Goal: Feedback & Contribution: Leave review/rating

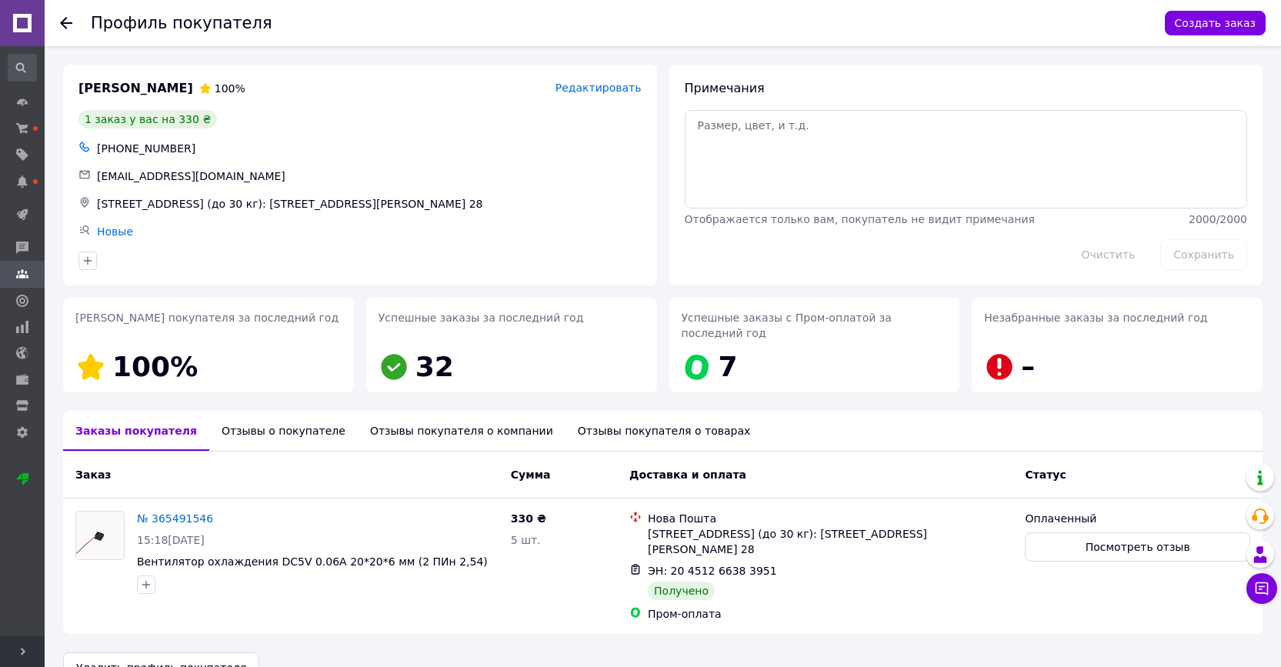
scroll to position [34, 0]
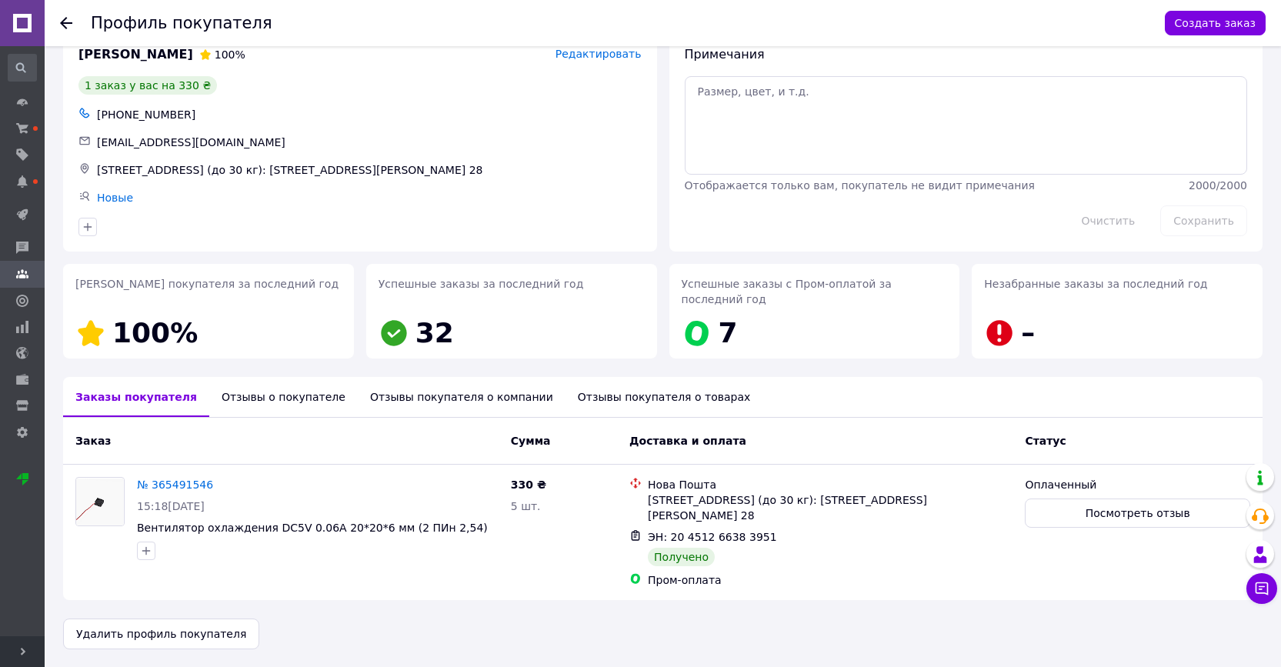
click at [65, 25] on icon at bounding box center [66, 23] width 12 height 12
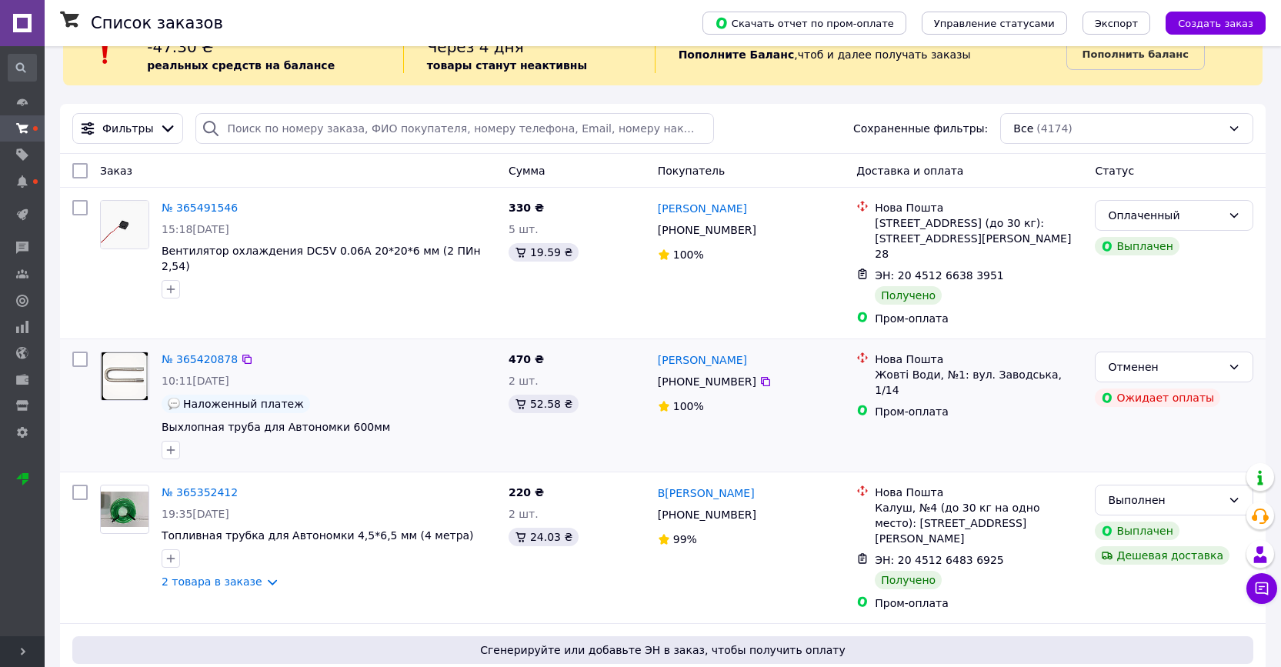
scroll to position [46, 0]
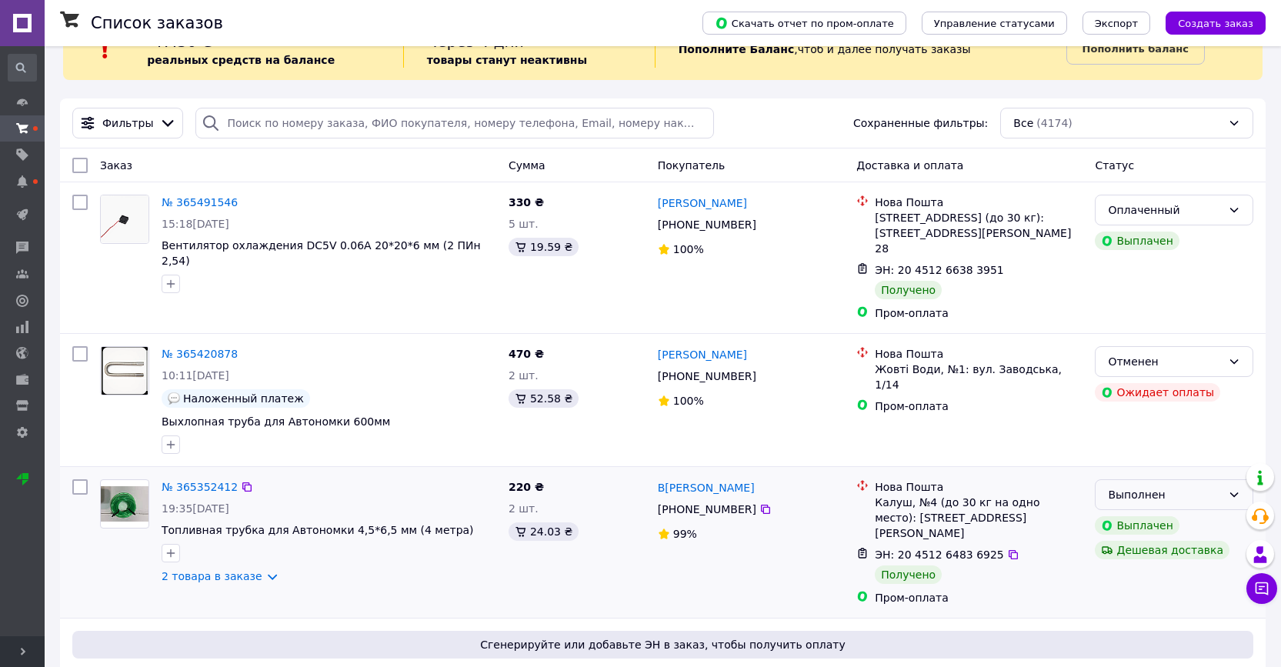
click at [1207, 486] on div "Выполнен" at bounding box center [1165, 494] width 114 height 17
click at [1148, 572] on li "Оплаченный" at bounding box center [1173, 568] width 157 height 28
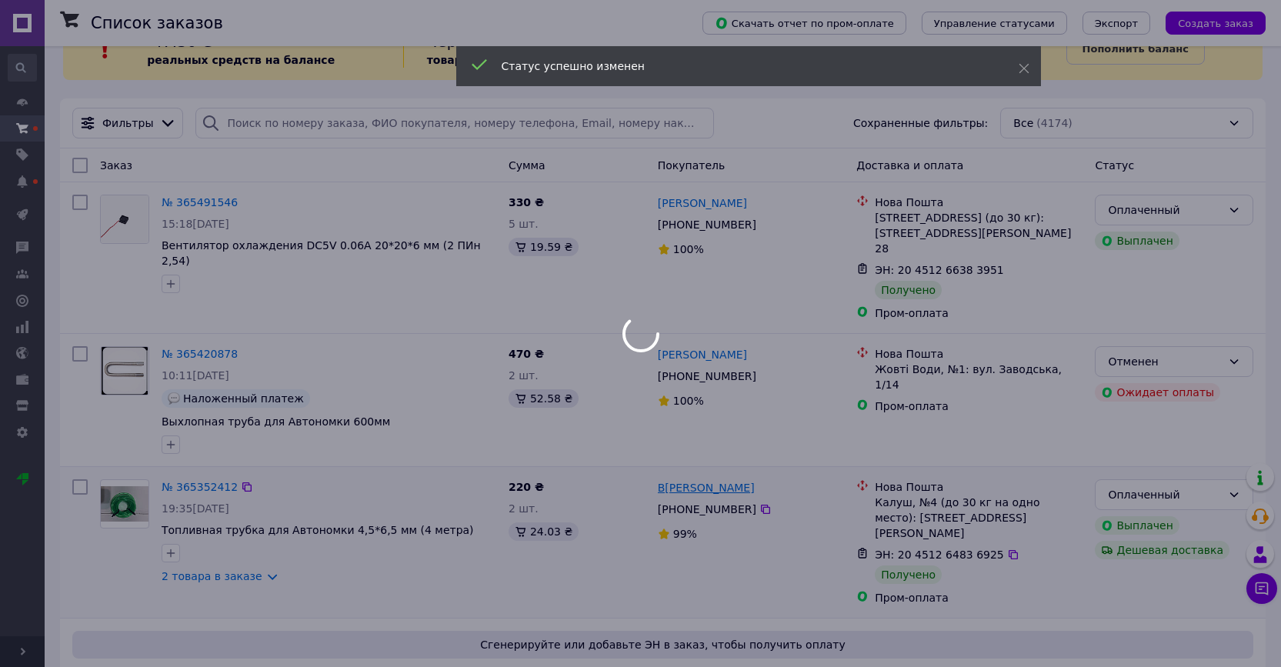
click at [690, 470] on div at bounding box center [640, 333] width 1281 height 667
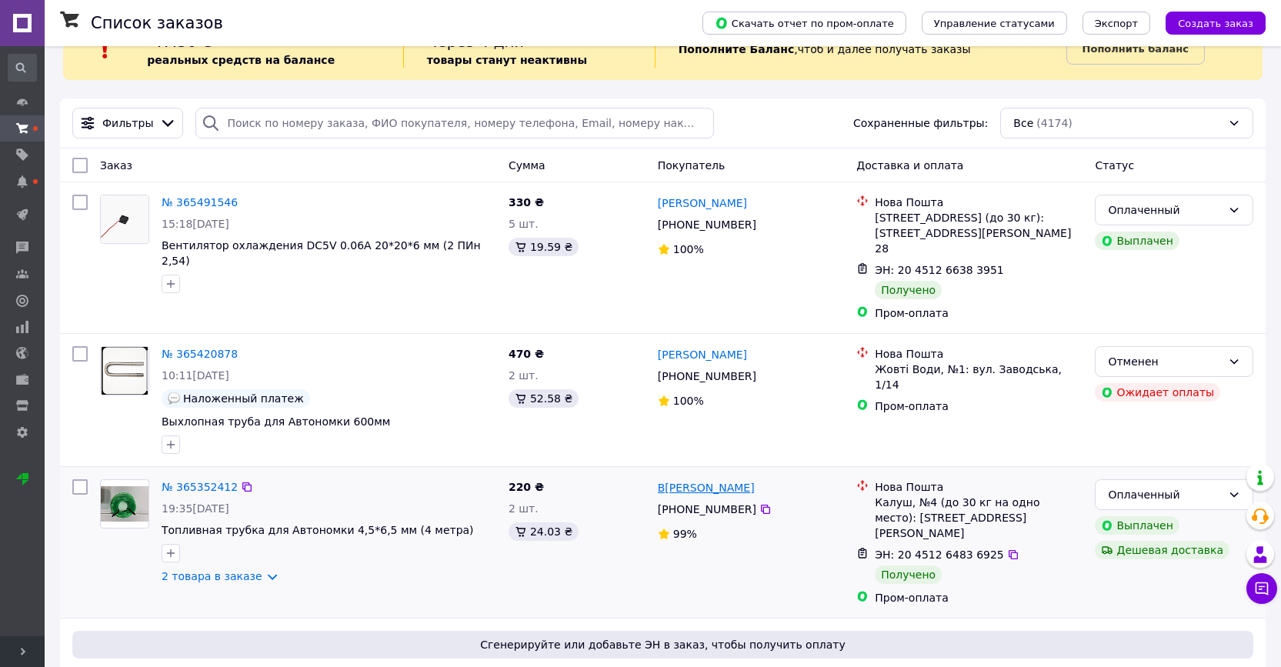
click at [750, 480] on link "В[PERSON_NAME]" at bounding box center [706, 487] width 97 height 15
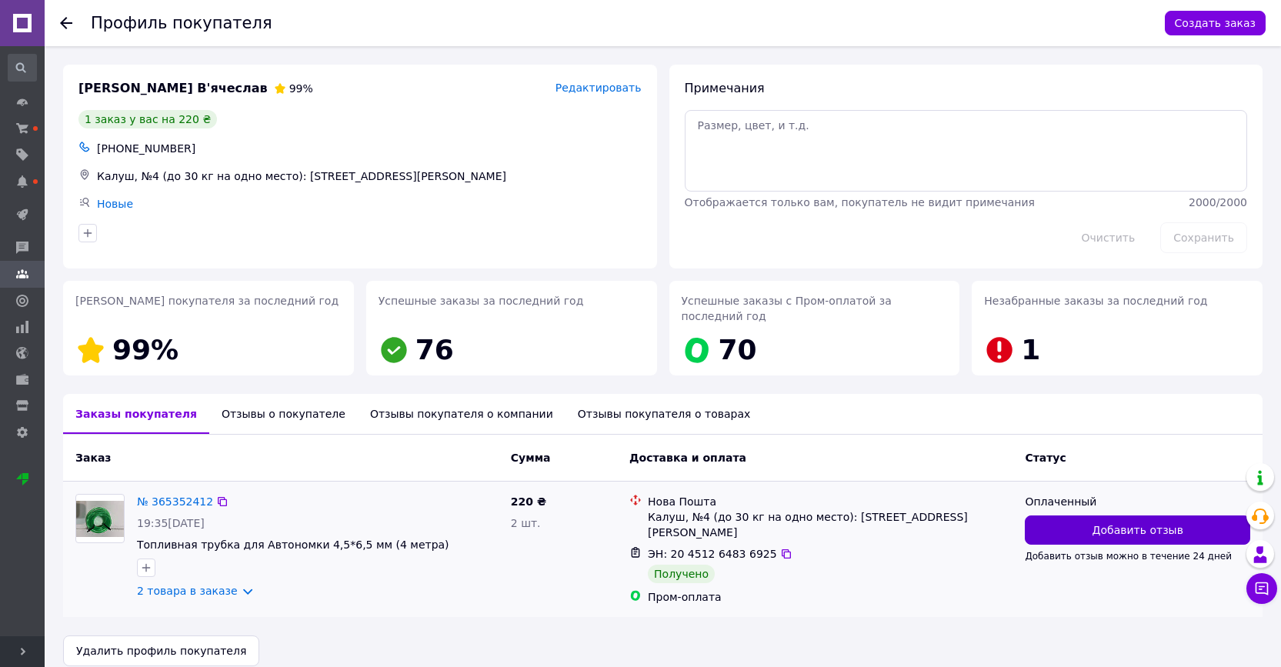
click at [1085, 538] on button "Добавить отзыв" at bounding box center [1137, 529] width 225 height 29
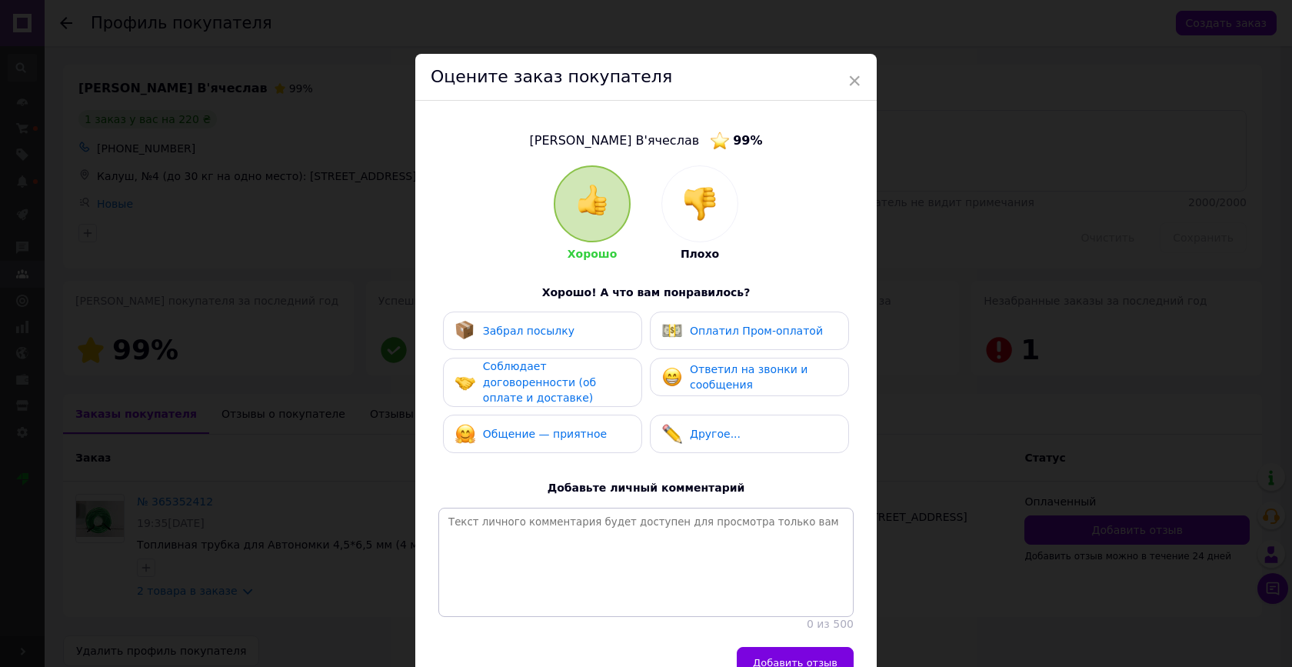
drag, startPoint x: 579, startPoint y: 342, endPoint x: 591, endPoint y: 340, distance: 11.6
click at [581, 341] on div "Забрал посылку" at bounding box center [542, 331] width 199 height 38
click at [674, 332] on img at bounding box center [672, 331] width 20 height 20
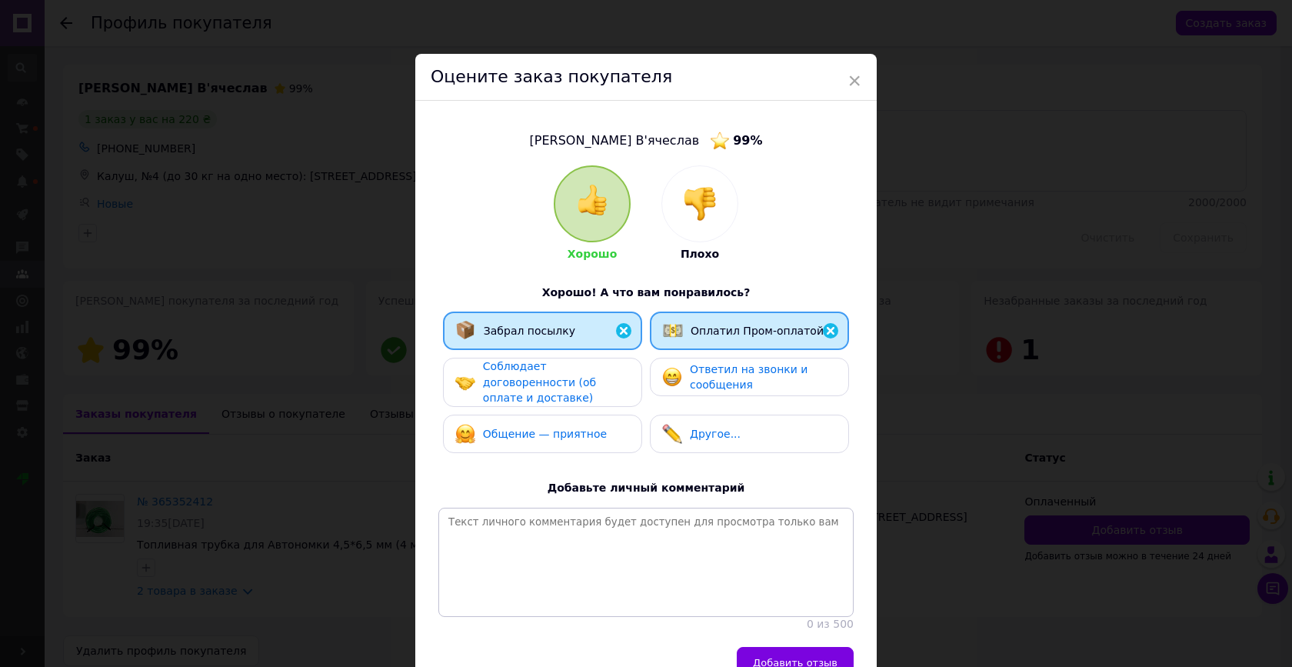
click at [571, 385] on span "Соблюдает договоренности (об оплате и доставке)" at bounding box center [539, 382] width 113 height 44
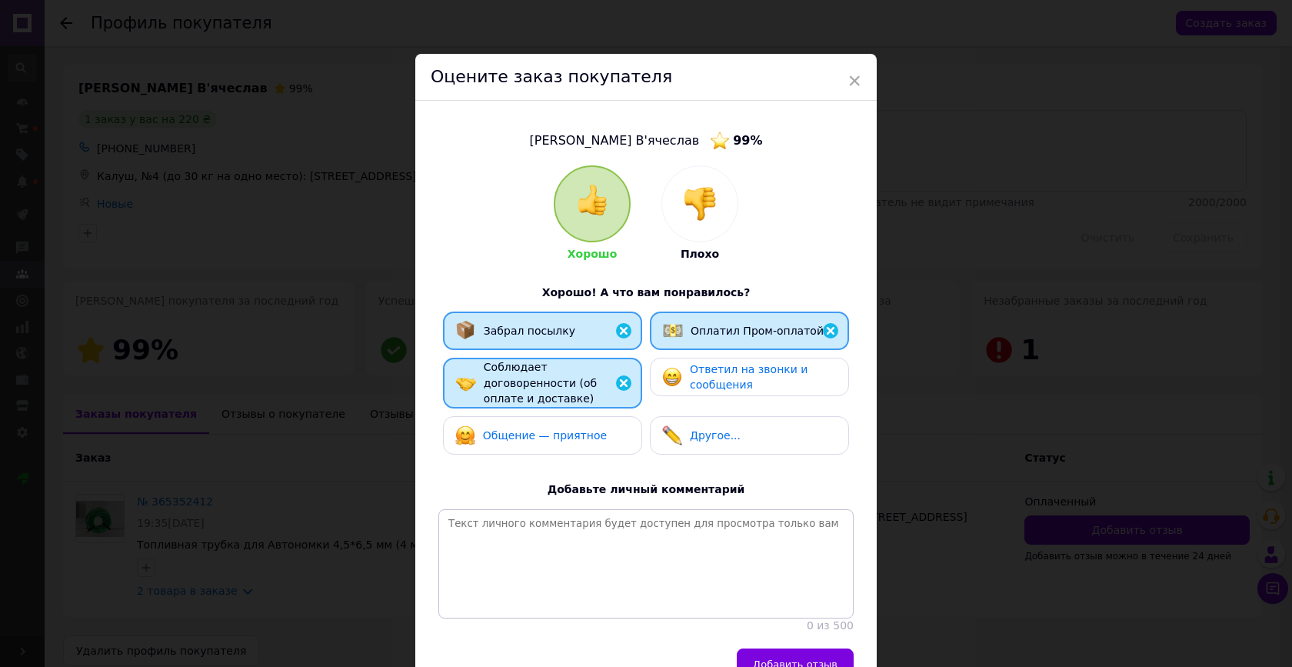
click at [675, 377] on img at bounding box center [672, 377] width 20 height 20
click at [565, 432] on span "Общение — приятное" at bounding box center [545, 435] width 124 height 12
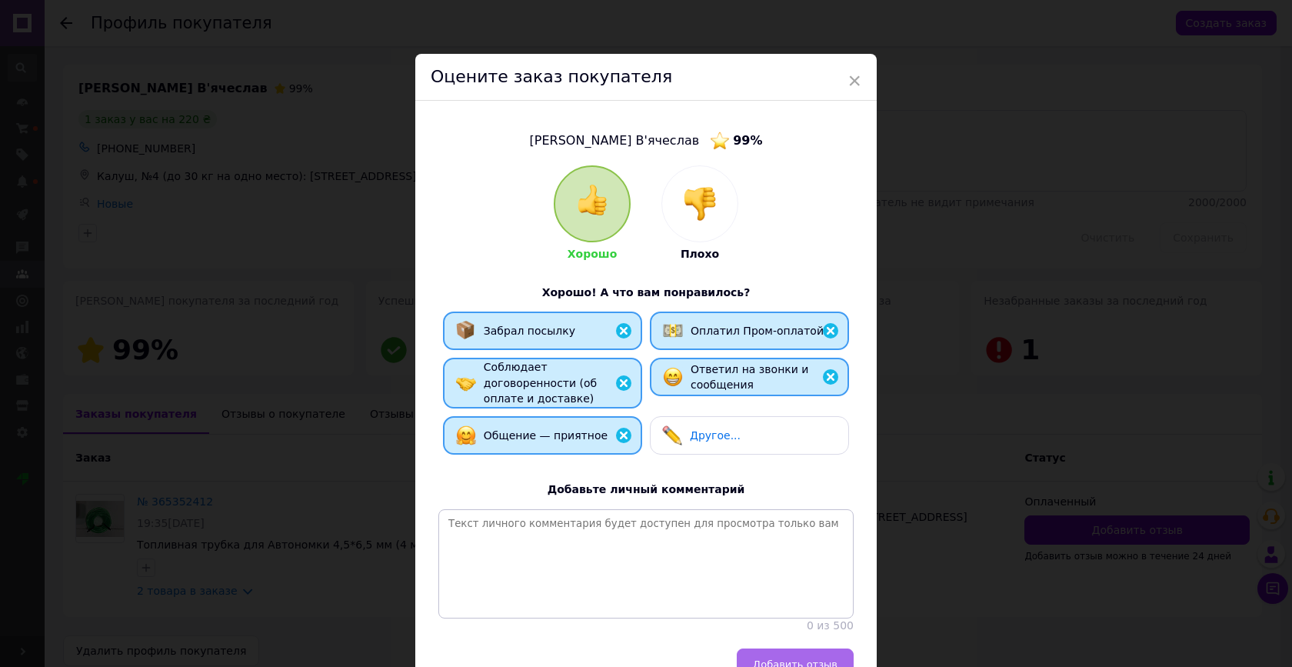
click at [768, 658] on span "Добавить отзыв" at bounding box center [795, 664] width 85 height 12
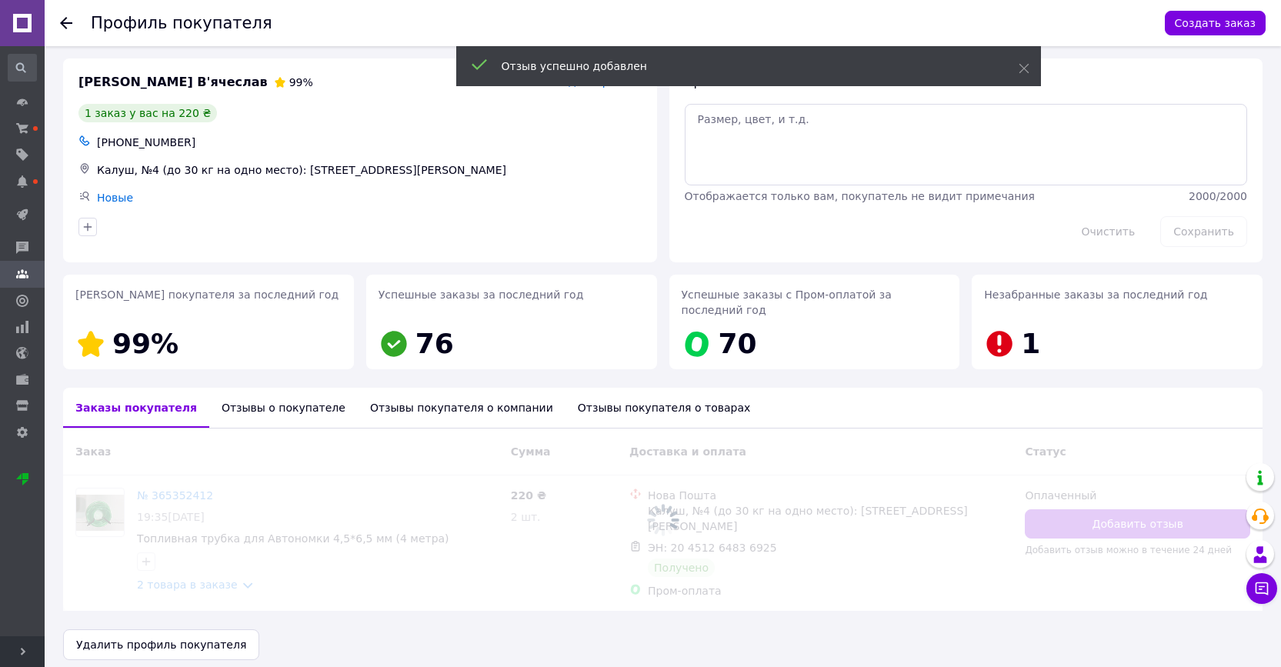
scroll to position [12, 0]
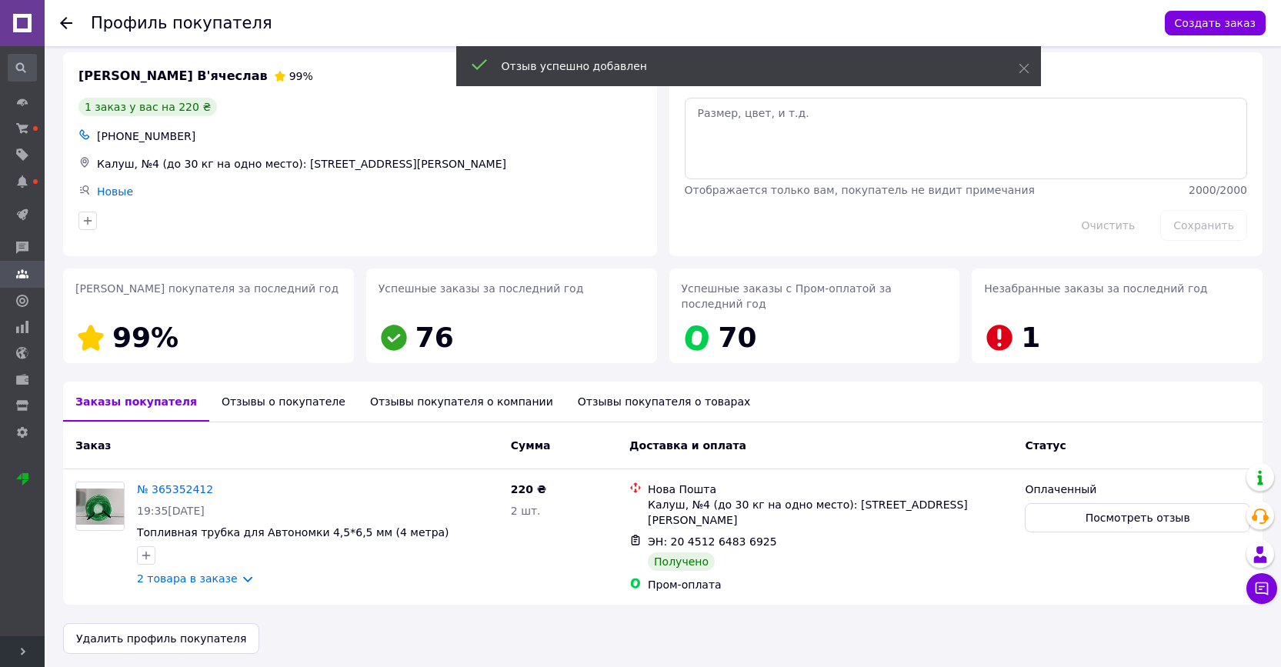
click at [66, 21] on icon at bounding box center [66, 23] width 12 height 12
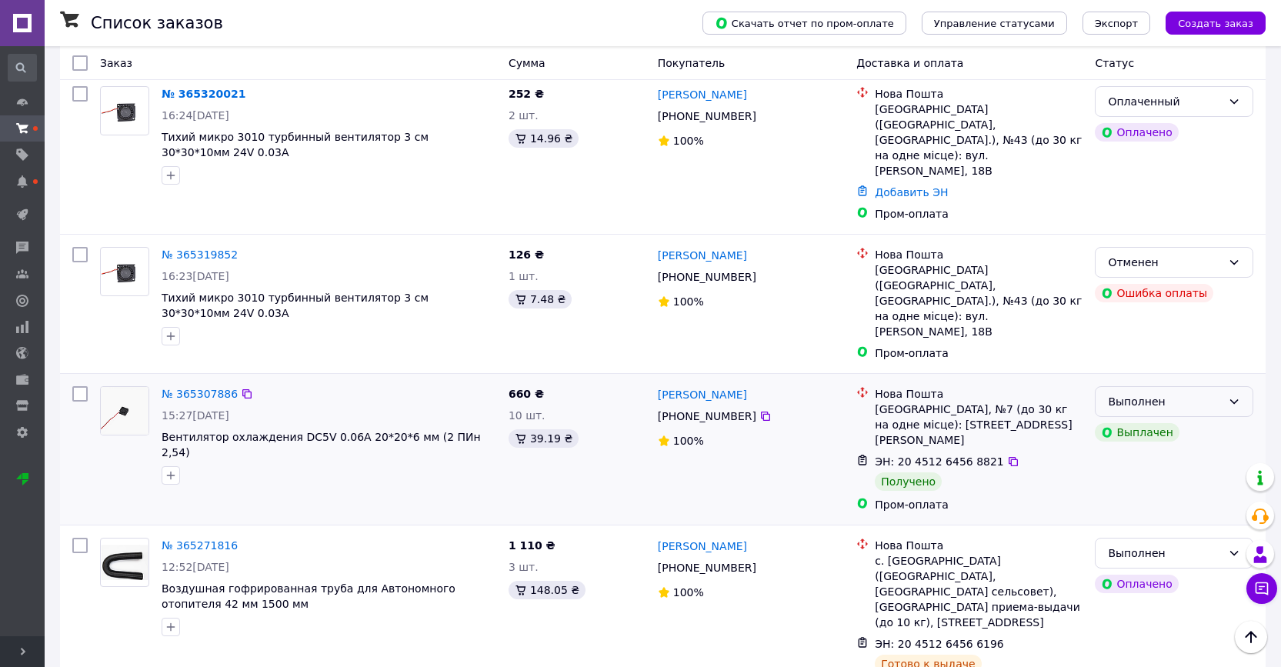
scroll to position [632, 0]
click at [1219, 392] on div "Выполнен" at bounding box center [1165, 400] width 114 height 17
click at [1166, 427] on li "Оплаченный" at bounding box center [1173, 428] width 157 height 28
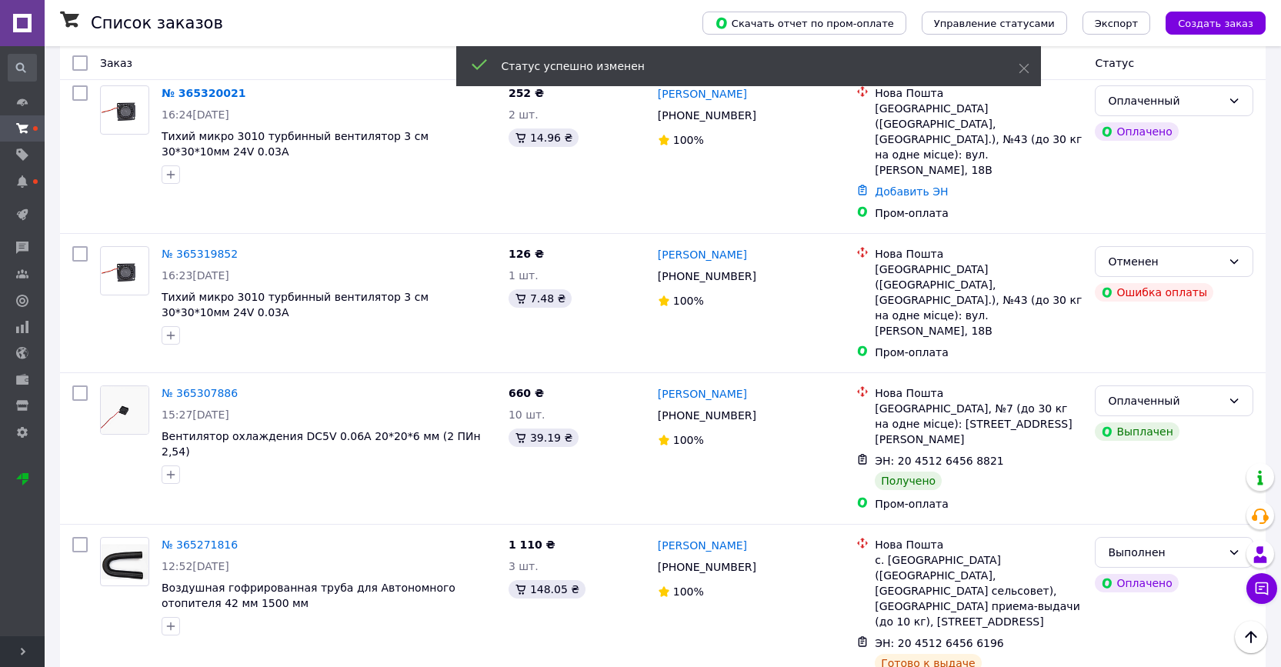
click at [709, 386] on link "[PERSON_NAME]" at bounding box center [702, 393] width 89 height 15
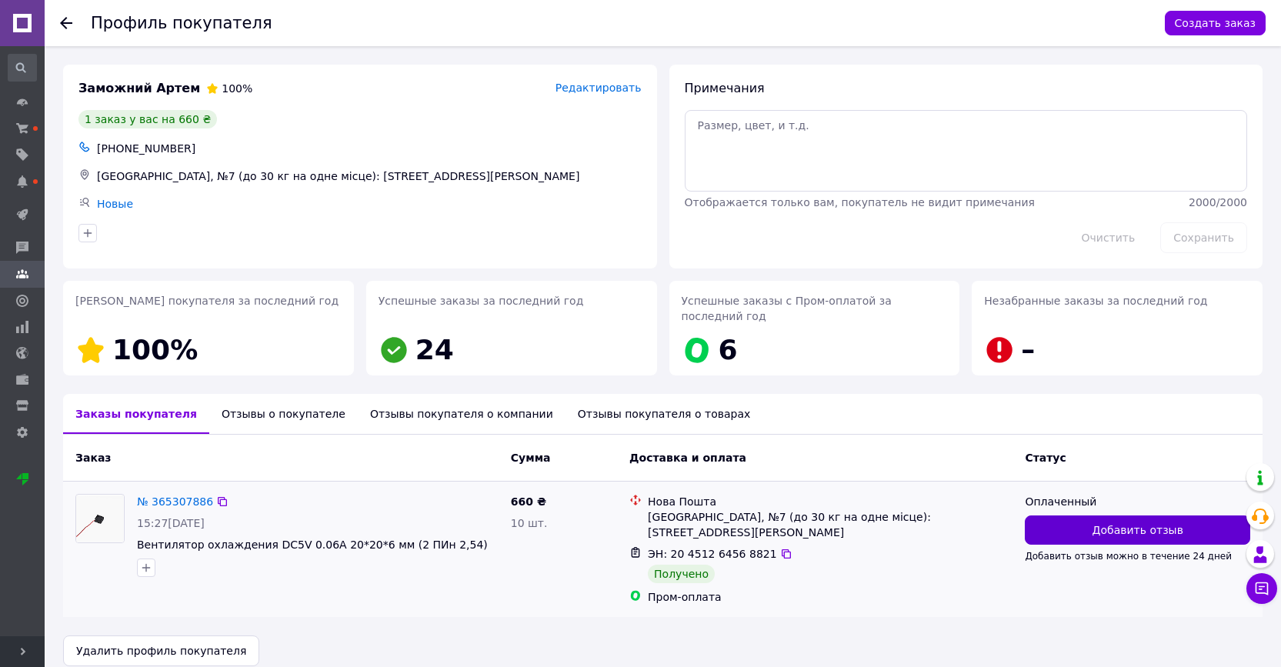
click at [1103, 535] on span "Добавить отзыв" at bounding box center [1137, 529] width 91 height 15
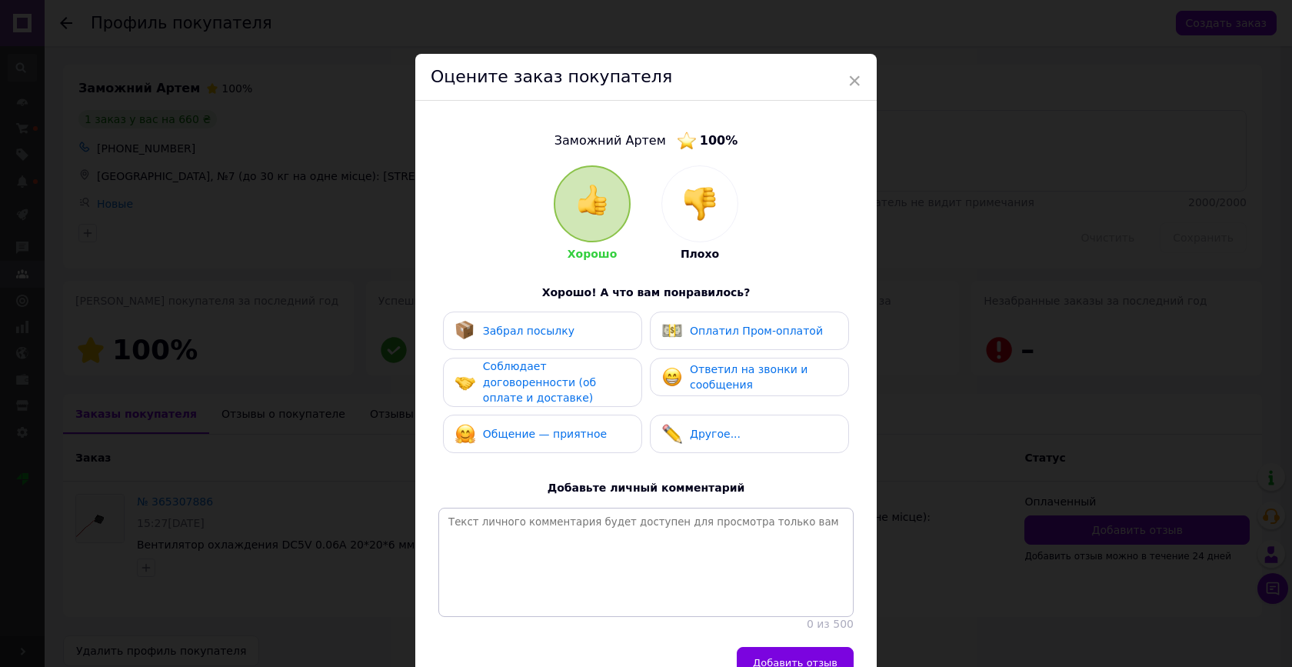
click at [544, 336] on div "Забрал посылку" at bounding box center [529, 331] width 92 height 16
click at [679, 332] on img at bounding box center [672, 331] width 20 height 20
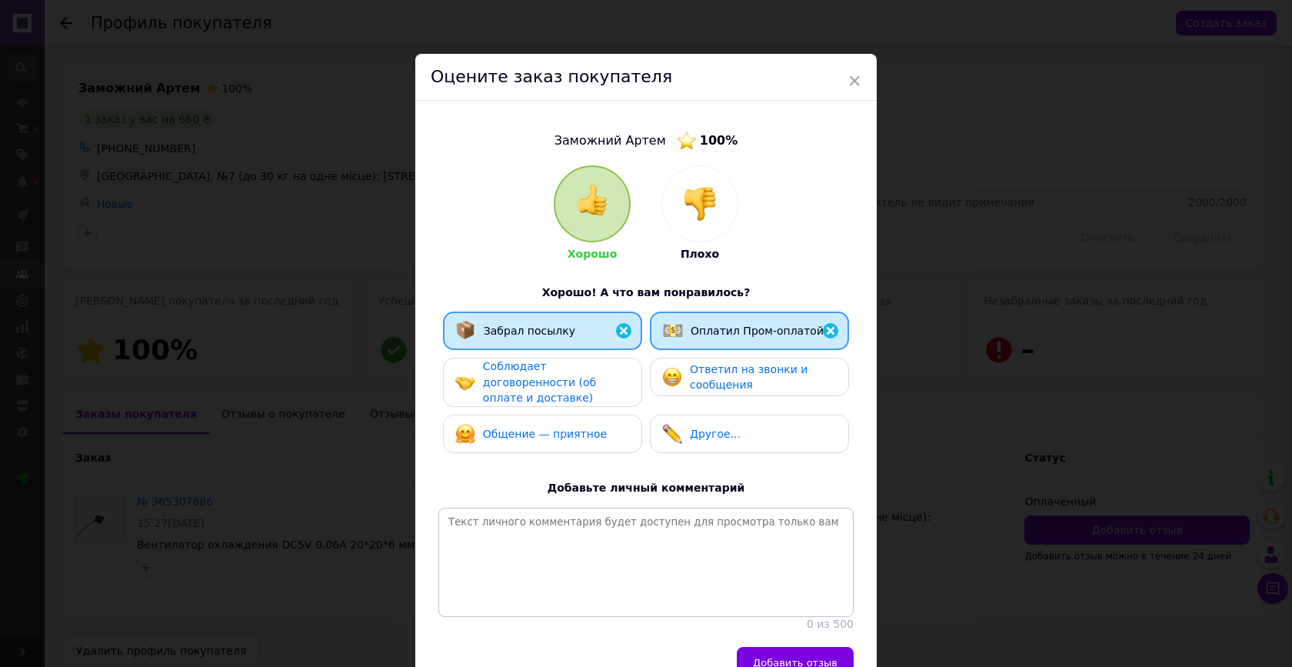
drag, startPoint x: 574, startPoint y: 382, endPoint x: 586, endPoint y: 386, distance: 12.9
click at [573, 382] on span "Соблюдает договоренности (об оплате и доставке)" at bounding box center [539, 382] width 113 height 44
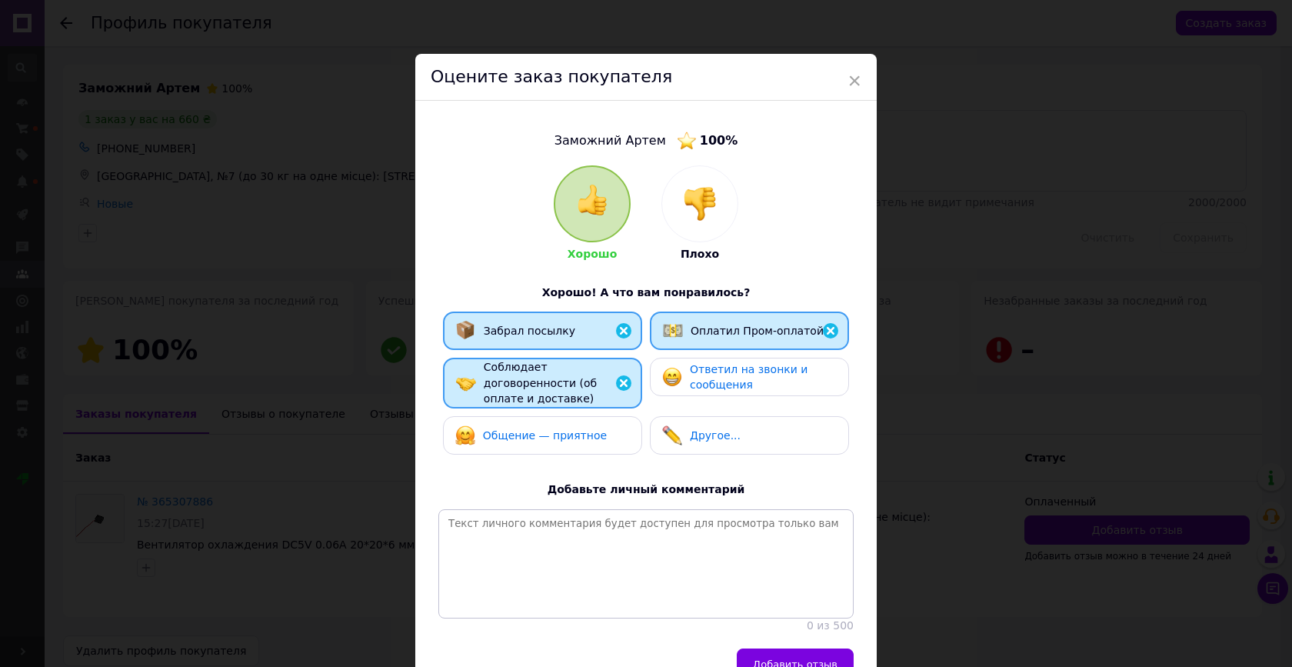
click at [679, 384] on img at bounding box center [672, 377] width 20 height 20
click at [575, 431] on span "Общение — приятное" at bounding box center [545, 435] width 124 height 12
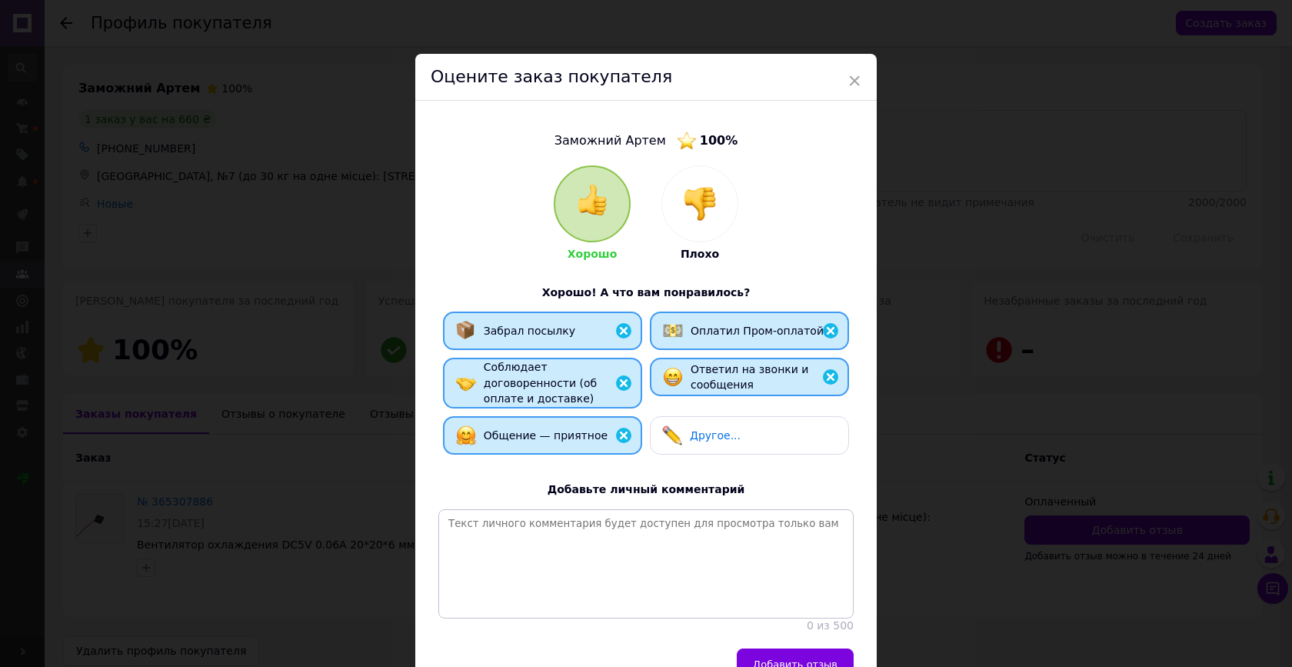
click at [767, 648] on button "Добавить отзыв" at bounding box center [795, 663] width 117 height 31
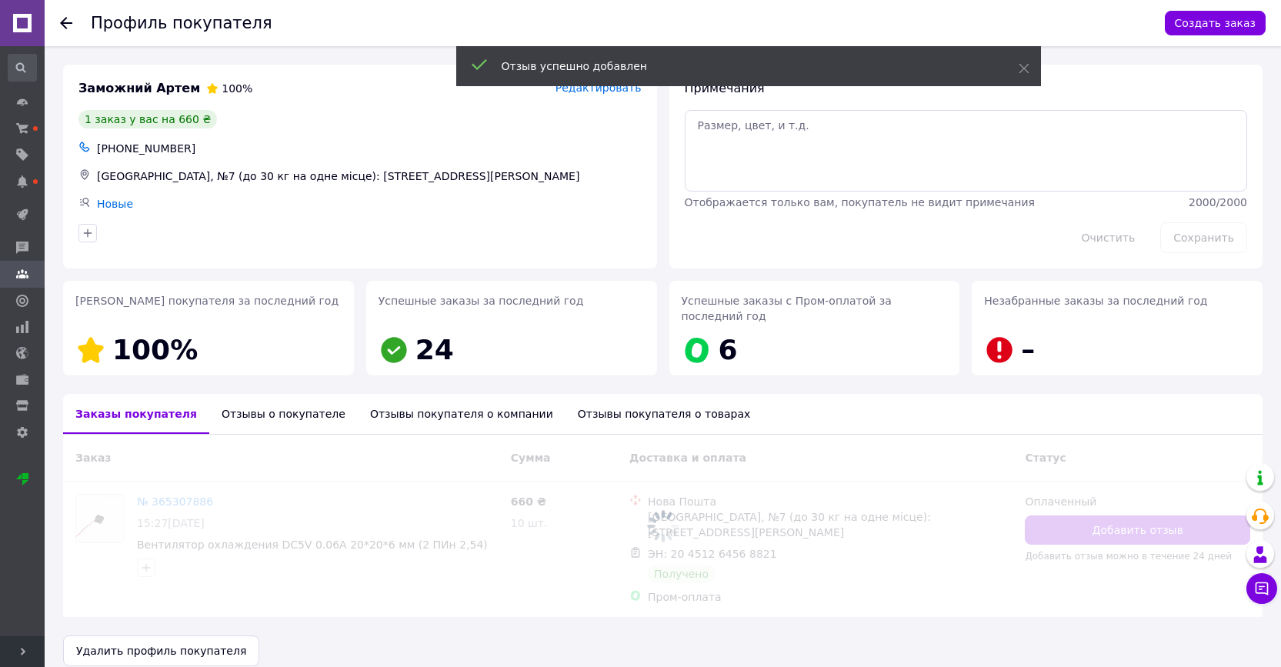
scroll to position [18, 0]
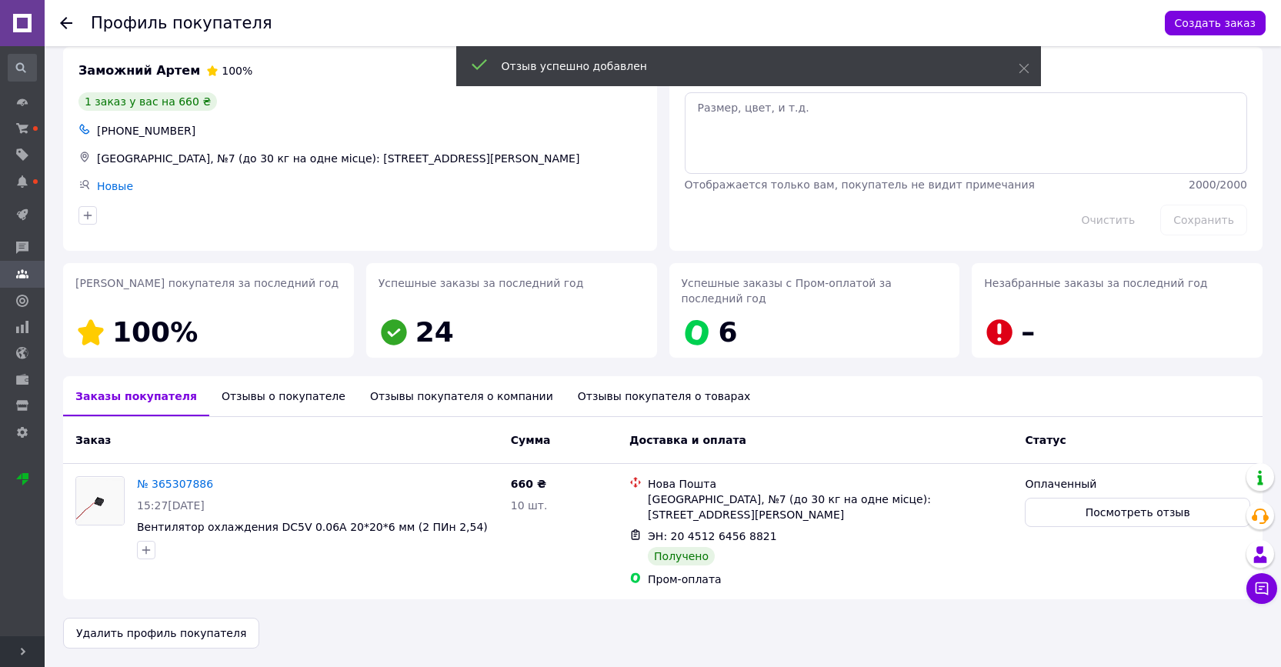
click at [68, 22] on use at bounding box center [66, 23] width 12 height 12
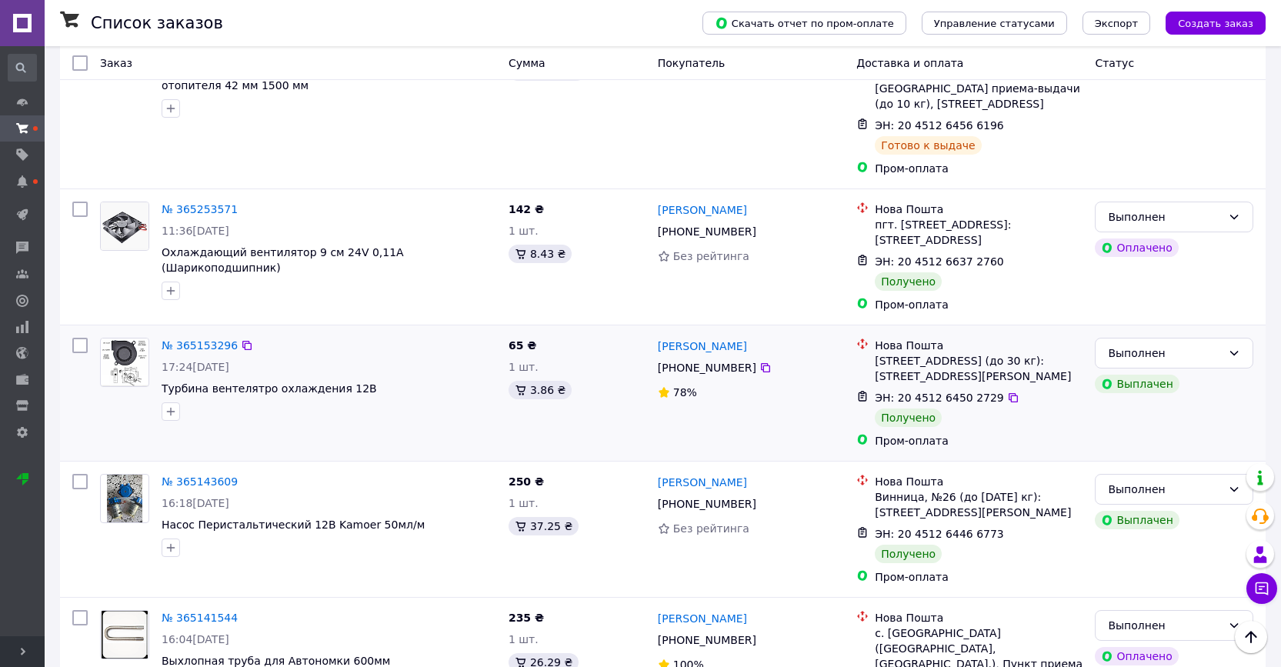
scroll to position [1156, 0]
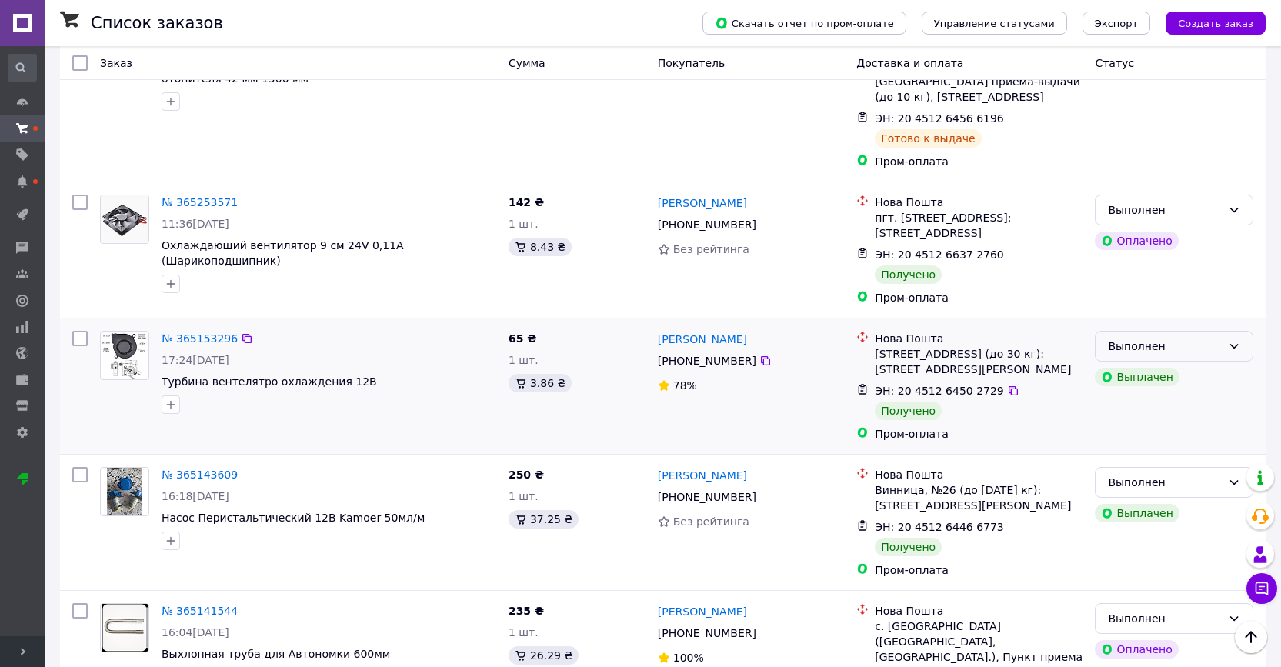
click at [1228, 340] on icon at bounding box center [1234, 346] width 12 height 12
click at [1182, 340] on li "Оплаченный" at bounding box center [1173, 342] width 157 height 28
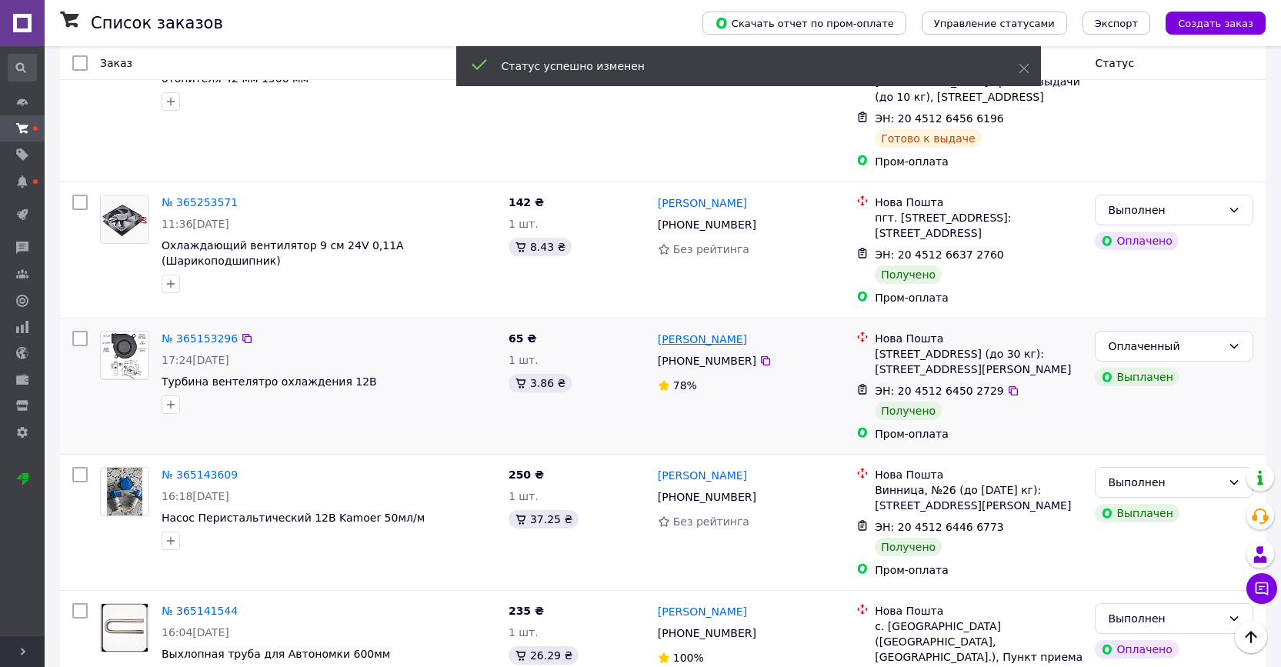
click at [722, 332] on link "[PERSON_NAME]" at bounding box center [702, 339] width 89 height 15
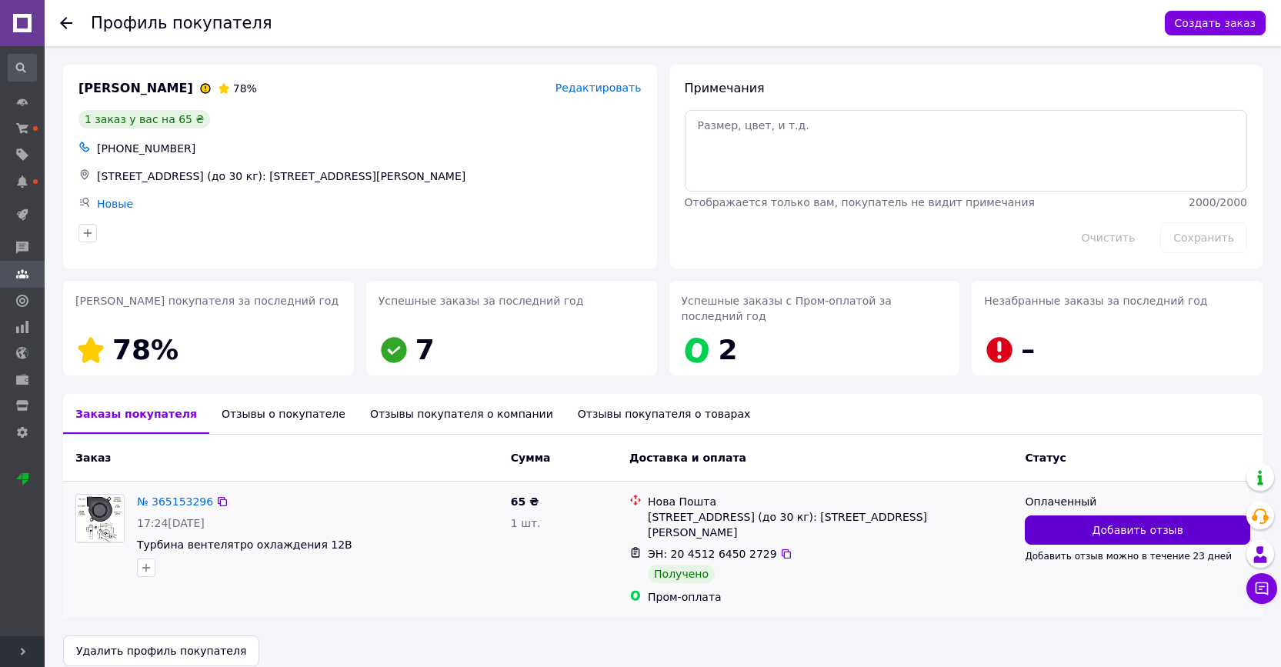
click at [1053, 533] on button "Добавить отзыв" at bounding box center [1137, 529] width 225 height 29
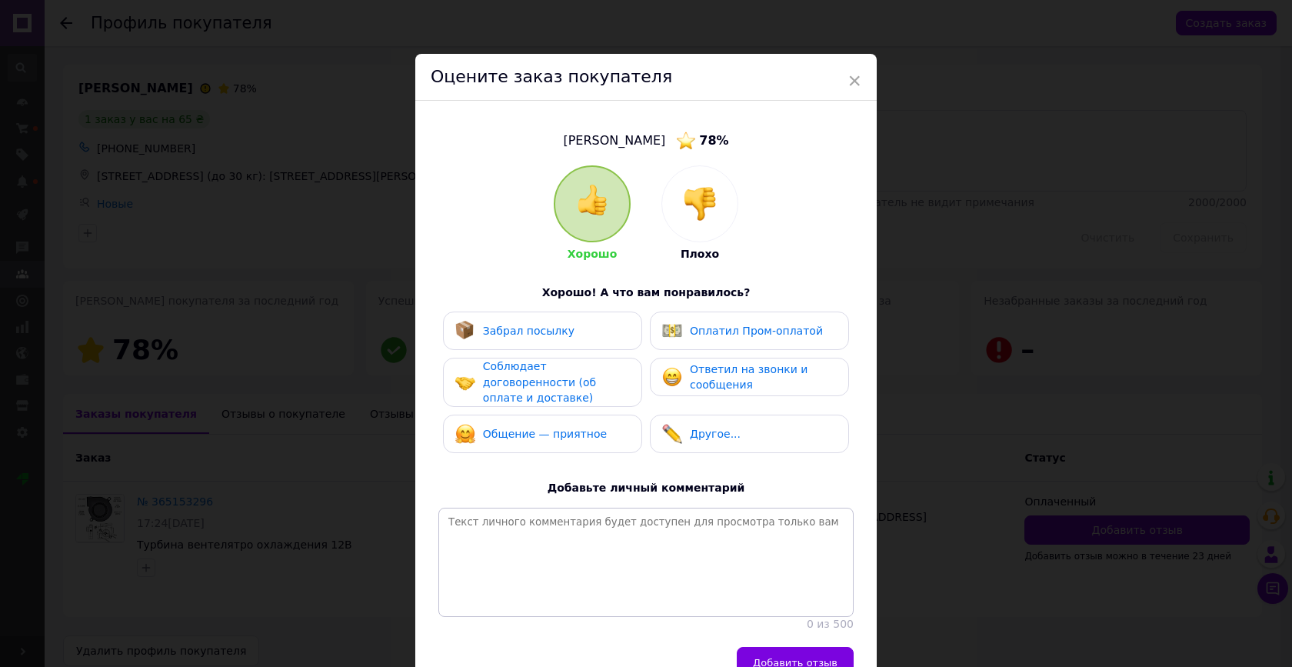
click at [553, 337] on div "Забрал посылку" at bounding box center [529, 331] width 92 height 16
click at [684, 333] on div "Оплатил Пром-оплатой" at bounding box center [742, 331] width 161 height 20
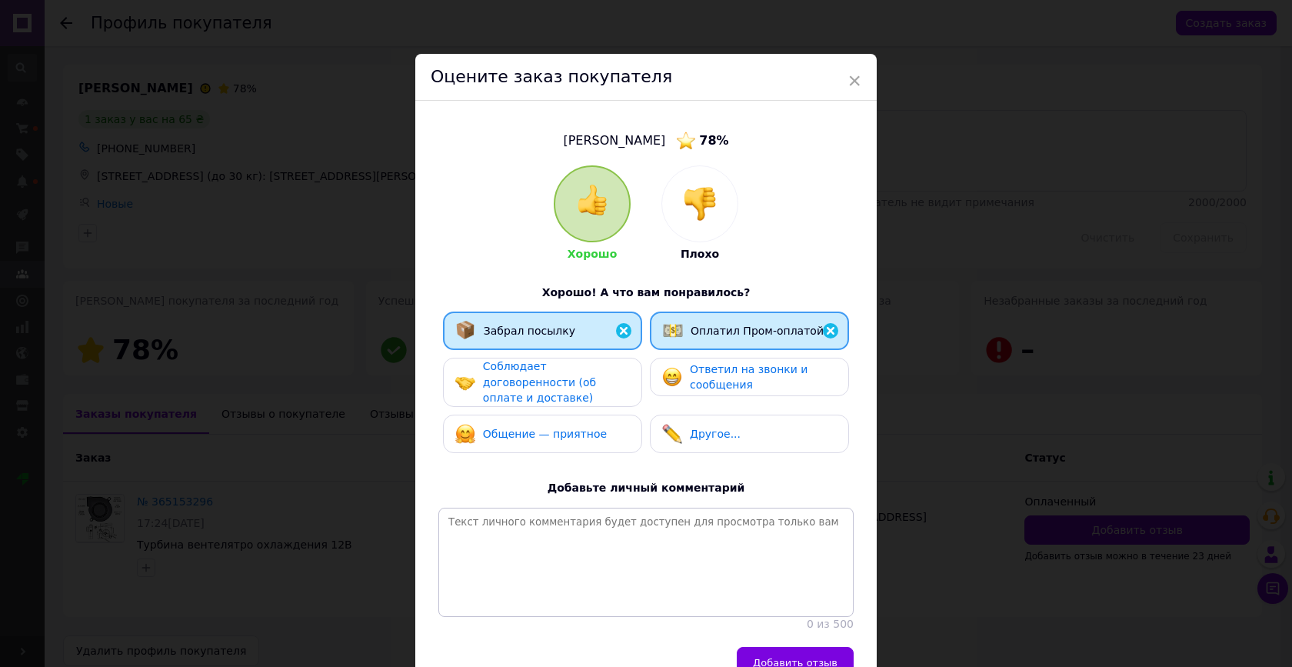
click at [595, 381] on span "Соблюдает договоренности (об оплате и доставке)" at bounding box center [539, 382] width 113 height 44
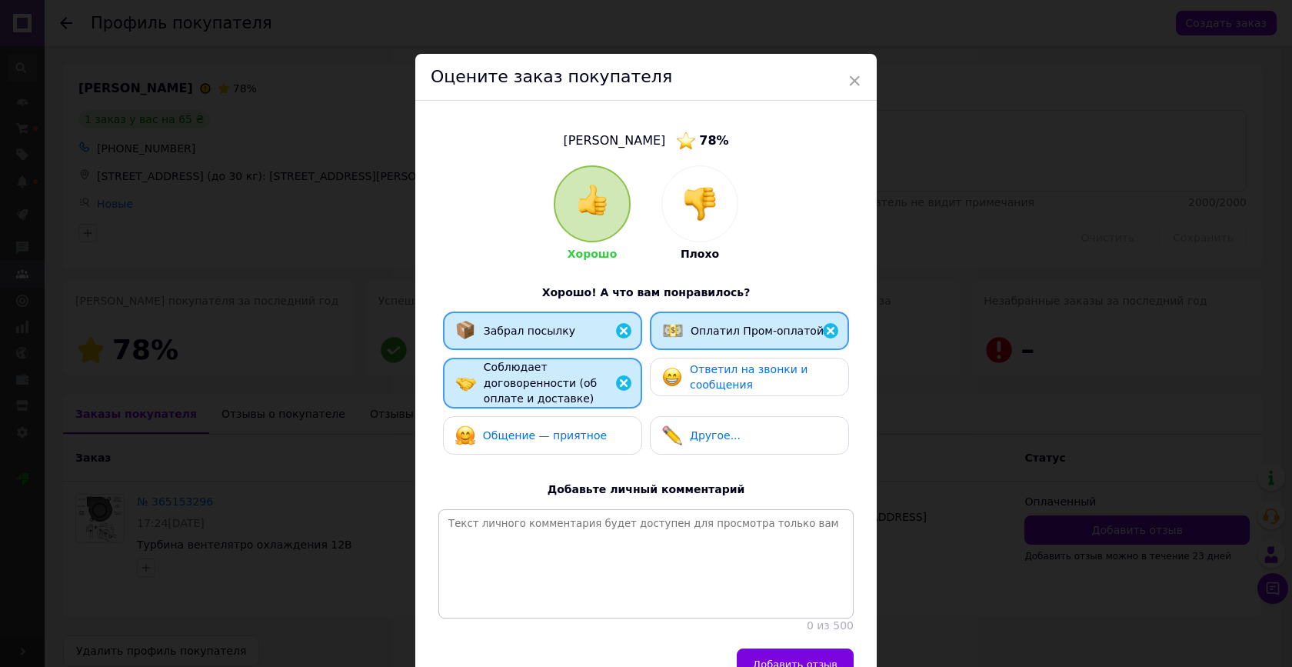
click at [690, 378] on span "Ответил на звонки и сообщения" at bounding box center [749, 377] width 118 height 28
click at [595, 430] on div "Общение — приятное" at bounding box center [542, 435] width 175 height 20
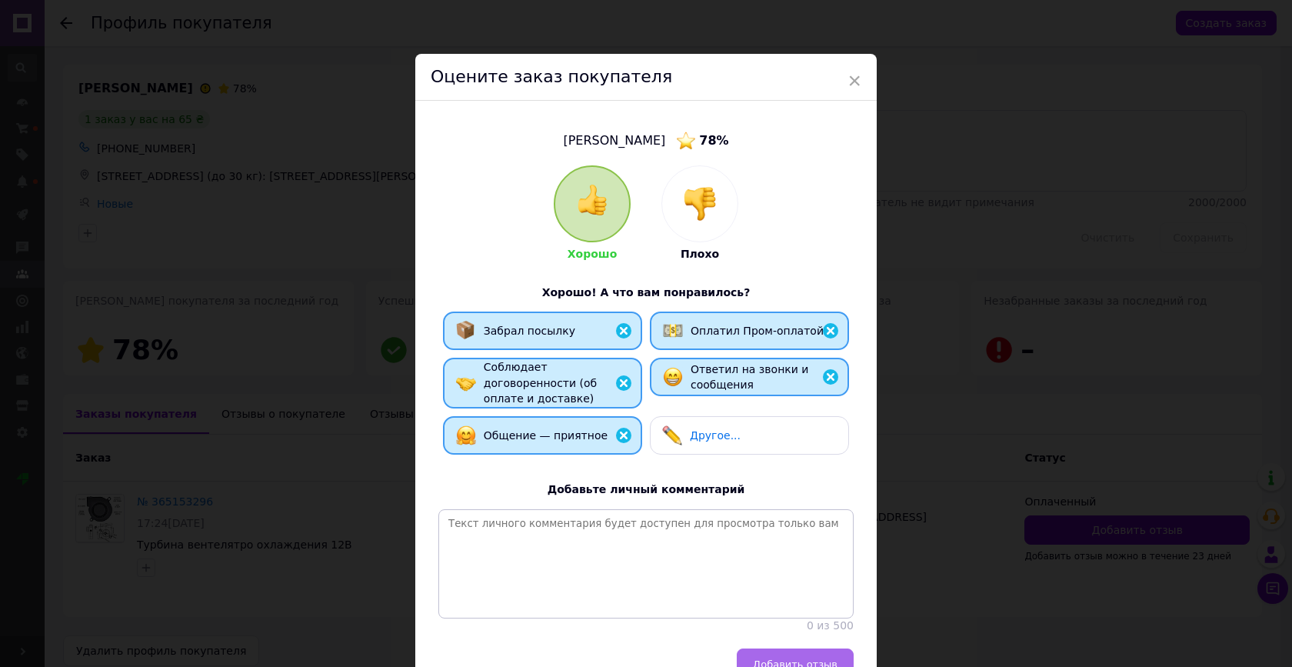
click at [772, 658] on span "Добавить отзыв" at bounding box center [795, 664] width 85 height 12
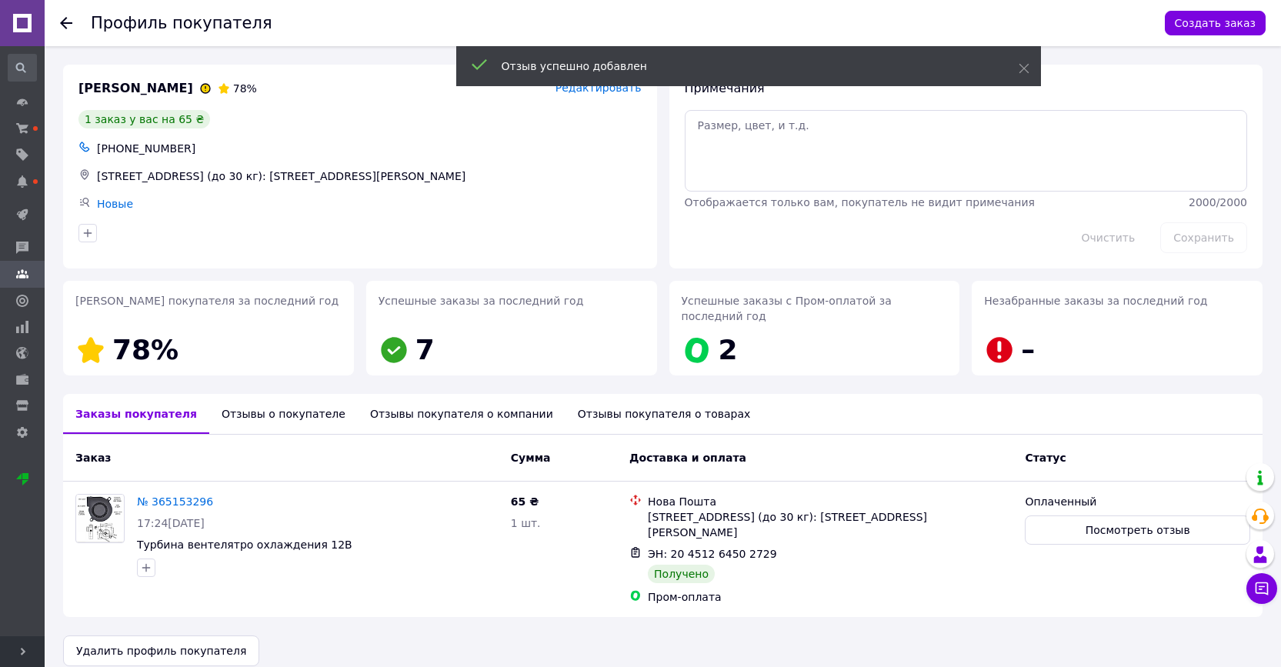
scroll to position [2, 0]
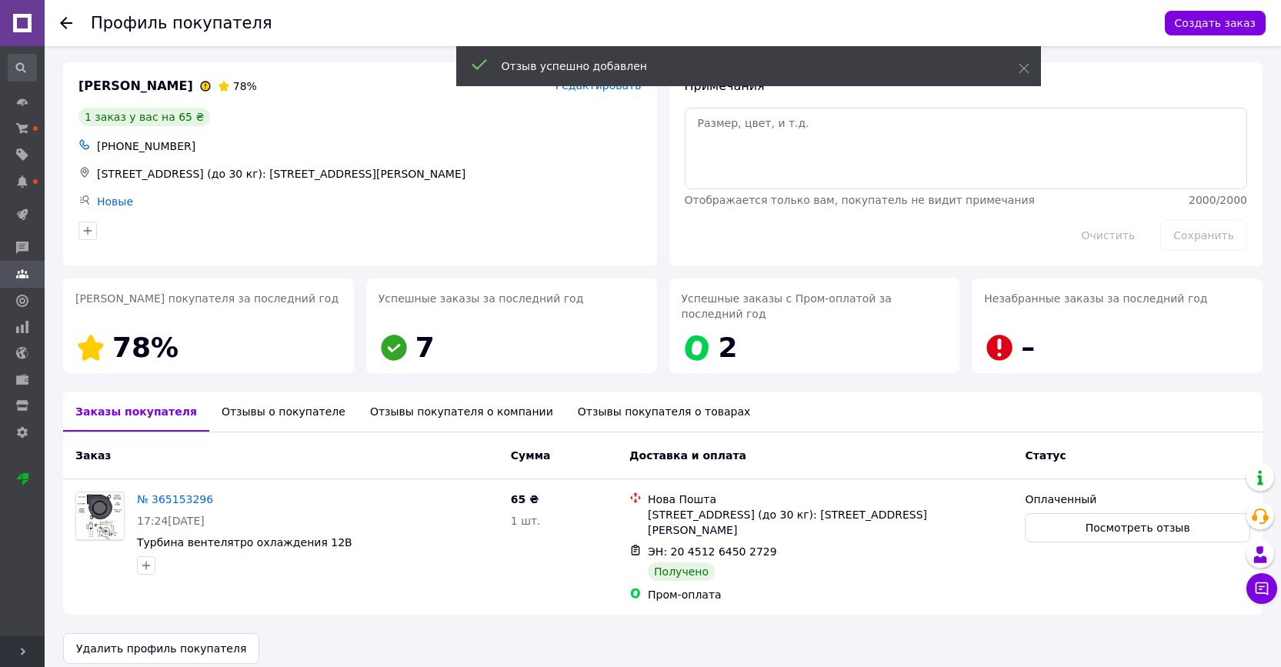
click at [69, 22] on use at bounding box center [66, 23] width 12 height 12
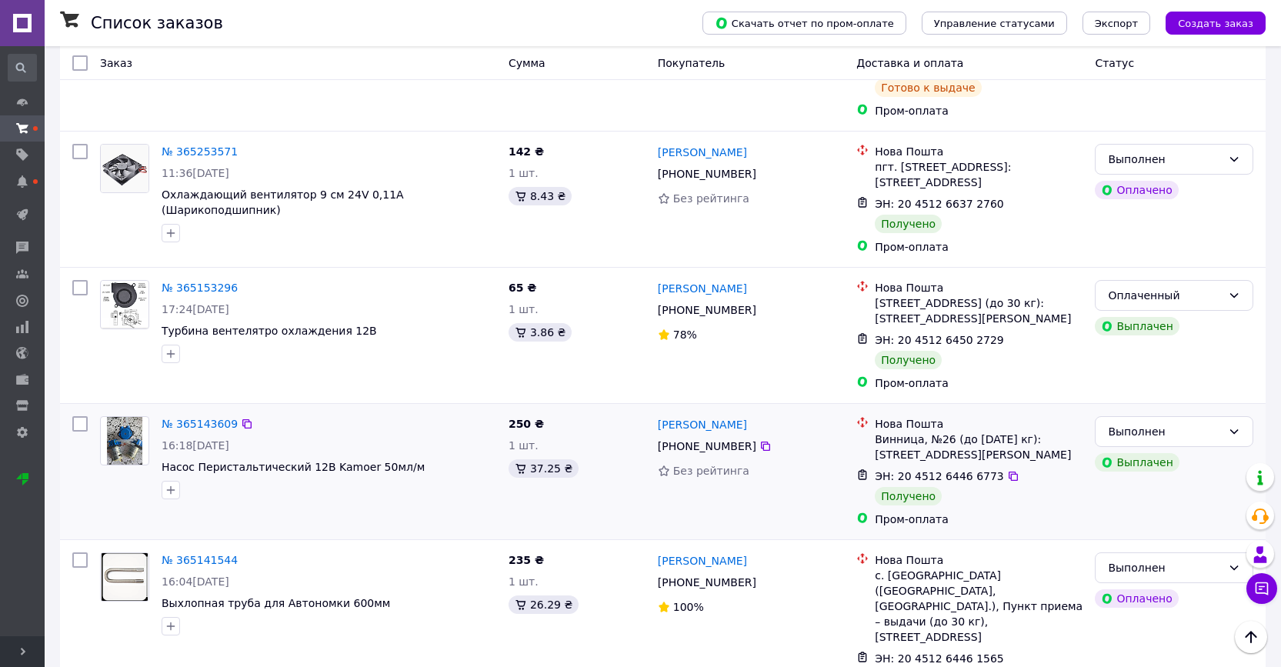
scroll to position [1210, 0]
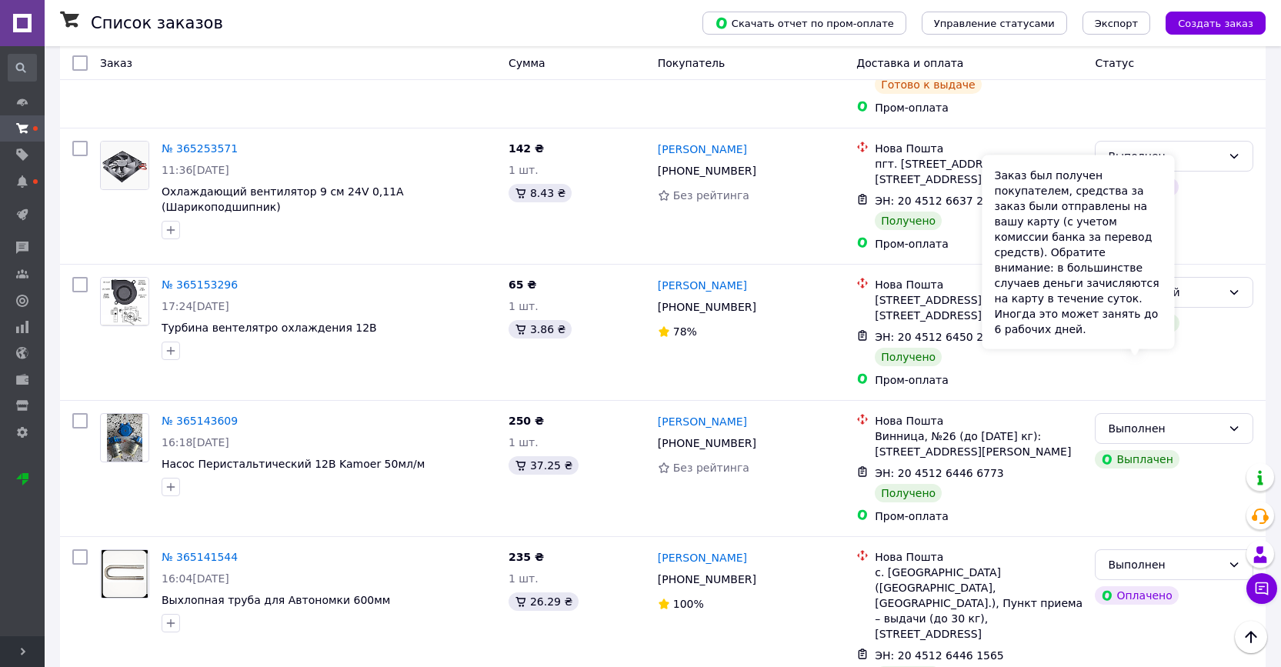
click at [1174, 341] on div "Заказ был получен покупателем, средства за заказ были отправлены на вашу карту …" at bounding box center [1078, 252] width 192 height 194
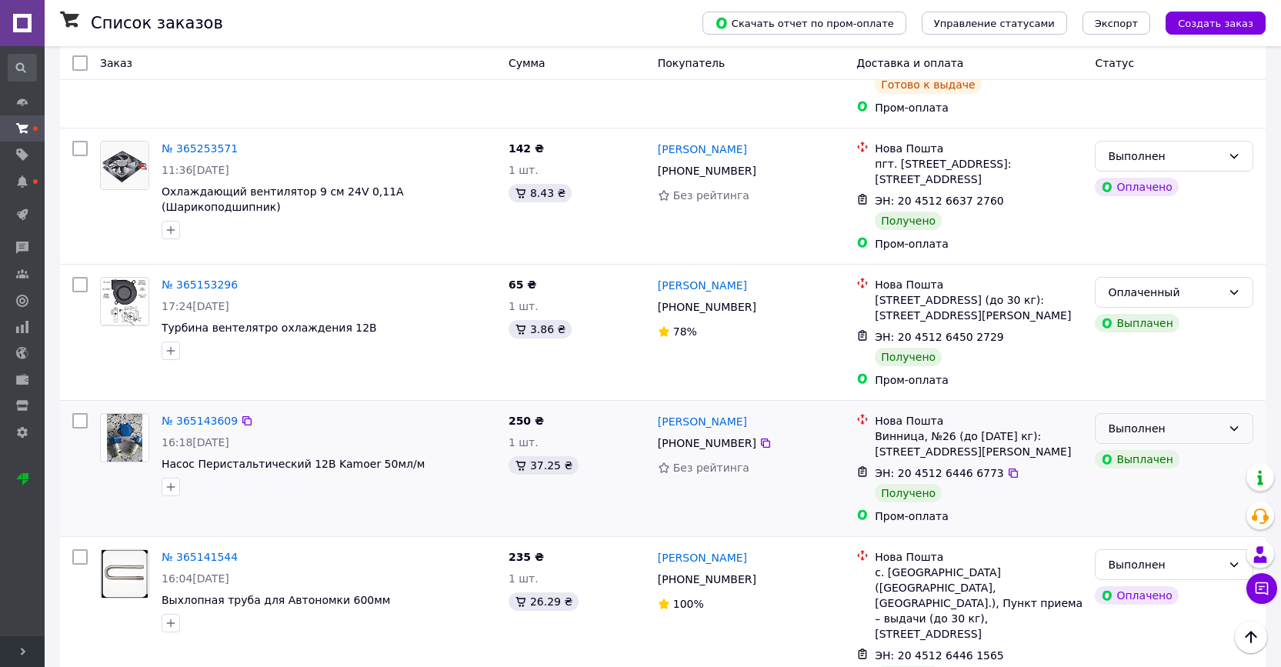
click at [1201, 420] on div "Выполнен" at bounding box center [1165, 428] width 114 height 17
click at [1169, 418] on li "Оплаченный" at bounding box center [1173, 425] width 157 height 28
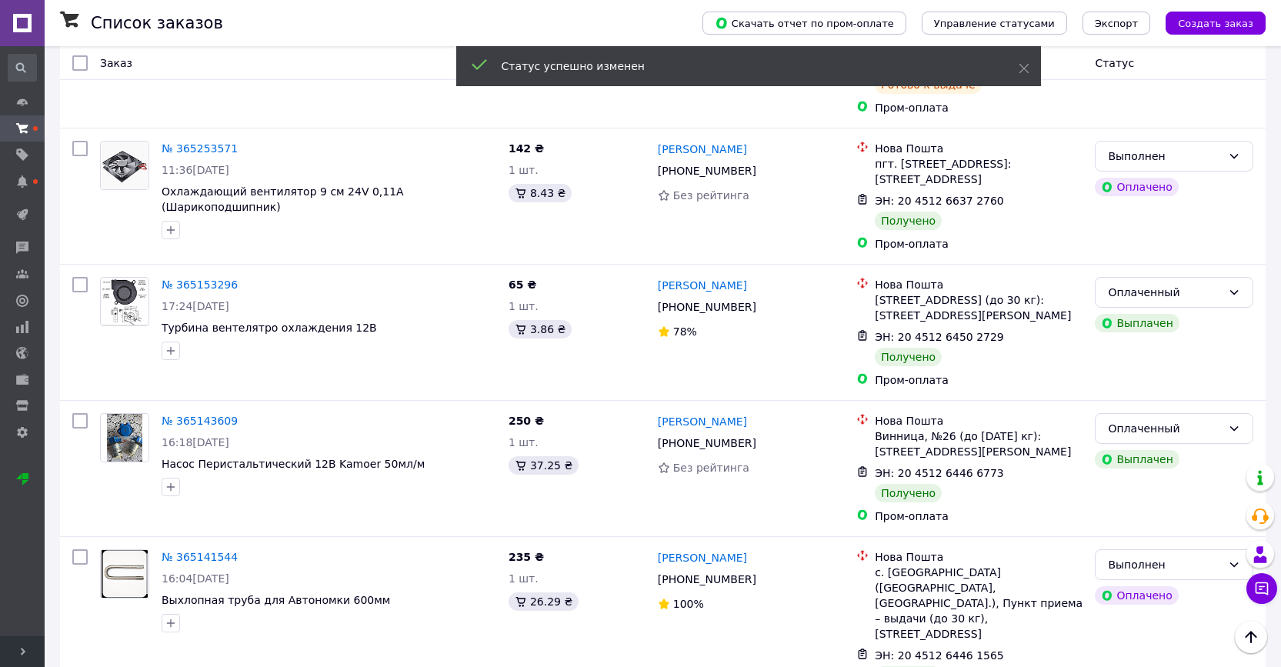
click at [723, 414] on link "[PERSON_NAME]" at bounding box center [702, 421] width 89 height 15
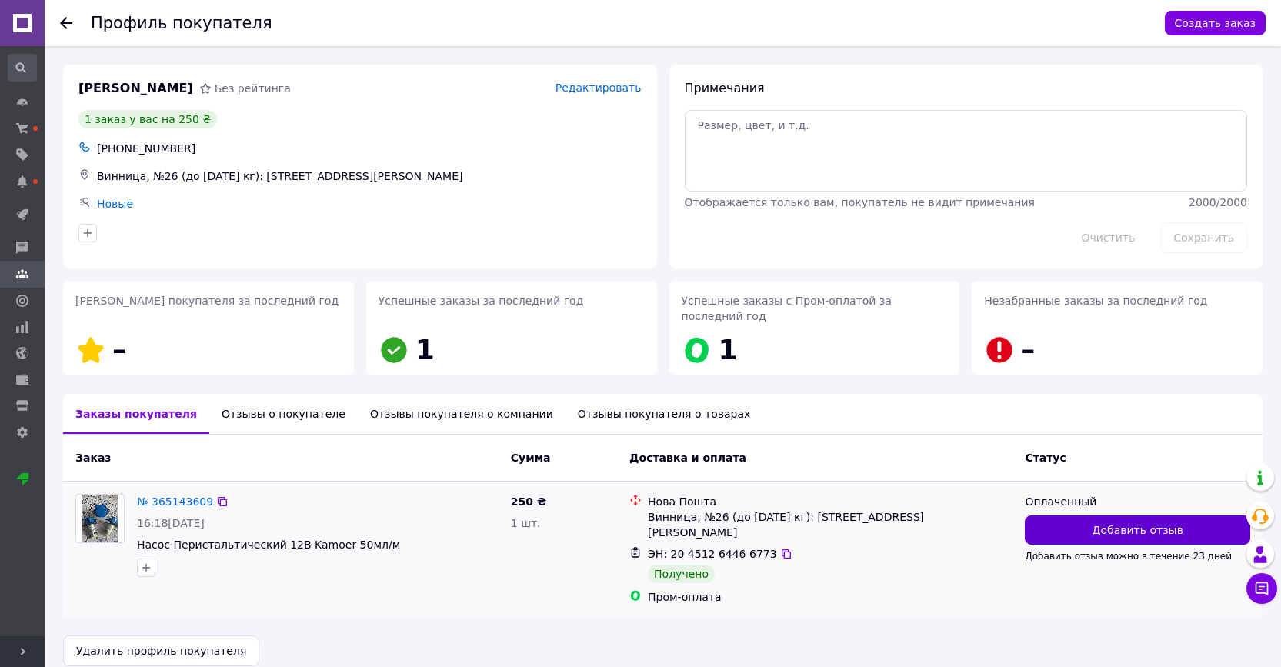
click at [1063, 535] on button "Добавить отзыв" at bounding box center [1137, 529] width 225 height 29
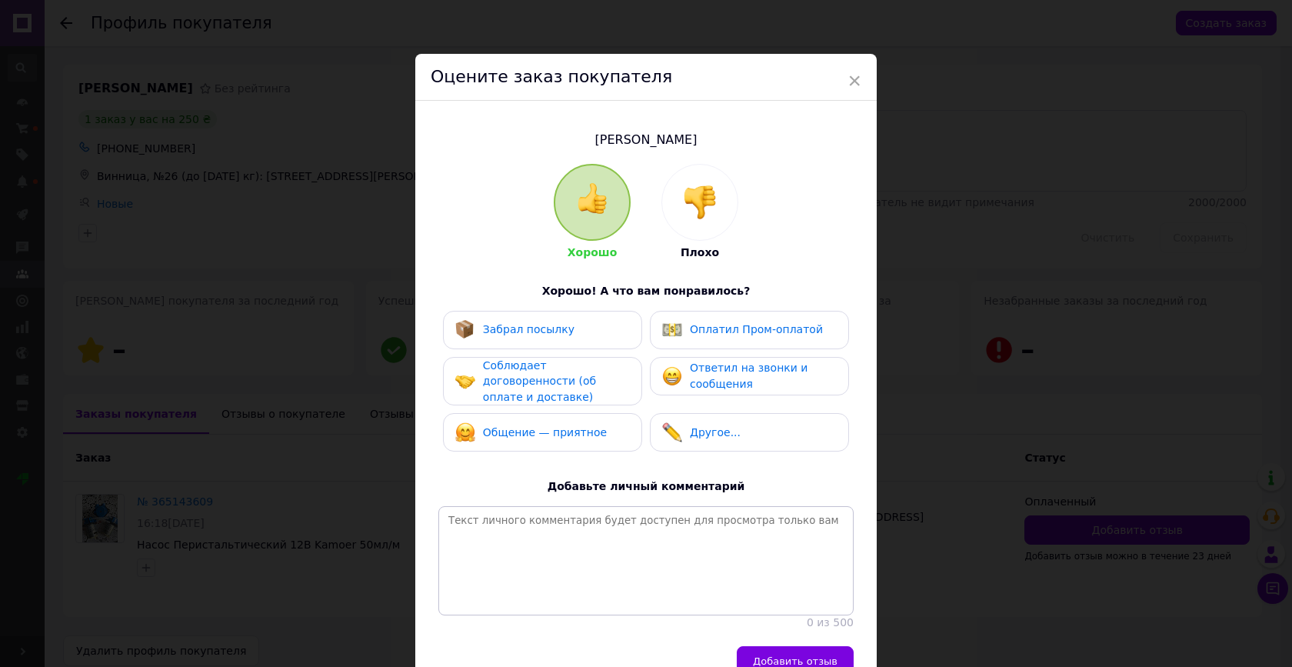
click at [538, 328] on span "Забрал посылку" at bounding box center [529, 329] width 92 height 12
click at [683, 326] on div "Оплатил Пром-оплатой" at bounding box center [742, 330] width 161 height 20
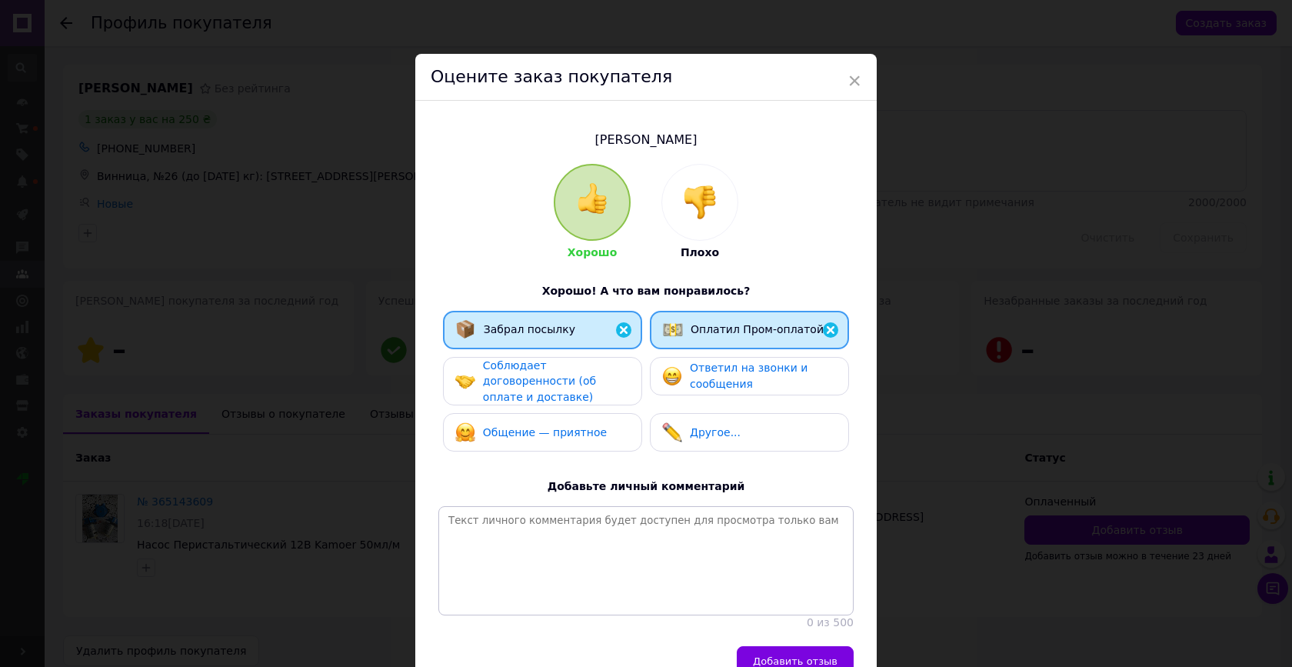
click at [577, 365] on div "Соблюдает договоренности (об оплате и доставке)" at bounding box center [556, 382] width 146 height 48
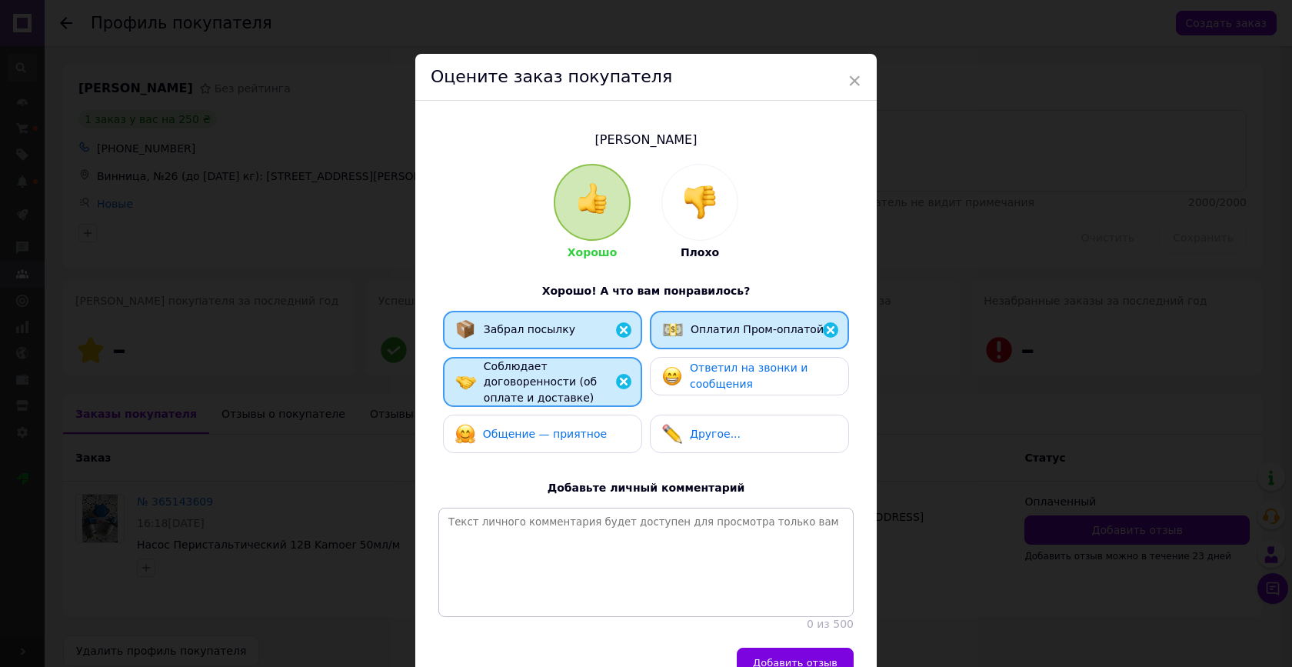
click at [721, 379] on span "Ответил на звонки и сообщения" at bounding box center [749, 376] width 118 height 28
click at [584, 428] on span "Общение — приятное" at bounding box center [545, 434] width 124 height 12
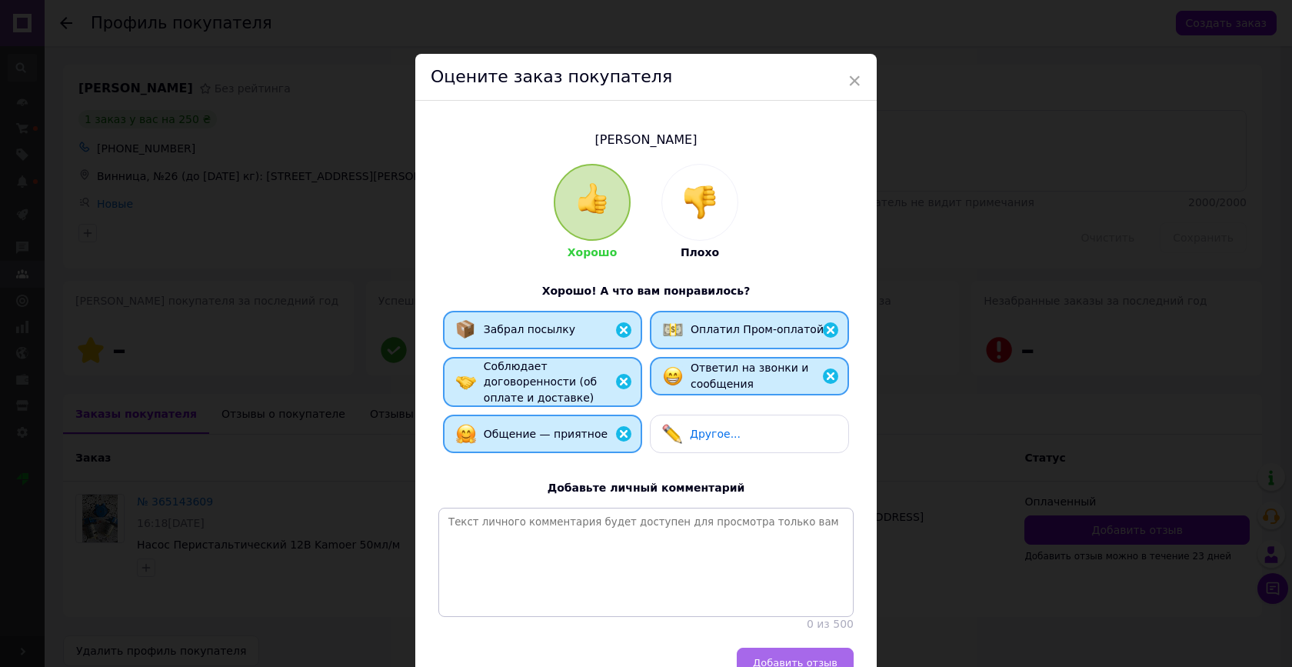
click at [766, 657] on span "Добавить отзыв" at bounding box center [795, 663] width 85 height 12
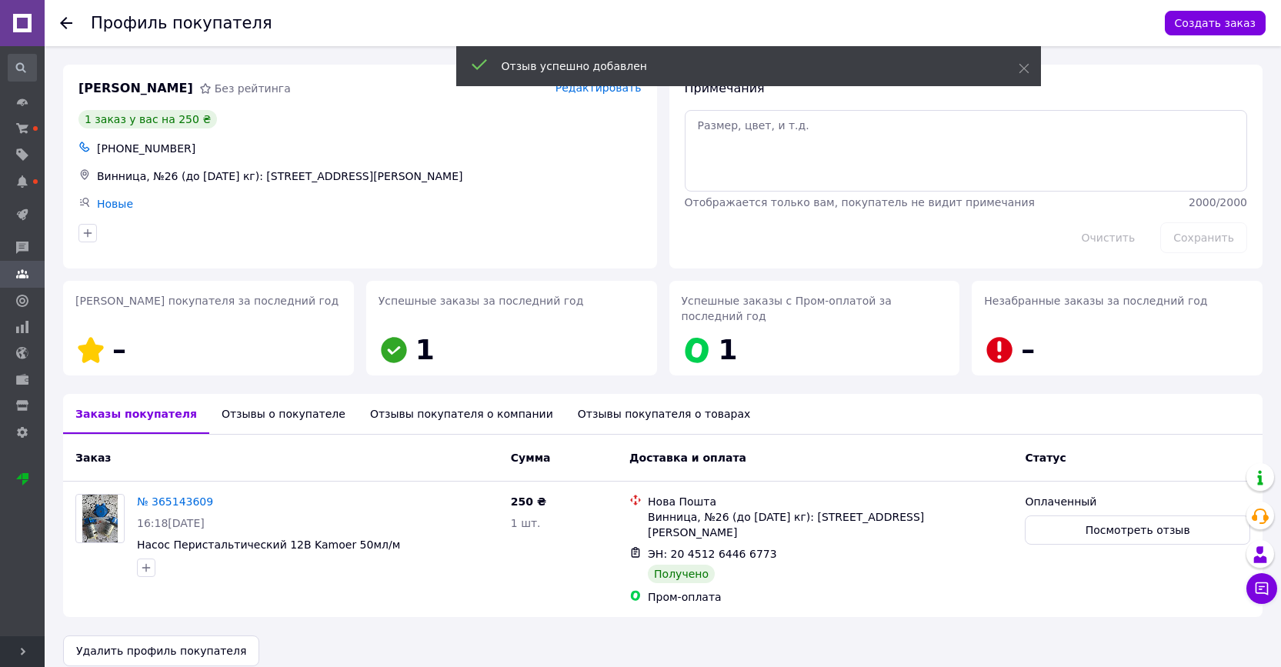
scroll to position [2, 0]
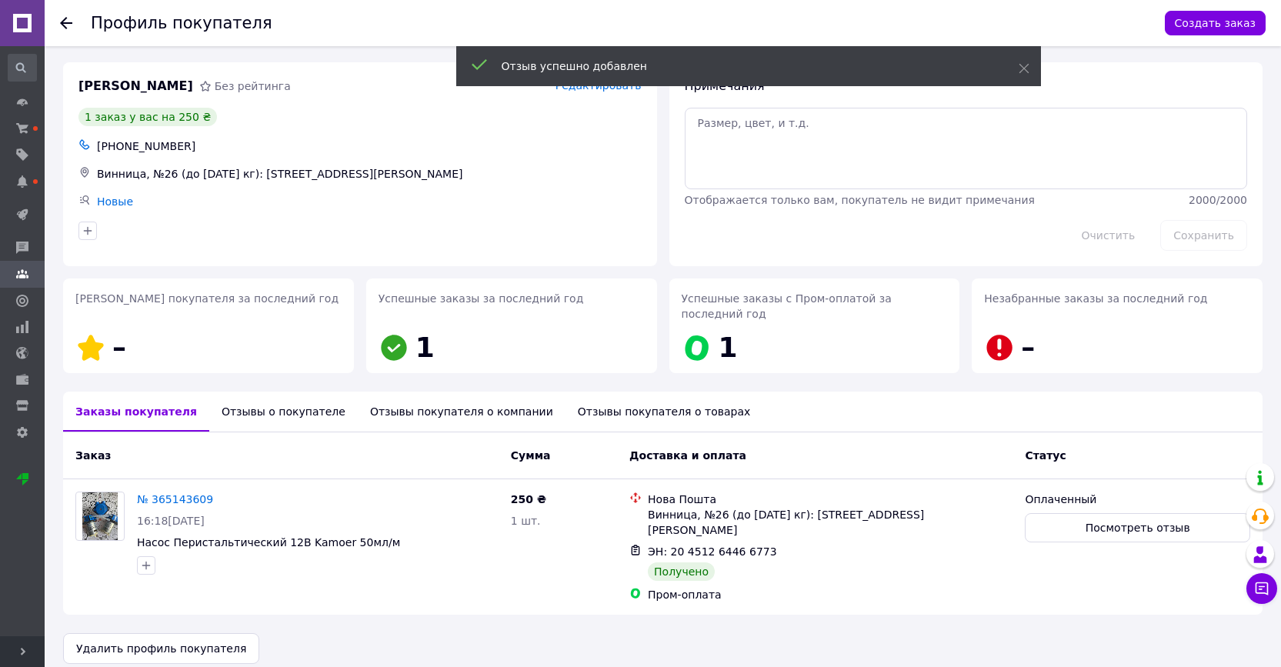
click at [68, 28] on icon at bounding box center [66, 23] width 12 height 12
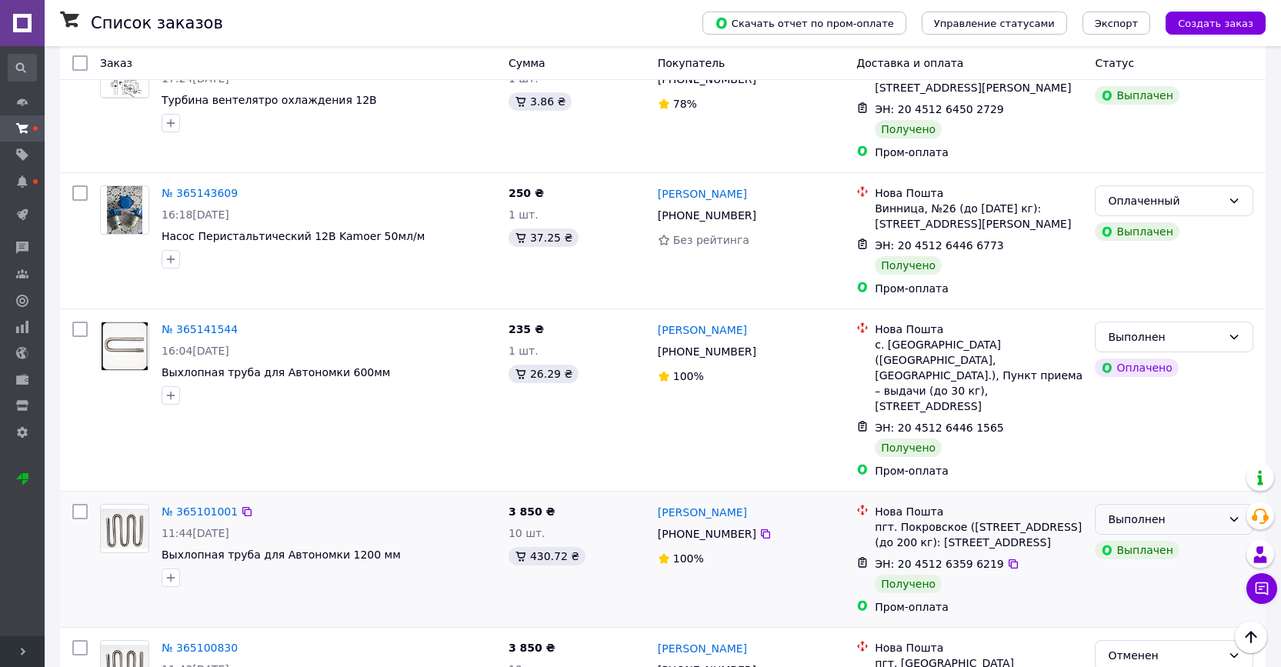
scroll to position [1438, 0]
click at [1151, 510] on div "Выполнен" at bounding box center [1165, 518] width 114 height 17
click at [1134, 482] on li "Оплаченный" at bounding box center [1173, 484] width 157 height 28
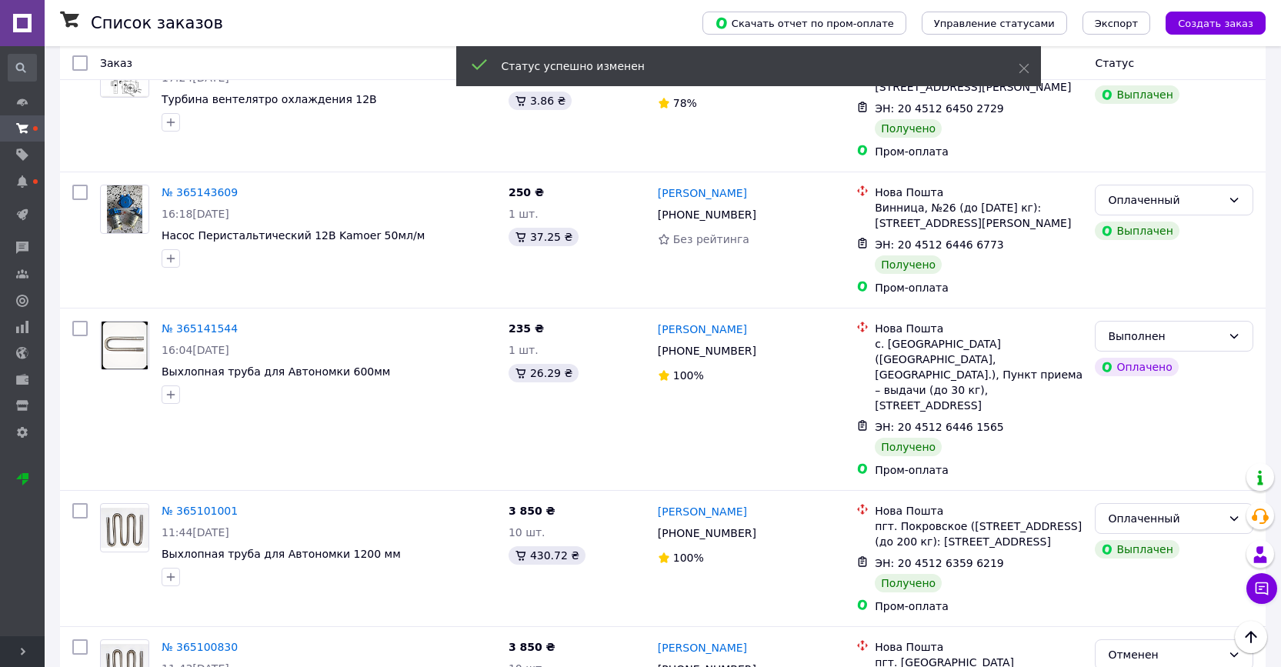
click at [702, 504] on link "[PERSON_NAME]" at bounding box center [702, 511] width 89 height 15
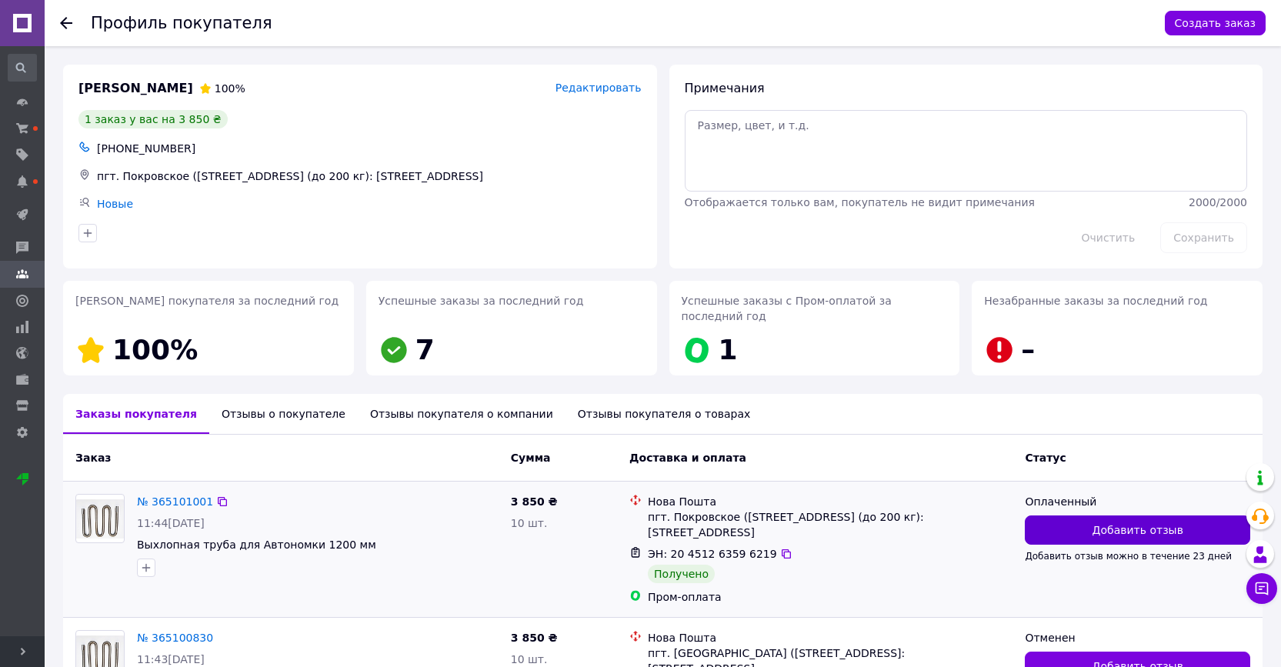
click at [1080, 528] on button "Добавить отзыв" at bounding box center [1137, 529] width 225 height 29
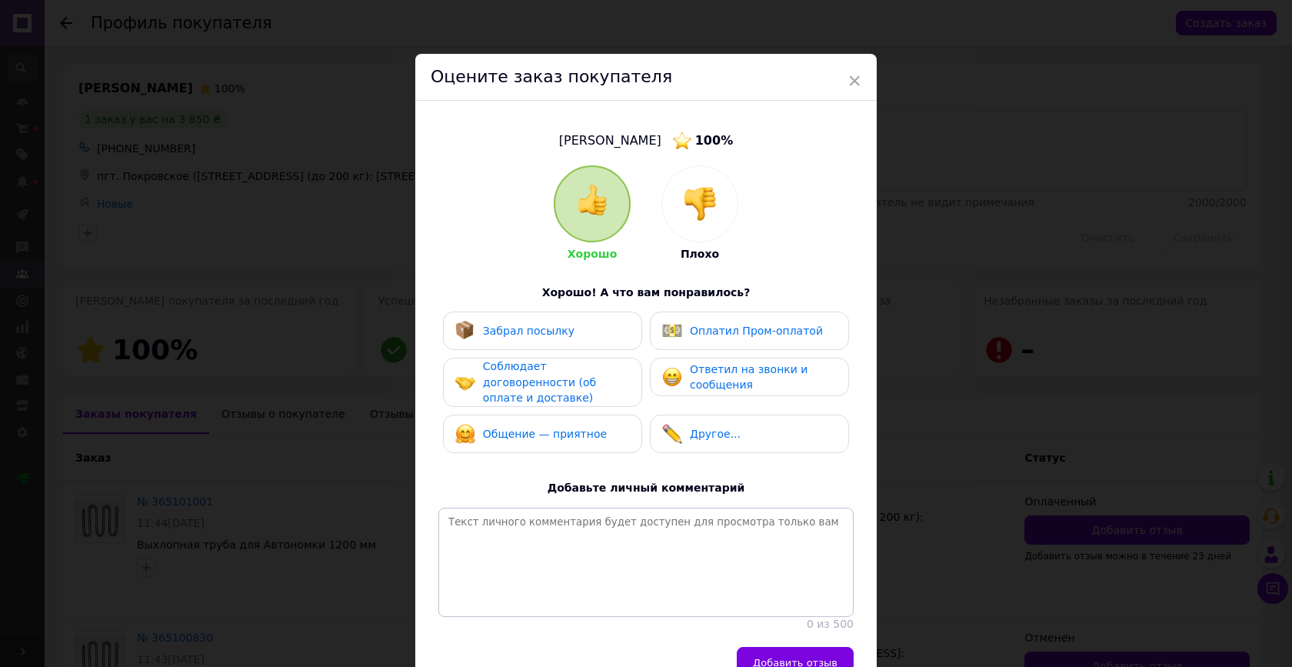
click at [523, 337] on div "Забрал посылку" at bounding box center [529, 331] width 92 height 16
click at [697, 329] on span "Оплатил Пром-оплатой" at bounding box center [756, 331] width 133 height 12
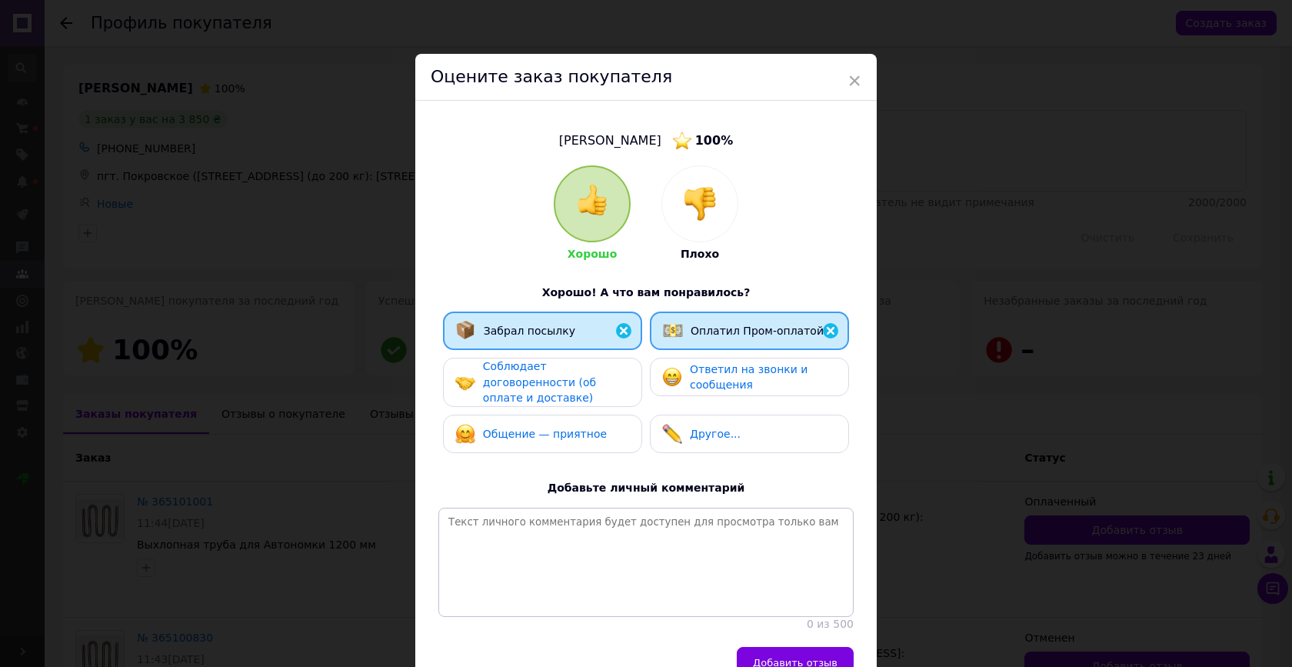
click at [596, 375] on span "Соблюдает договоренности (об оплате и доставке)" at bounding box center [539, 382] width 113 height 44
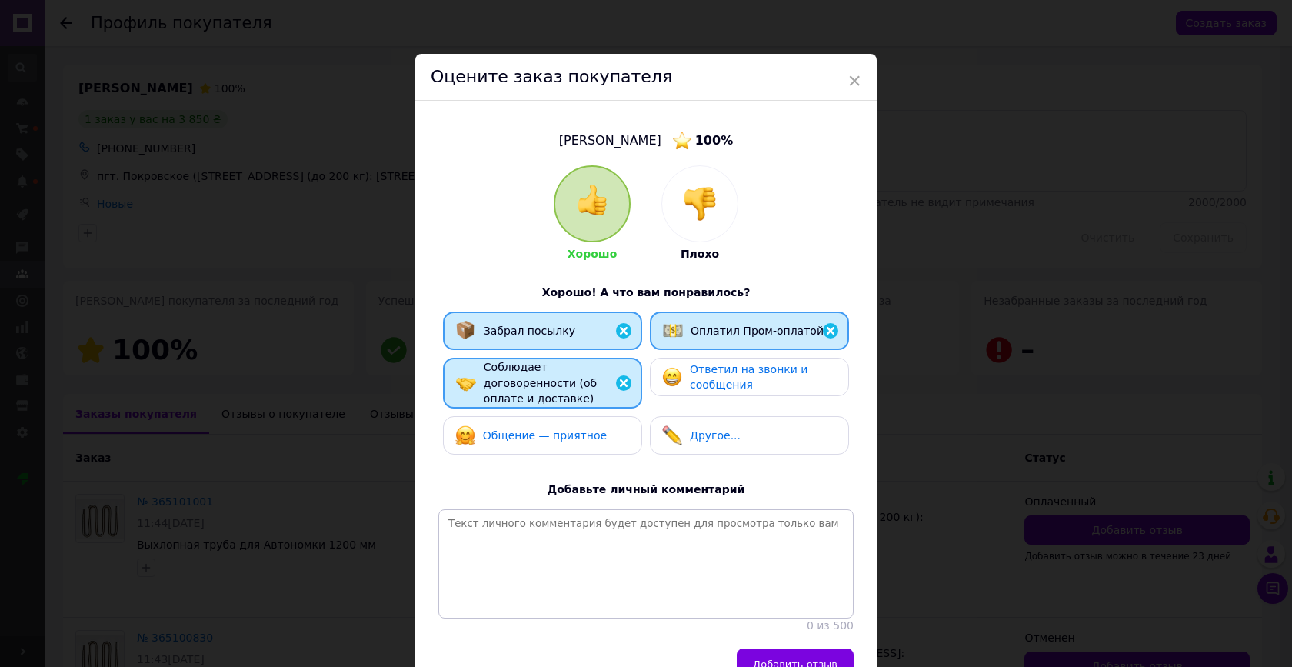
click at [717, 380] on span "Ответил на звонки и сообщения" at bounding box center [749, 377] width 118 height 28
click at [584, 462] on div "Хорошо Плохо Хорошо! А что вам понравилось? Забрал посылку Оплатил Пром-оплатой…" at bounding box center [645, 399] width 415 height 468
click at [564, 438] on span "Общение — приятное" at bounding box center [545, 435] width 124 height 12
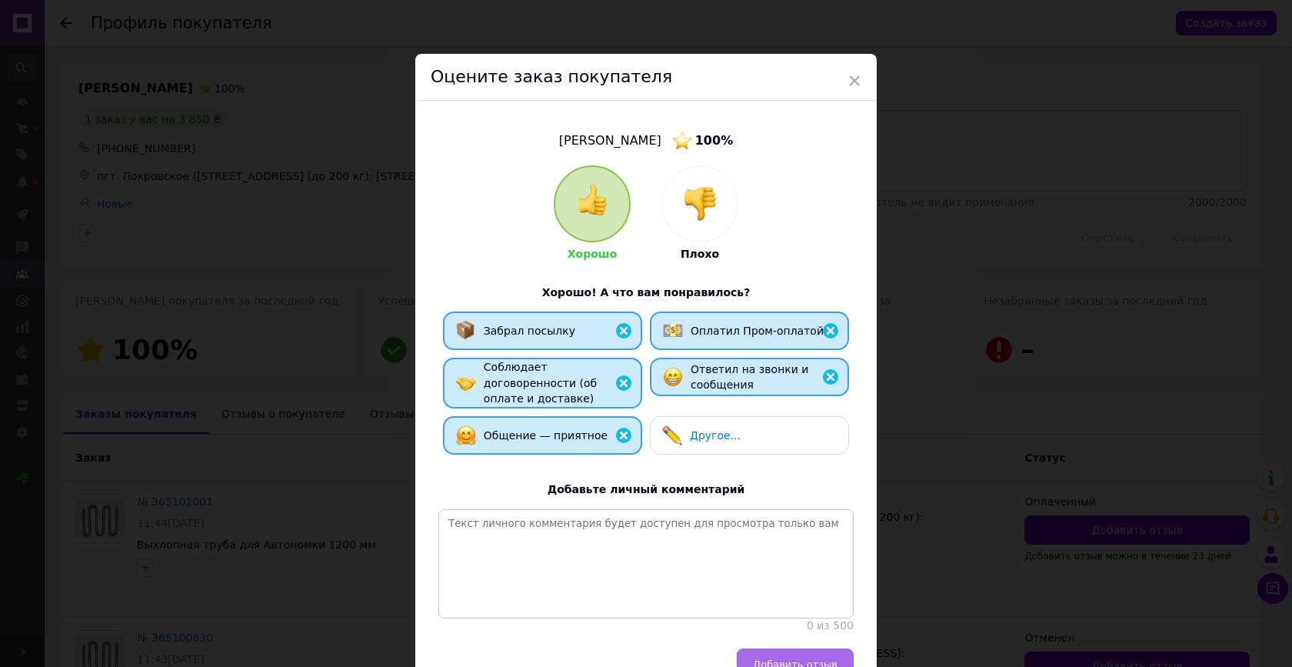
click at [772, 648] on button "Добавить отзыв" at bounding box center [795, 663] width 117 height 31
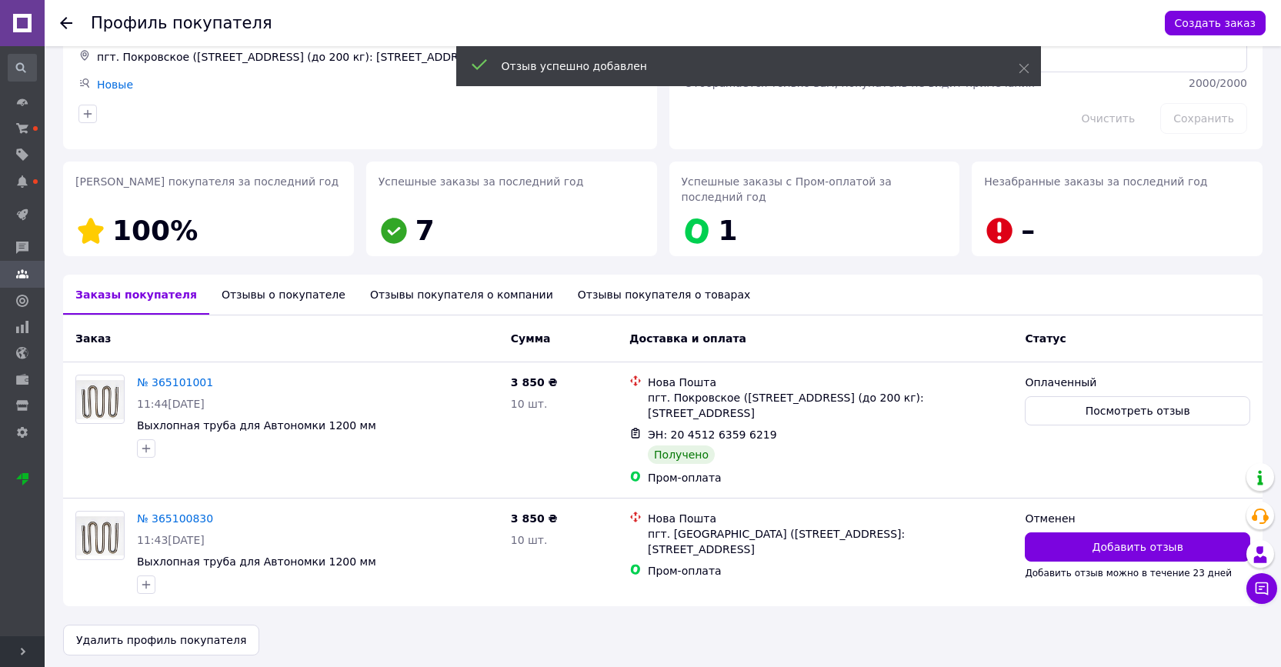
scroll to position [126, 0]
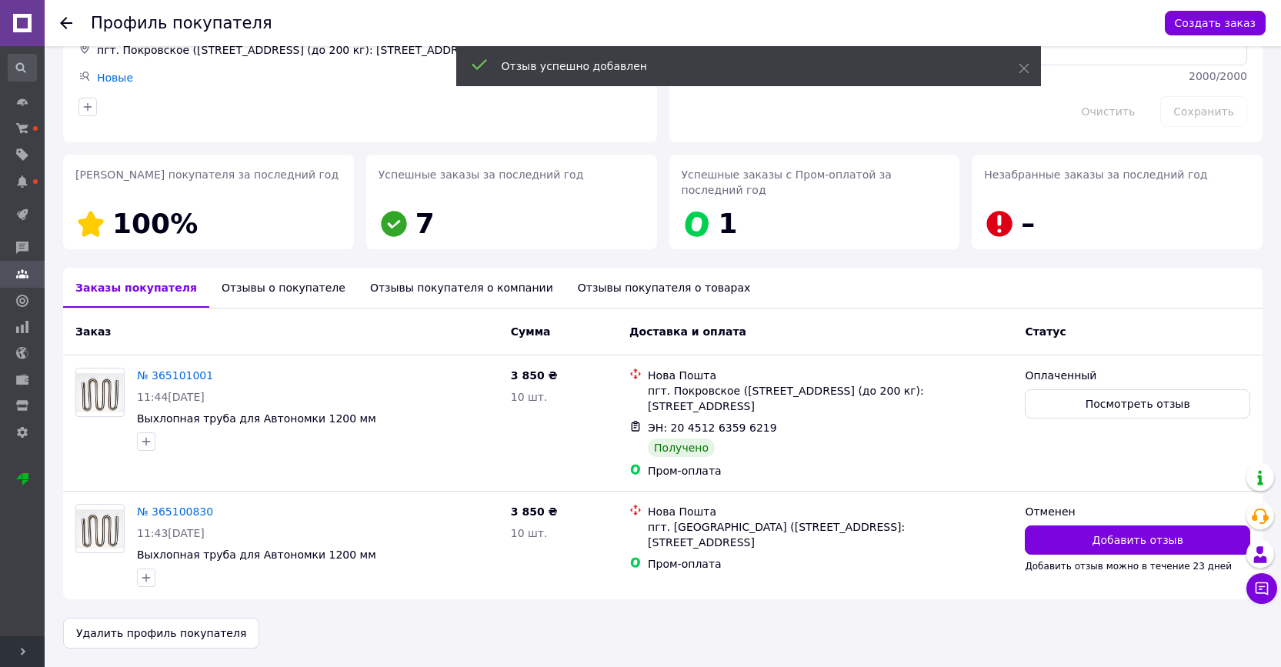
click at [68, 26] on icon at bounding box center [66, 23] width 12 height 12
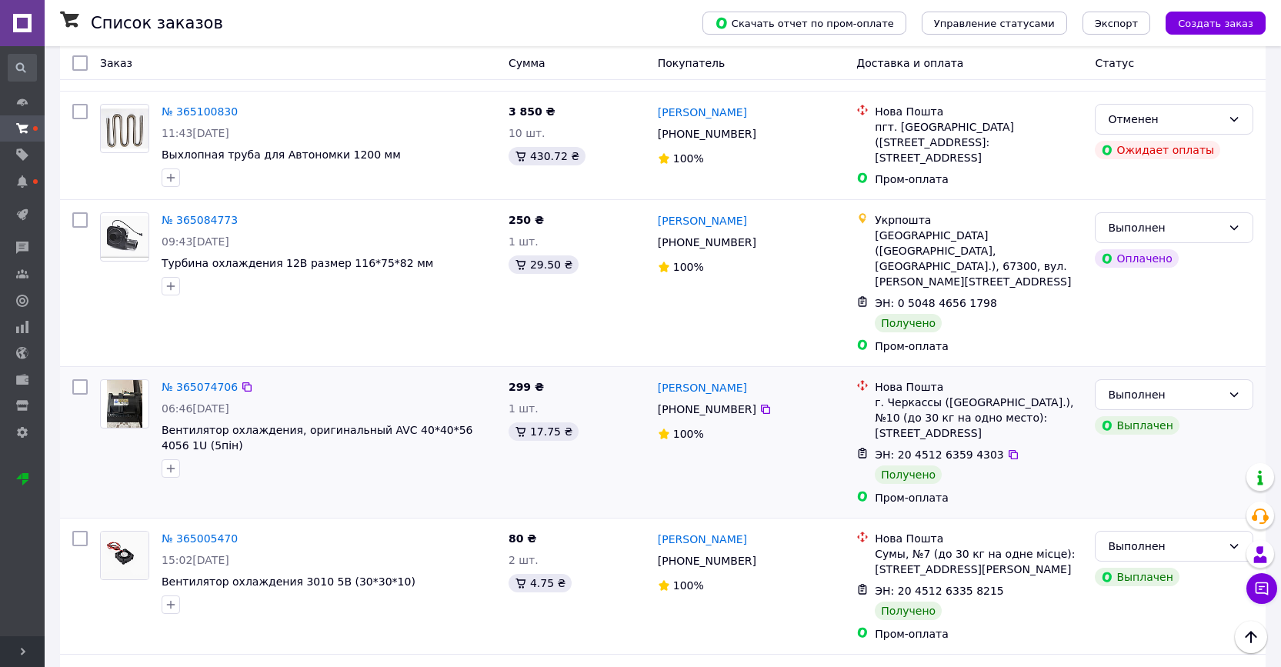
scroll to position [1976, 0]
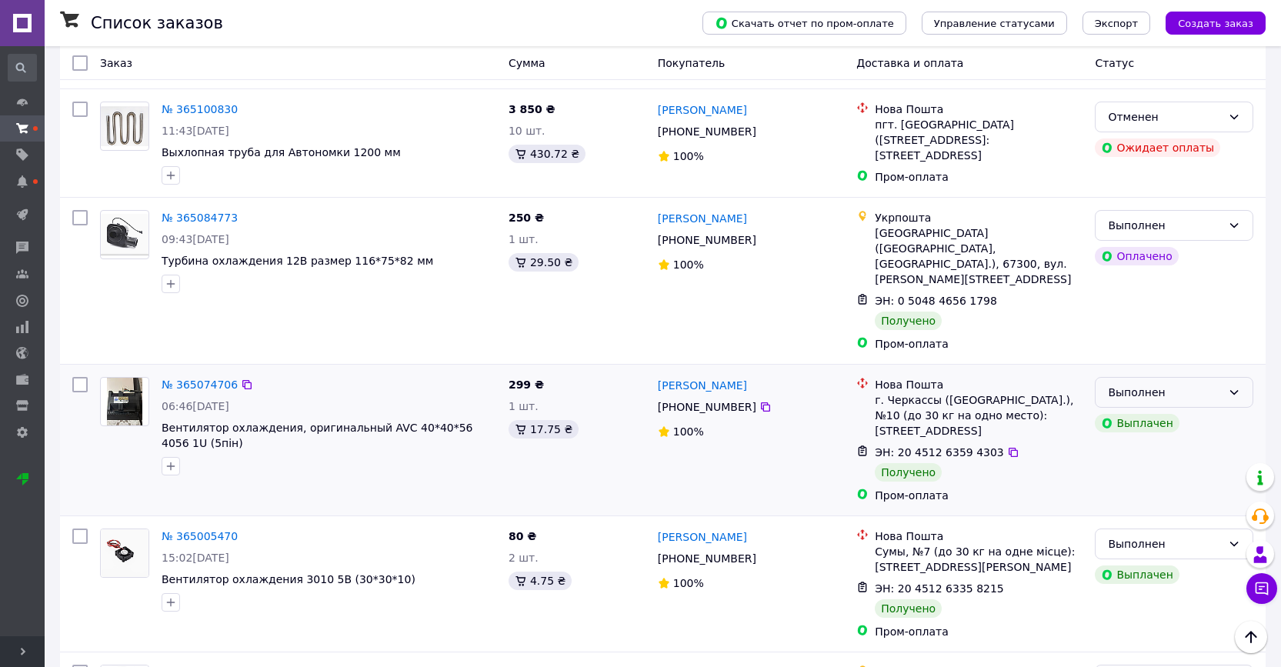
click at [1198, 384] on div "Выполнен" at bounding box center [1165, 392] width 114 height 17
click at [1158, 354] on li "Оплаченный" at bounding box center [1173, 358] width 157 height 28
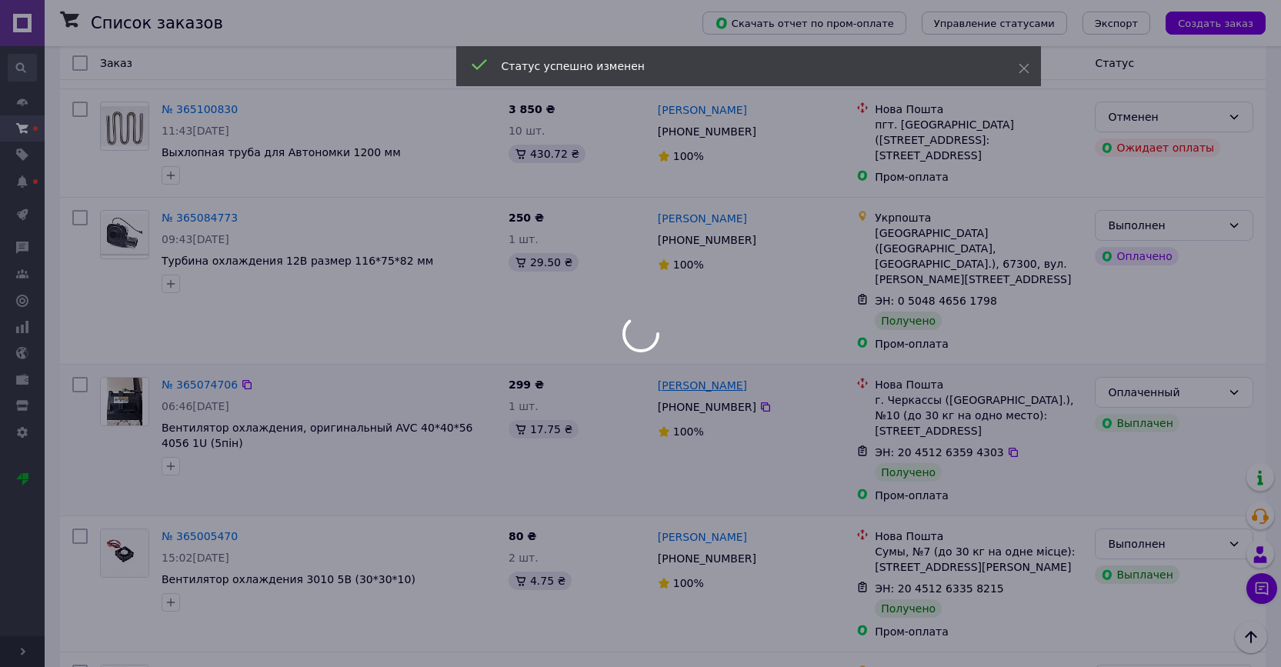
click at [721, 378] on link "[PERSON_NAME]" at bounding box center [702, 385] width 89 height 15
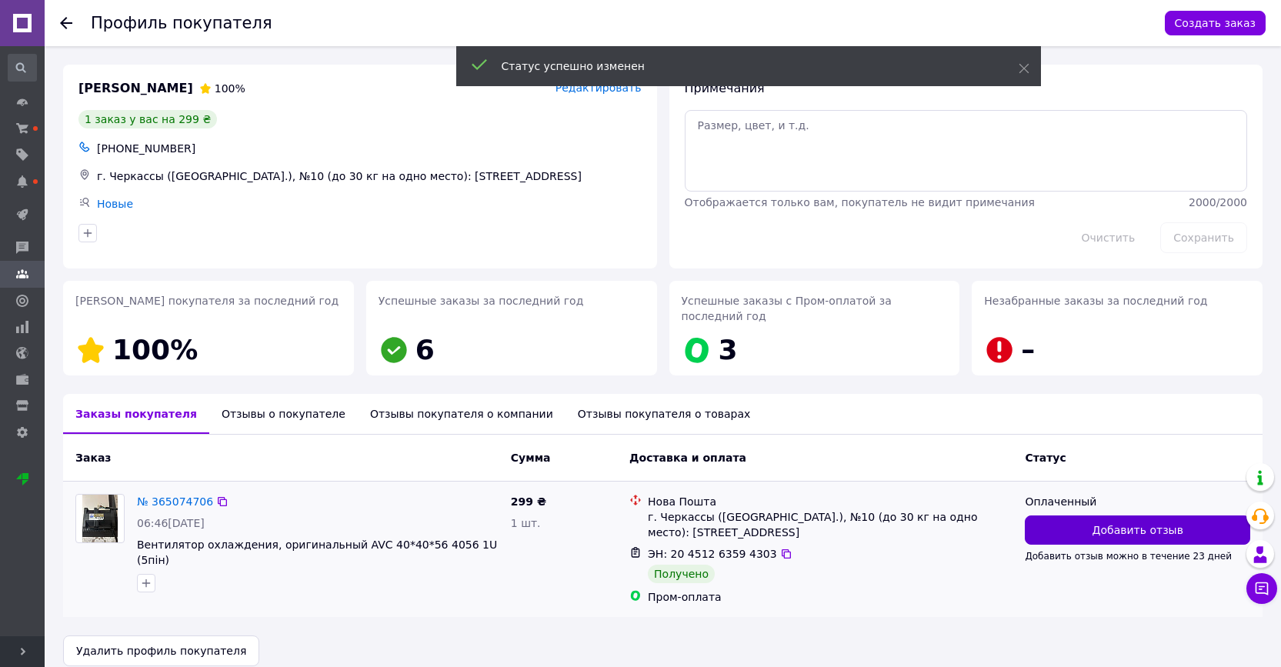
click at [1083, 520] on button "Добавить отзыв" at bounding box center [1137, 529] width 225 height 29
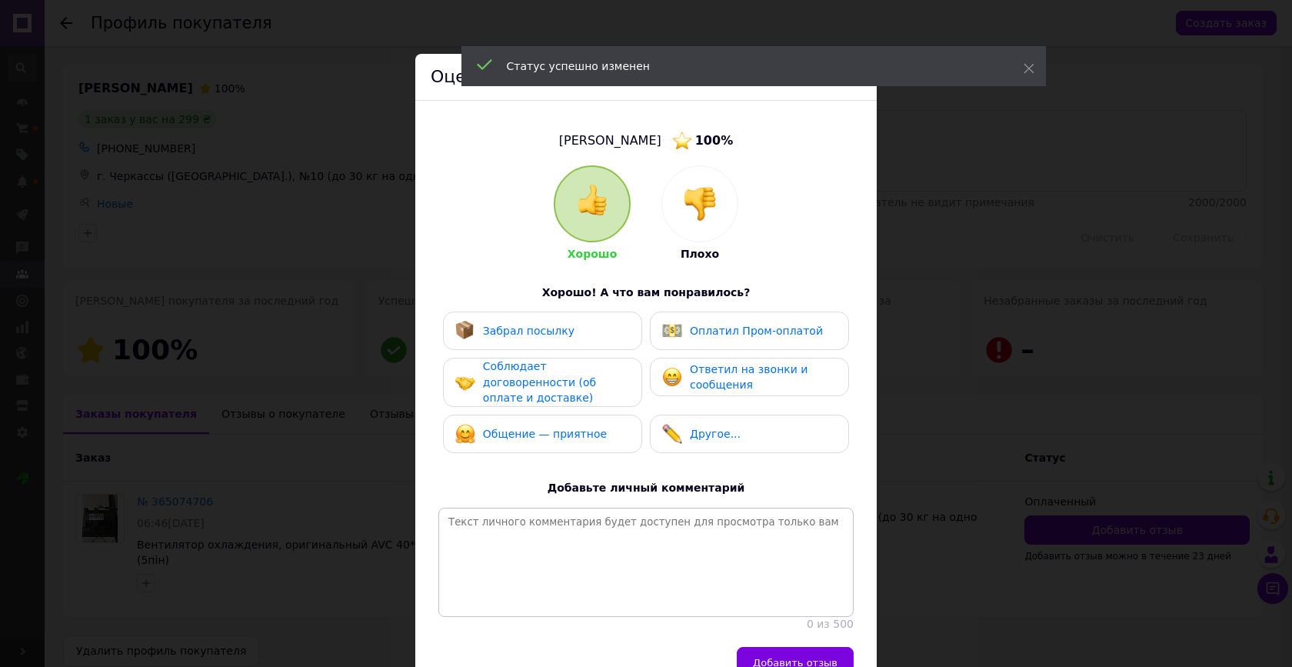
click at [569, 321] on div "Забрал посылку" at bounding box center [542, 331] width 175 height 20
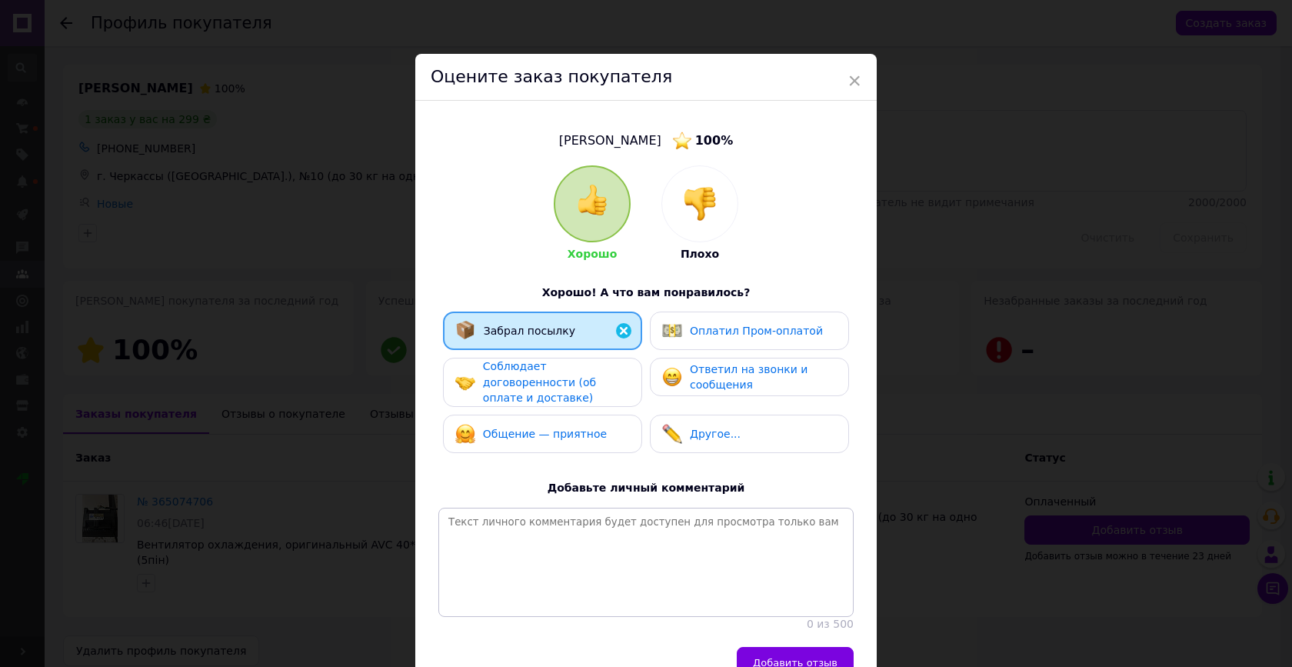
click at [696, 330] on span "Оплатил Пром-оплатой" at bounding box center [756, 331] width 133 height 12
click at [590, 376] on span "Соблюдает договоренности (об оплате и доставке)" at bounding box center [539, 382] width 113 height 44
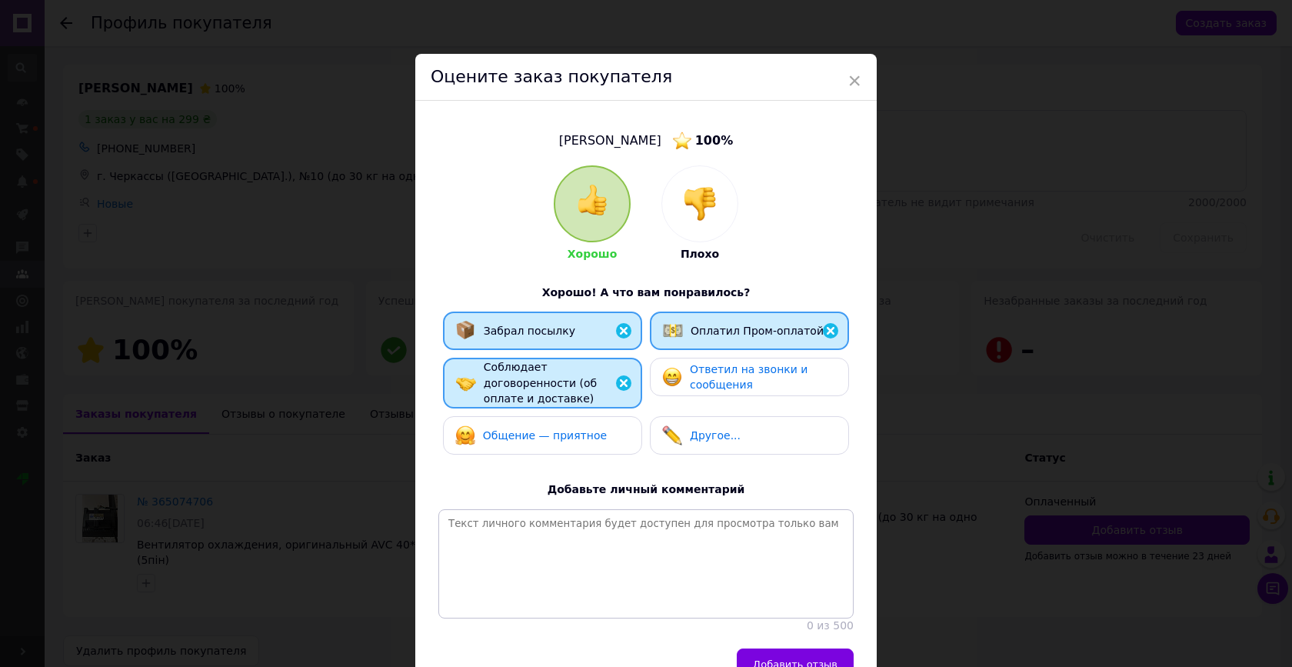
click at [677, 378] on img at bounding box center [672, 377] width 20 height 20
drag, startPoint x: 576, startPoint y: 437, endPoint x: 585, endPoint y: 442, distance: 9.6
click at [576, 437] on span "Общение — приятное" at bounding box center [545, 435] width 124 height 12
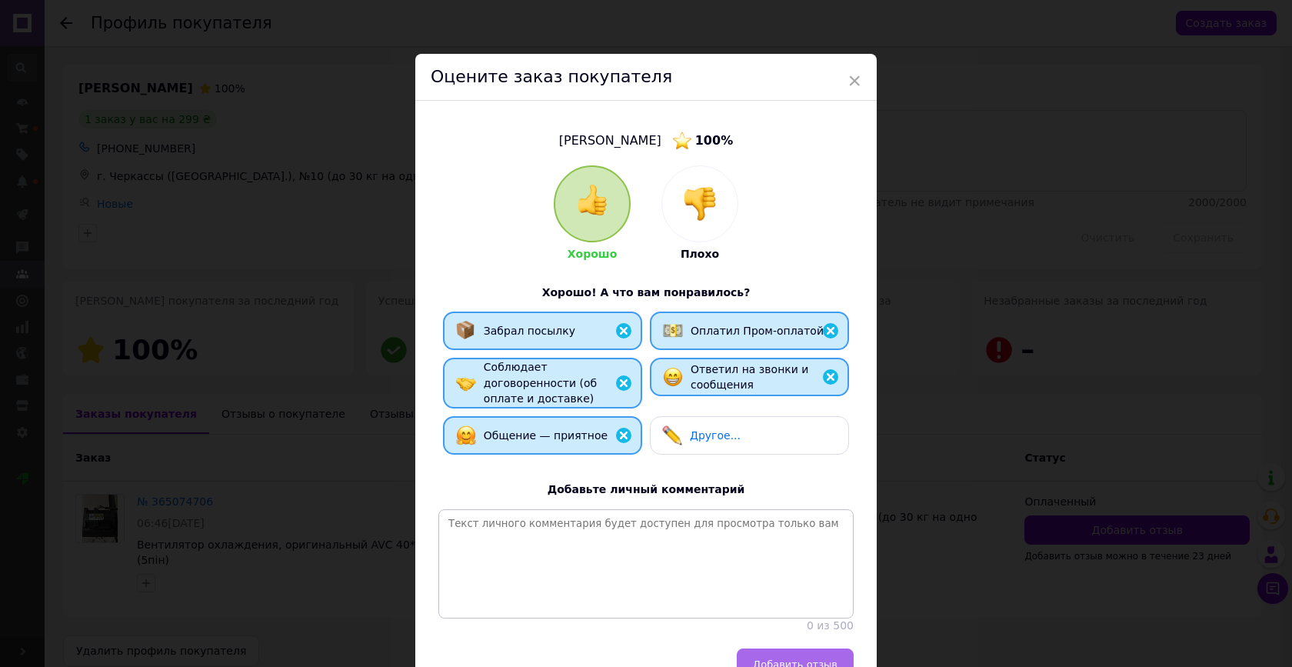
click at [779, 658] on span "Добавить отзыв" at bounding box center [795, 664] width 85 height 12
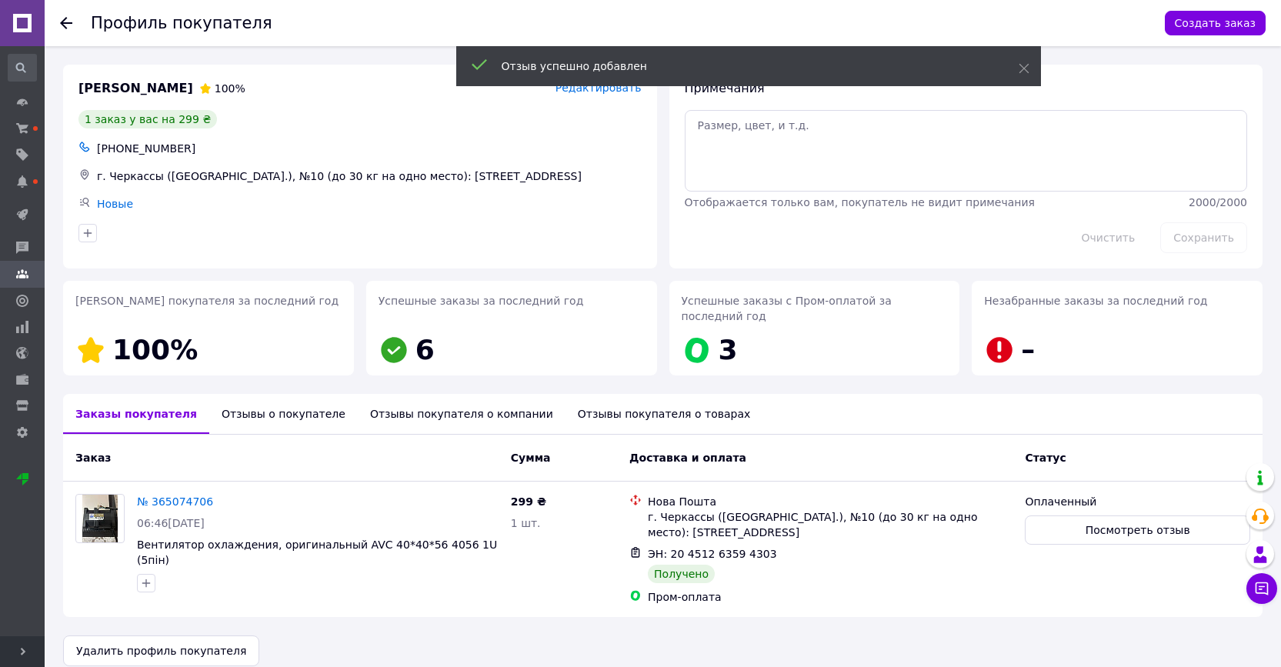
scroll to position [18, 0]
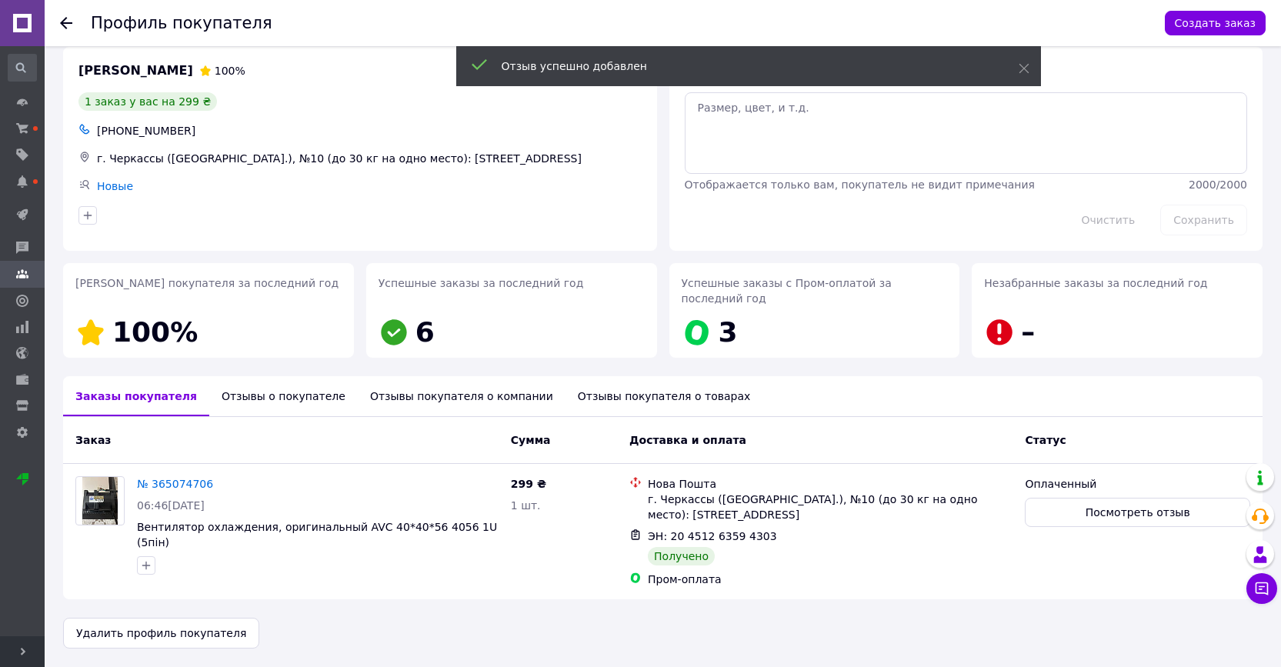
click at [66, 26] on icon at bounding box center [66, 23] width 12 height 12
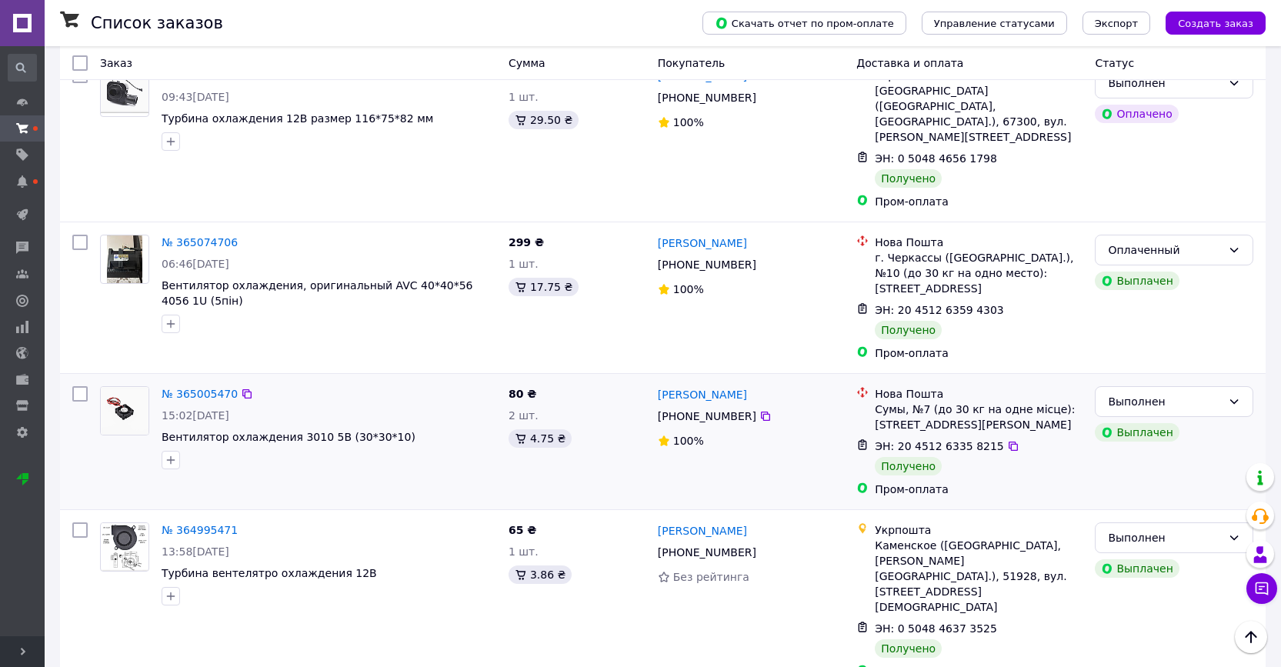
scroll to position [2119, 0]
click at [1195, 392] on div "Выполнен" at bounding box center [1165, 400] width 114 height 17
click at [1165, 348] on li "Оплаченный" at bounding box center [1173, 351] width 157 height 28
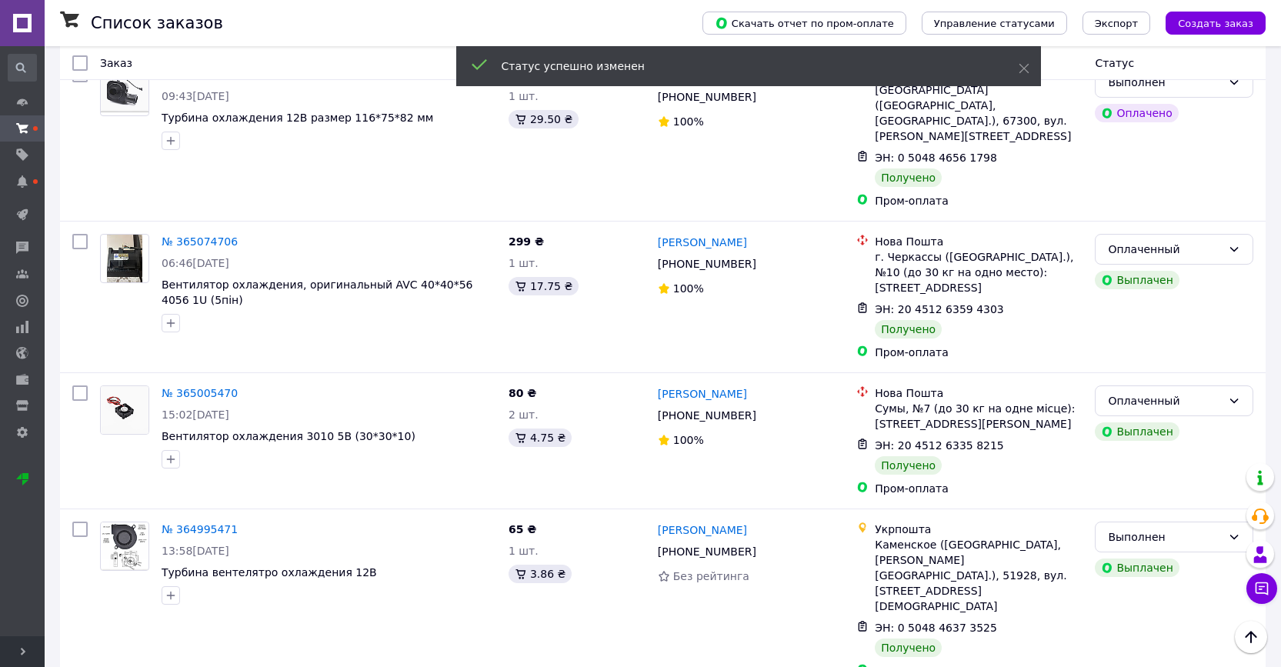
click at [715, 386] on link "[PERSON_NAME]" at bounding box center [702, 393] width 89 height 15
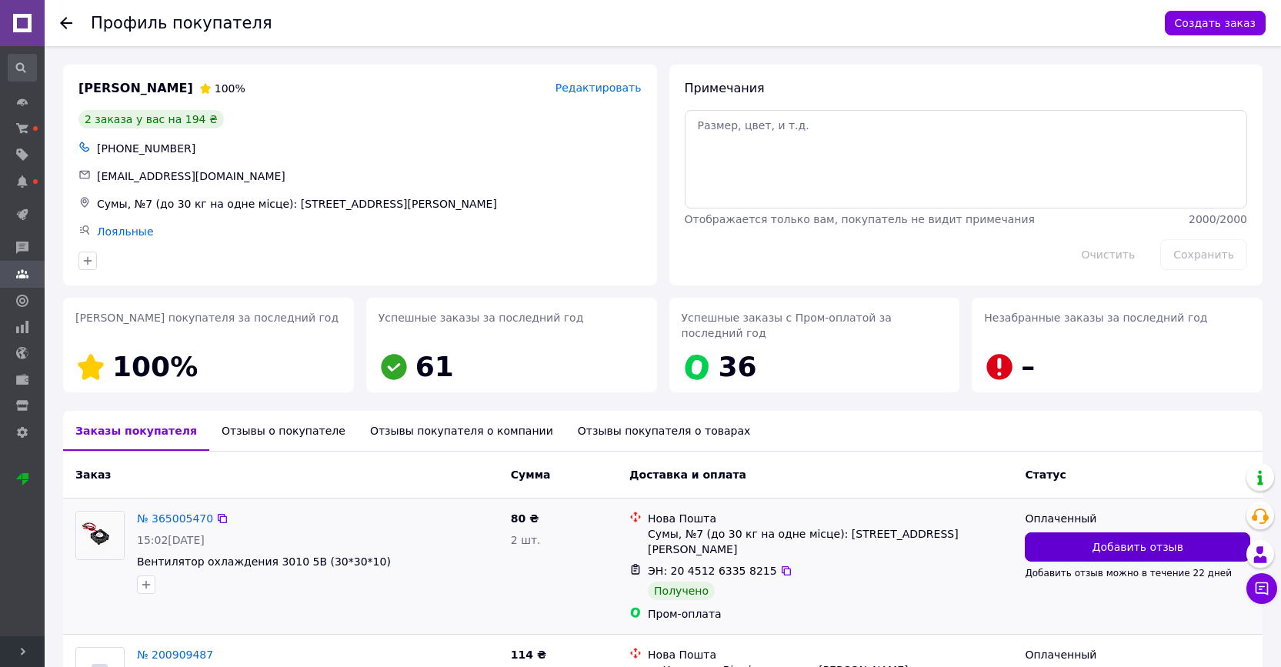
click at [1058, 551] on button "Добавить отзыв" at bounding box center [1137, 546] width 225 height 29
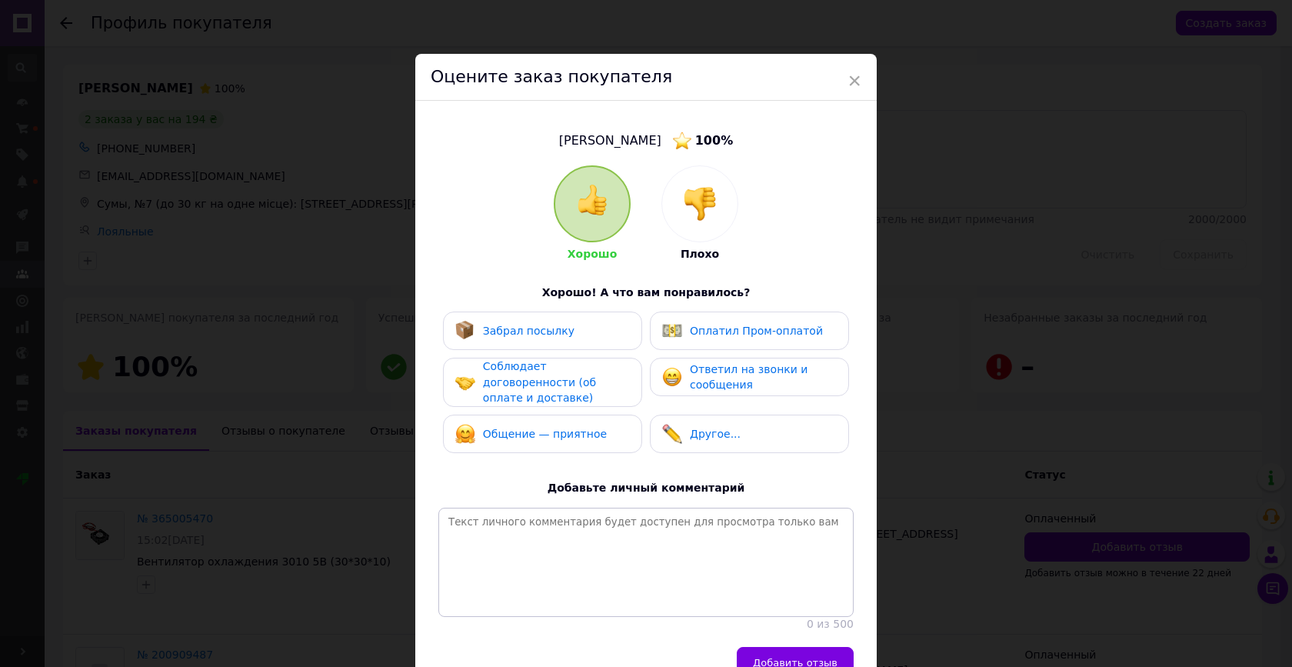
click at [585, 331] on div "Забрал посылку" at bounding box center [542, 331] width 175 height 20
drag, startPoint x: 702, startPoint y: 328, endPoint x: 678, endPoint y: 337, distance: 25.3
click at [701, 328] on span "Оплатил Пром-оплатой" at bounding box center [756, 331] width 133 height 12
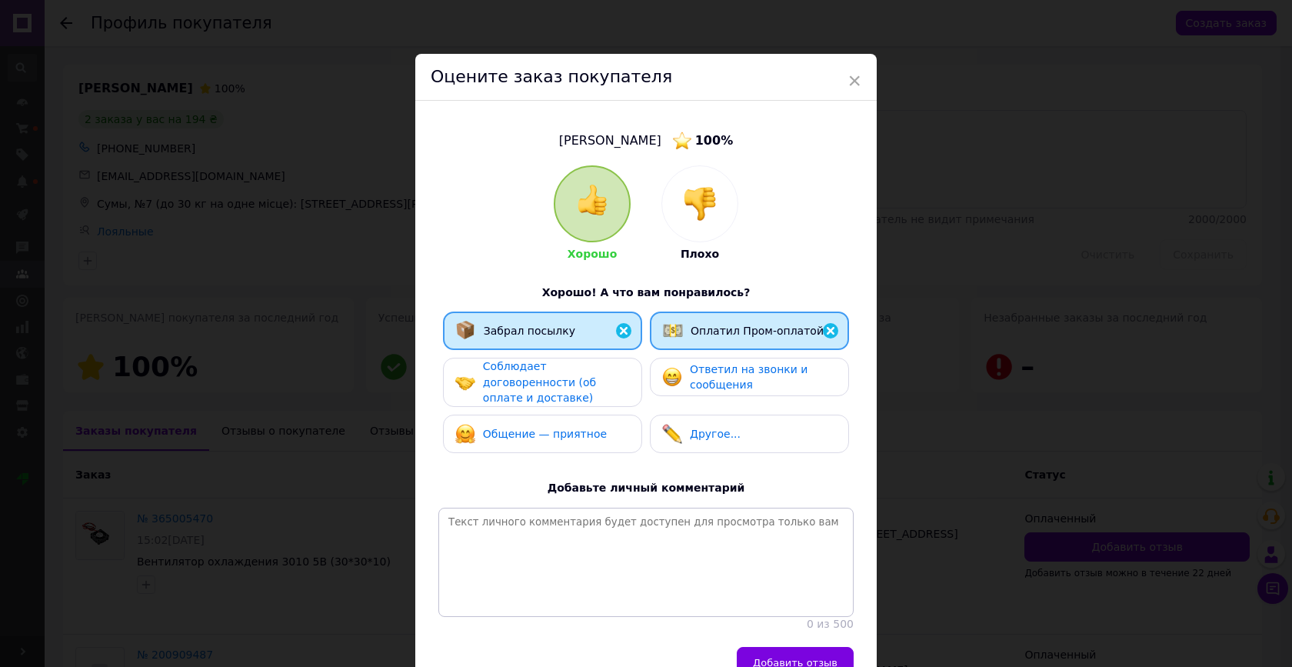
click at [595, 375] on span "Соблюдает договоренности (об оплате и доставке)" at bounding box center [539, 382] width 113 height 44
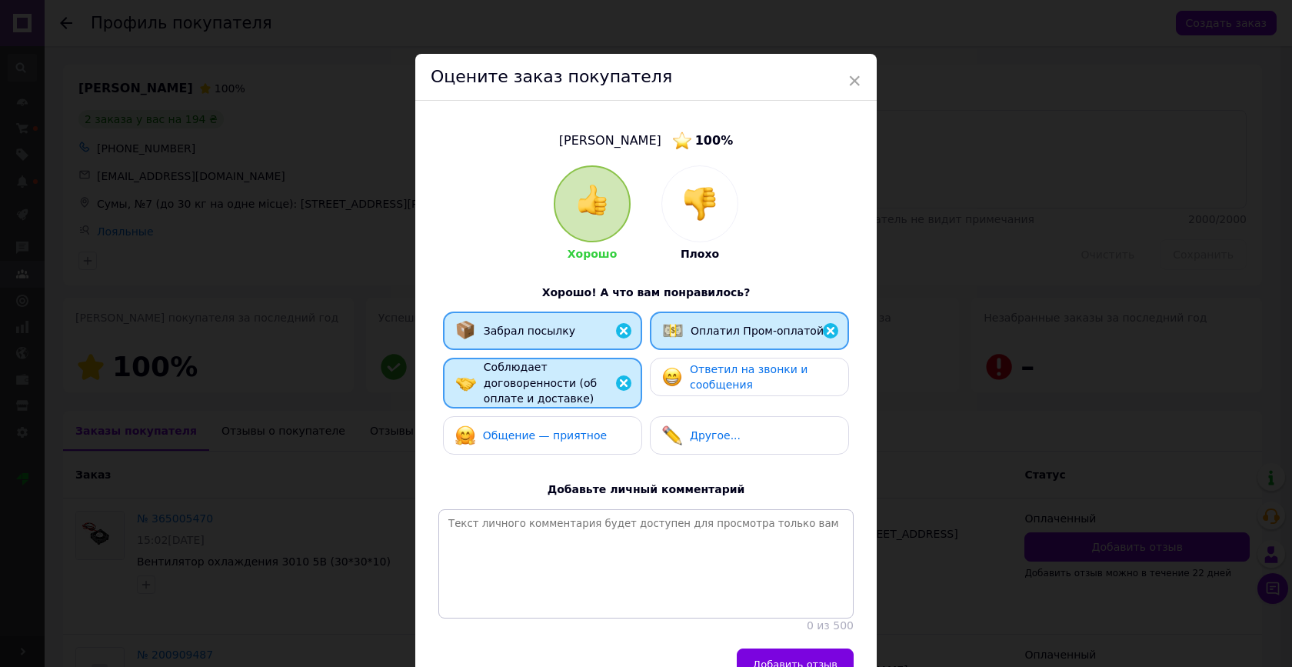
click at [690, 378] on span "Ответил на звонки и сообщения" at bounding box center [749, 377] width 118 height 28
click at [593, 429] on span "Общение — приятное" at bounding box center [545, 435] width 124 height 12
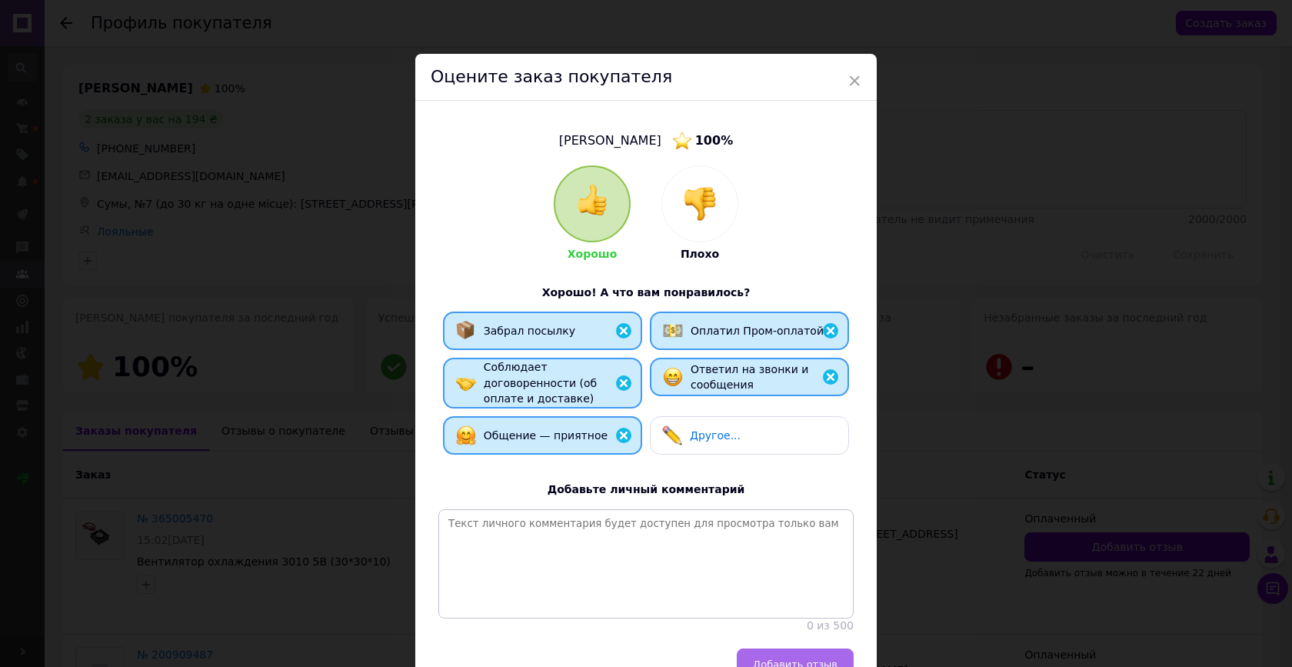
click at [777, 658] on span "Добавить отзыв" at bounding box center [795, 664] width 85 height 12
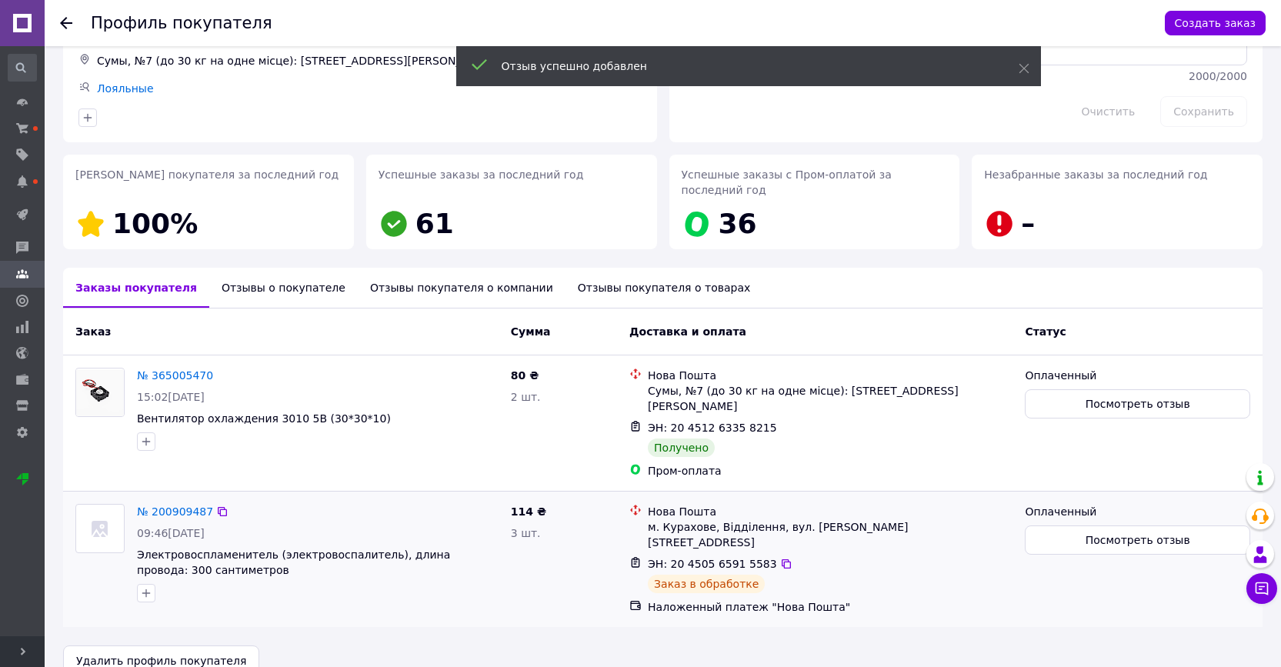
scroll to position [142, 0]
click at [68, 27] on icon at bounding box center [66, 23] width 12 height 12
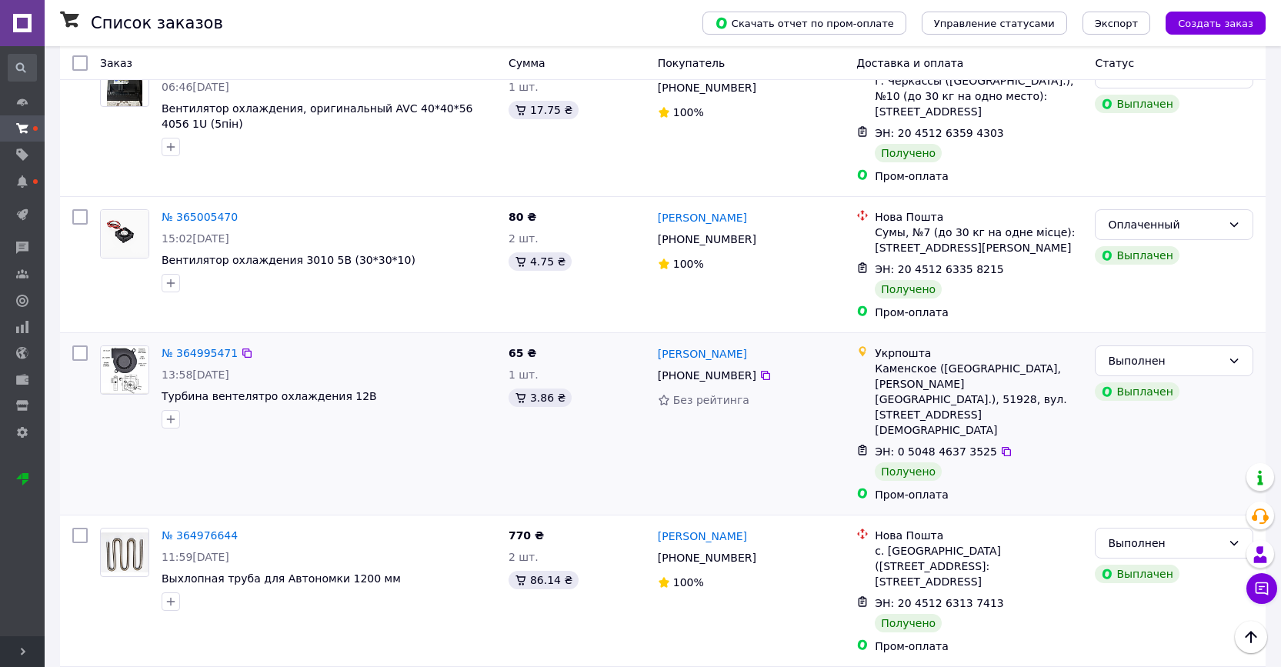
scroll to position [2298, 0]
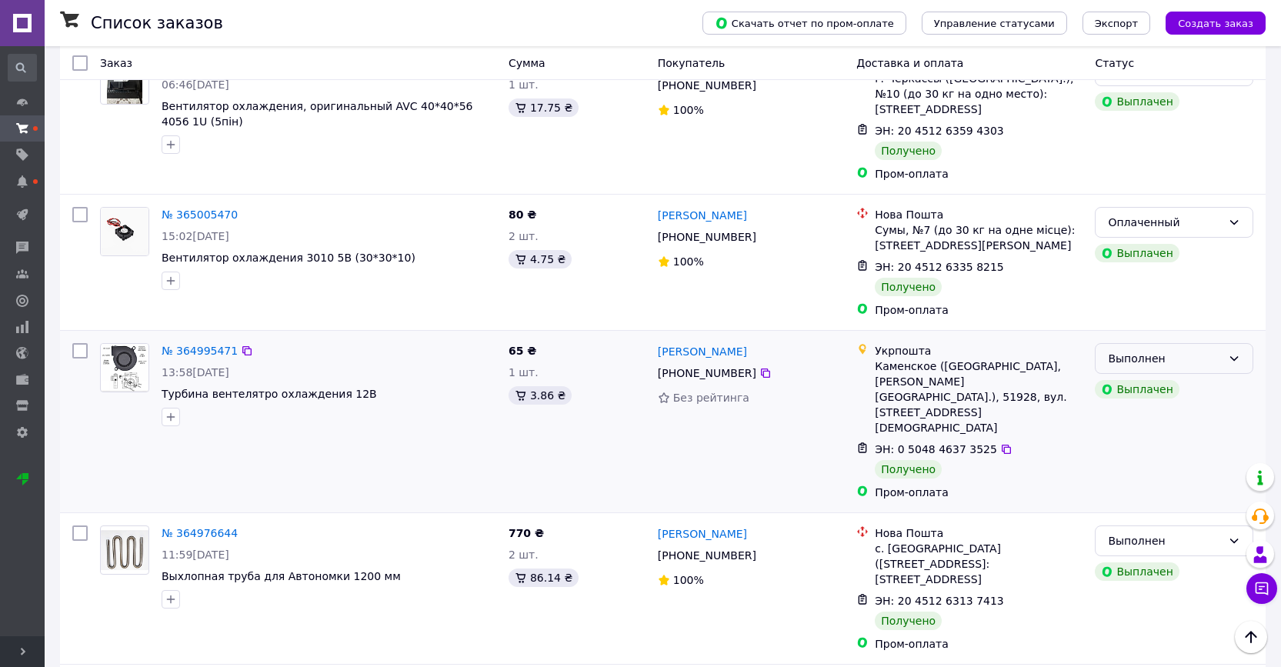
click at [1181, 350] on div "Выполнен" at bounding box center [1165, 358] width 114 height 17
click at [1157, 306] on li "Оплаченный" at bounding box center [1173, 309] width 157 height 28
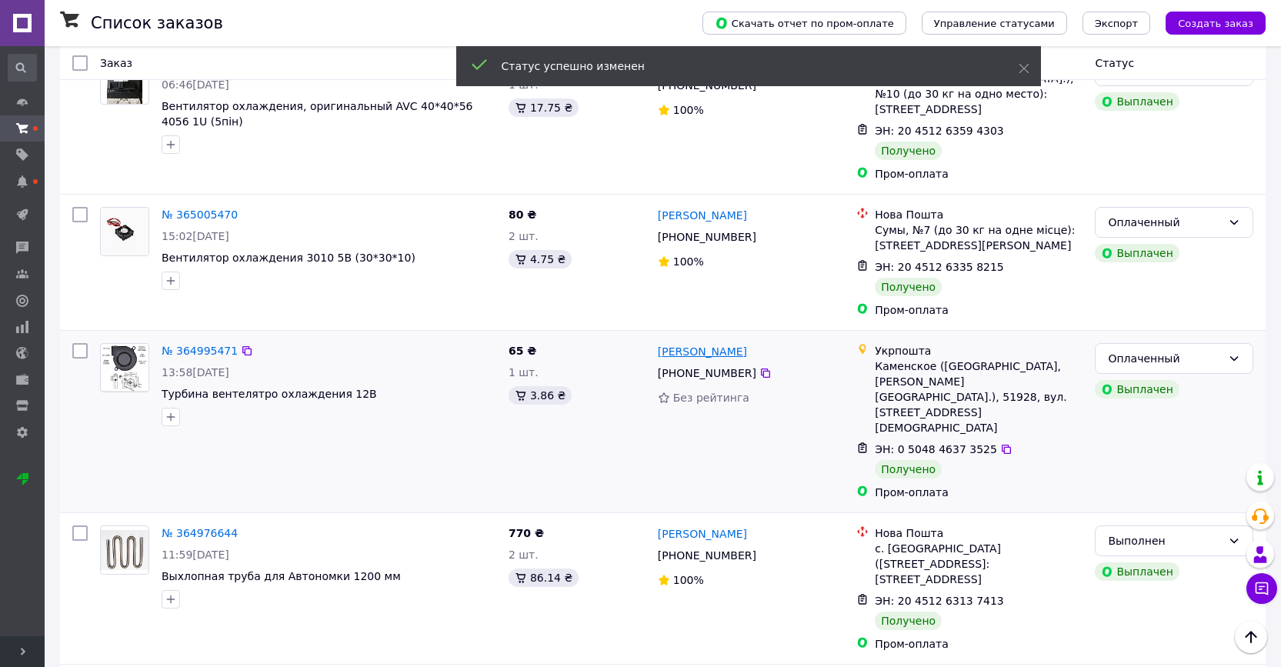
click at [717, 344] on link "[PERSON_NAME]" at bounding box center [702, 351] width 89 height 15
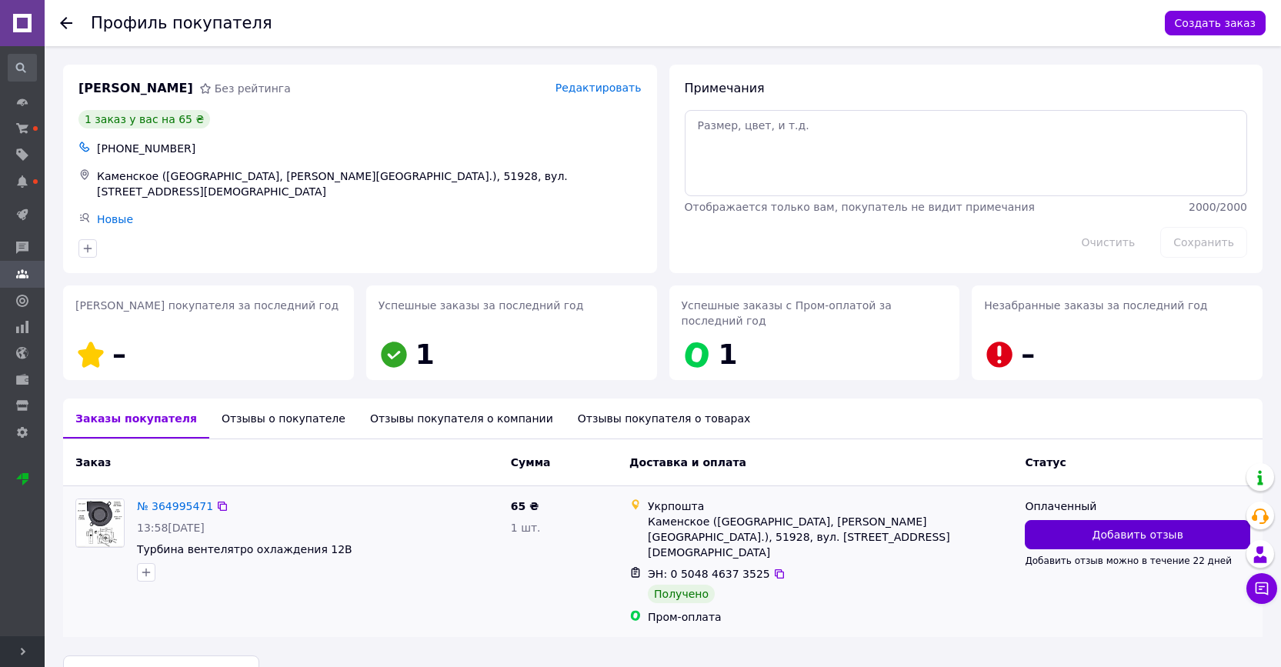
click at [1073, 534] on button "Добавить отзыв" at bounding box center [1137, 534] width 225 height 29
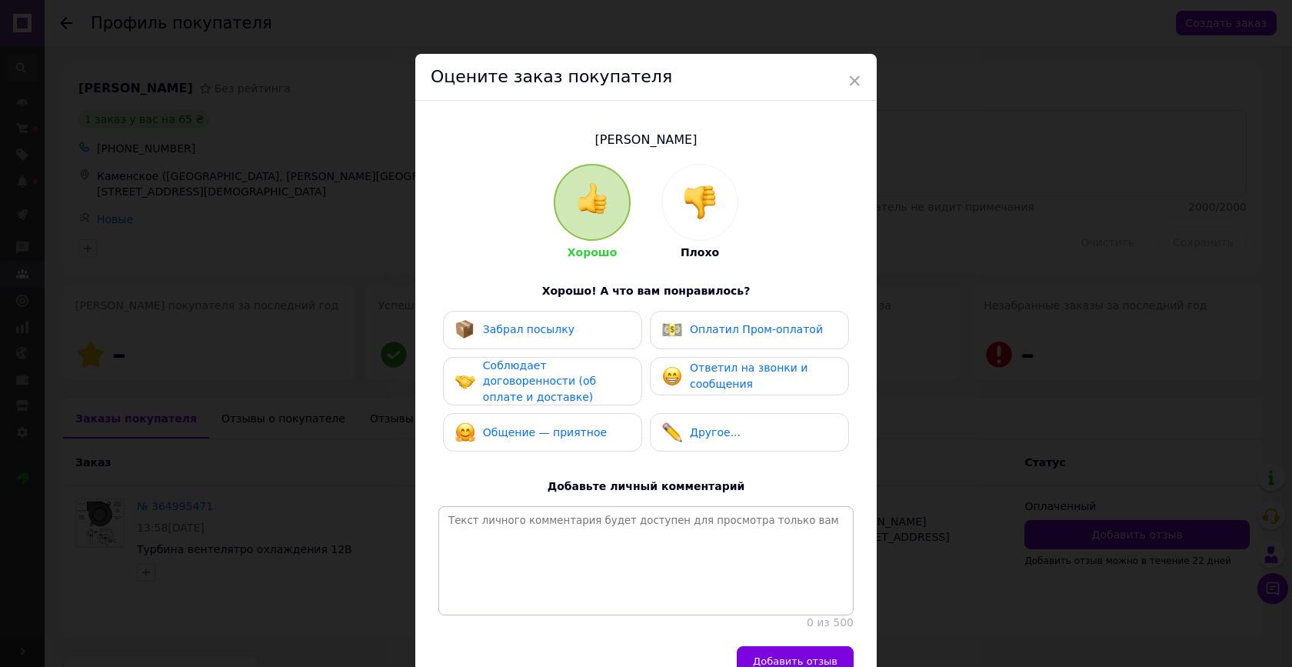
click at [611, 339] on div "Забрал посылку" at bounding box center [542, 330] width 199 height 38
drag, startPoint x: 716, startPoint y: 334, endPoint x: 684, endPoint y: 343, distance: 33.6
click at [716, 334] on span "Оплатил Пром-оплатой" at bounding box center [756, 329] width 133 height 12
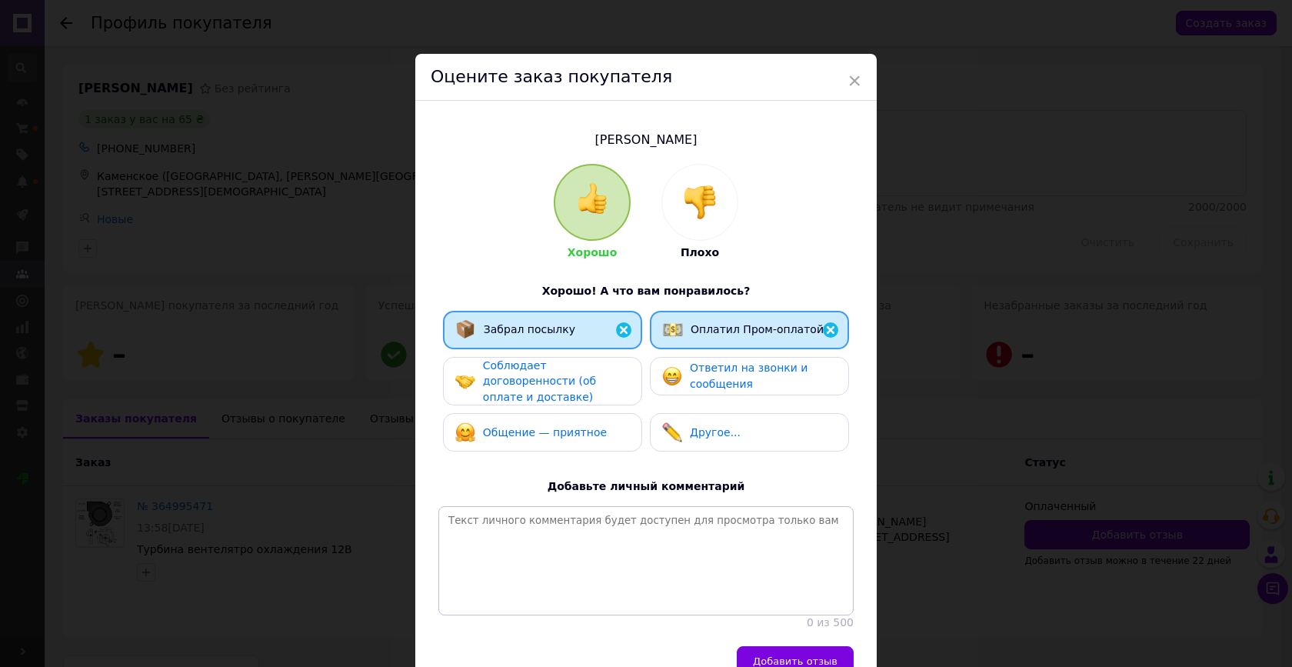
click at [579, 382] on span "Соблюдает договоренности (об оплате и доставке)" at bounding box center [539, 381] width 113 height 44
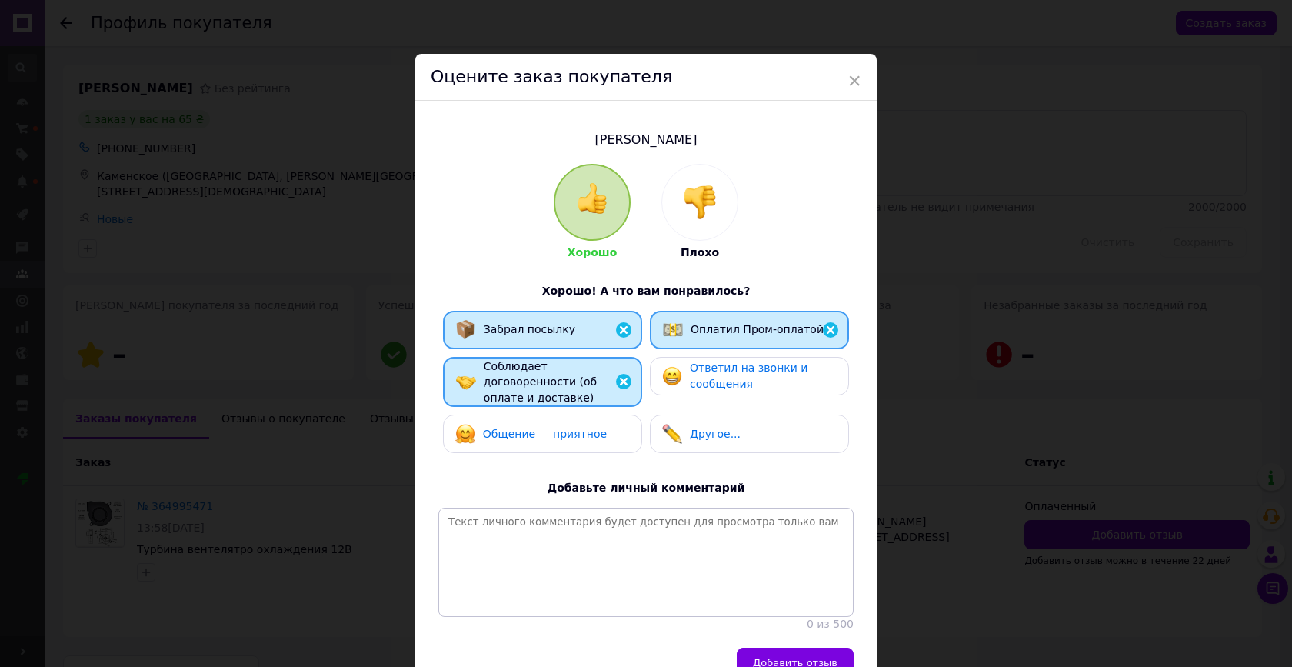
click at [696, 375] on div "Ответил на звонки и сообщения" at bounding box center [763, 376] width 146 height 32
click at [597, 421] on div "Общение — приятное" at bounding box center [542, 434] width 199 height 38
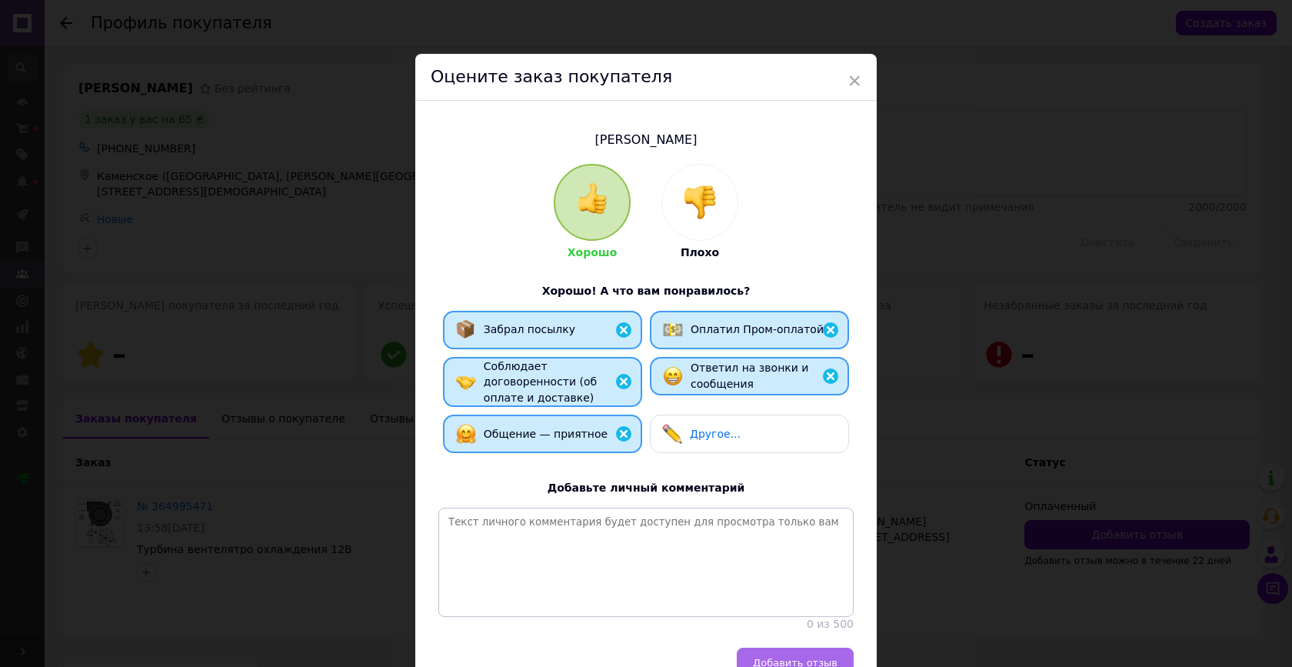
click at [772, 657] on span "Добавить отзыв" at bounding box center [795, 663] width 85 height 12
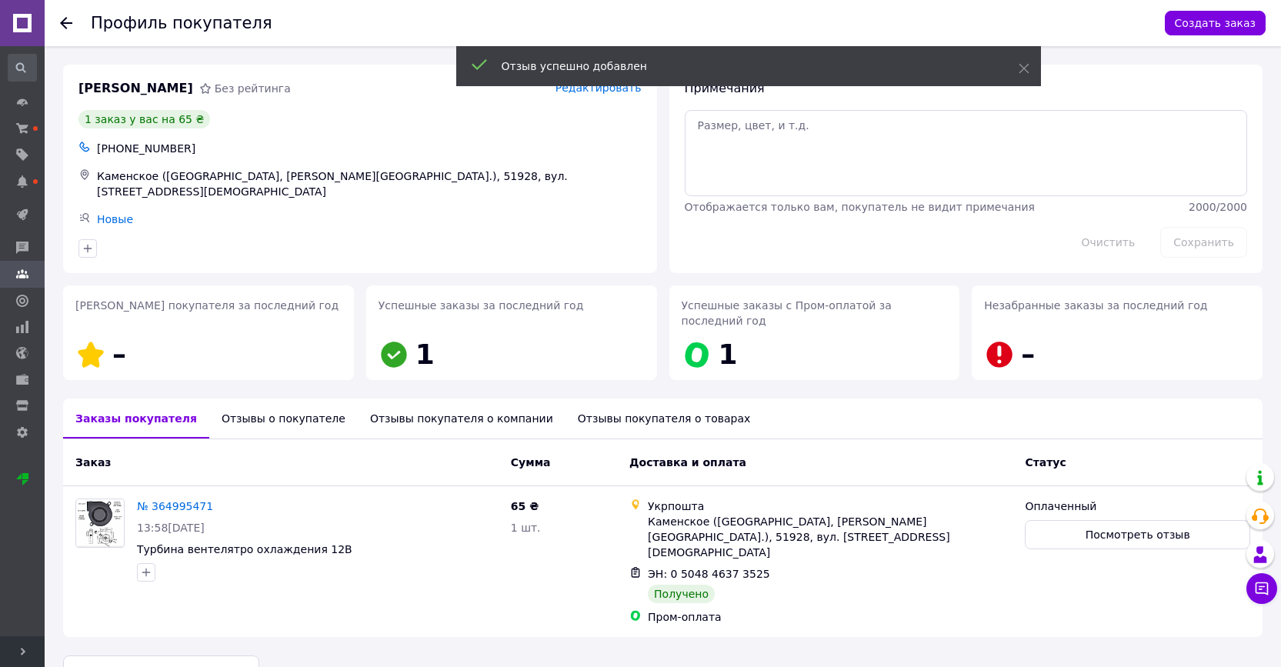
scroll to position [18, 0]
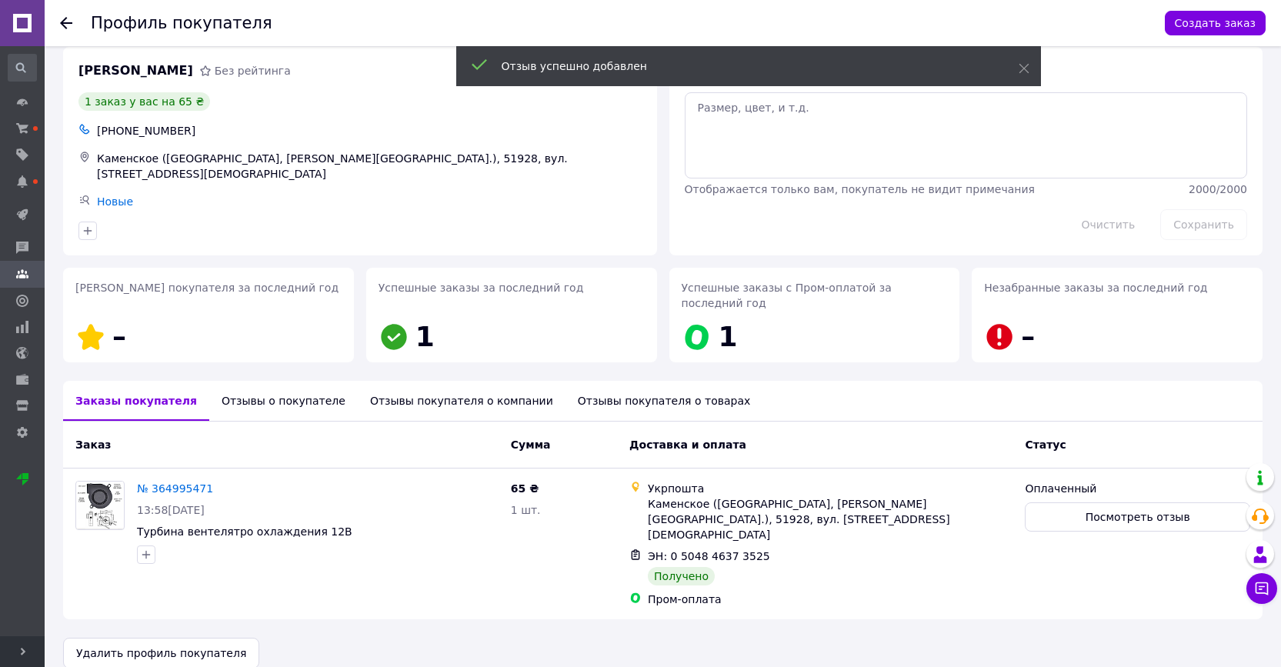
click at [72, 22] on use at bounding box center [66, 23] width 12 height 12
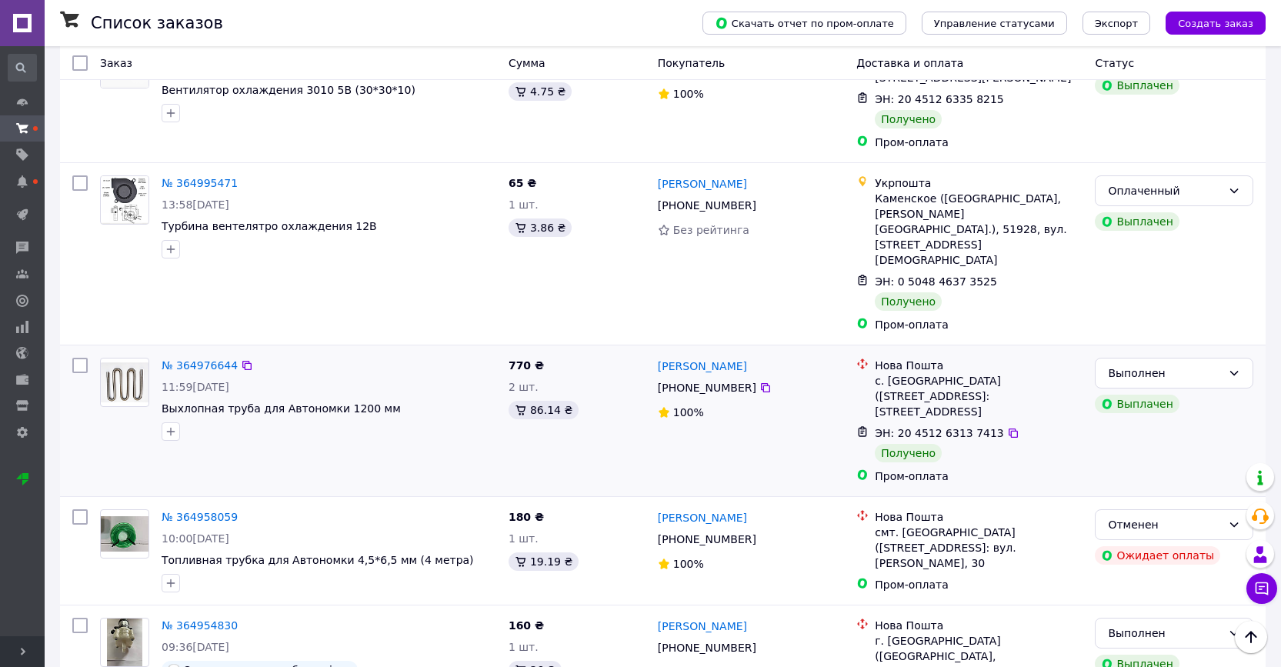
scroll to position [2465, 0]
click at [1204, 365] on div "Выполнен" at bounding box center [1165, 373] width 114 height 17
click at [1137, 295] on li "Оплаченный" at bounding box center [1173, 293] width 157 height 28
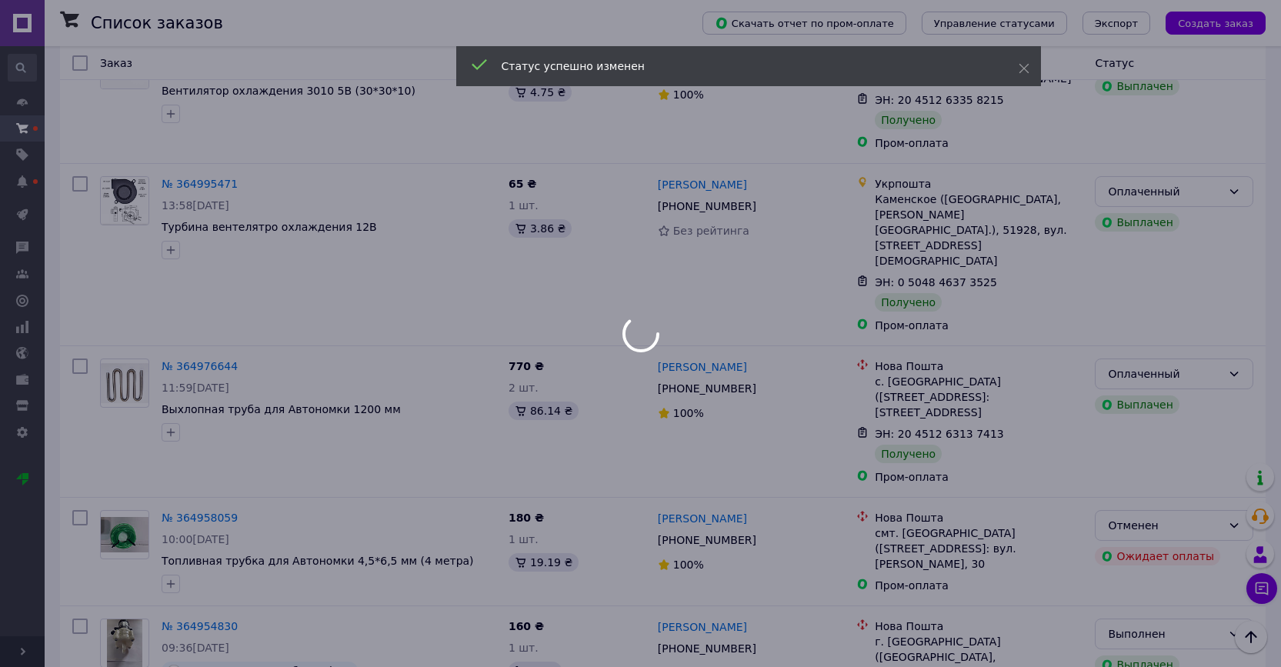
click at [712, 198] on div at bounding box center [640, 333] width 1281 height 667
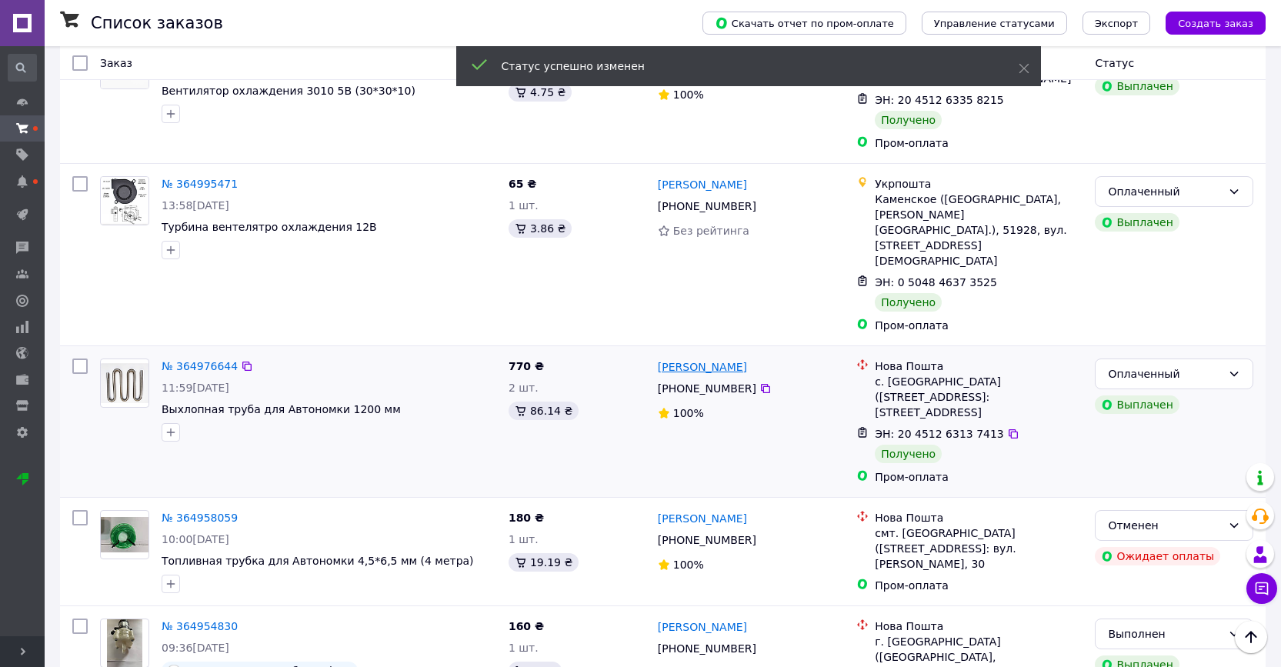
click at [712, 359] on link "[PERSON_NAME]" at bounding box center [702, 366] width 89 height 15
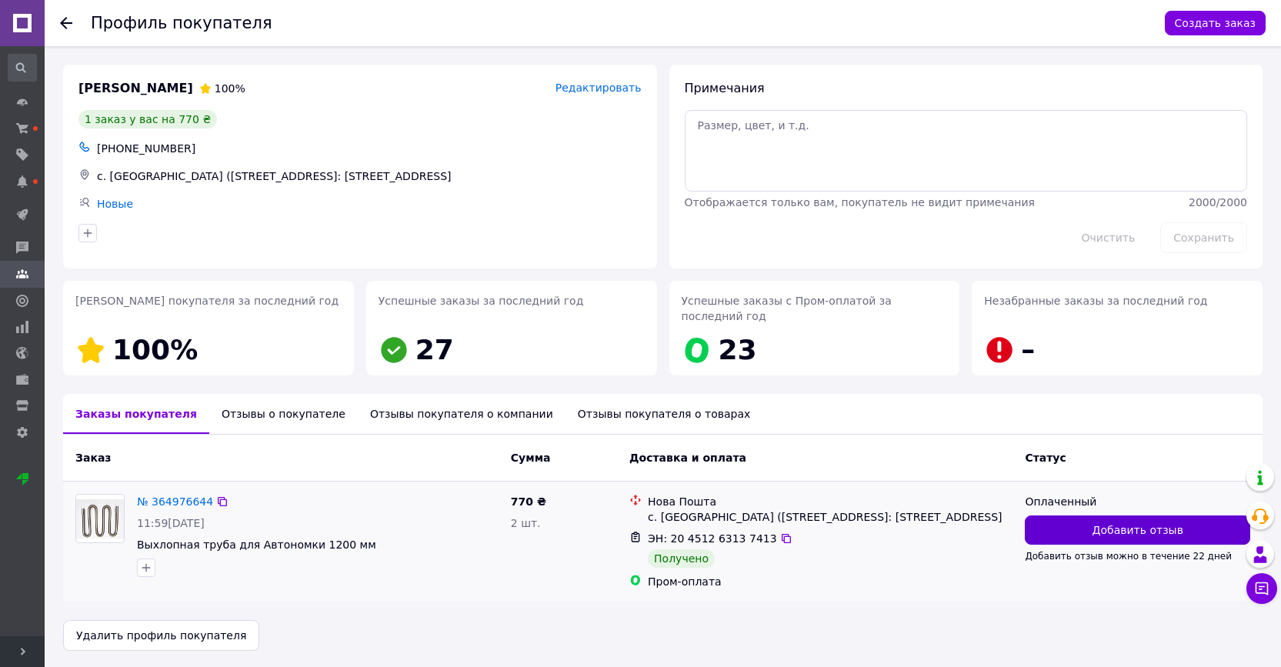
click at [1069, 527] on button "Добавить отзыв" at bounding box center [1137, 529] width 225 height 29
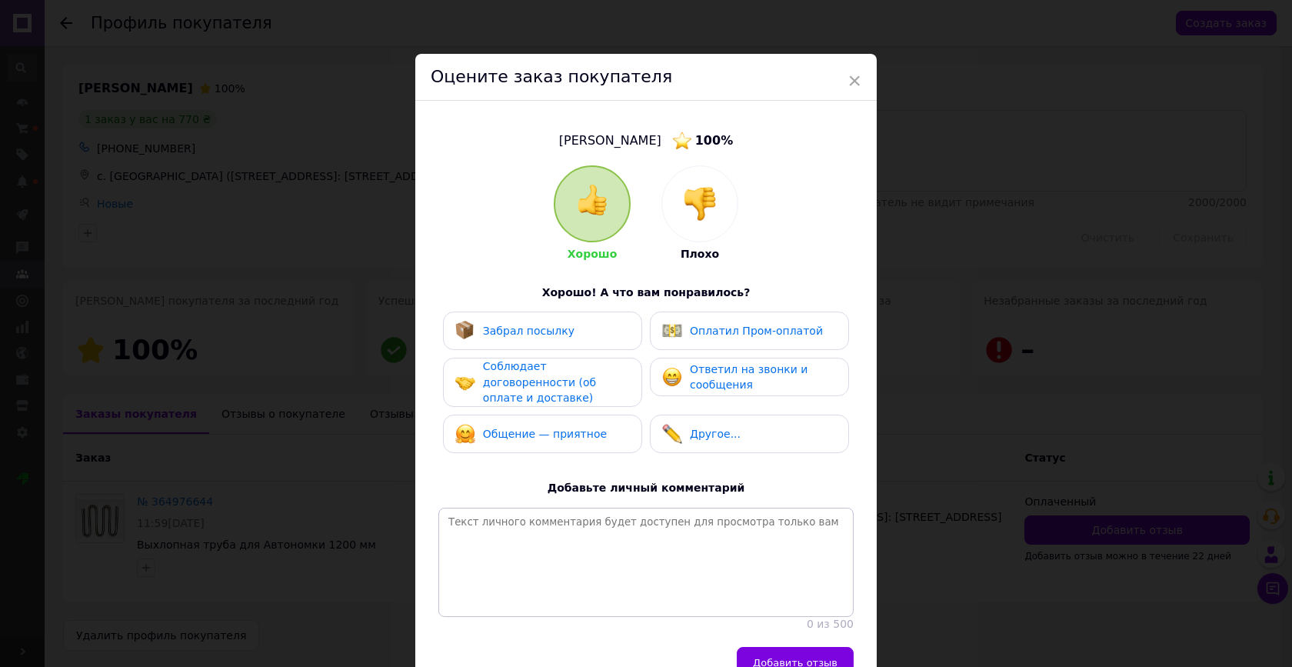
click at [578, 331] on div "Забрал посылку" at bounding box center [542, 331] width 175 height 20
click at [707, 326] on span "Оплатил Пром-оплатой" at bounding box center [756, 331] width 133 height 12
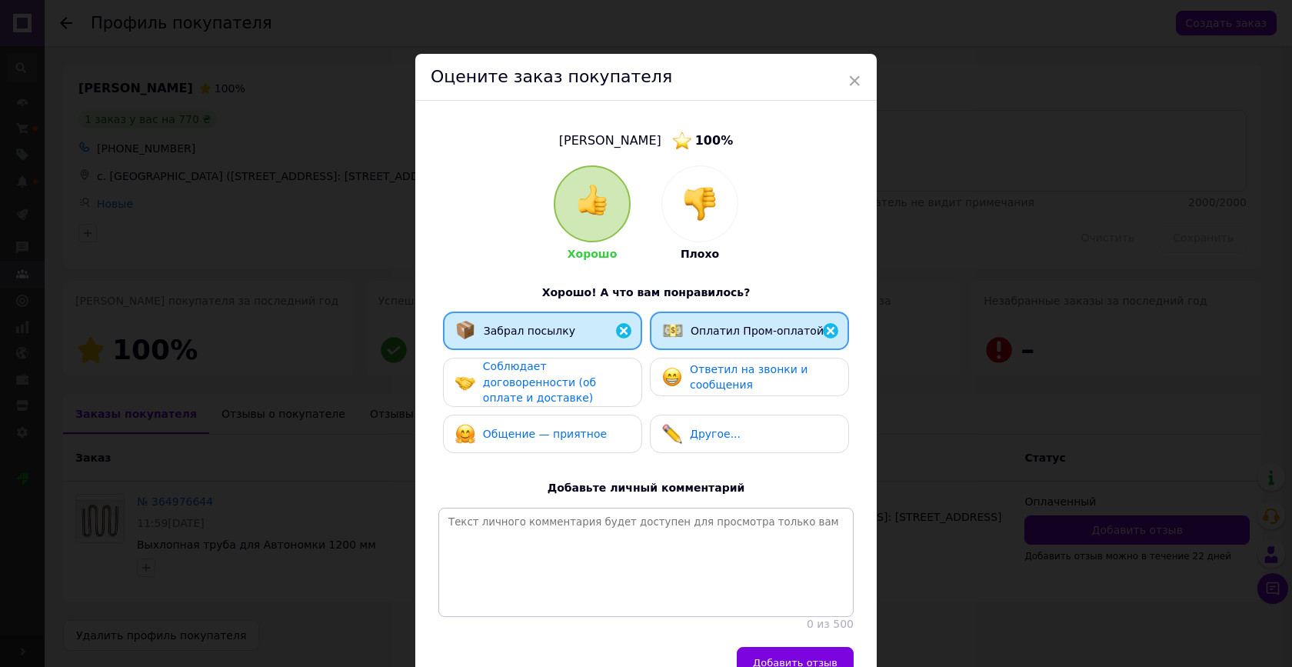
click at [568, 375] on span "Соблюдает договоренности (об оплате и доставке)" at bounding box center [539, 382] width 113 height 44
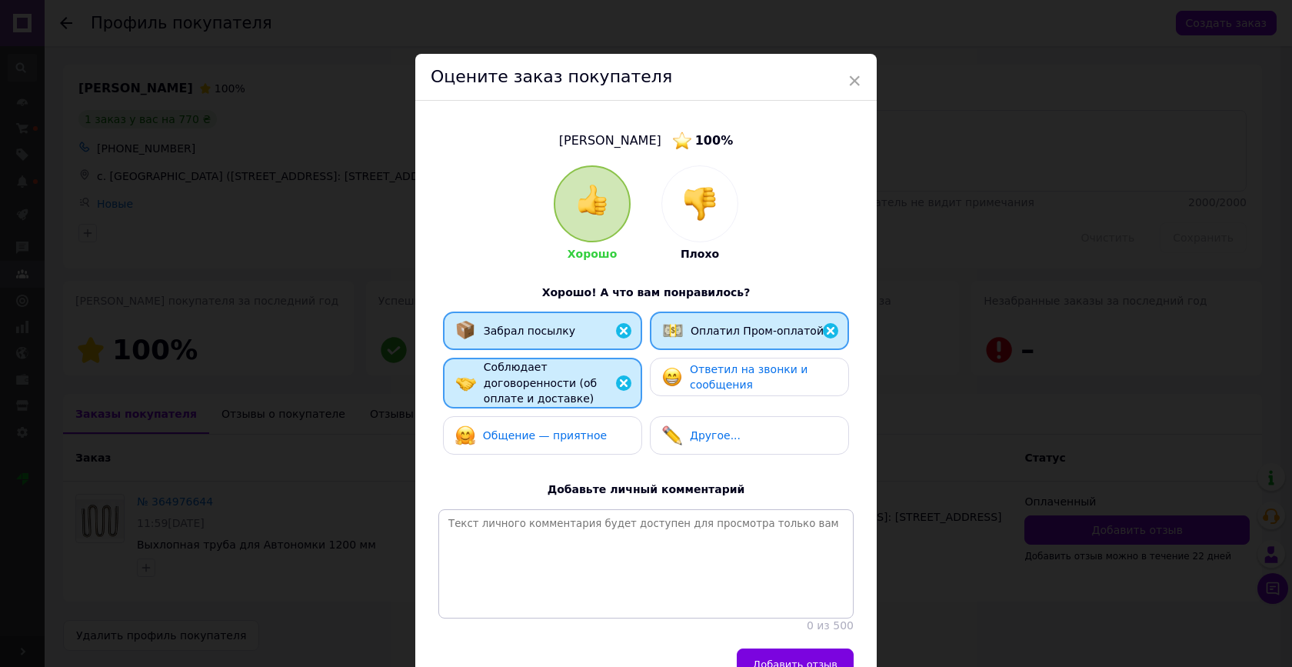
click at [684, 378] on div "Ответил на звонки и сообщения" at bounding box center [749, 378] width 174 height 32
click at [578, 431] on span "Общение — приятное" at bounding box center [545, 435] width 124 height 12
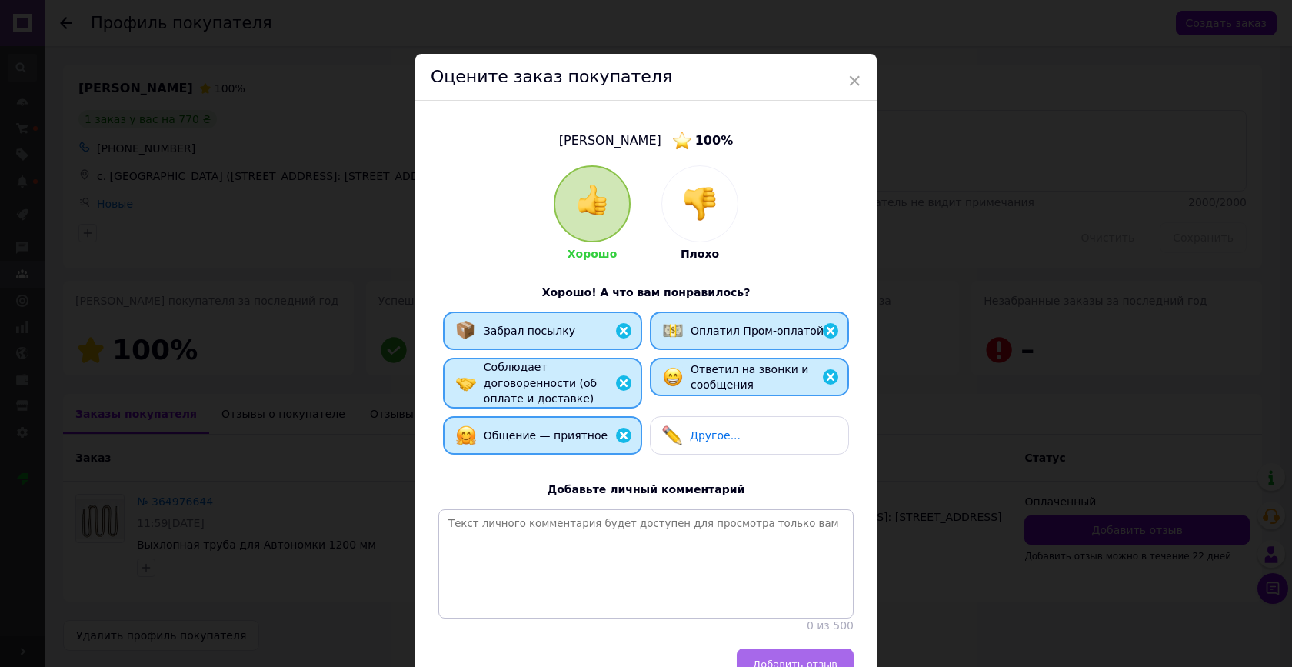
click at [799, 658] on span "Добавить отзыв" at bounding box center [795, 664] width 85 height 12
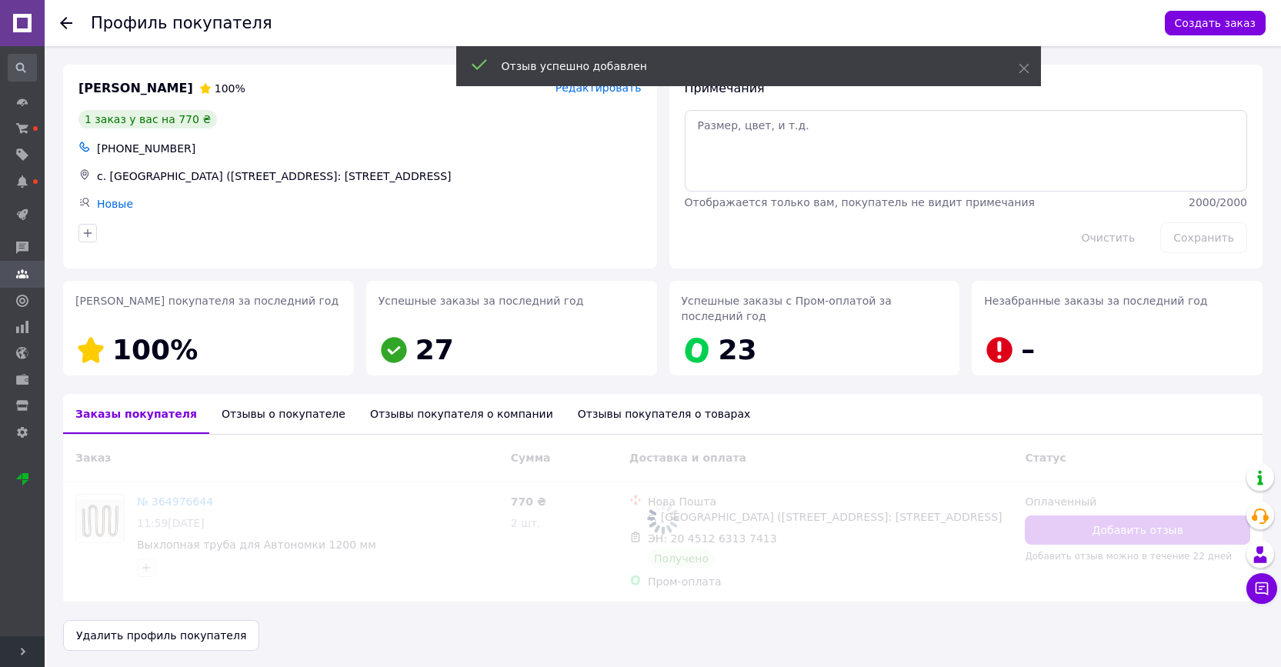
scroll to position [22, 0]
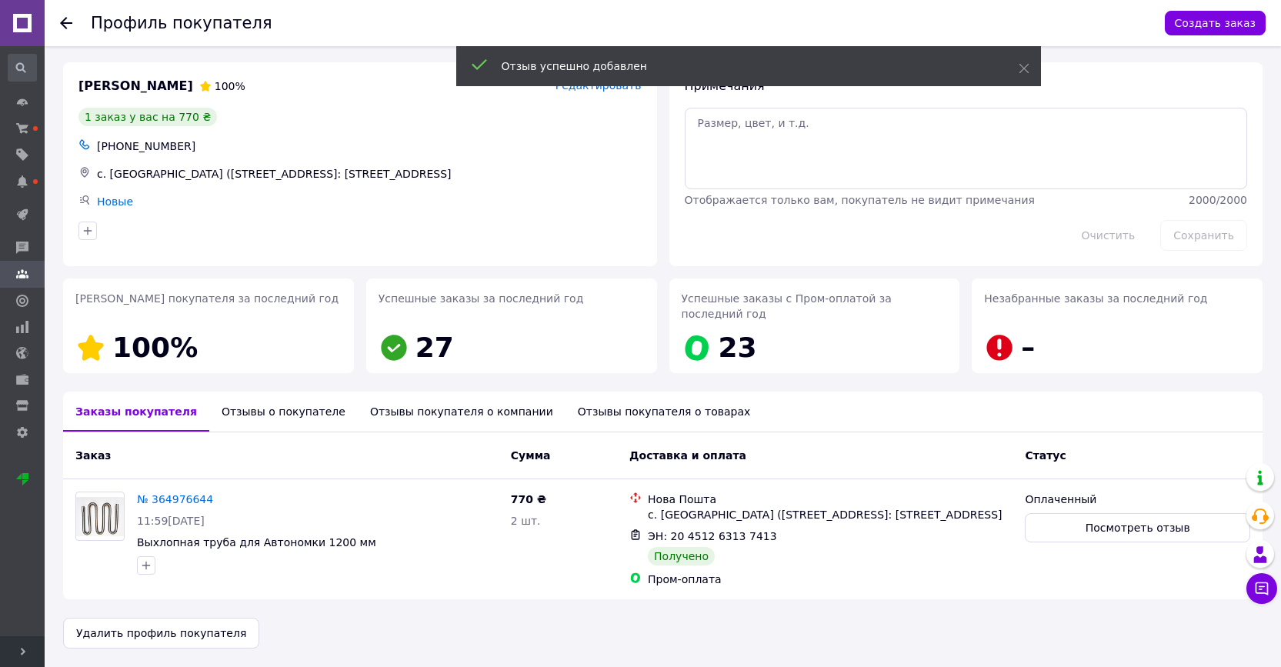
click at [65, 22] on use at bounding box center [66, 23] width 12 height 12
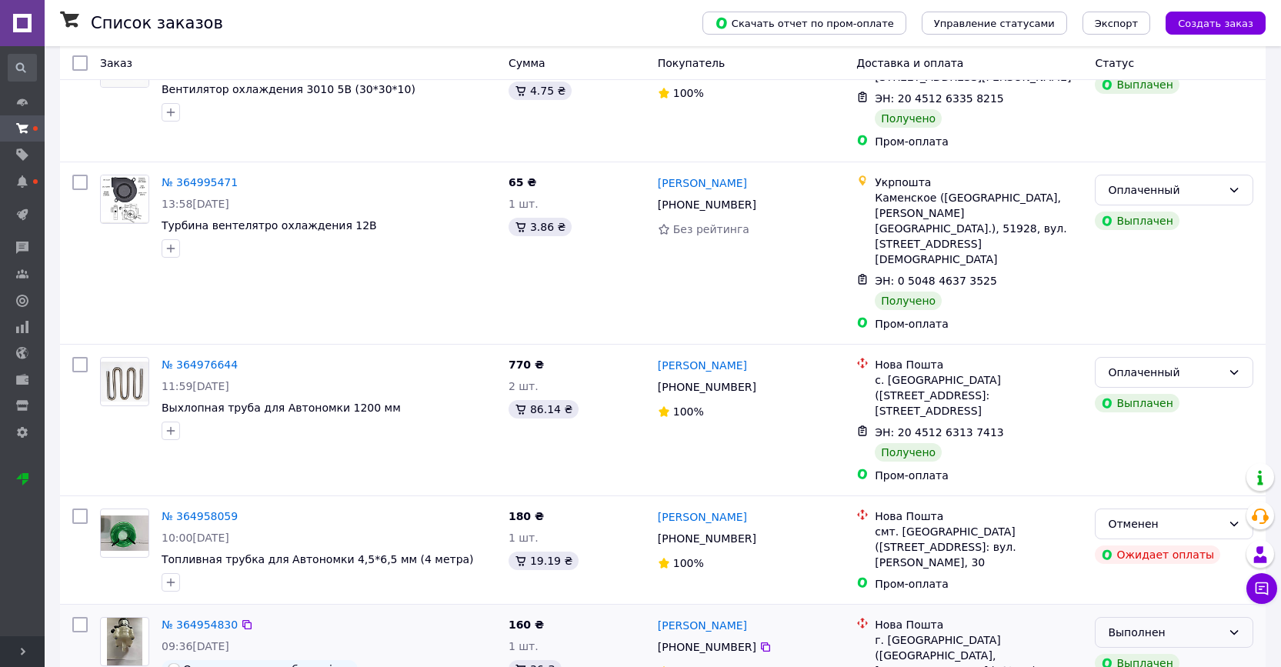
scroll to position [2465, 0]
click at [1147, 625] on div "Выполнен" at bounding box center [1165, 633] width 114 height 17
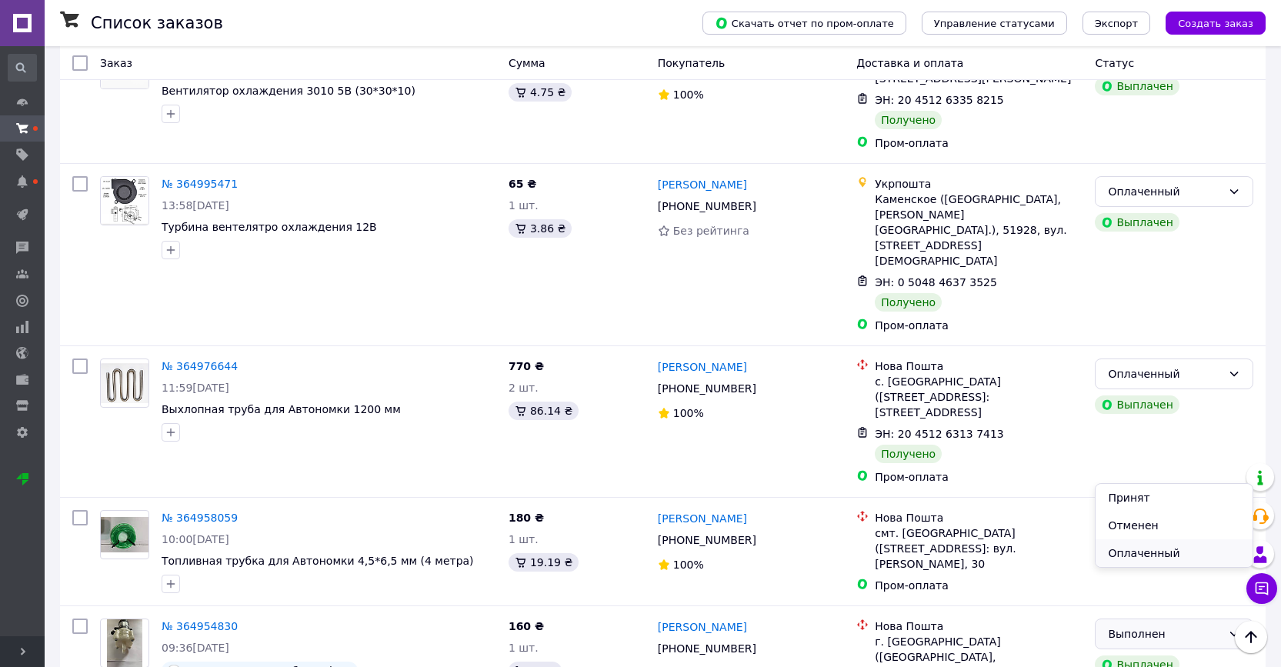
click at [1145, 551] on li "Оплаченный" at bounding box center [1173, 553] width 157 height 28
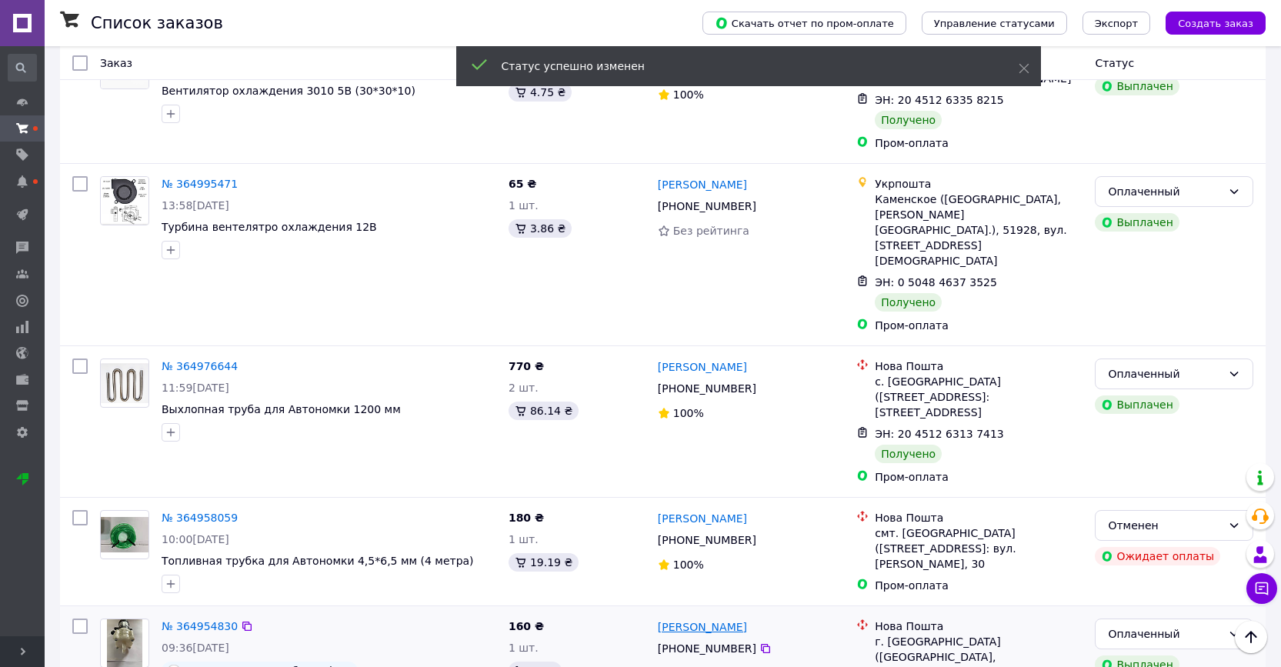
click at [718, 619] on link "[PERSON_NAME]" at bounding box center [702, 626] width 89 height 15
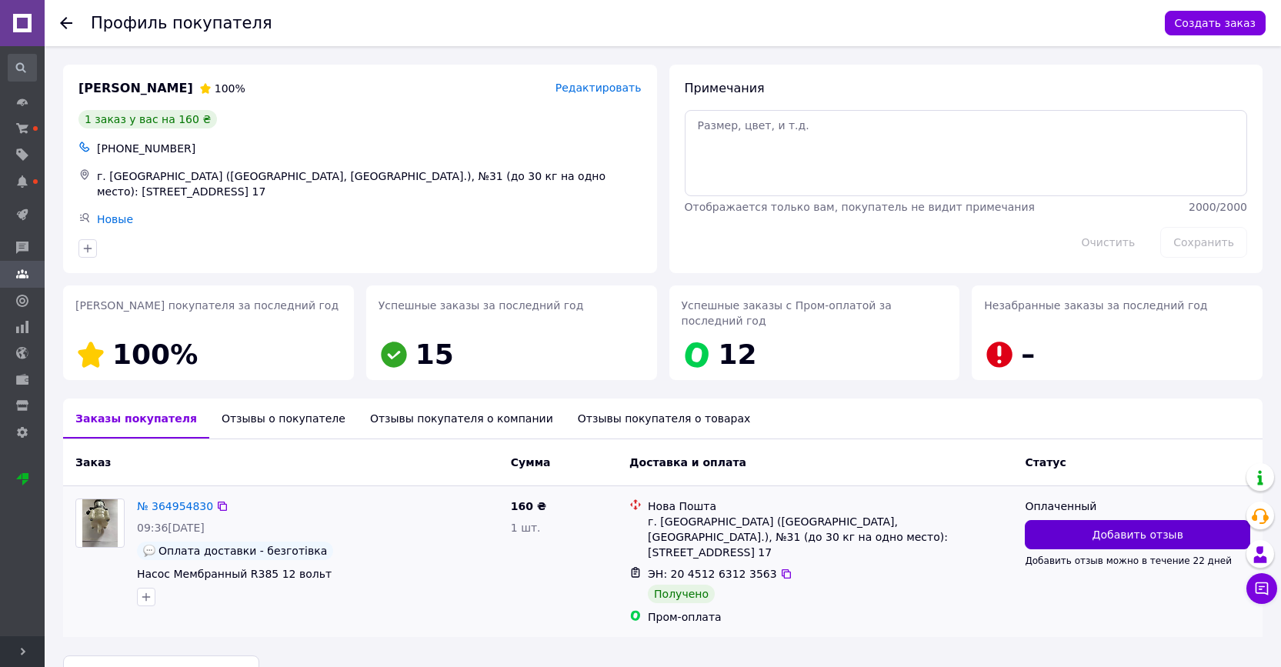
click at [1068, 528] on button "Добавить отзыв" at bounding box center [1137, 534] width 225 height 29
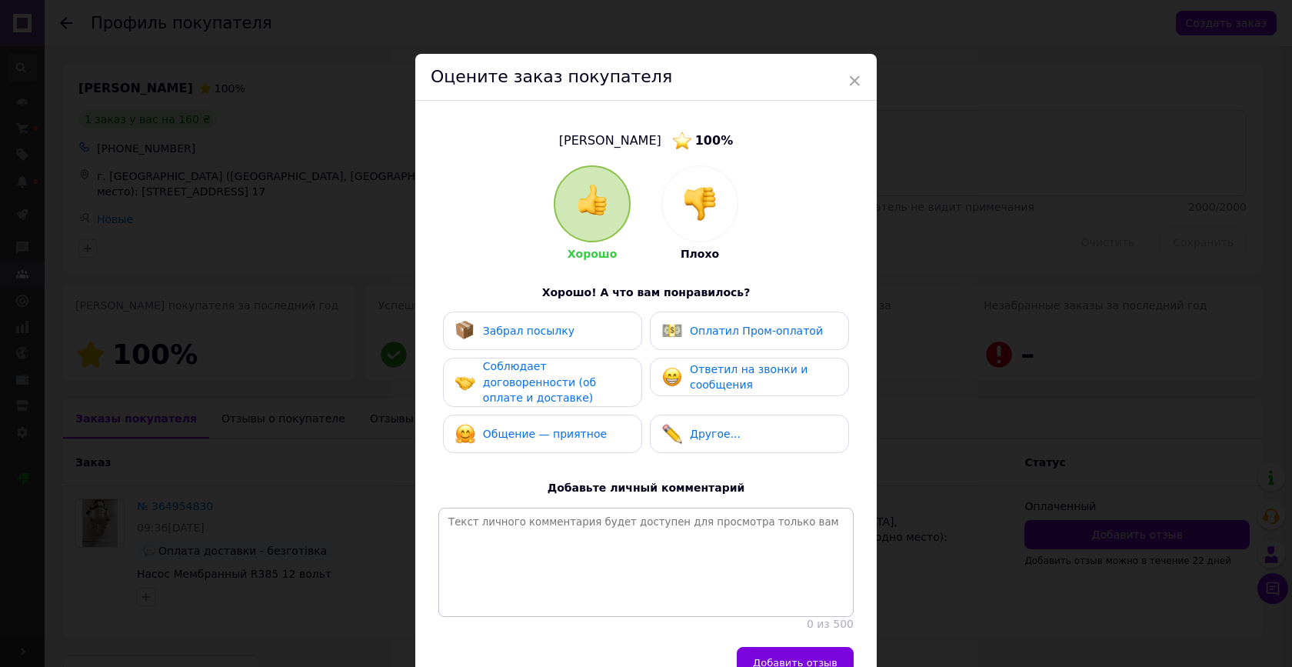
click at [506, 321] on div "Забрал посылку" at bounding box center [514, 331] width 119 height 20
click at [680, 335] on div "Оплатил Пром-оплатой" at bounding box center [742, 331] width 161 height 20
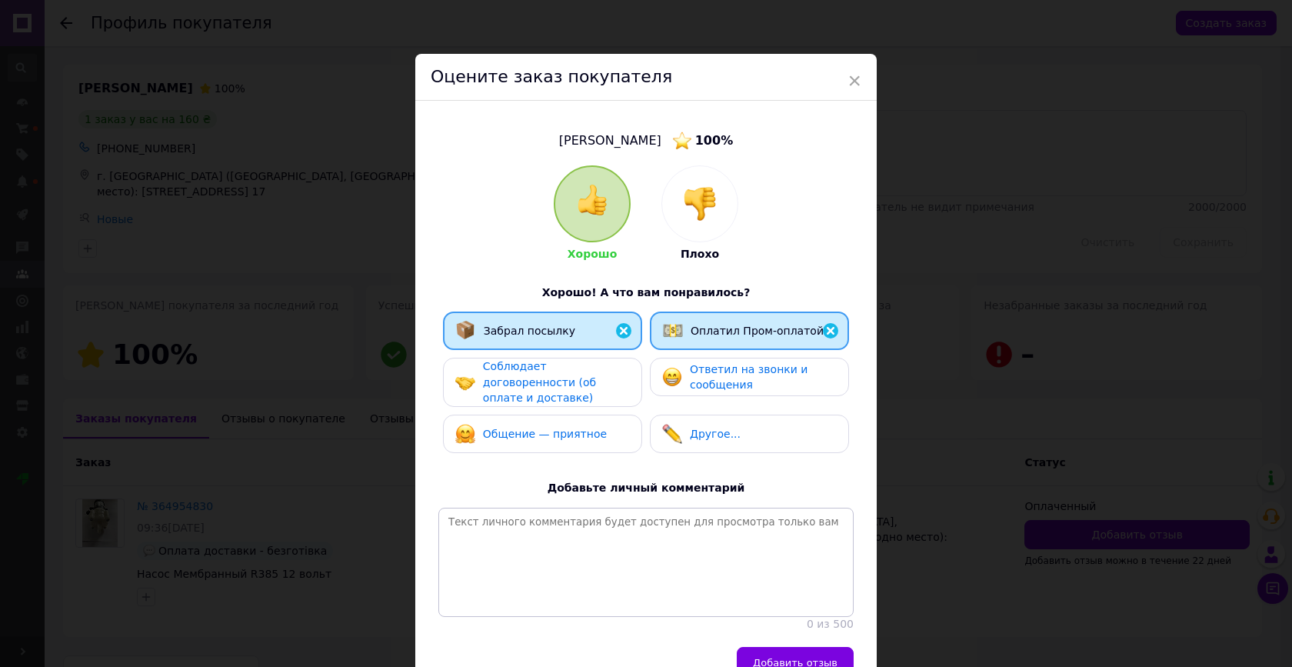
drag, startPoint x: 538, startPoint y: 379, endPoint x: 560, endPoint y: 382, distance: 22.5
click at [538, 379] on span "Соблюдает договоренности (об оплате и доставке)" at bounding box center [539, 382] width 113 height 44
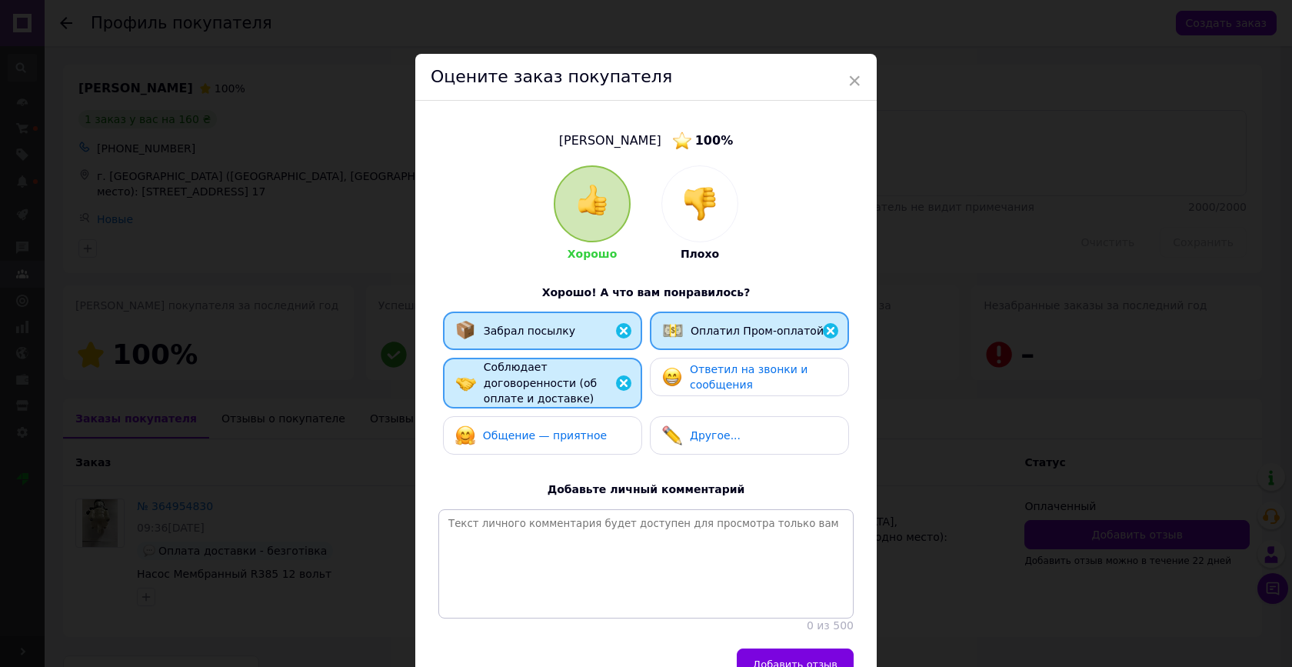
click at [690, 379] on span "Ответил на звонки и сообщения" at bounding box center [749, 377] width 118 height 28
click at [574, 441] on div "Общение — приятное" at bounding box center [531, 435] width 152 height 20
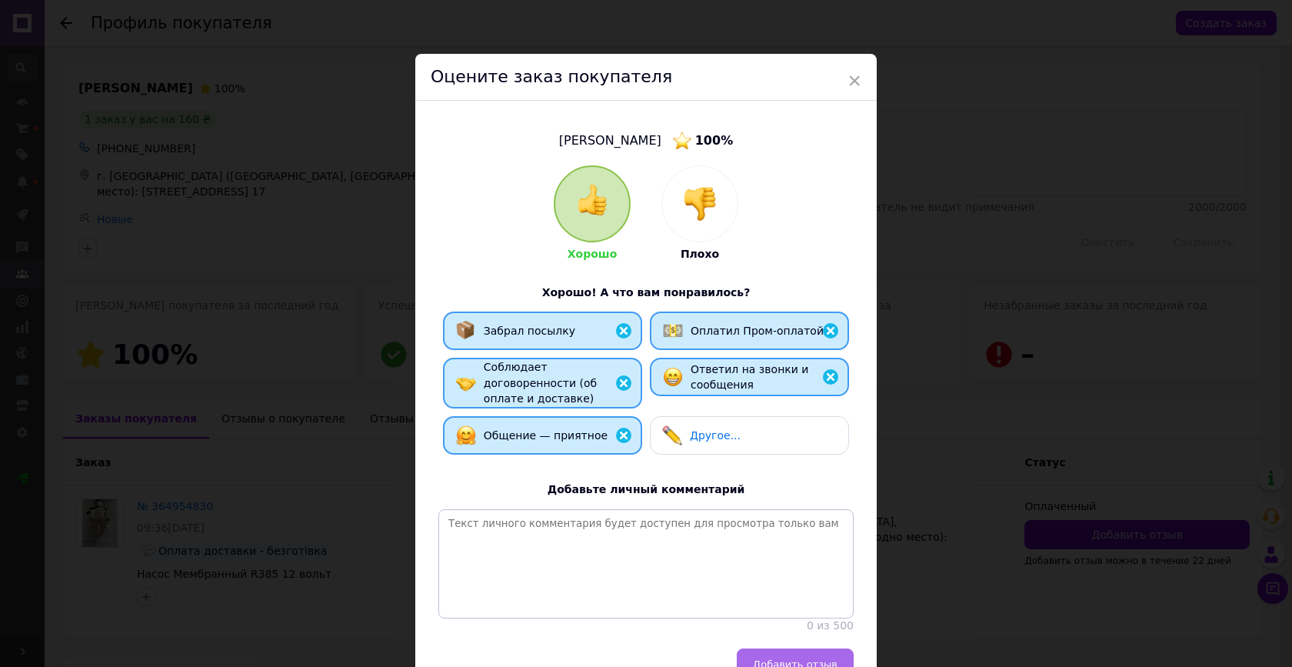
click at [772, 658] on span "Добавить отзыв" at bounding box center [795, 664] width 85 height 12
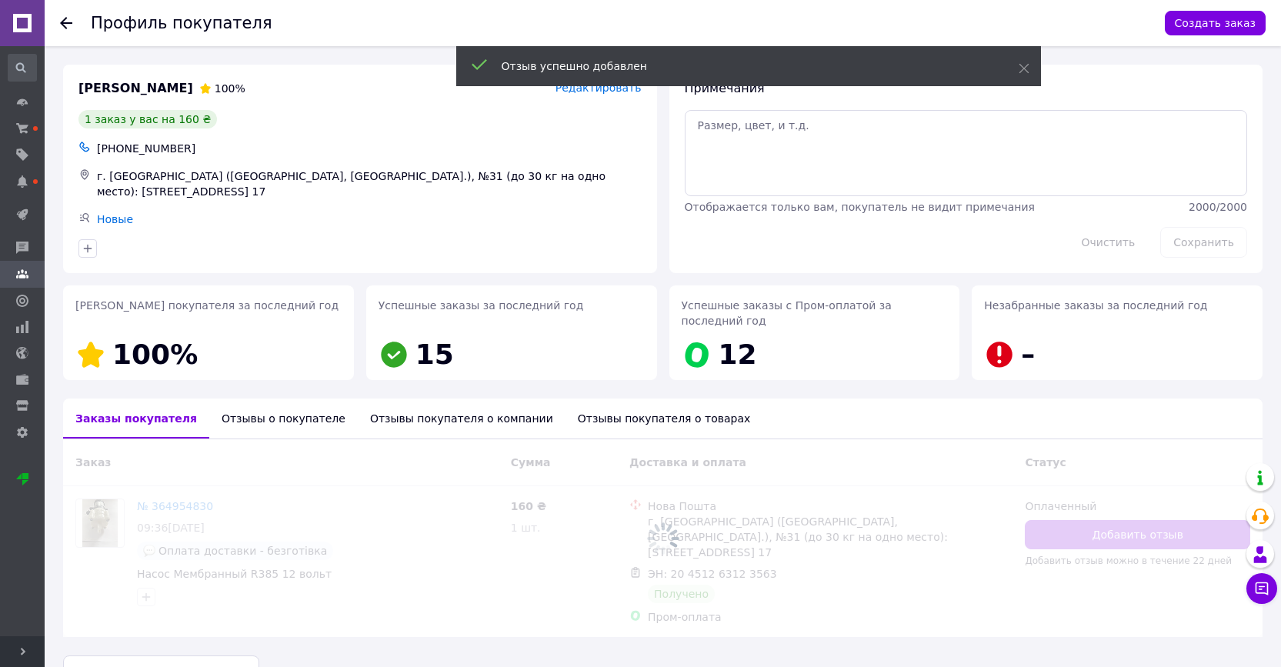
scroll to position [22, 0]
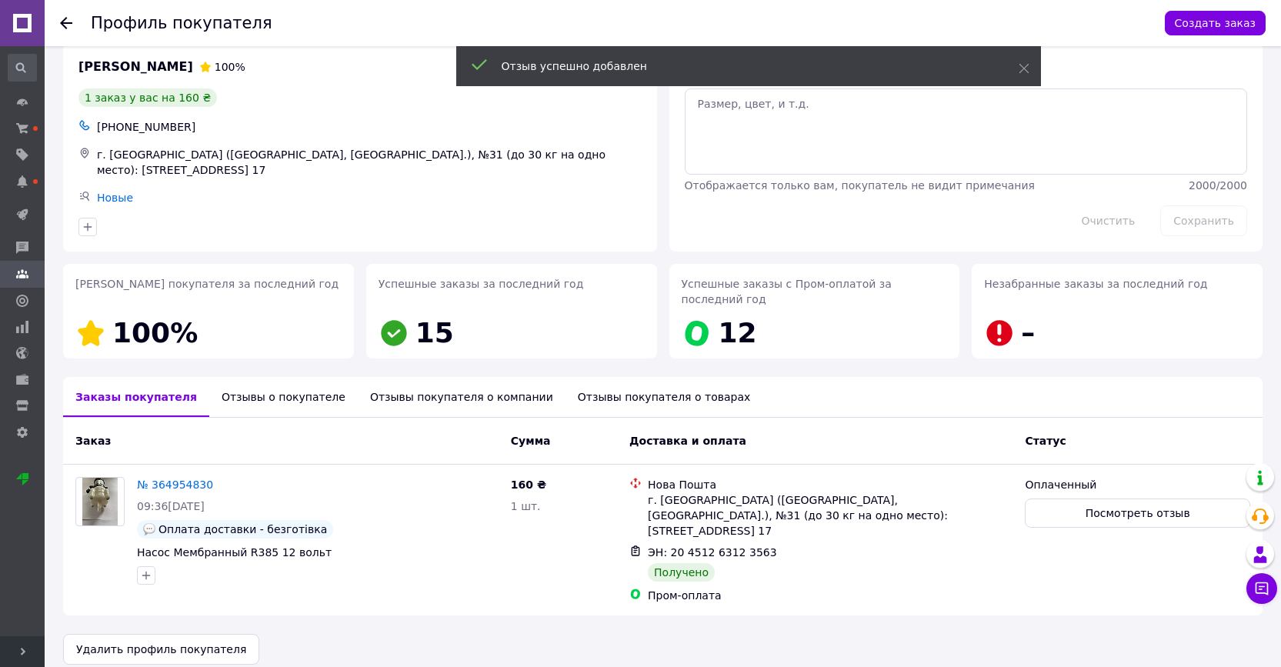
click at [66, 23] on use at bounding box center [66, 23] width 12 height 12
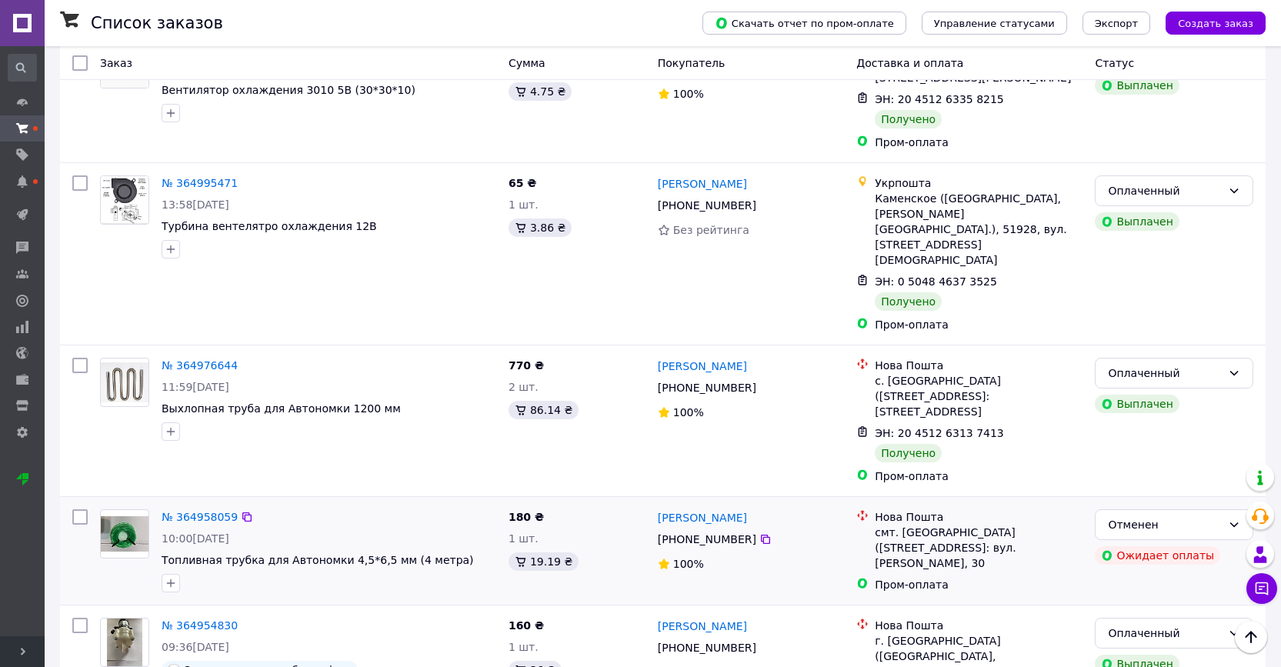
scroll to position [2465, 0]
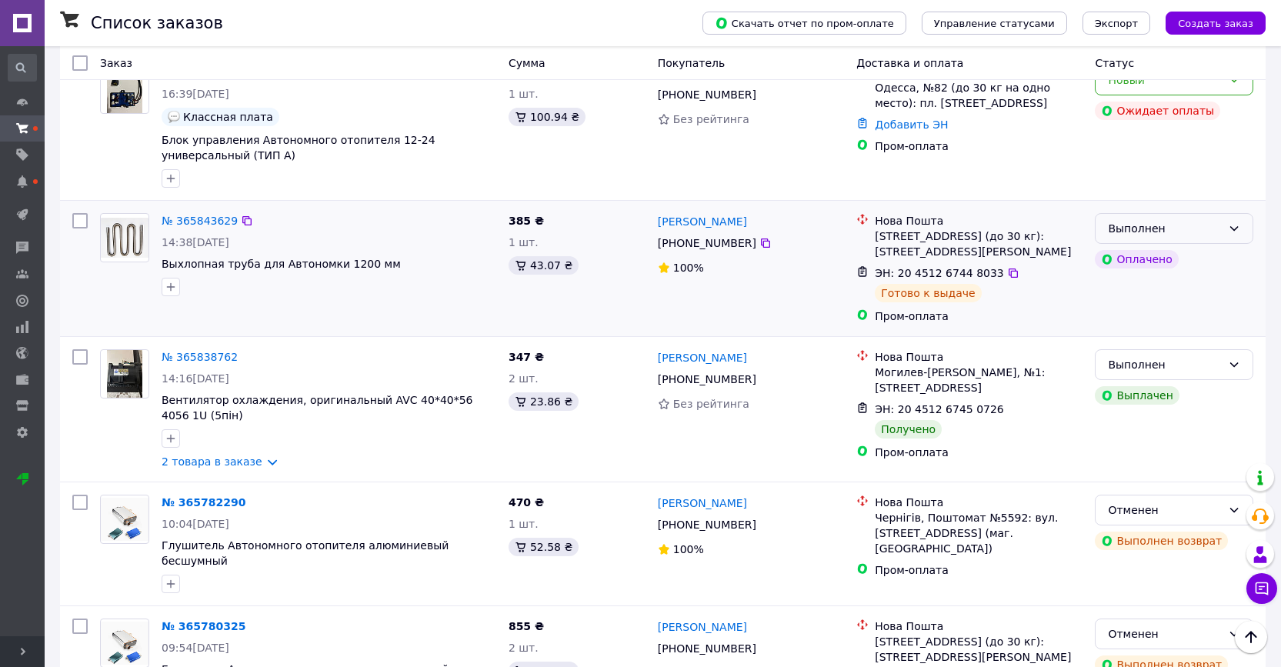
scroll to position [852, 0]
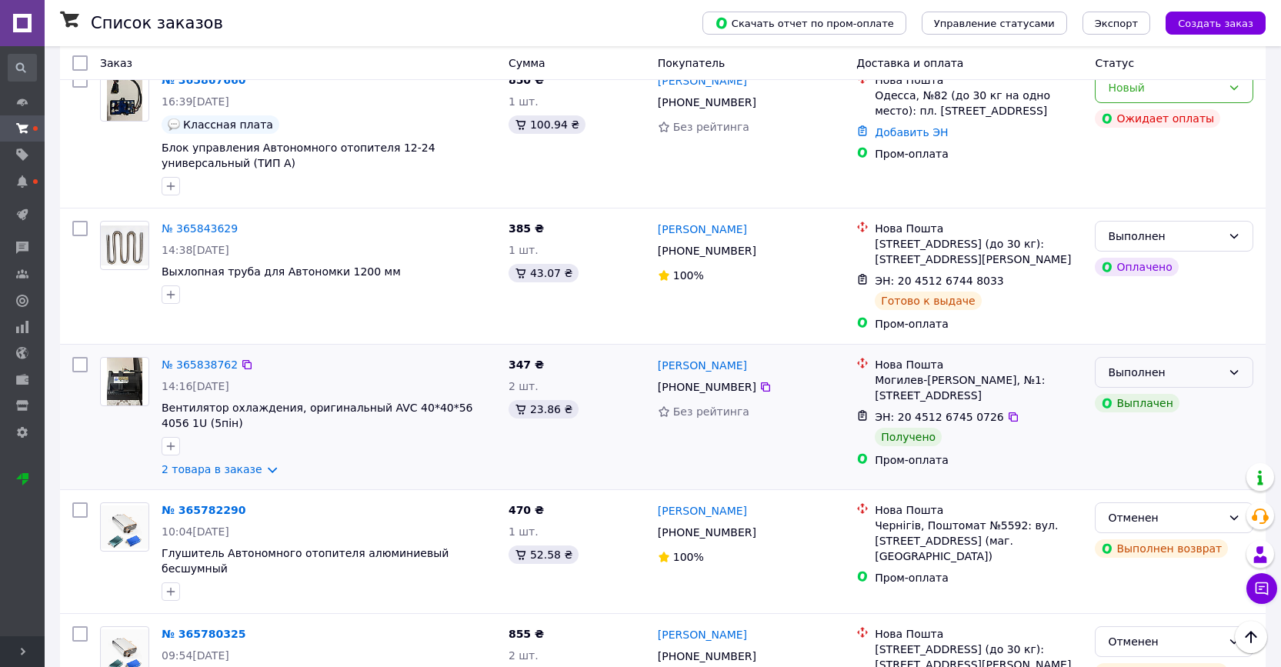
click at [1225, 357] on div "Выполнен" at bounding box center [1174, 372] width 158 height 31
click at [1134, 442] on li "Оплаченный" at bounding box center [1173, 446] width 157 height 28
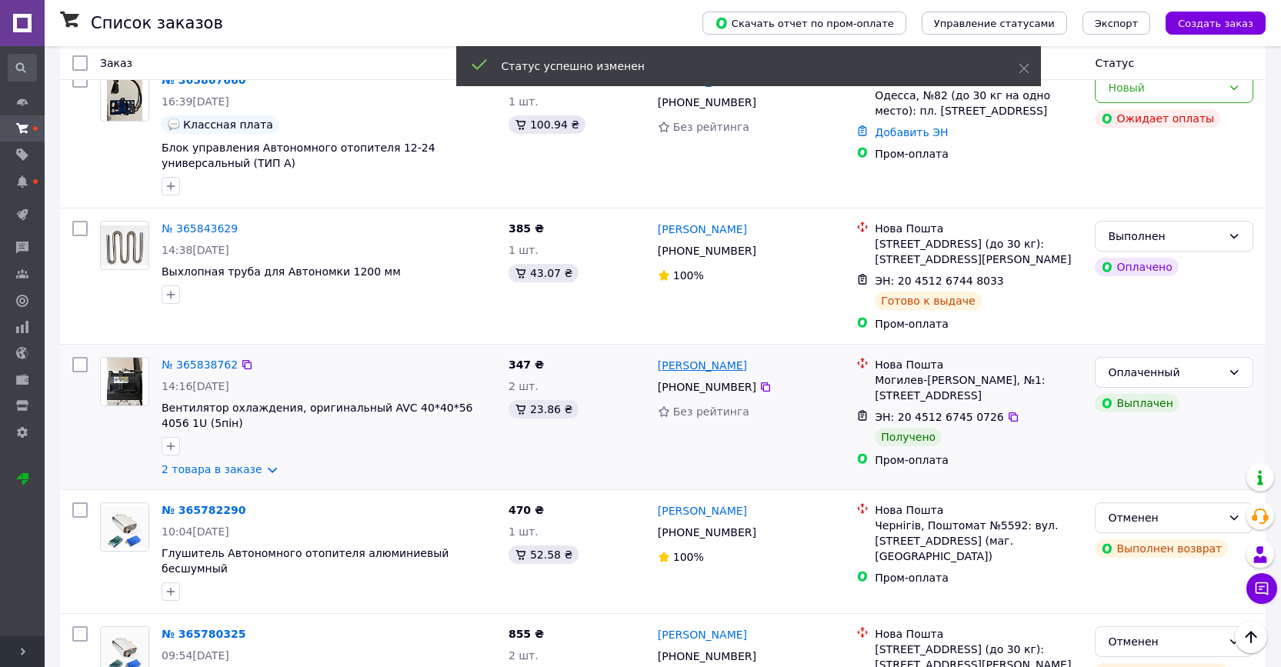
click at [676, 358] on link "[PERSON_NAME]" at bounding box center [702, 365] width 89 height 15
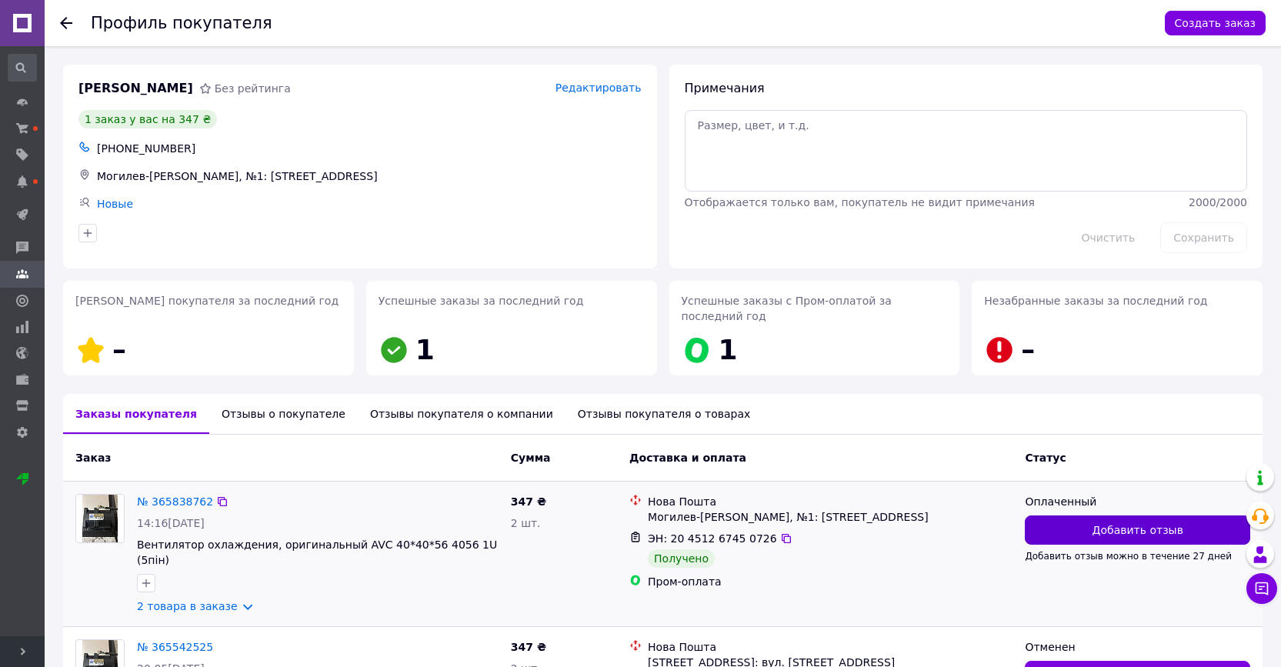
click at [1103, 527] on span "Добавить отзыв" at bounding box center [1137, 529] width 91 height 15
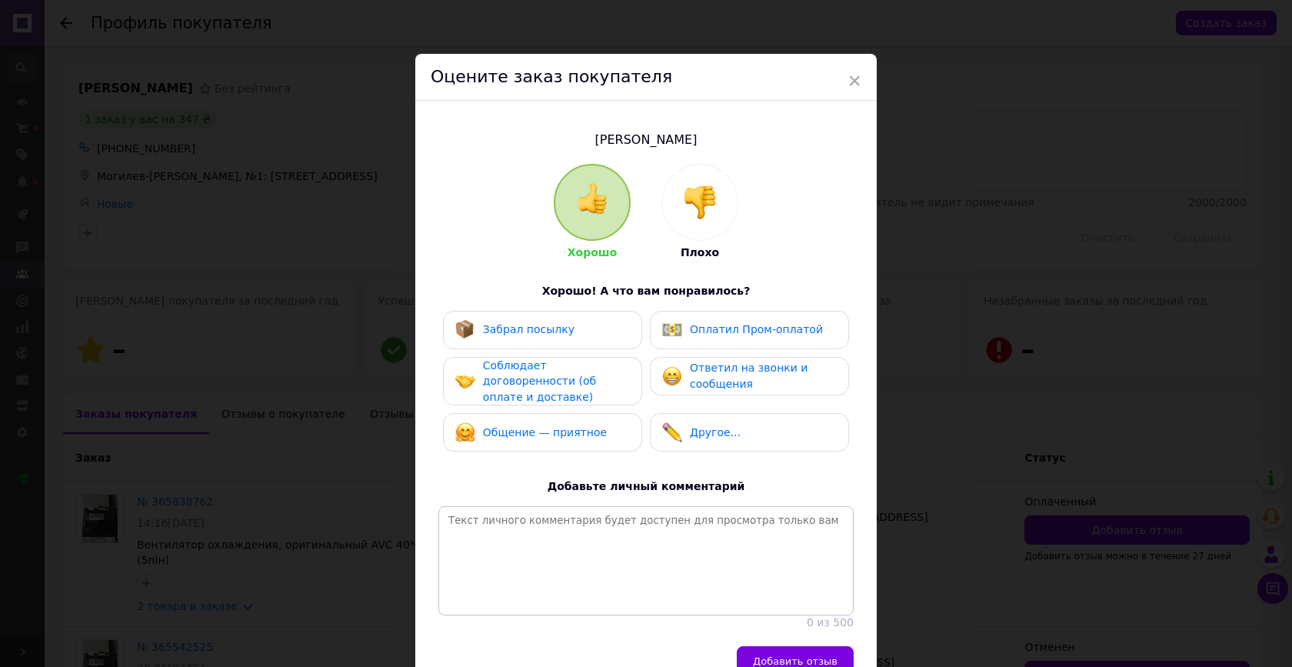
click at [571, 323] on div "Забрал посылку" at bounding box center [542, 330] width 175 height 20
click at [668, 318] on div "Оплатил Пром-оплатой" at bounding box center [749, 330] width 199 height 38
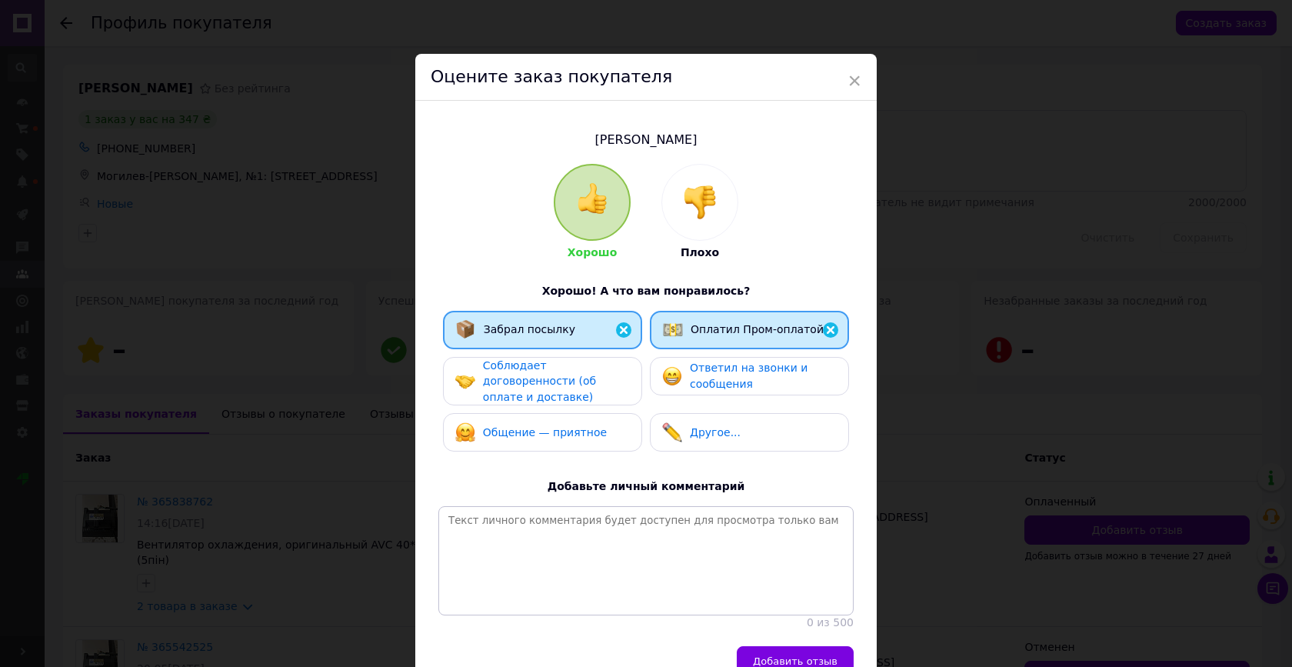
click at [585, 367] on div "Соблюдает договоренности (об оплате и доставке)" at bounding box center [556, 382] width 146 height 48
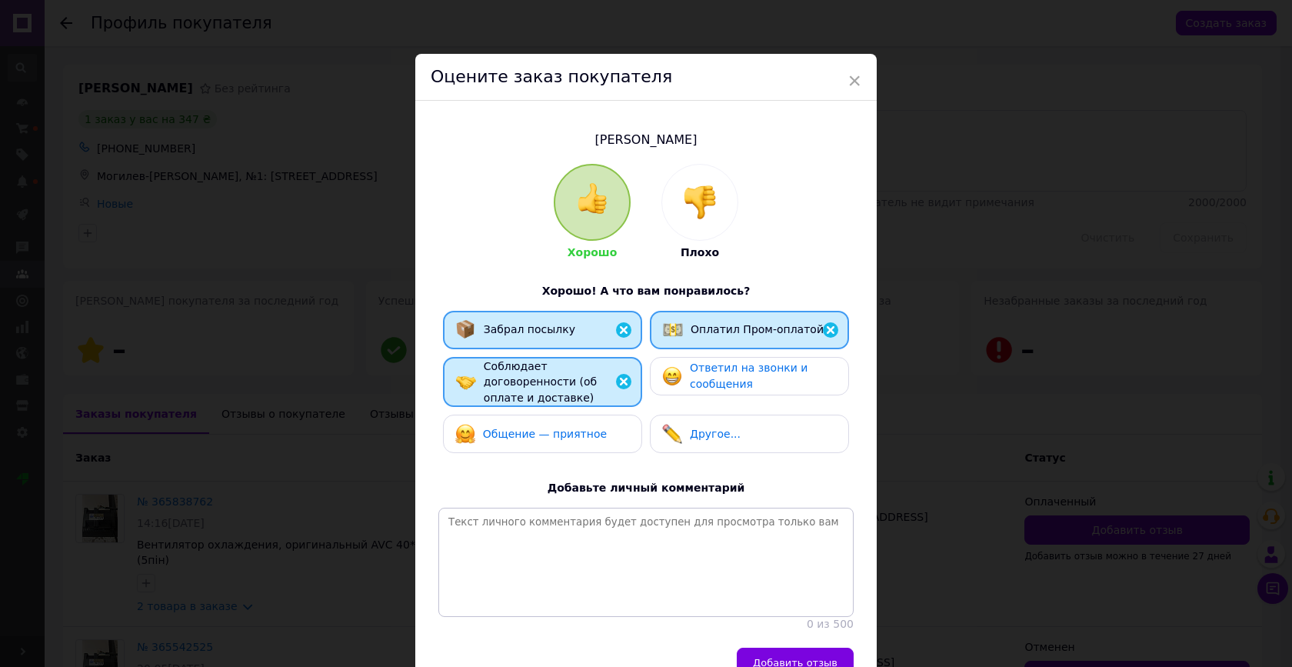
click at [691, 388] on div "Ответил на звонки и сообщения" at bounding box center [763, 376] width 146 height 32
click at [589, 433] on span "Общение — приятное" at bounding box center [545, 434] width 124 height 12
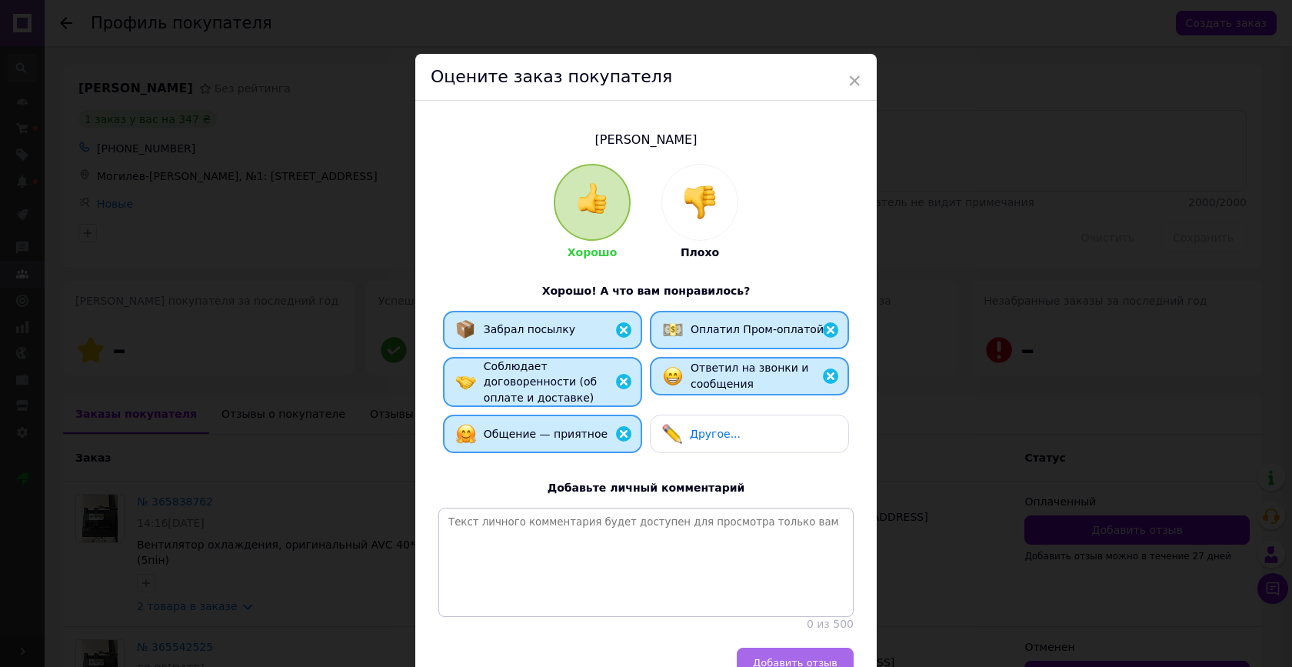
click at [803, 657] on span "Добавить отзыв" at bounding box center [795, 663] width 85 height 12
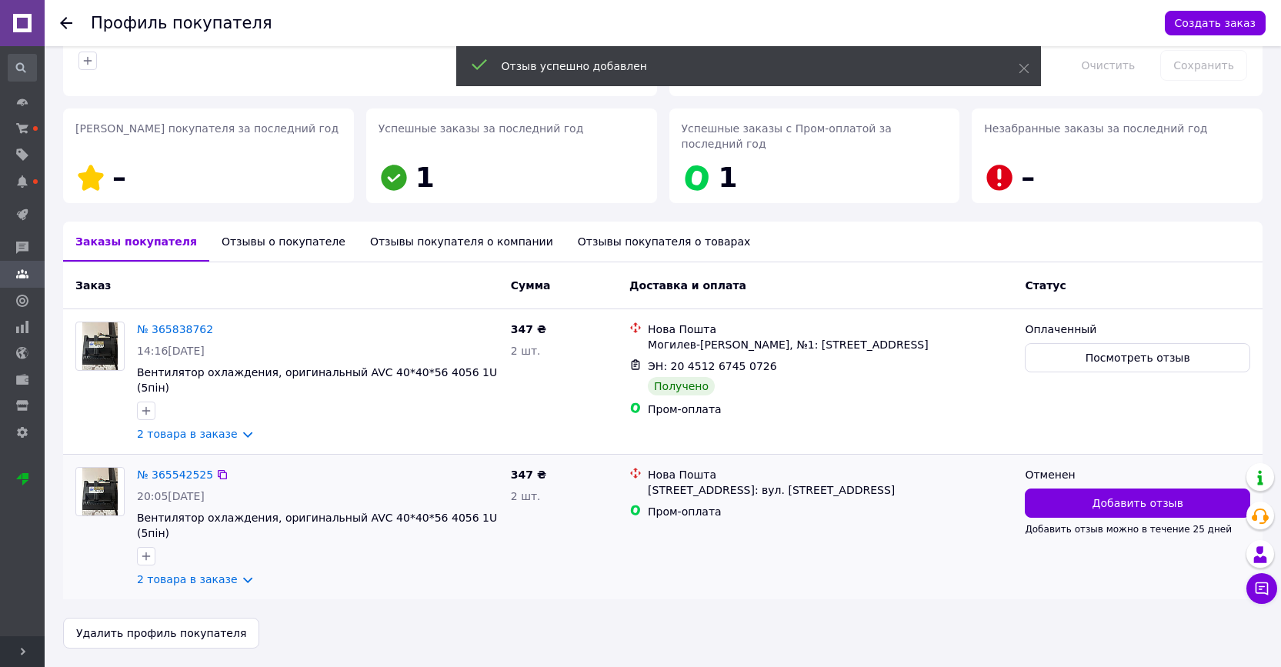
scroll to position [174, 0]
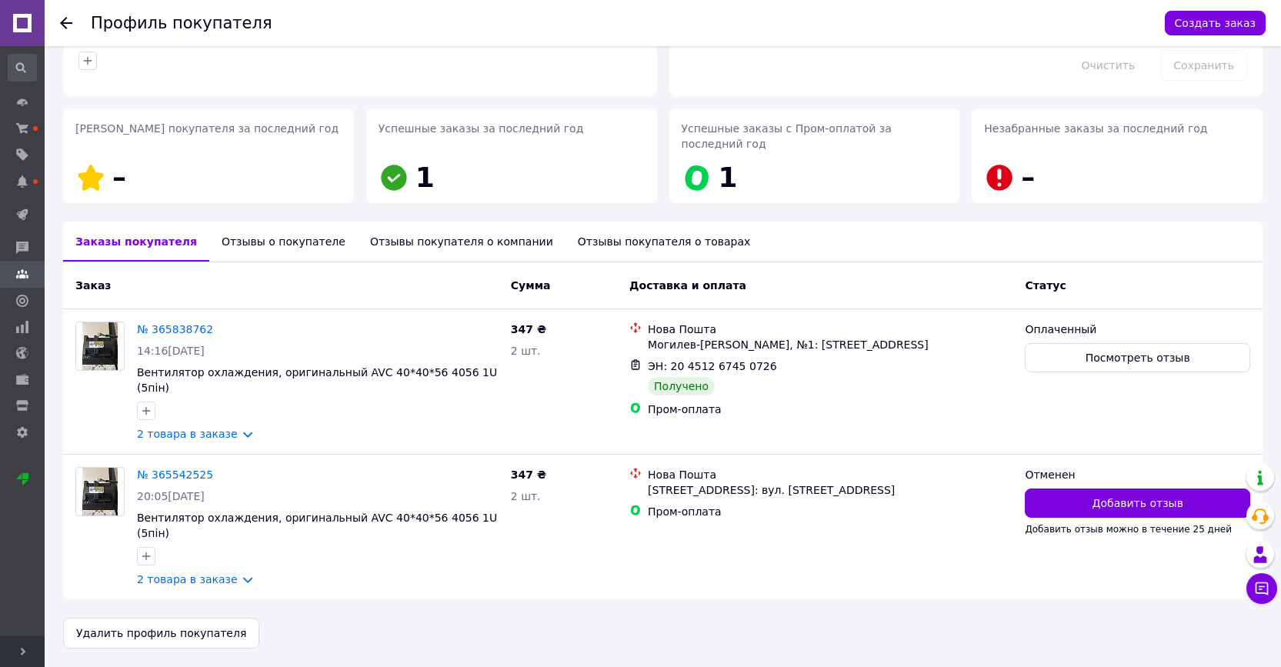
drag, startPoint x: 65, startPoint y: 22, endPoint x: 78, endPoint y: 33, distance: 17.4
click at [65, 22] on icon at bounding box center [66, 23] width 12 height 12
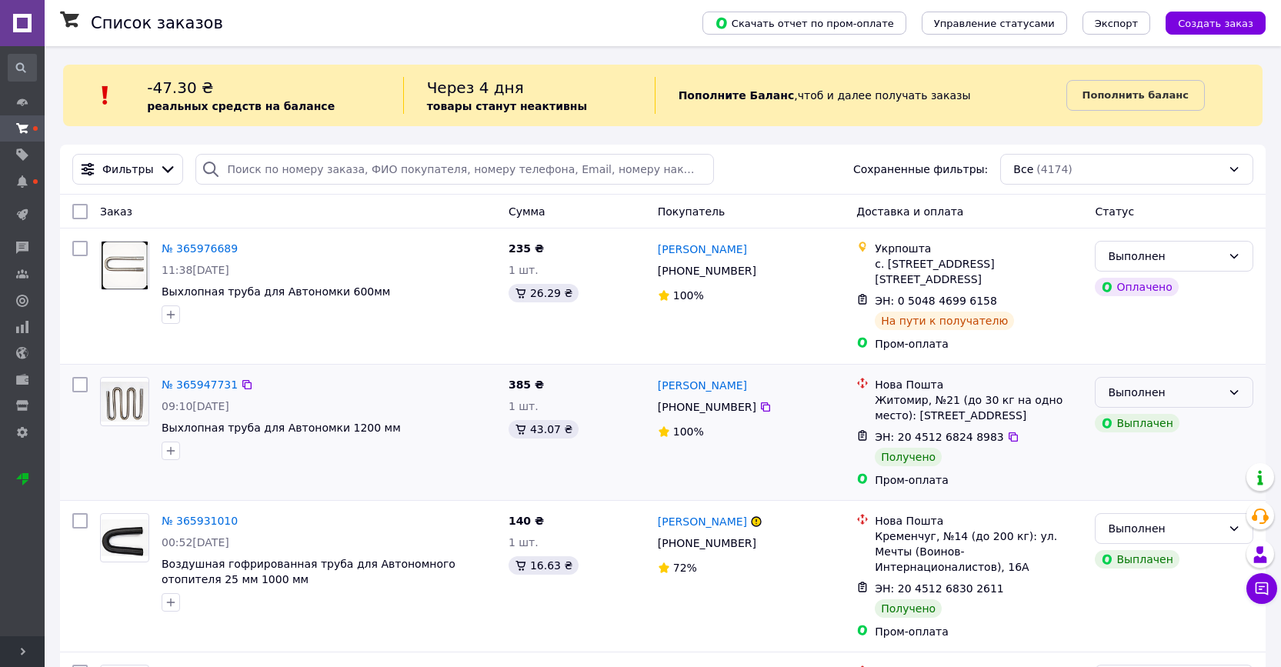
click at [1212, 390] on div "Выполнен" at bounding box center [1165, 392] width 114 height 17
click at [1149, 475] on li "Оплаченный" at bounding box center [1173, 481] width 157 height 28
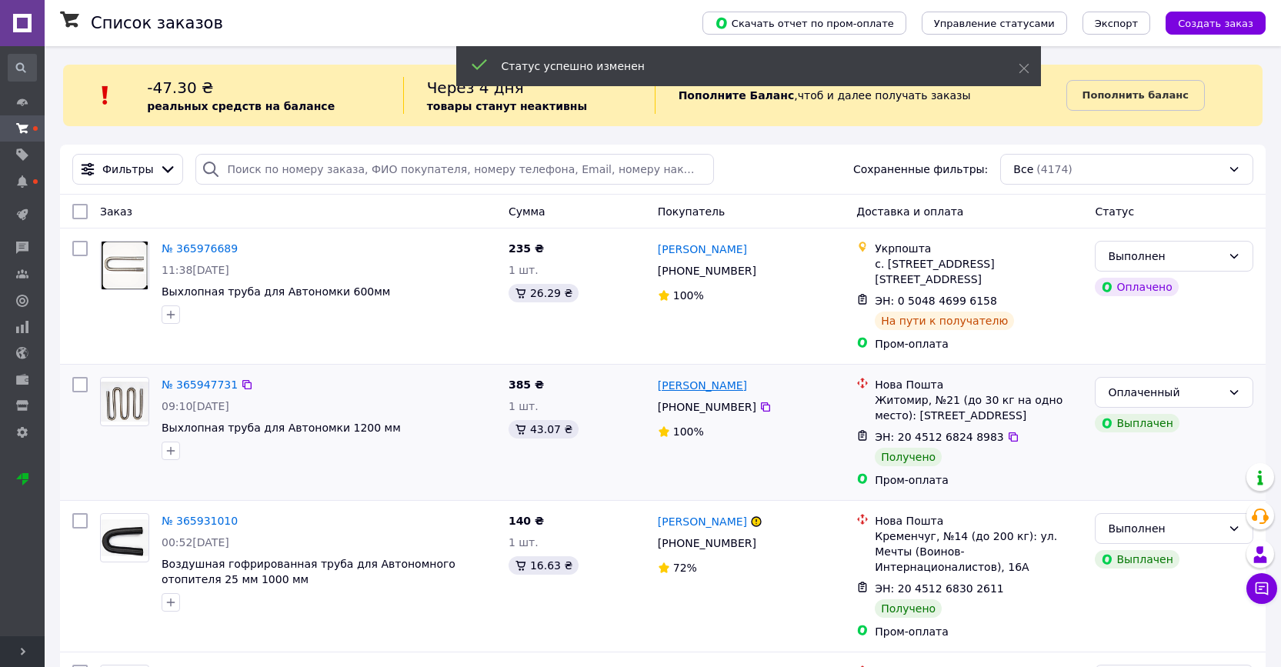
click at [742, 388] on link "[PERSON_NAME]" at bounding box center [702, 385] width 89 height 15
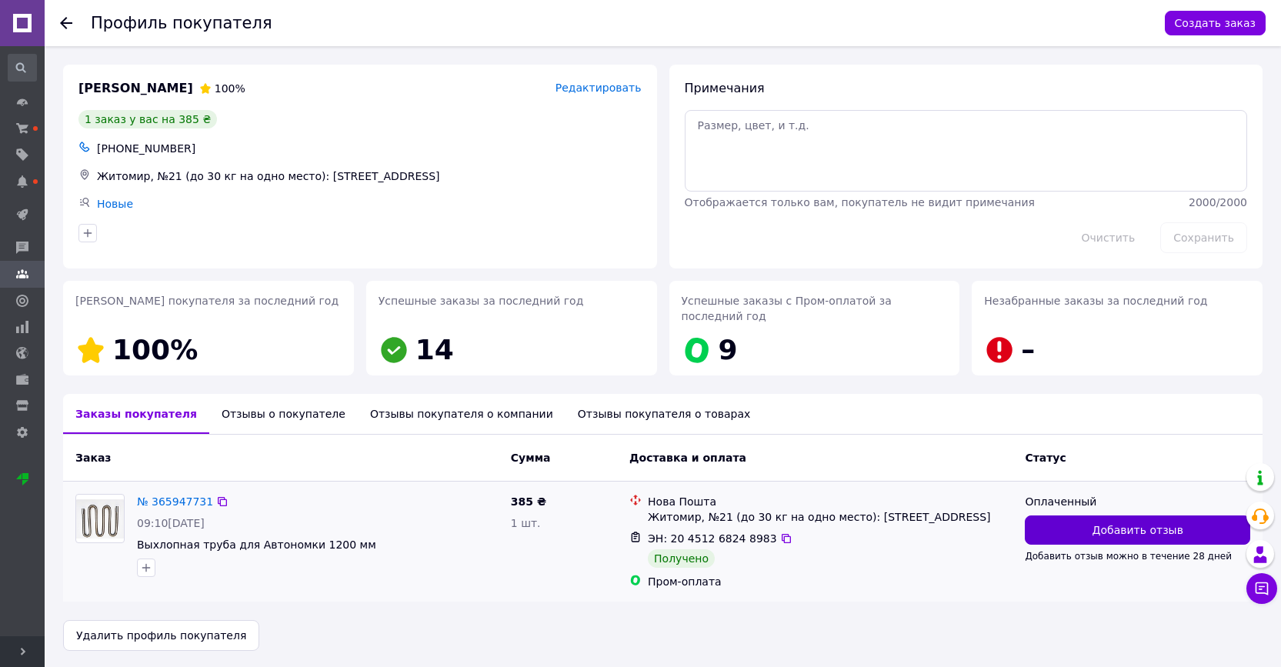
click at [1125, 522] on span "Добавить отзыв" at bounding box center [1137, 529] width 91 height 15
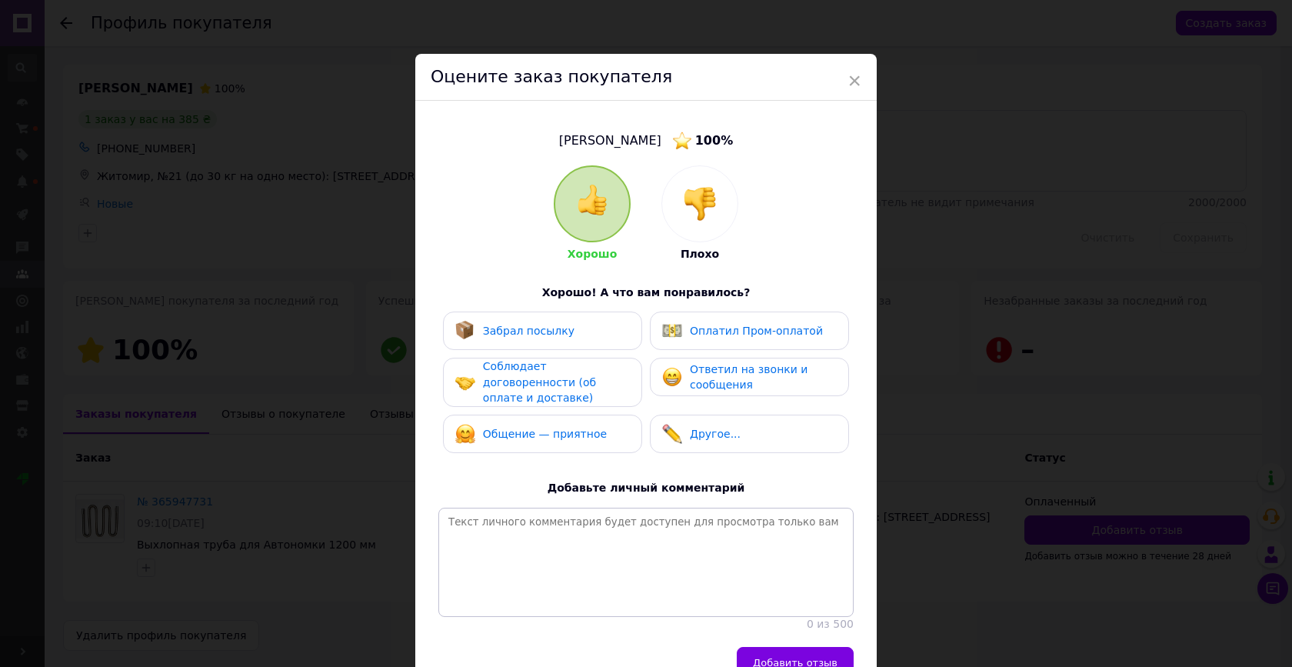
click at [584, 341] on div "Забрал посылку" at bounding box center [542, 331] width 199 height 38
click at [710, 322] on div "Оплатил Пром-оплатой" at bounding box center [742, 331] width 161 height 20
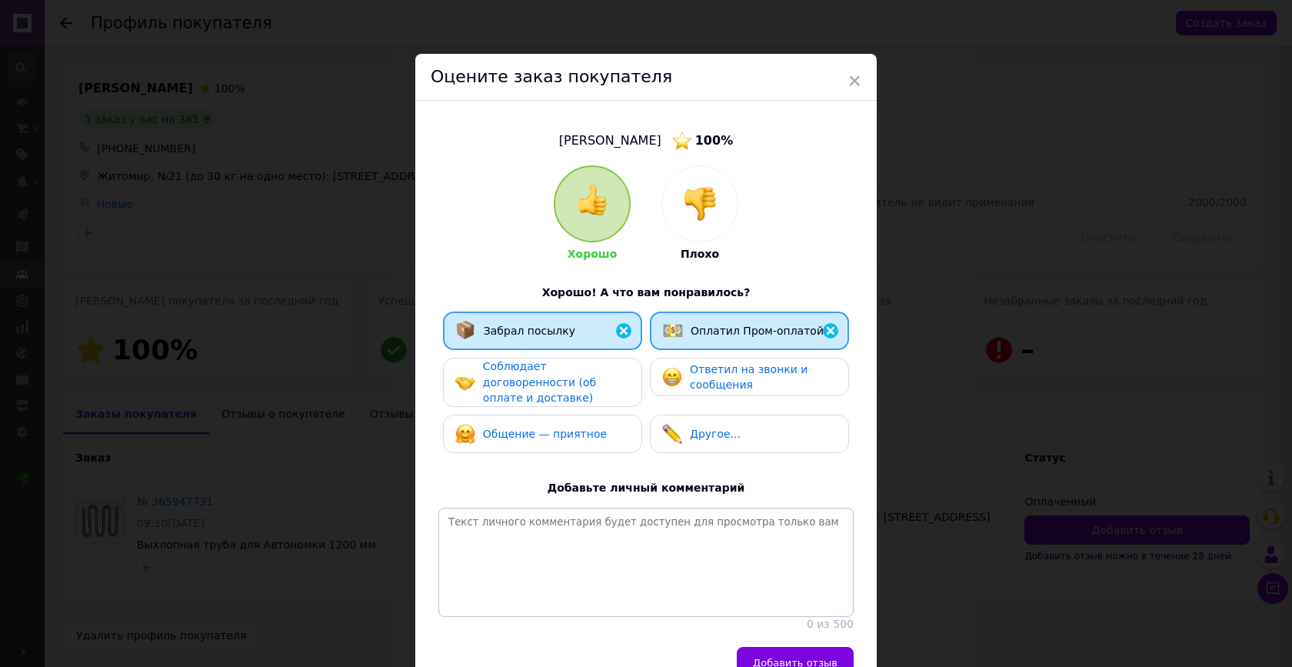
click at [577, 384] on span "Соблюдает договоренности (об оплате и доставке)" at bounding box center [539, 382] width 113 height 44
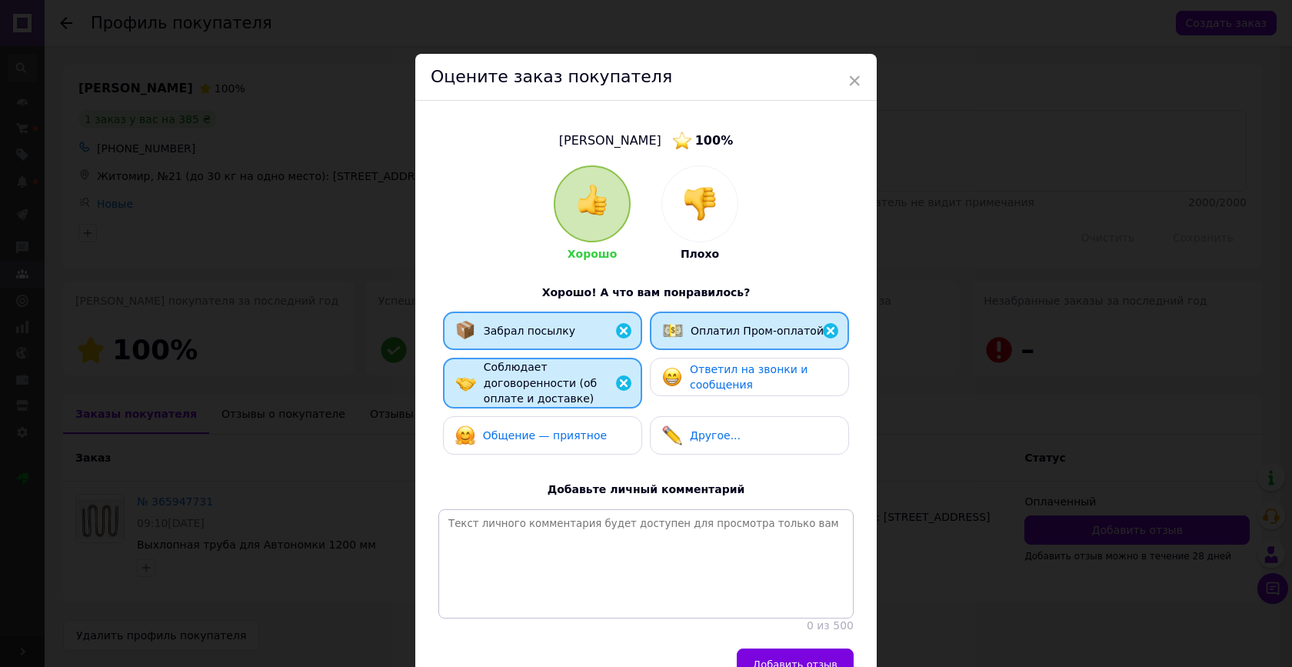
click at [693, 379] on span "Ответил на звонки и сообщения" at bounding box center [749, 377] width 118 height 28
click at [592, 419] on div "Общение — приятное" at bounding box center [542, 435] width 199 height 38
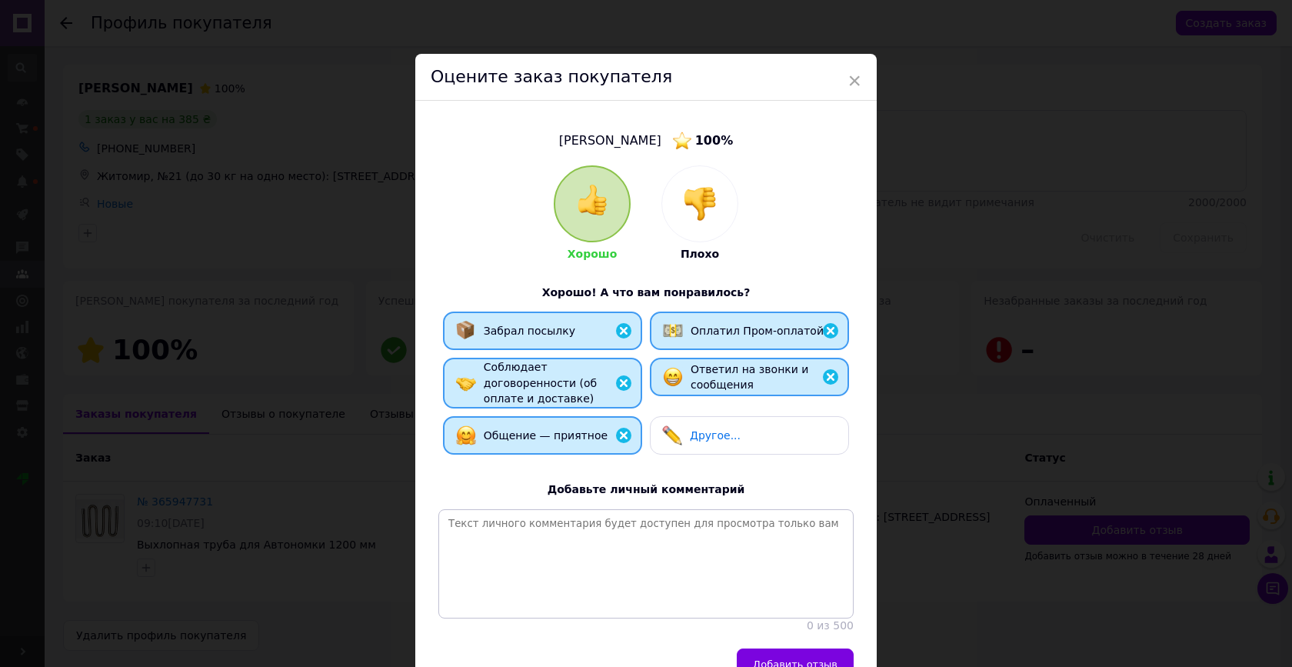
drag, startPoint x: 776, startPoint y: 642, endPoint x: 797, endPoint y: 623, distance: 28.3
click at [776, 648] on button "Добавить отзыв" at bounding box center [795, 663] width 117 height 31
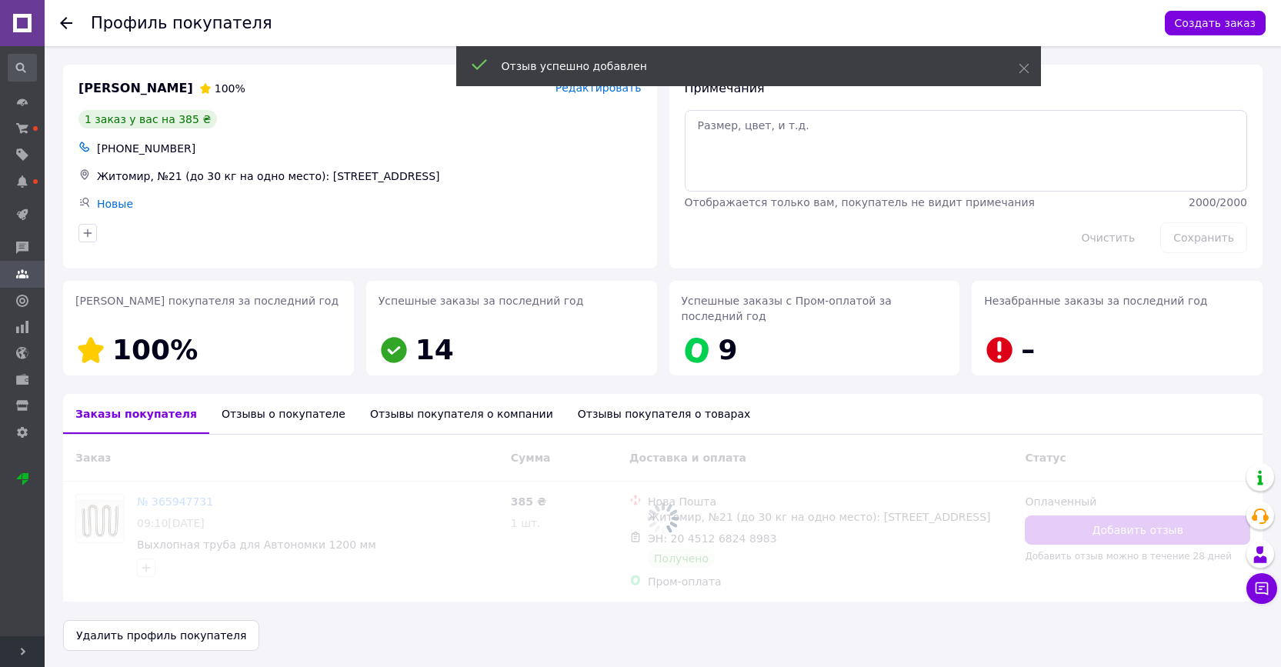
scroll to position [2, 0]
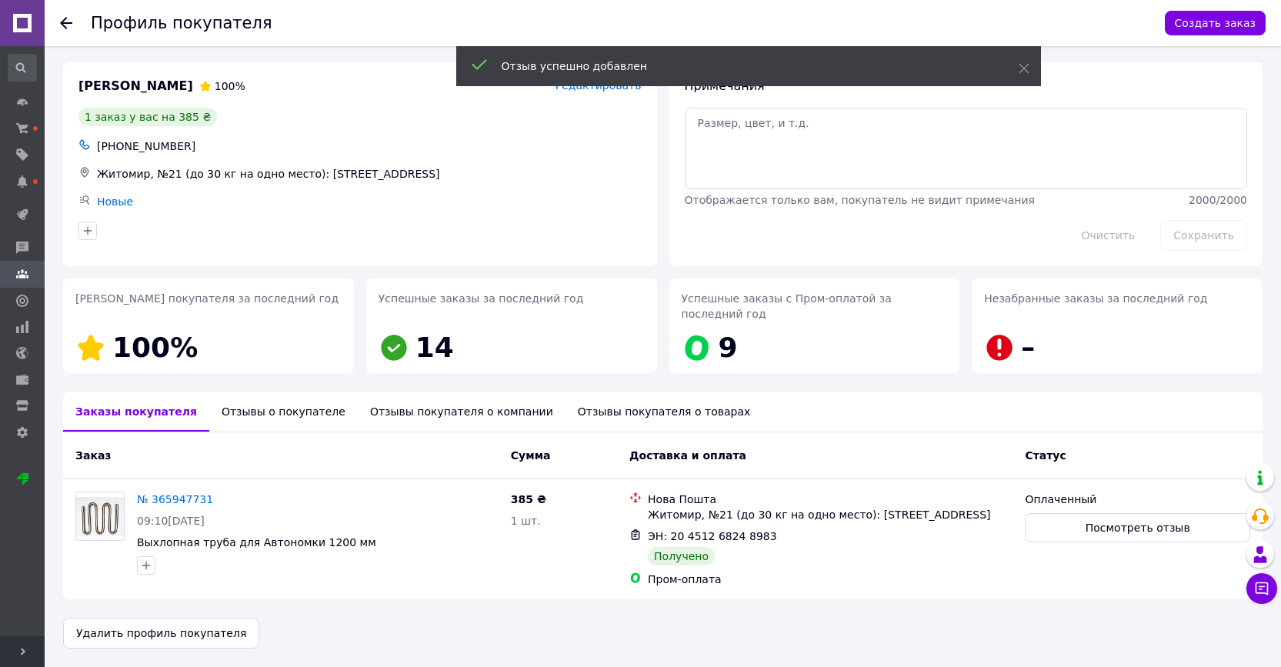
click at [72, 23] on use at bounding box center [66, 23] width 12 height 12
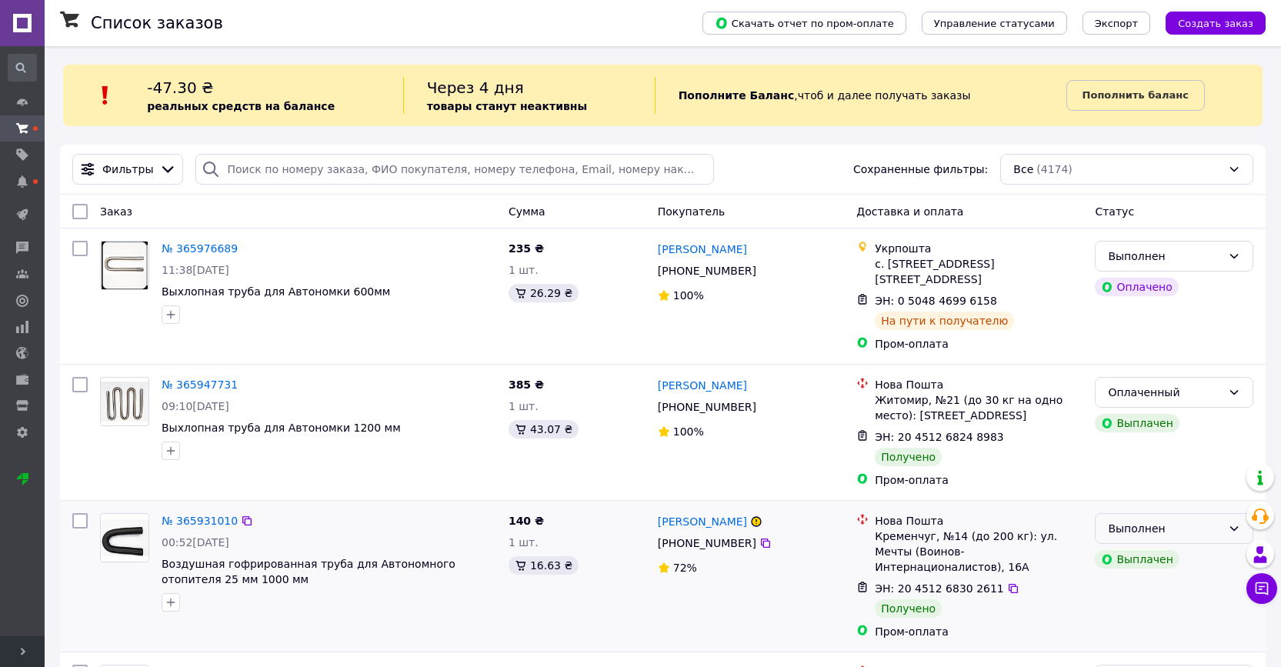
click at [1181, 534] on div "Выполнен" at bounding box center [1165, 528] width 114 height 17
click at [1135, 613] on li "Оплаченный" at bounding box center [1173, 617] width 157 height 28
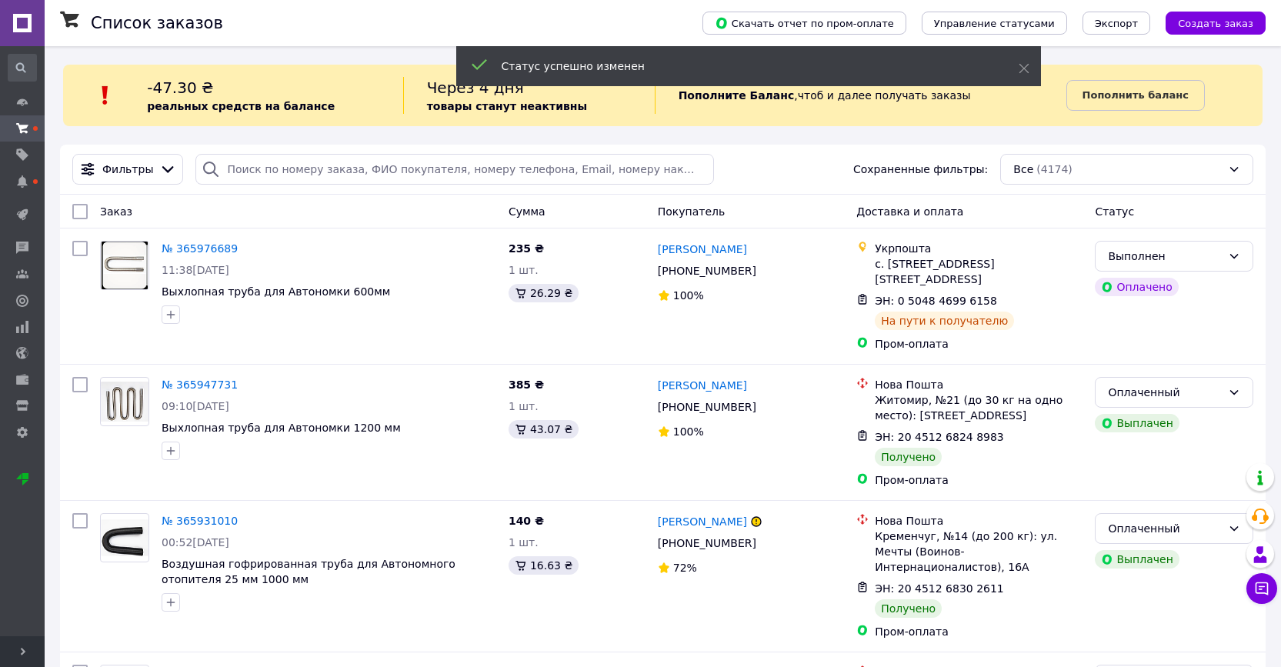
click at [708, 523] on link "[PERSON_NAME]" at bounding box center [702, 521] width 89 height 15
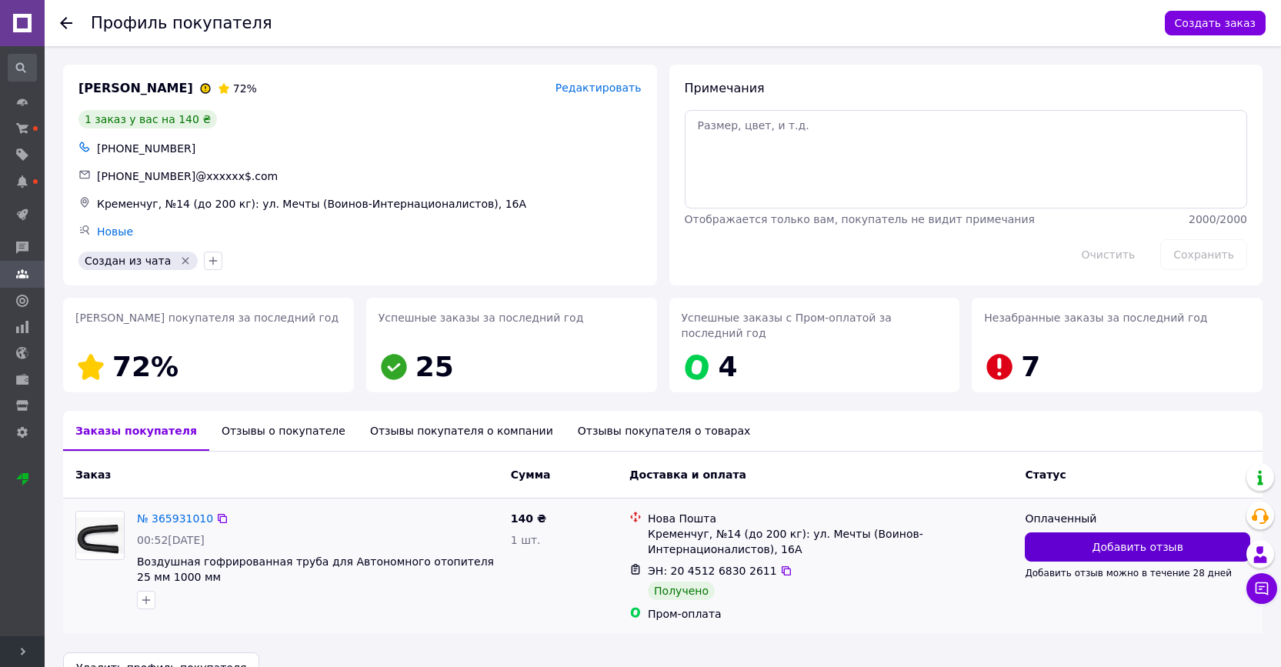
click at [1093, 546] on button "Добавить отзыв" at bounding box center [1137, 546] width 225 height 29
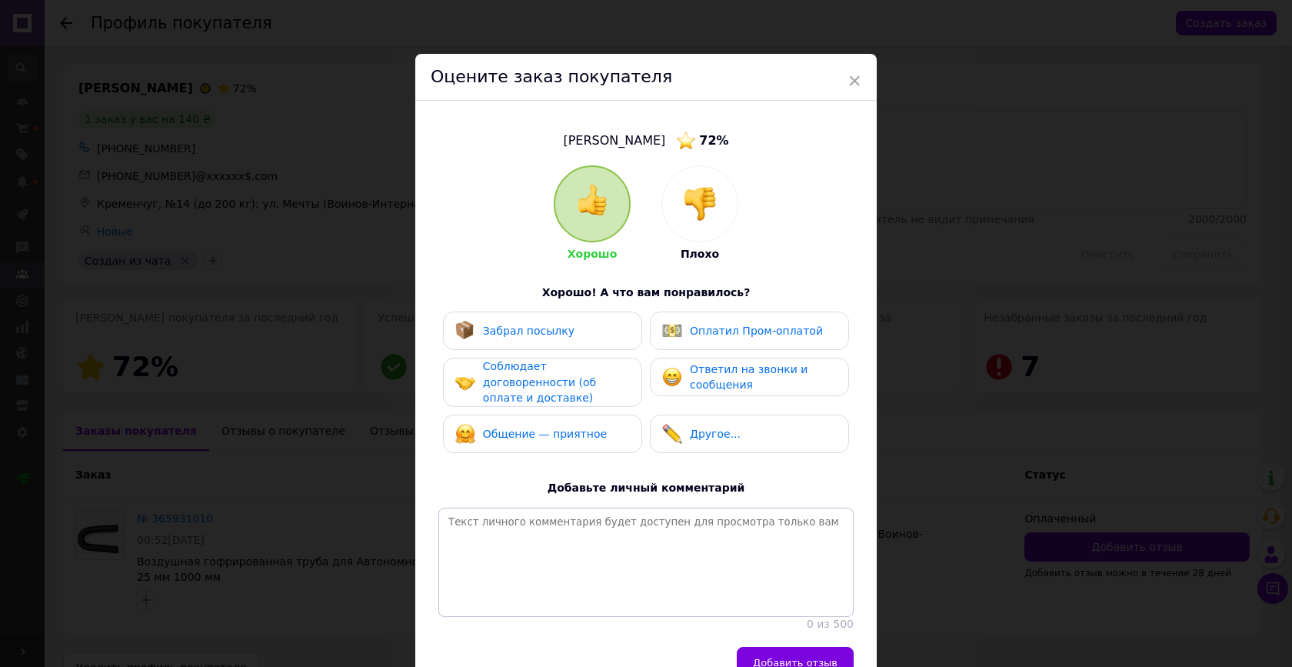
click at [538, 331] on span "Забрал посылку" at bounding box center [529, 331] width 92 height 12
click at [670, 322] on img at bounding box center [672, 331] width 20 height 20
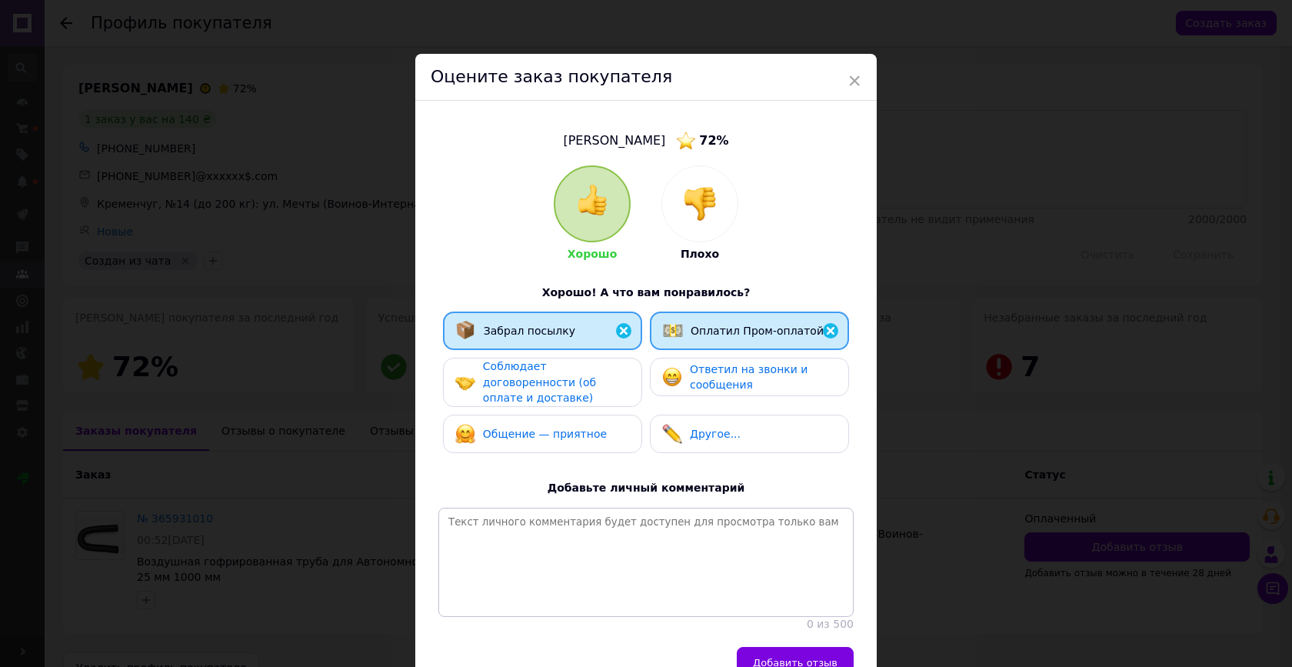
click at [556, 368] on div "Соблюдает договоренности (об оплате и доставке)" at bounding box center [556, 382] width 146 height 48
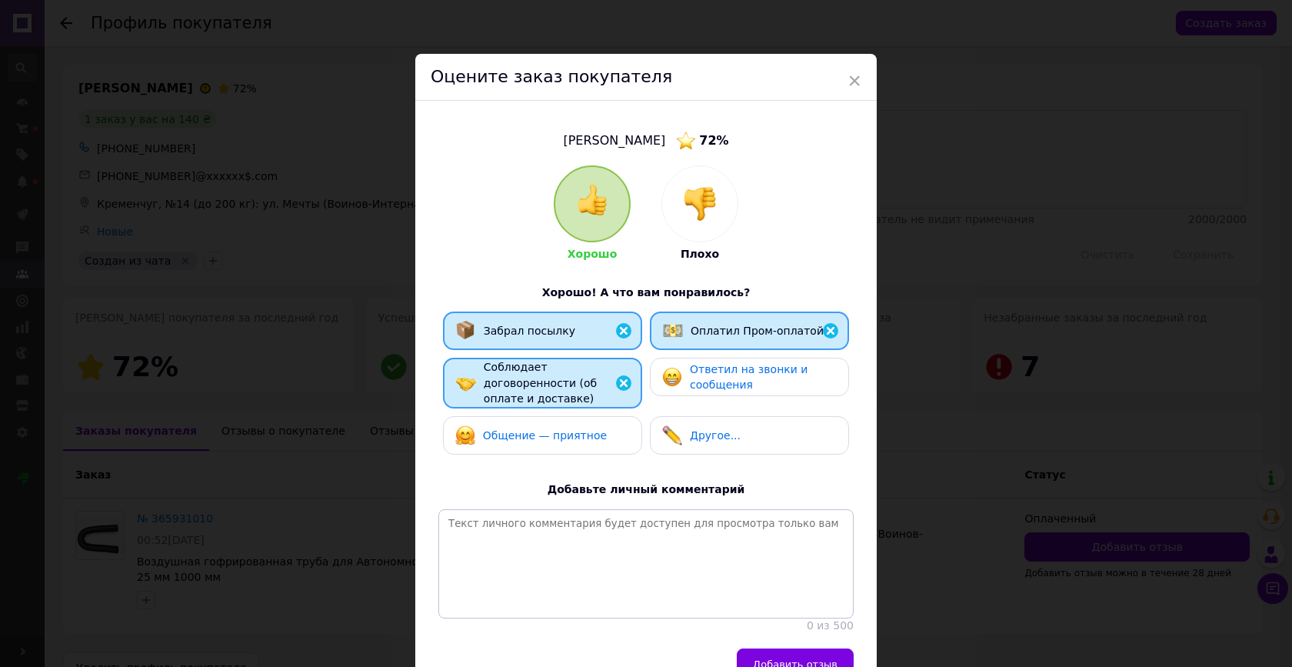
click at [683, 392] on div "Ответил на звонки и сообщения" at bounding box center [749, 377] width 199 height 38
click at [562, 433] on span "Общение — приятное" at bounding box center [545, 435] width 124 height 12
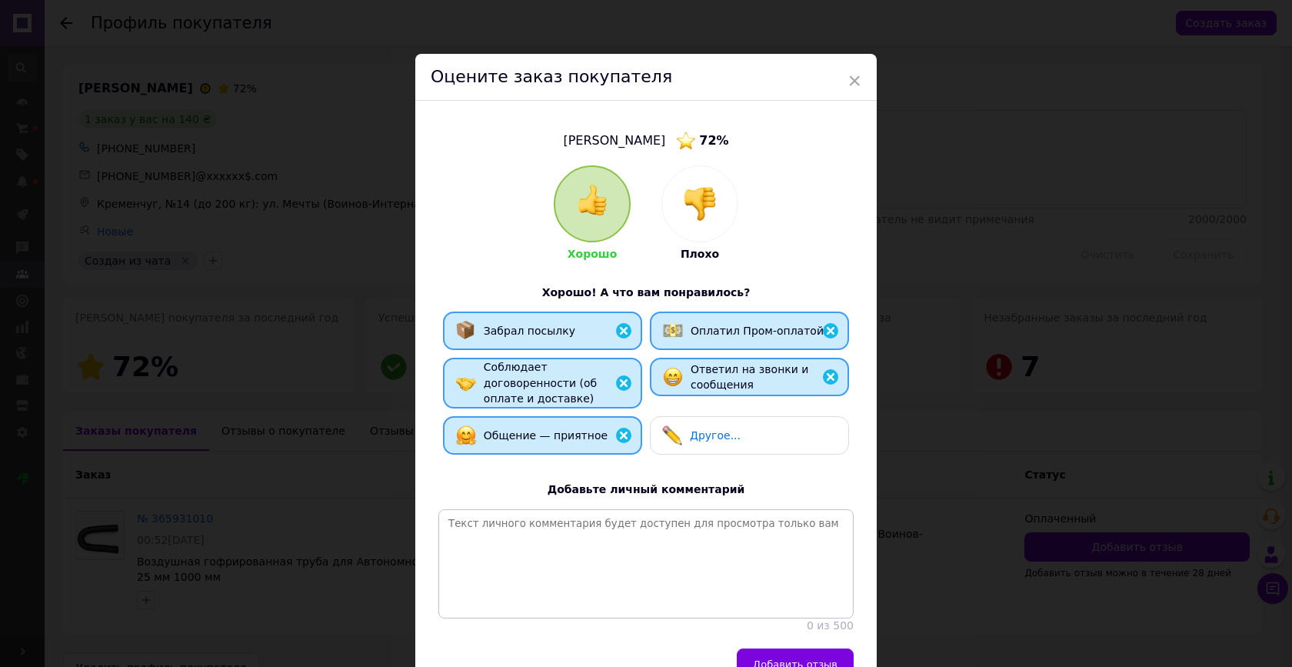
drag, startPoint x: 771, startPoint y: 653, endPoint x: 796, endPoint y: 642, distance: 27.6
click at [769, 658] on span "Добавить отзыв" at bounding box center [795, 664] width 85 height 12
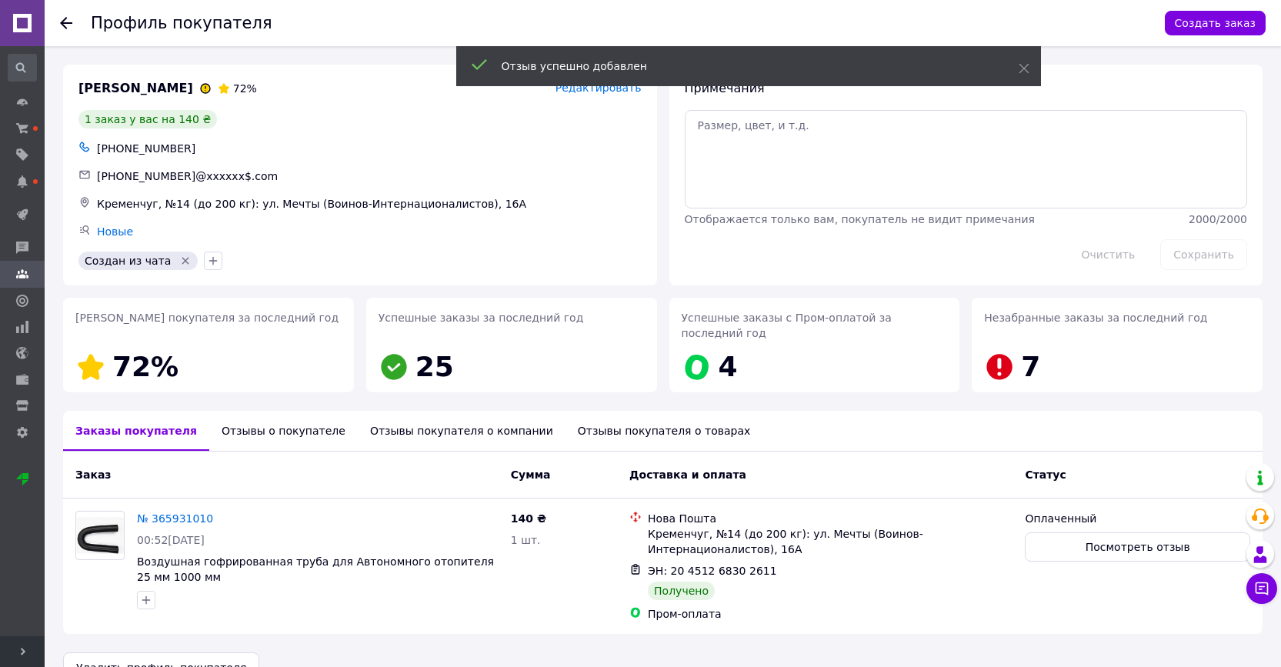
scroll to position [34, 0]
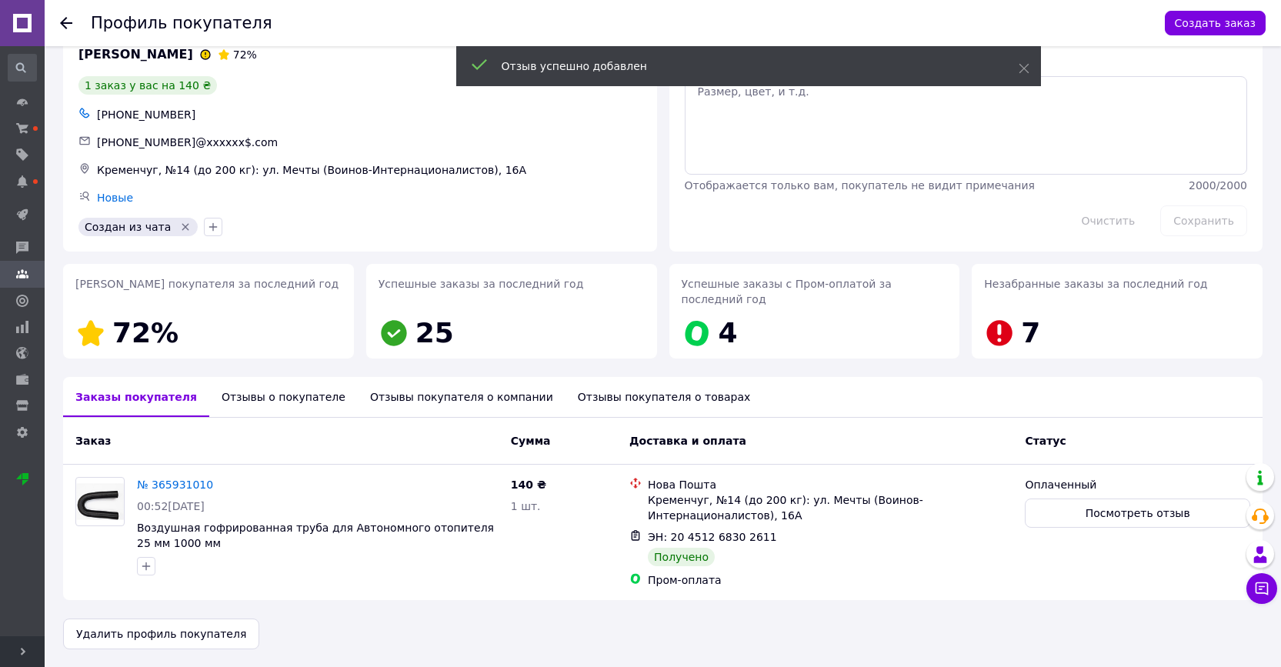
click at [69, 25] on icon at bounding box center [66, 23] width 12 height 12
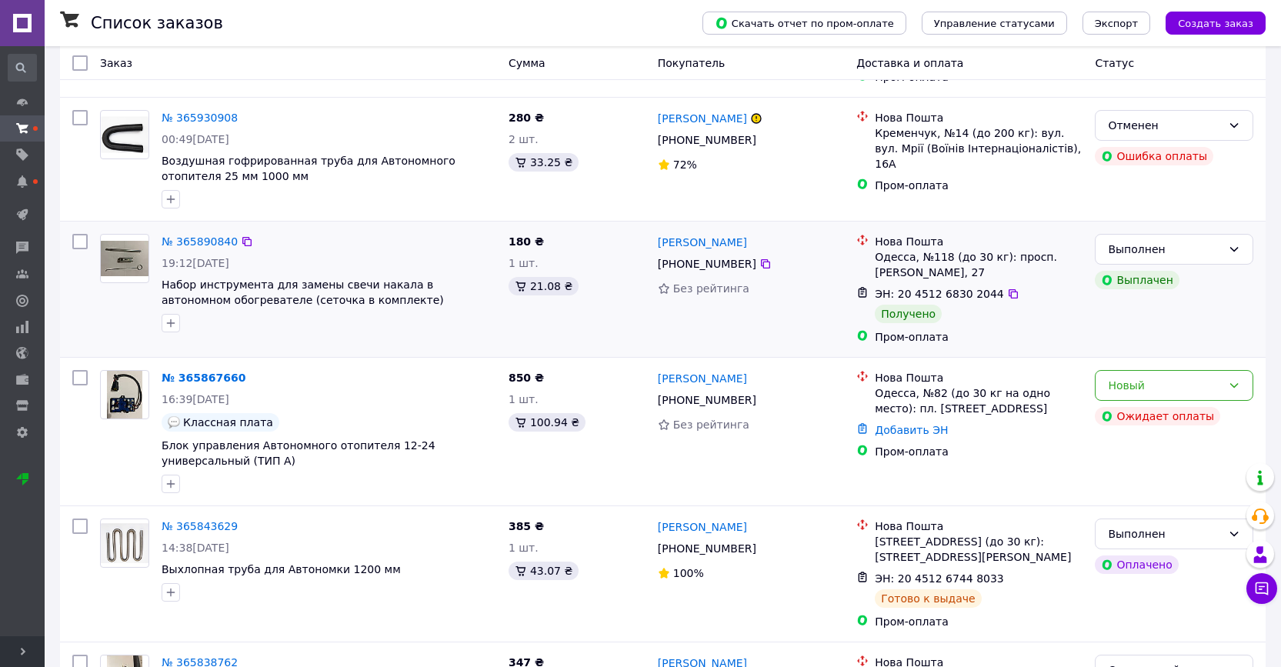
scroll to position [555, 0]
click at [1188, 240] on div "Выполнен" at bounding box center [1165, 248] width 114 height 17
click at [1161, 319] on li "Оплаченный" at bounding box center [1173, 322] width 157 height 28
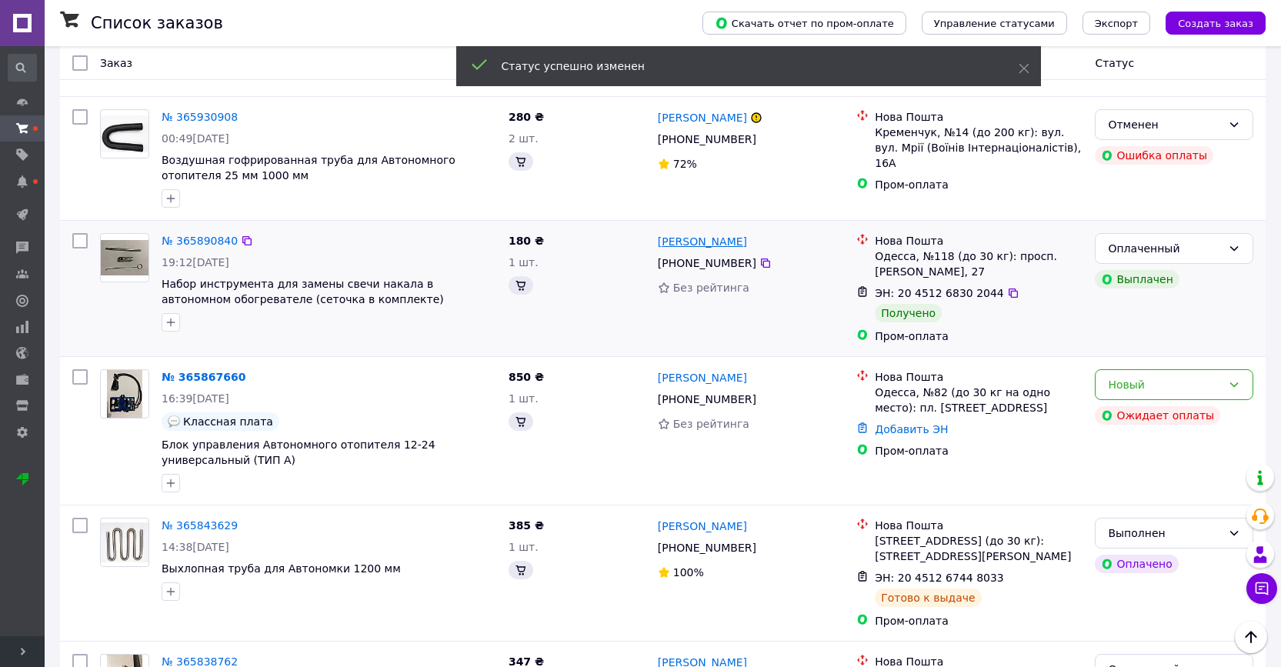
click at [709, 234] on link "[PERSON_NAME]" at bounding box center [702, 241] width 89 height 15
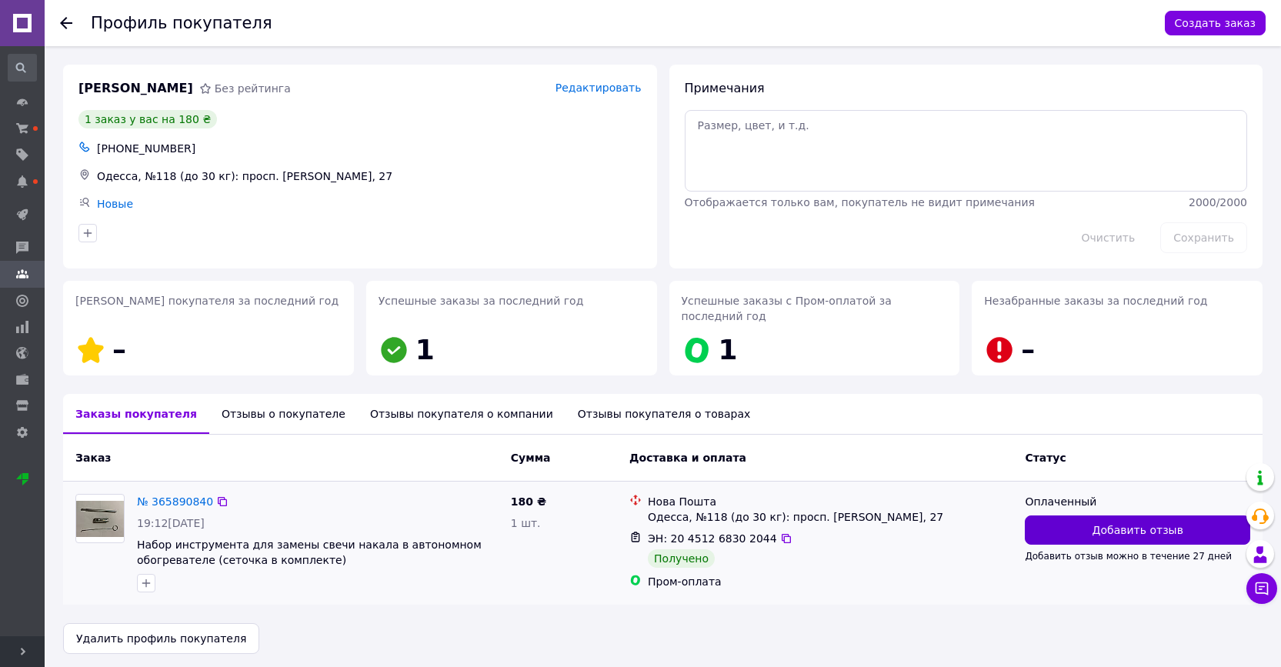
click at [1093, 537] on button "Добавить отзыв" at bounding box center [1137, 529] width 225 height 29
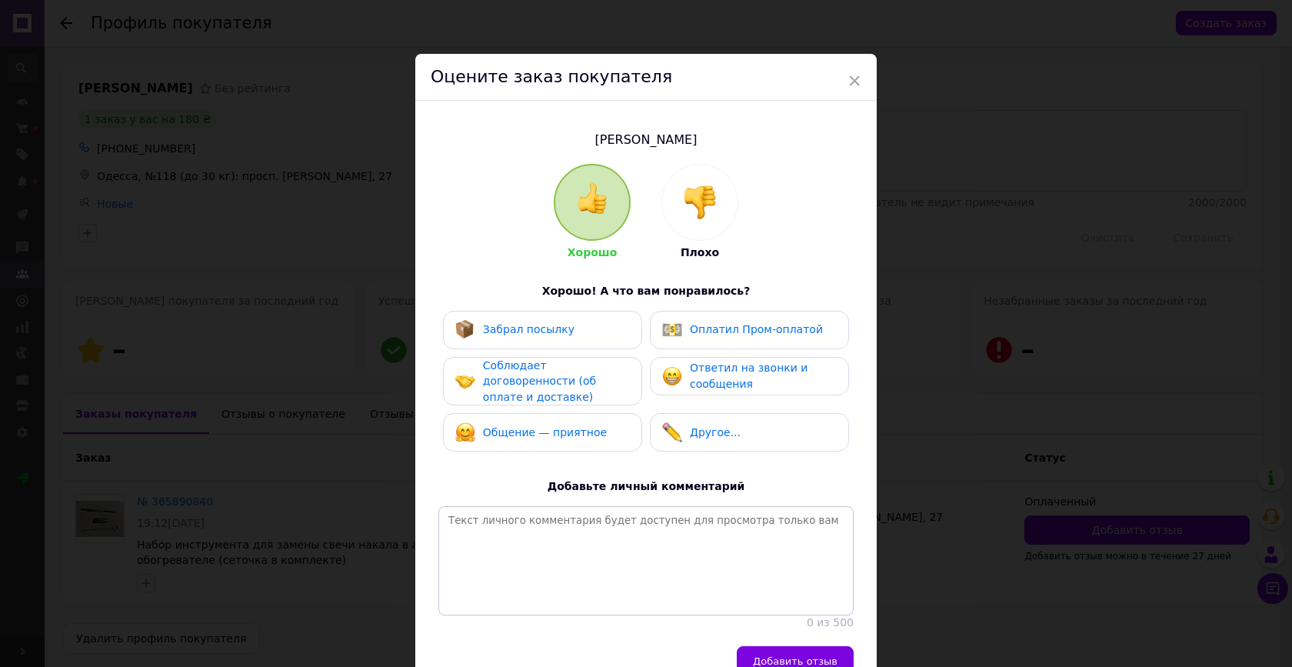
click at [572, 315] on div "Забрал посылку" at bounding box center [542, 330] width 199 height 38
click at [687, 321] on div "Оплатил Пром-оплатой" at bounding box center [742, 330] width 161 height 20
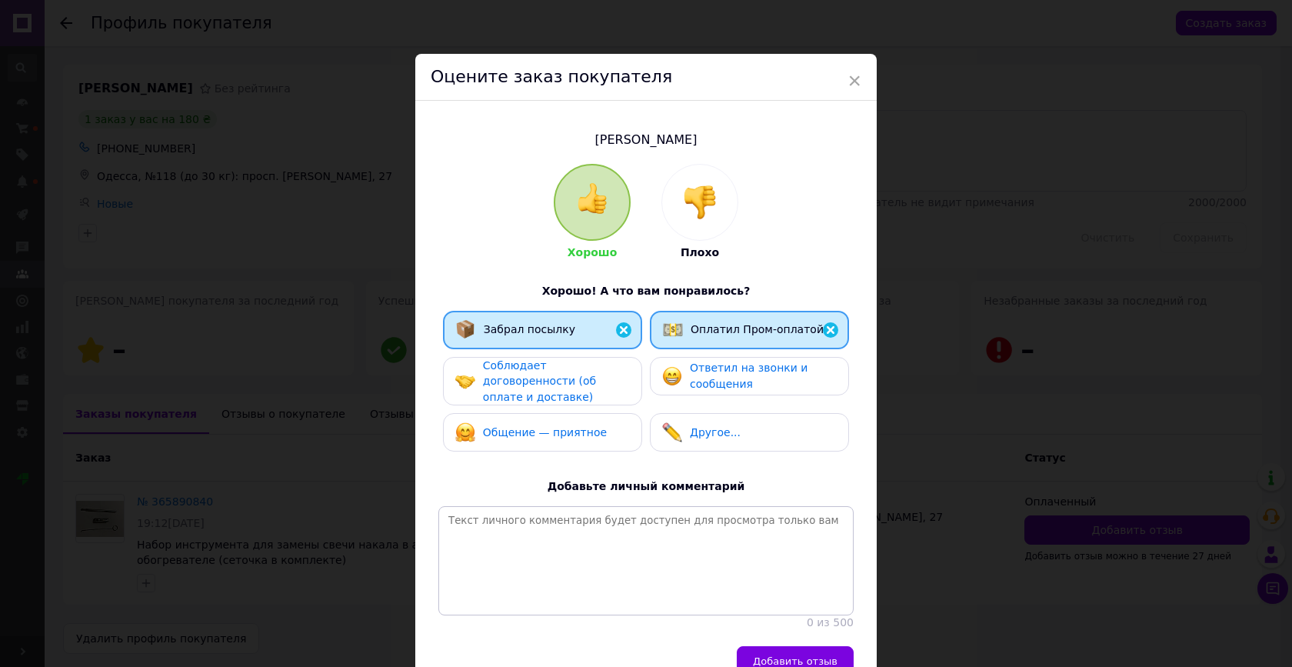
click at [566, 382] on span "Соблюдает договоренности (об оплате и доставке)" at bounding box center [539, 381] width 113 height 44
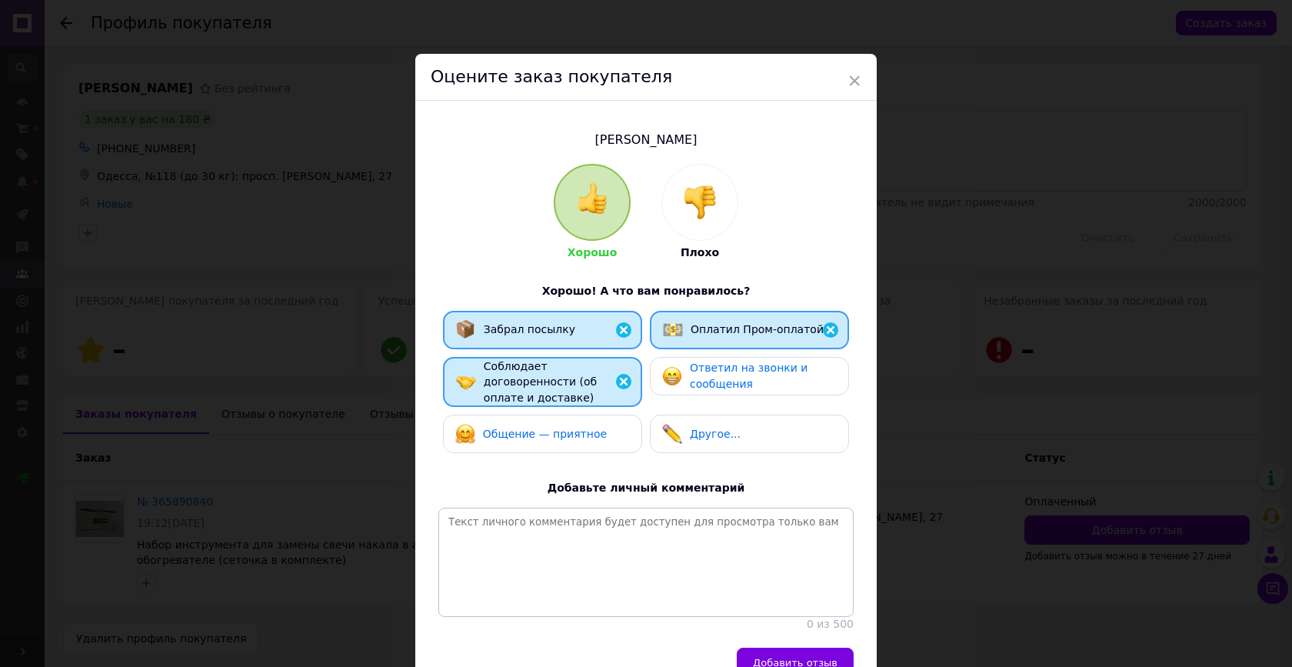
click at [701, 395] on div "Забрал посылку Оплатил Пром-оплатой Соблюдает договоренности (об оплате и доста…" at bounding box center [645, 386] width 415 height 151
click at [698, 363] on span "Ответил на звонки и сообщения" at bounding box center [749, 376] width 118 height 28
click at [554, 428] on span "Общение — приятное" at bounding box center [545, 434] width 124 height 12
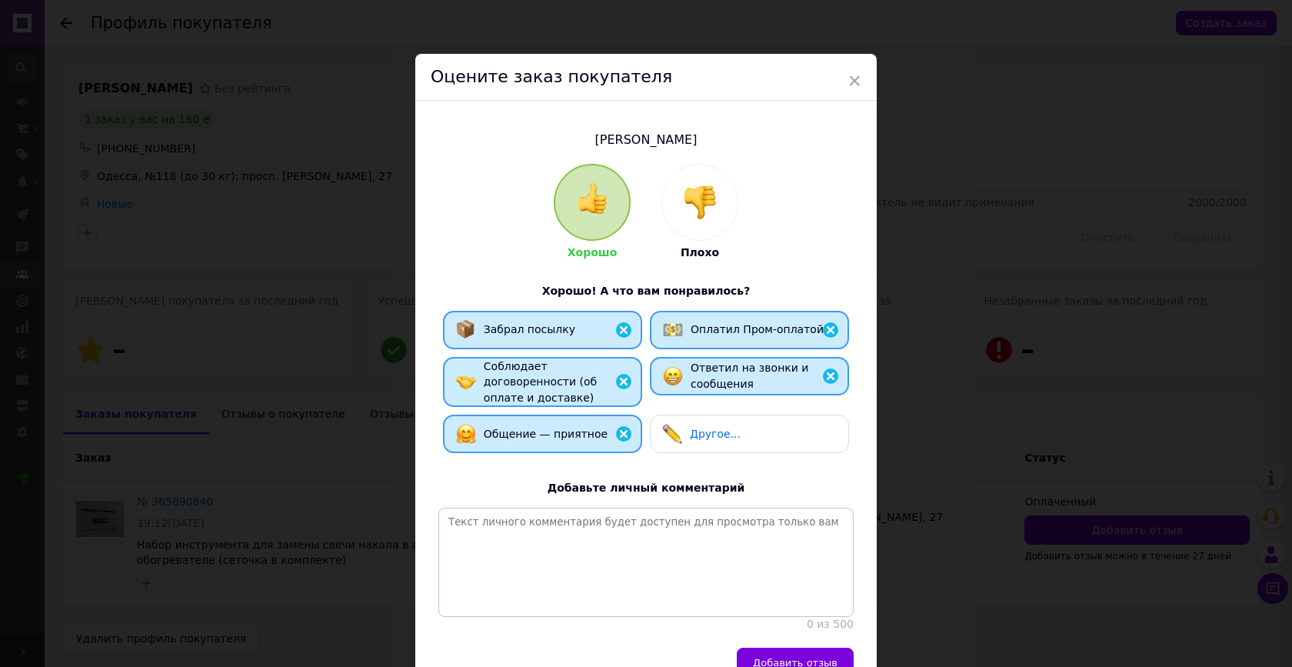
click at [795, 657] on span "Добавить отзыв" at bounding box center [795, 663] width 85 height 12
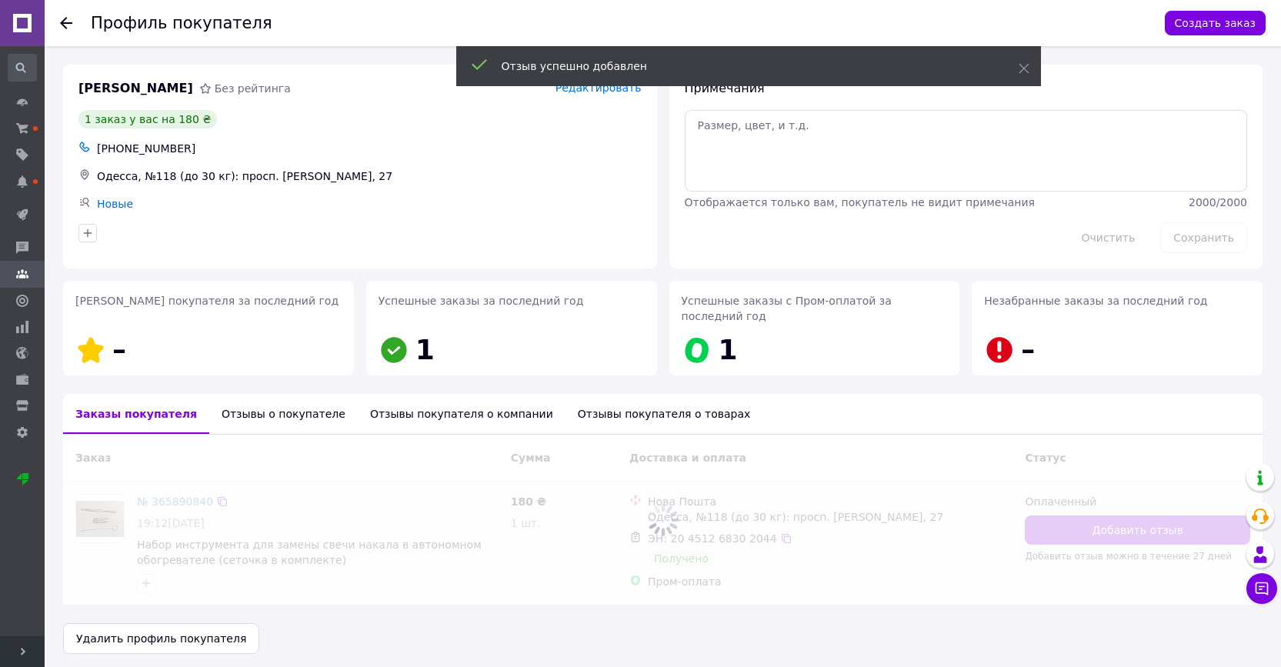
scroll to position [5, 0]
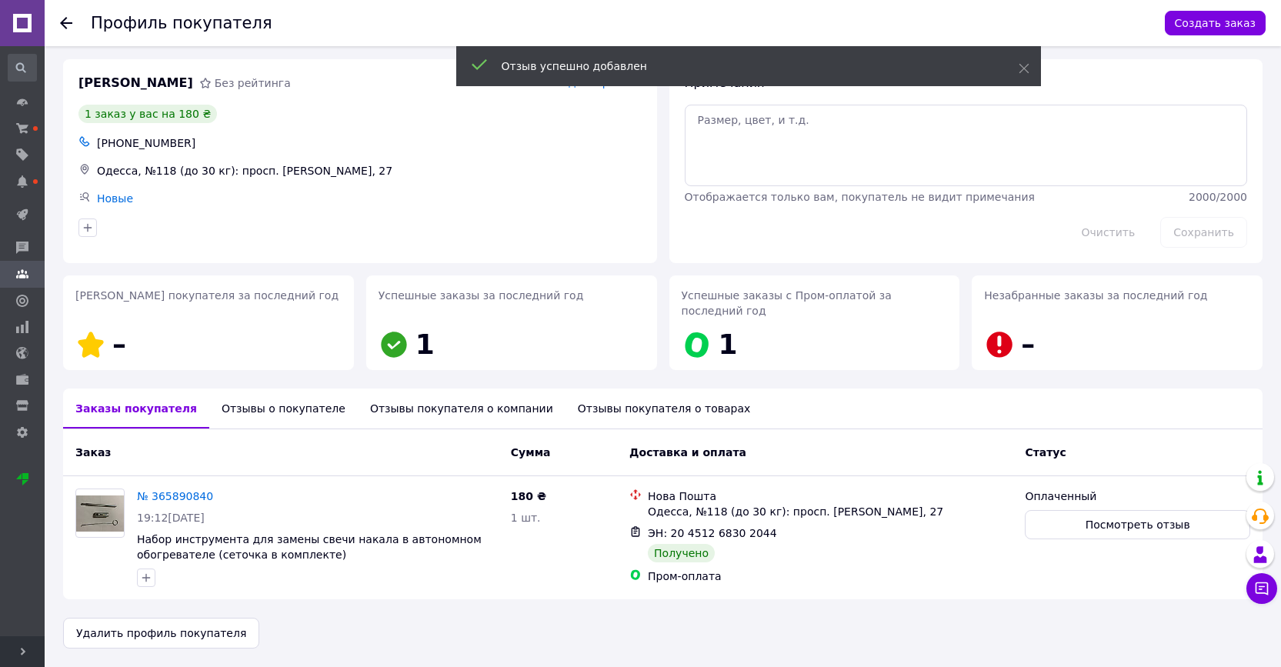
click at [64, 25] on icon at bounding box center [66, 23] width 12 height 12
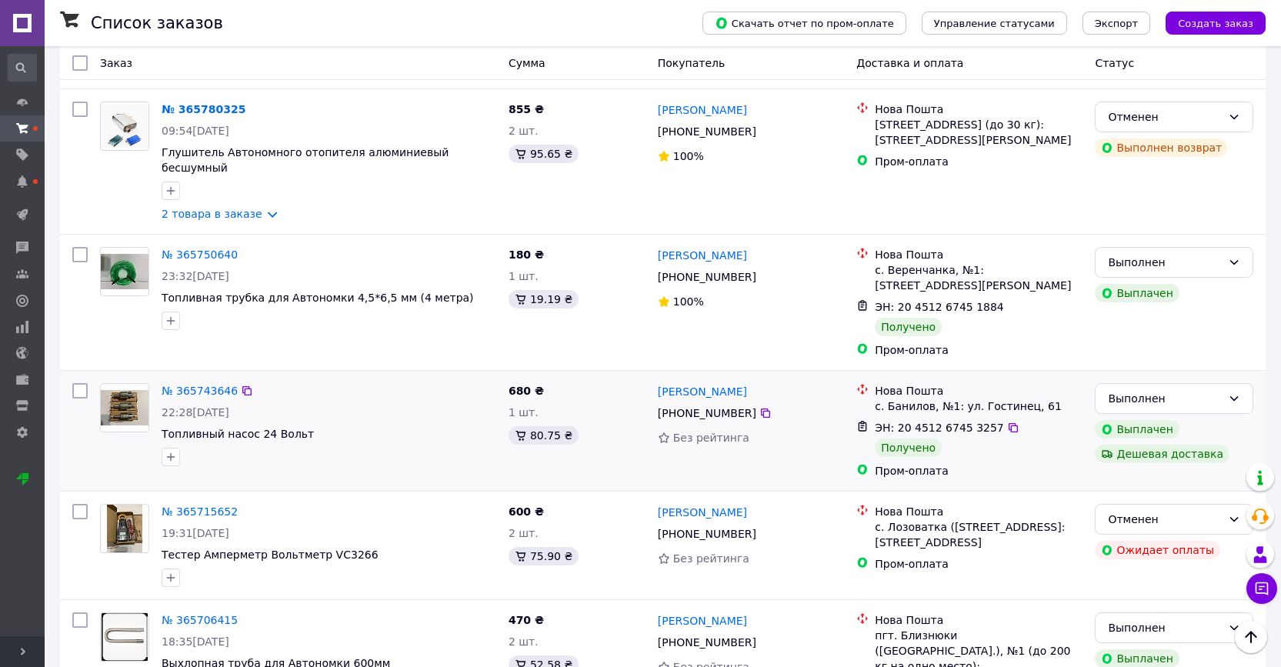
scroll to position [1378, 0]
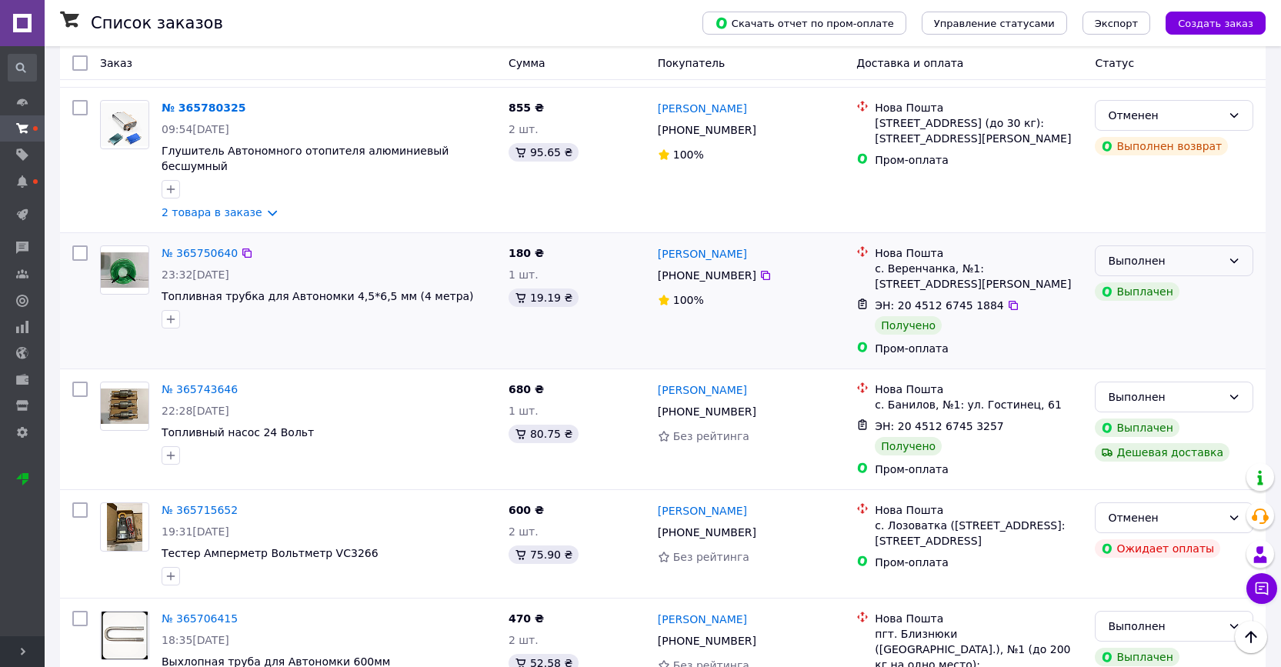
click at [1208, 252] on div "Выполнен" at bounding box center [1165, 260] width 114 height 17
click at [1165, 306] on li "Оплаченный" at bounding box center [1173, 305] width 157 height 28
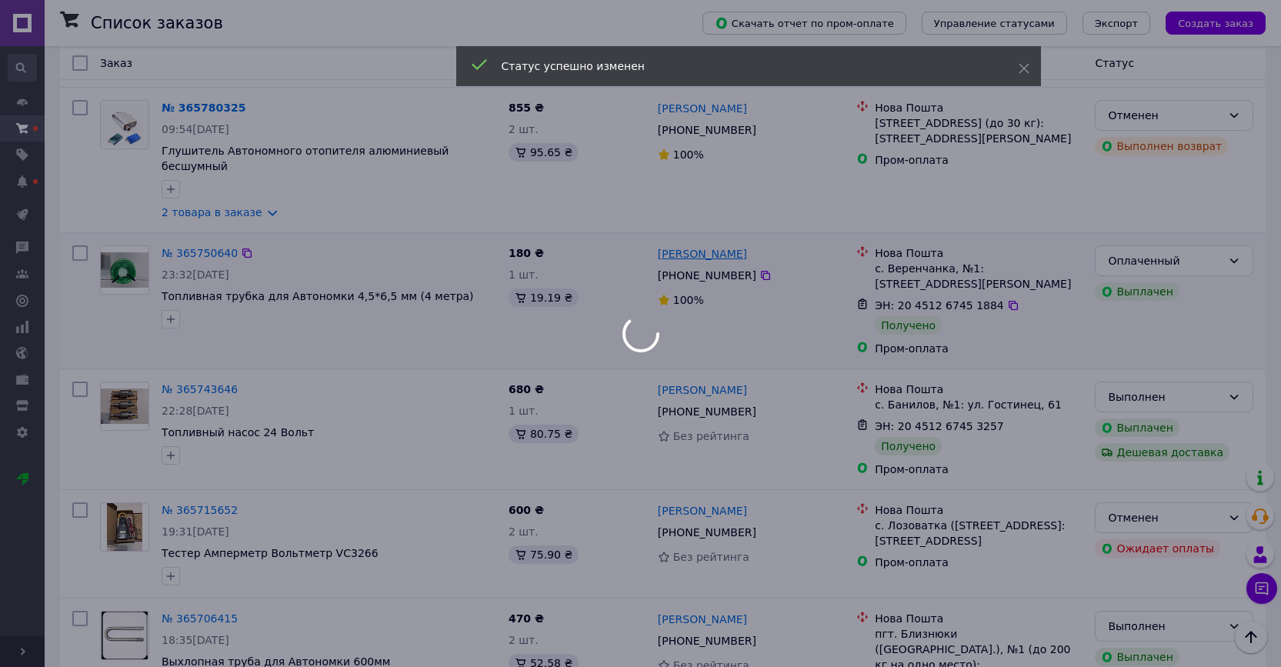
click at [720, 212] on div at bounding box center [640, 333] width 1281 height 667
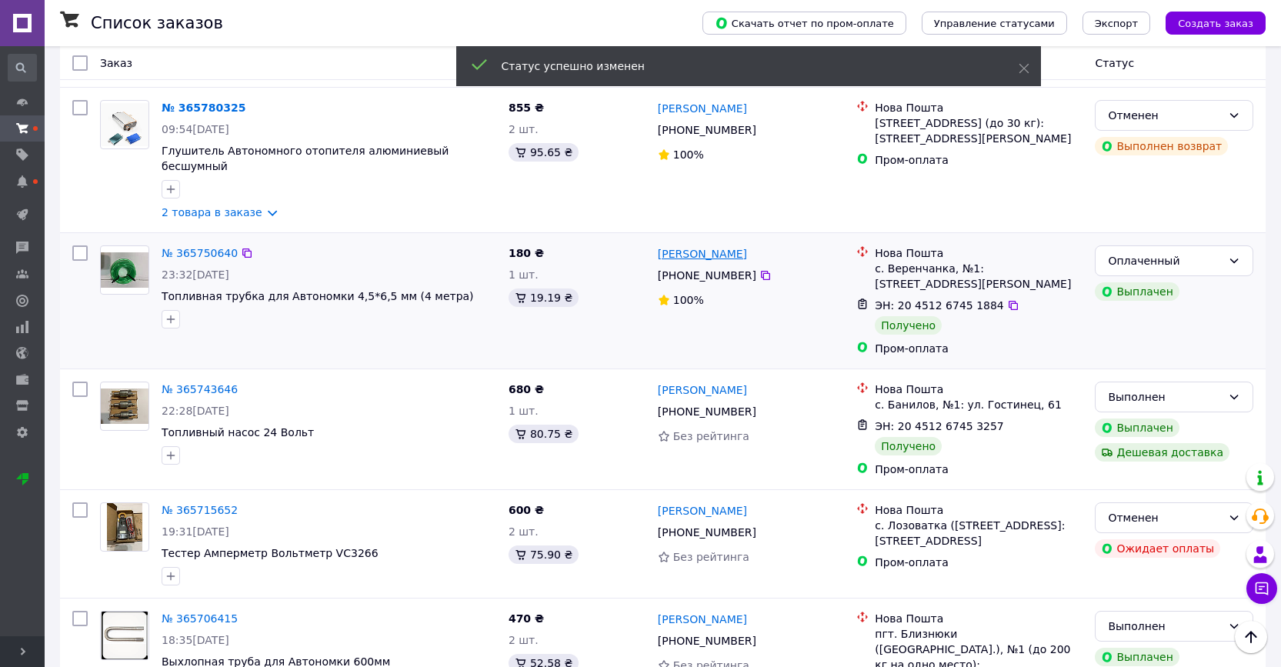
click at [706, 246] on link "[PERSON_NAME]" at bounding box center [702, 253] width 89 height 15
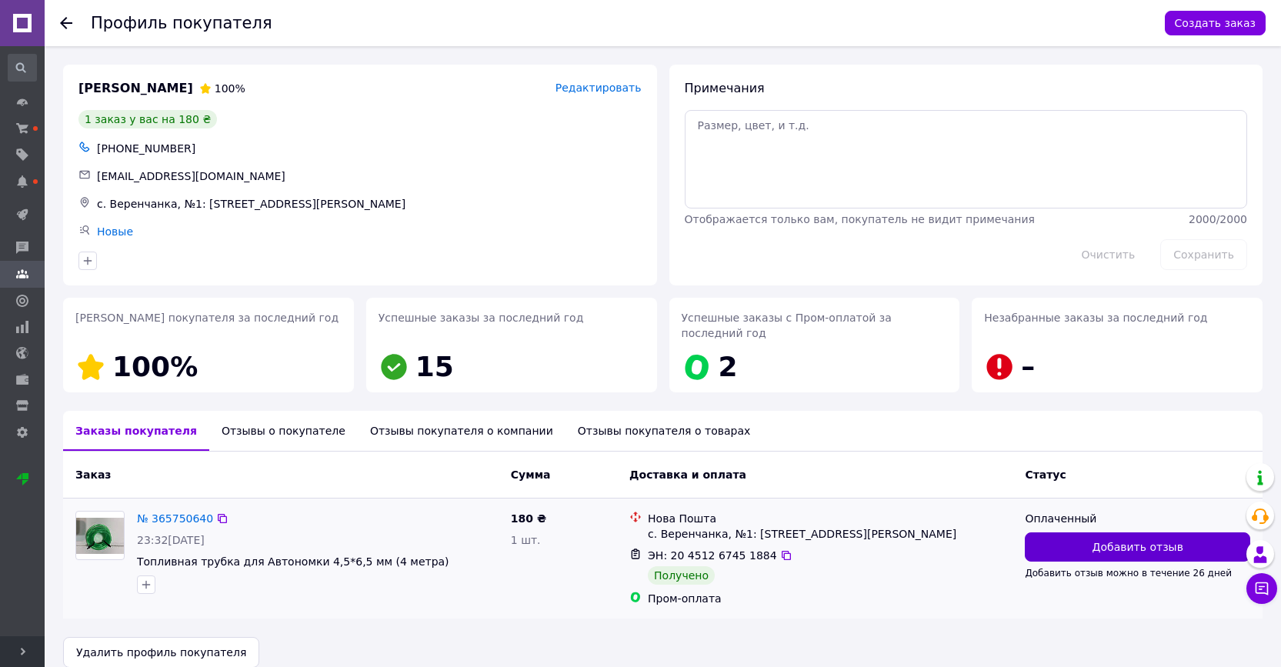
click at [1178, 552] on span "Добавить отзыв" at bounding box center [1137, 546] width 91 height 15
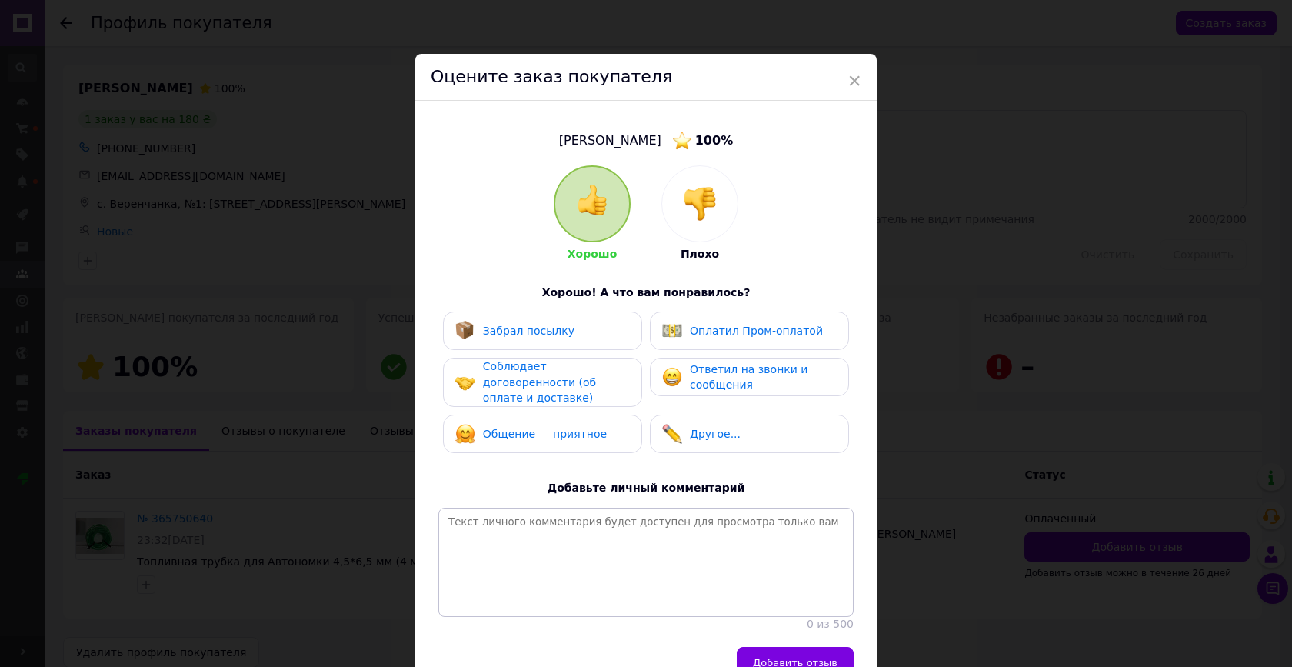
click at [598, 336] on div "Забрал посылку" at bounding box center [542, 331] width 175 height 20
click at [696, 325] on span "Оплатил Пром-оплатой" at bounding box center [756, 331] width 133 height 12
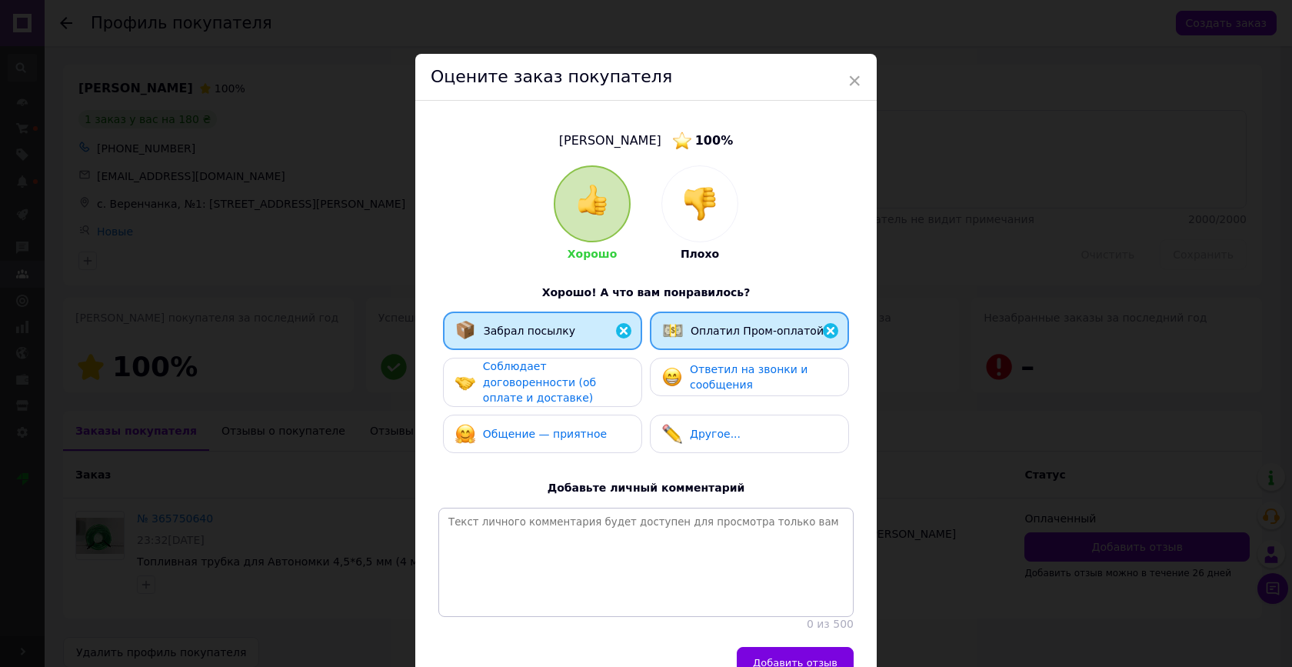
click at [586, 365] on div "Соблюдает договоренности (об оплате и доставке)" at bounding box center [556, 382] width 146 height 48
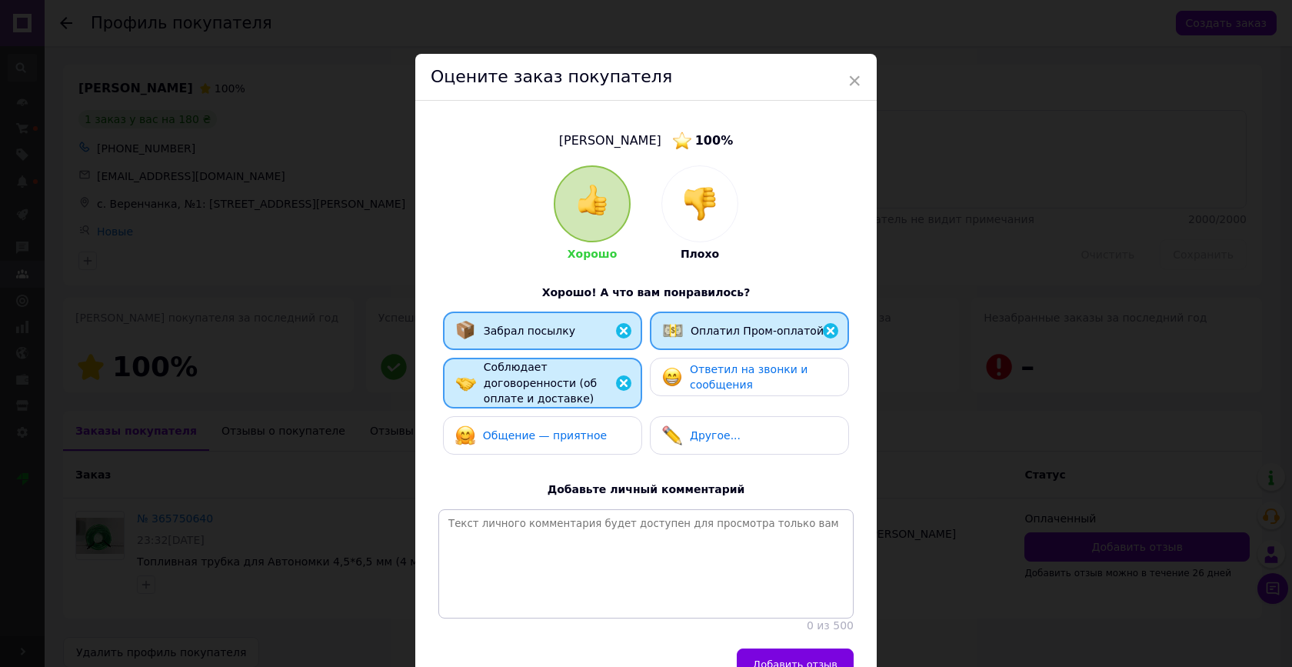
click at [689, 395] on div "Ответил на звонки и сообщения" at bounding box center [749, 377] width 199 height 38
click at [579, 429] on span "Общение — приятное" at bounding box center [545, 435] width 124 height 12
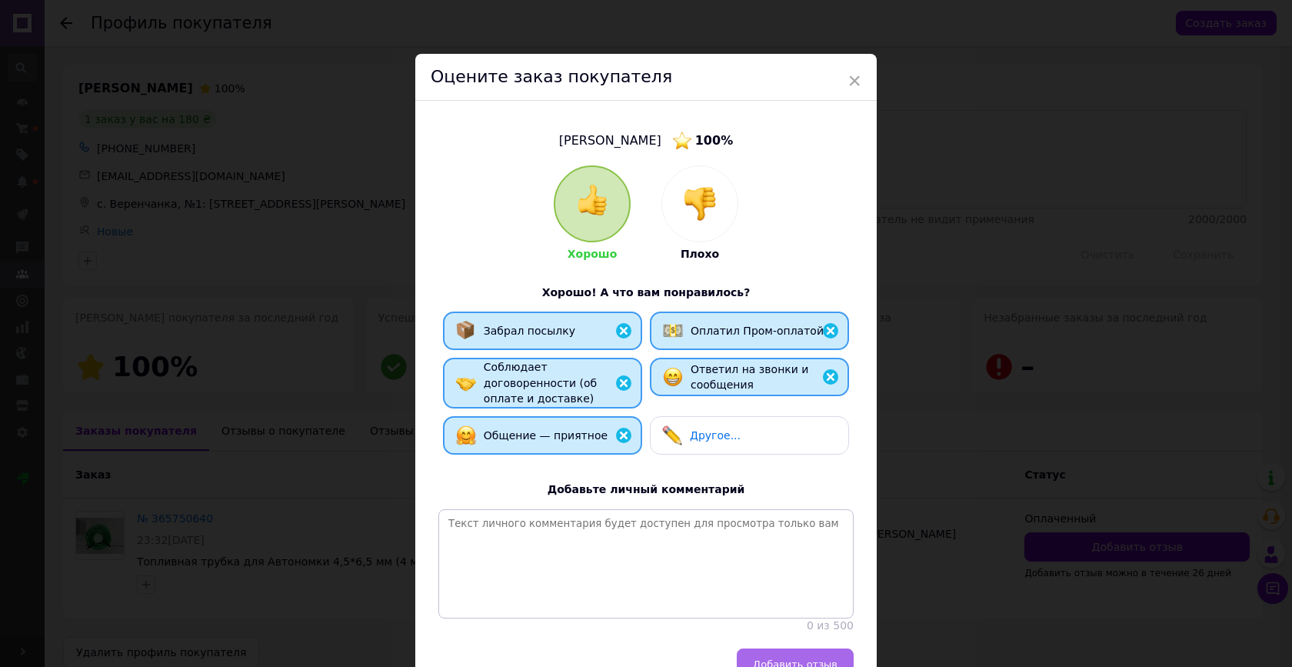
click at [768, 658] on span "Добавить отзыв" at bounding box center [795, 664] width 85 height 12
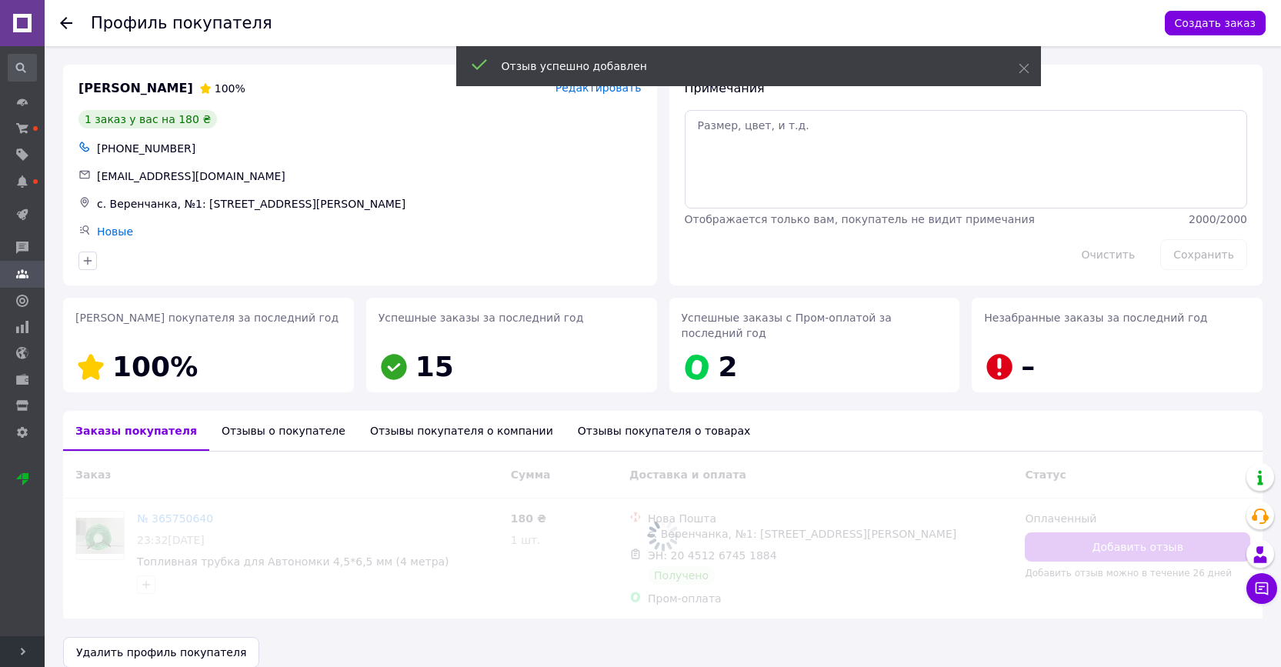
scroll to position [18, 0]
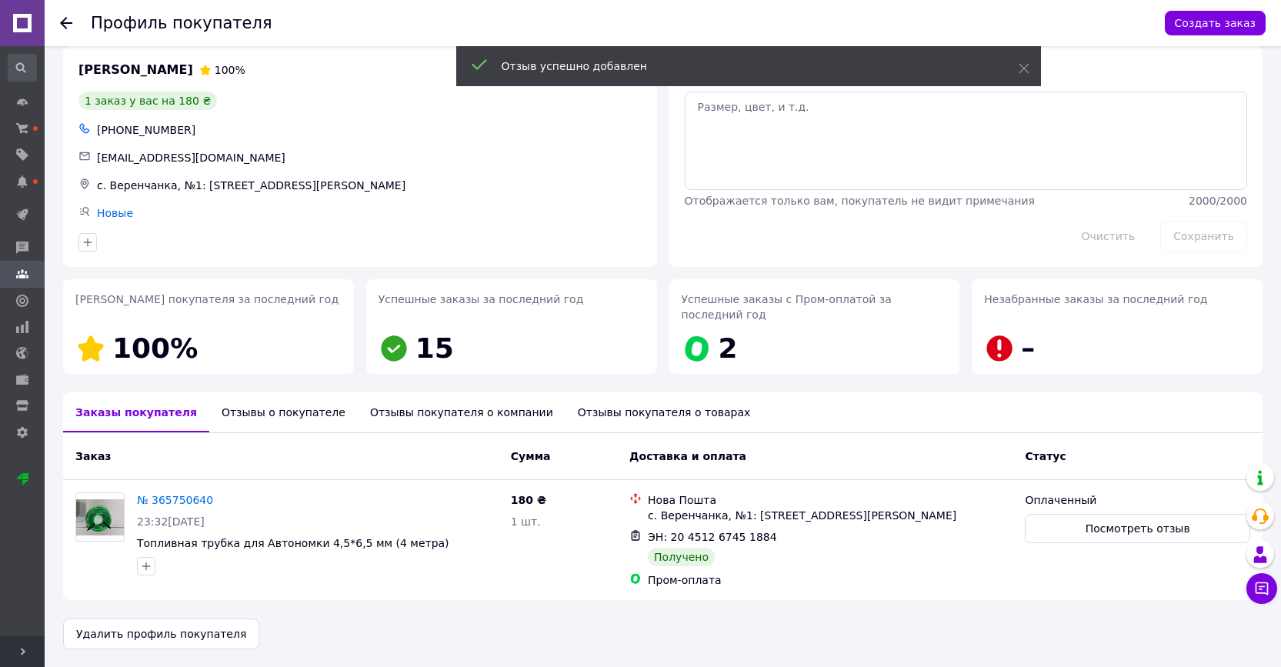
click at [67, 20] on icon at bounding box center [66, 23] width 12 height 12
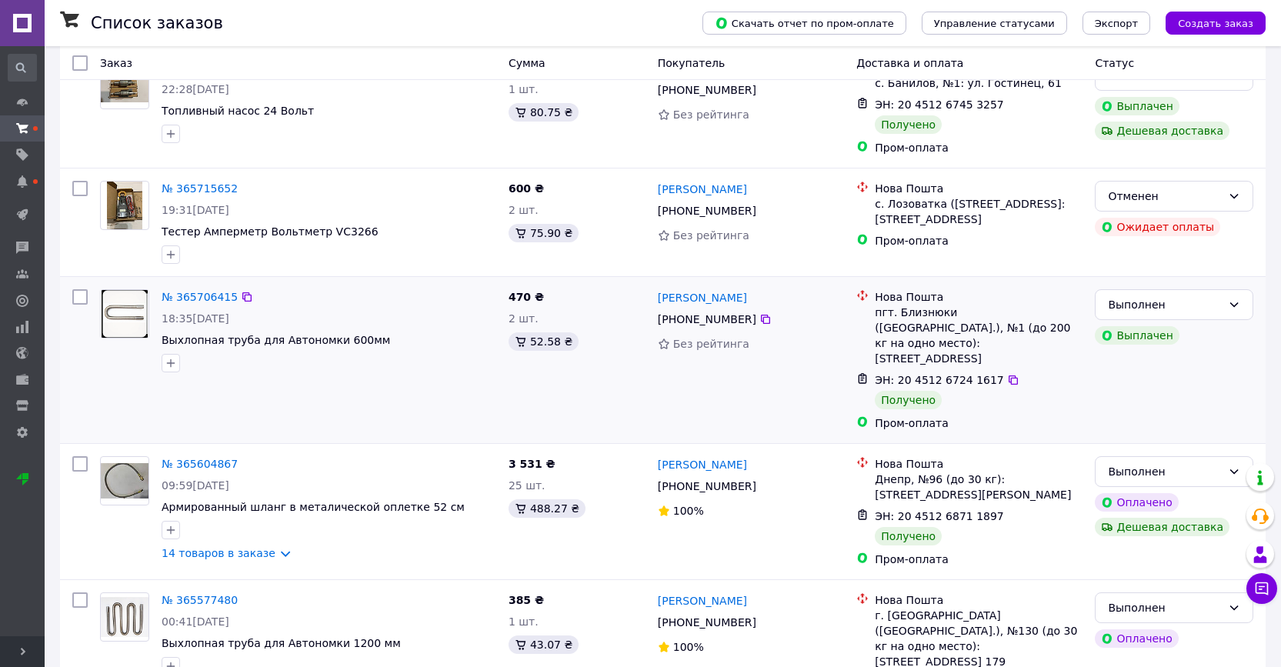
scroll to position [1701, 0]
click at [1202, 295] on div "Выполнен" at bounding box center [1165, 303] width 114 height 17
click at [1160, 328] on li "Оплаченный" at bounding box center [1173, 332] width 157 height 28
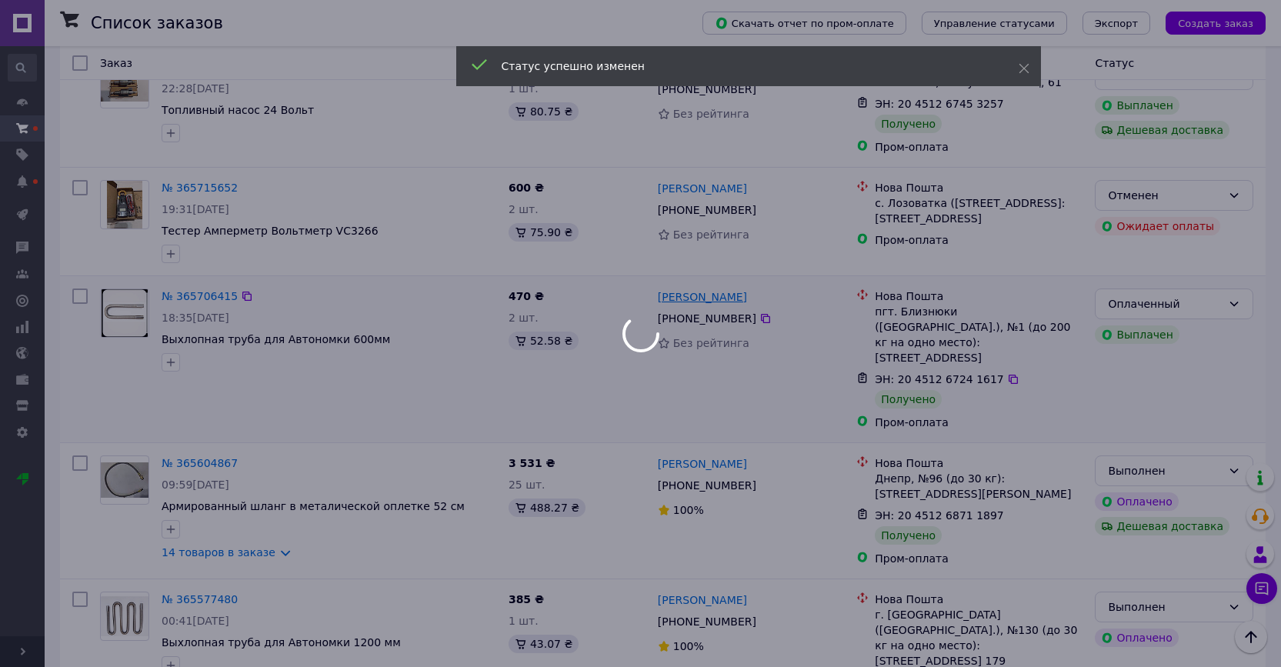
click at [685, 232] on div at bounding box center [640, 333] width 1281 height 667
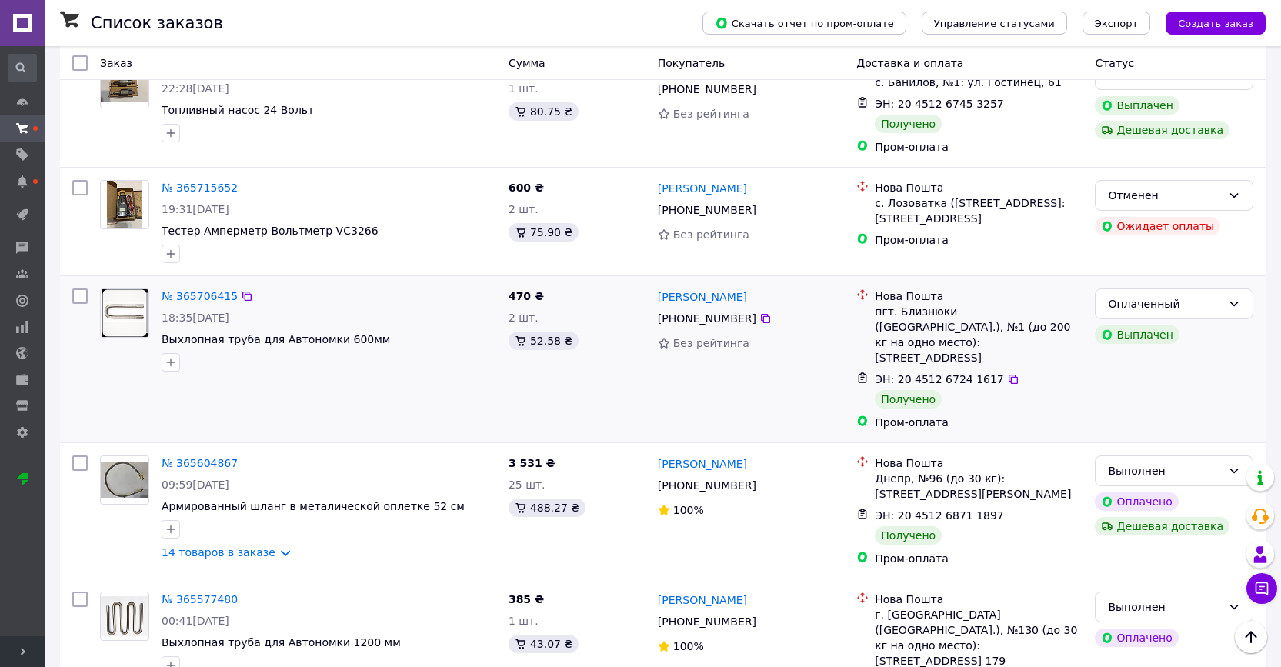
click at [730, 289] on link "[PERSON_NAME]" at bounding box center [702, 296] width 89 height 15
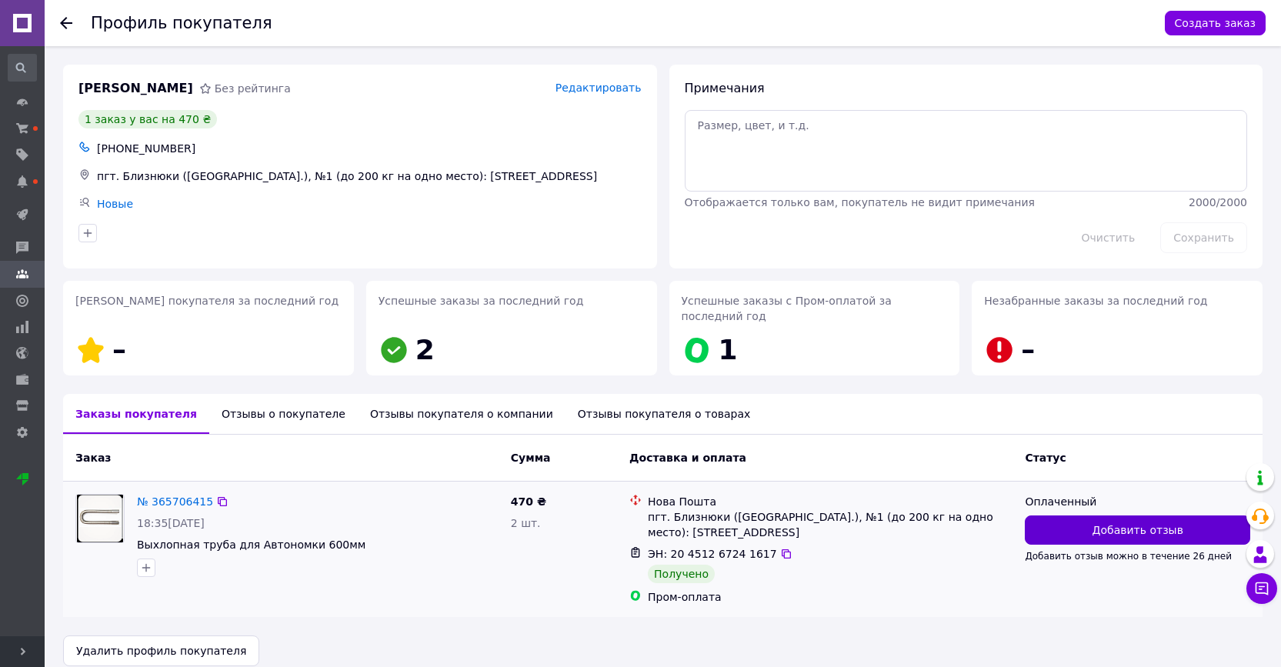
click at [1138, 530] on span "Добавить отзыв" at bounding box center [1137, 529] width 91 height 15
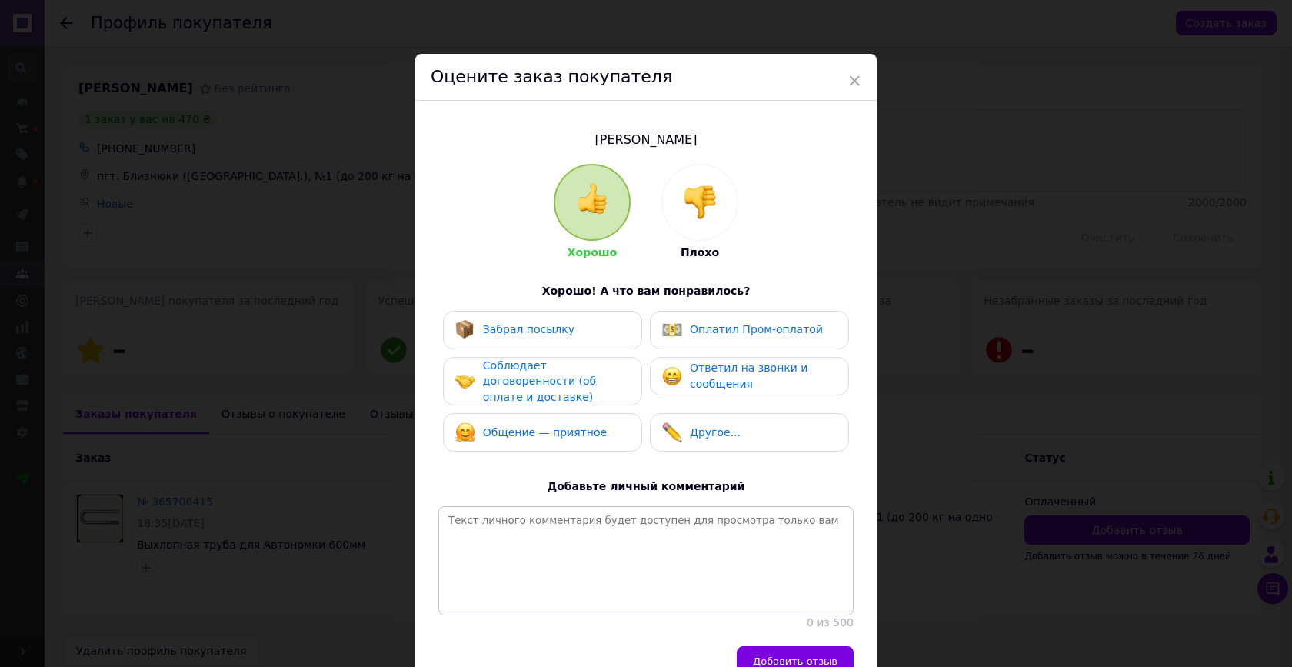
click at [541, 333] on span "Забрал посылку" at bounding box center [529, 329] width 92 height 12
click at [697, 329] on span "Оплатил Пром-оплатой" at bounding box center [756, 329] width 133 height 12
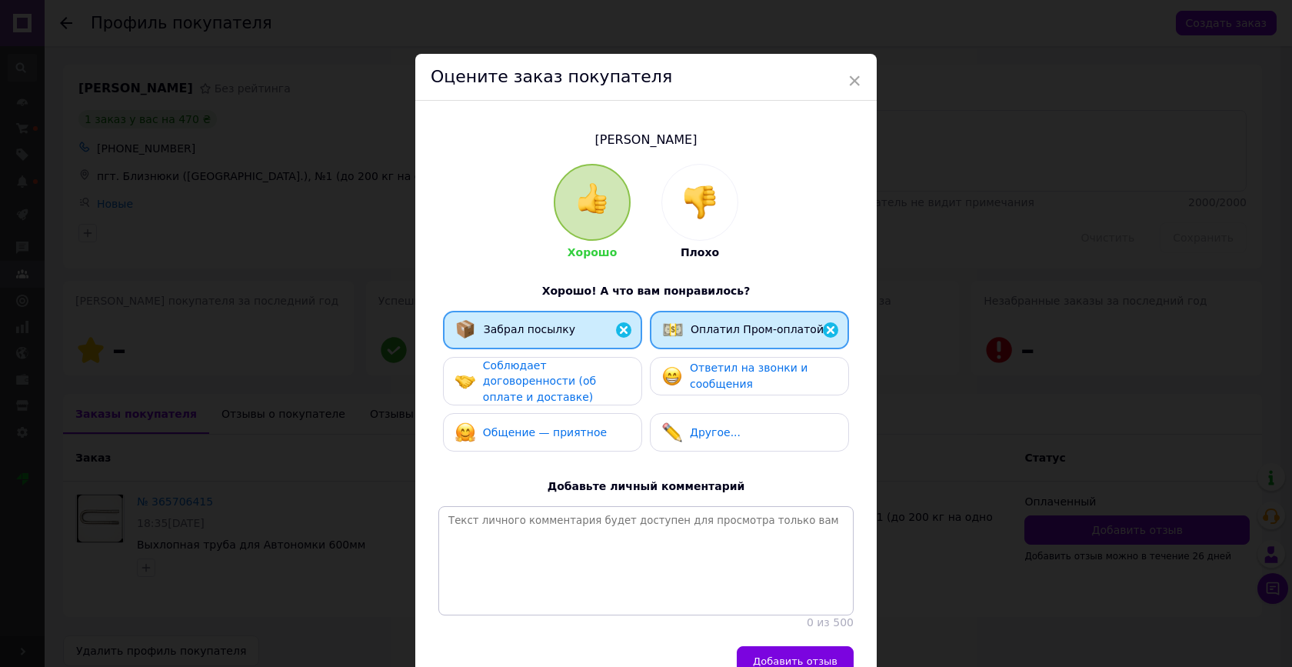
drag, startPoint x: 569, startPoint y: 372, endPoint x: 645, endPoint y: 372, distance: 75.4
click at [569, 372] on span "Соблюдает договоренности (об оплате и доставке)" at bounding box center [539, 381] width 113 height 44
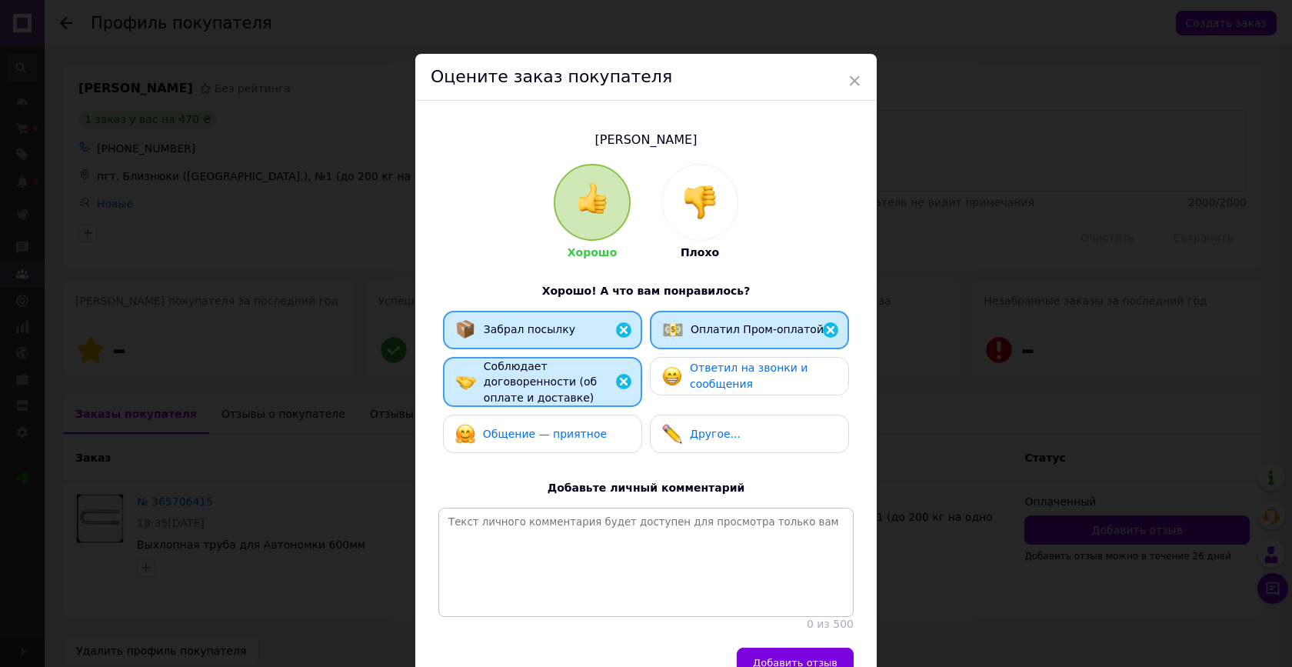
drag, startPoint x: 682, startPoint y: 372, endPoint x: 675, endPoint y: 378, distance: 8.7
click at [682, 372] on div "Ответил на звонки и сообщения" at bounding box center [749, 376] width 174 height 32
click at [551, 433] on span "Общение — приятное" at bounding box center [545, 434] width 124 height 12
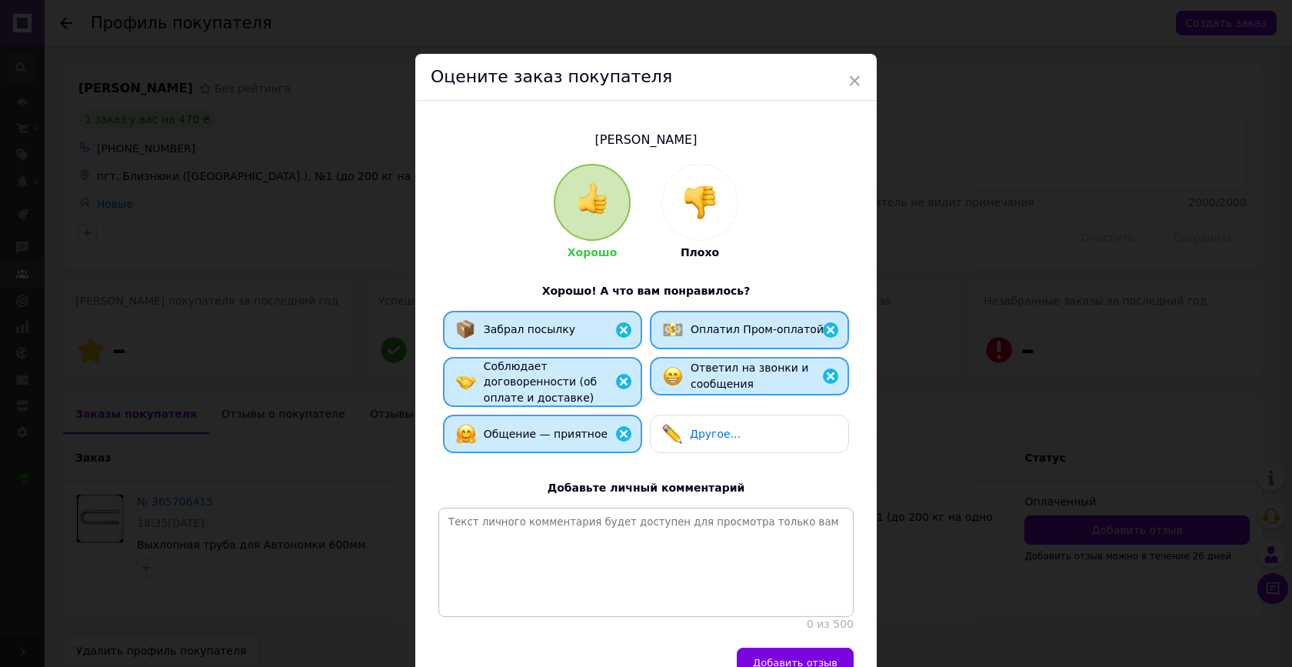
click at [766, 648] on button "Добавить отзыв" at bounding box center [795, 663] width 117 height 31
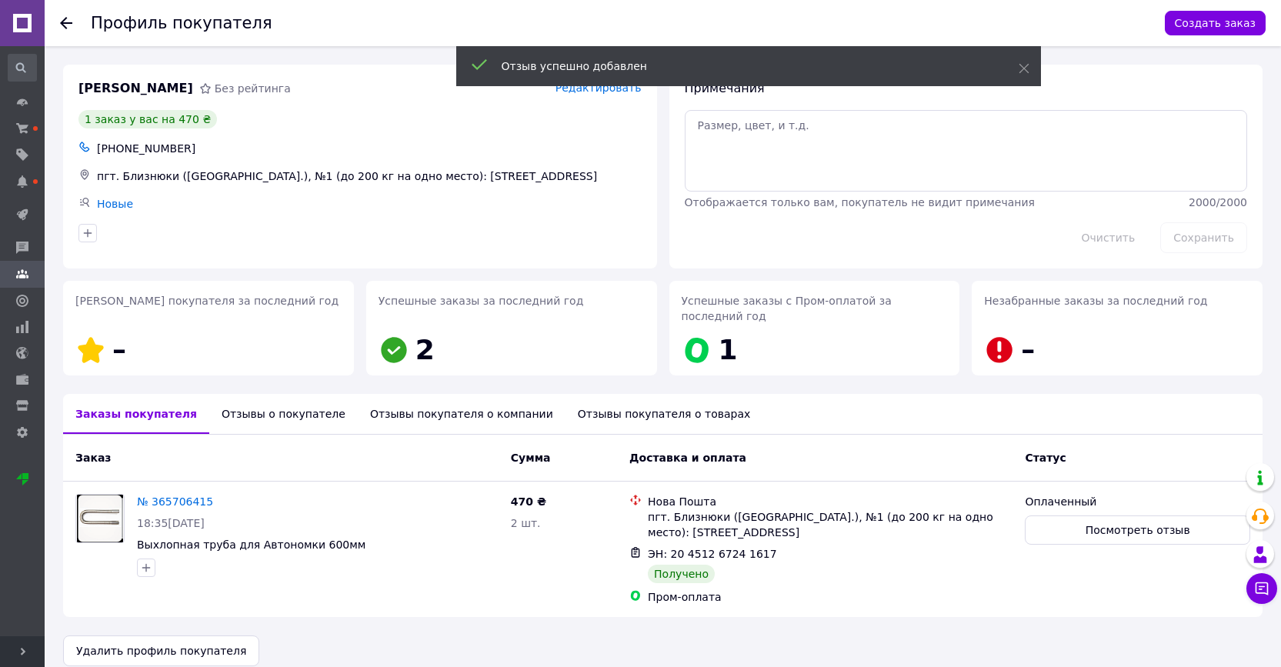
scroll to position [18, 0]
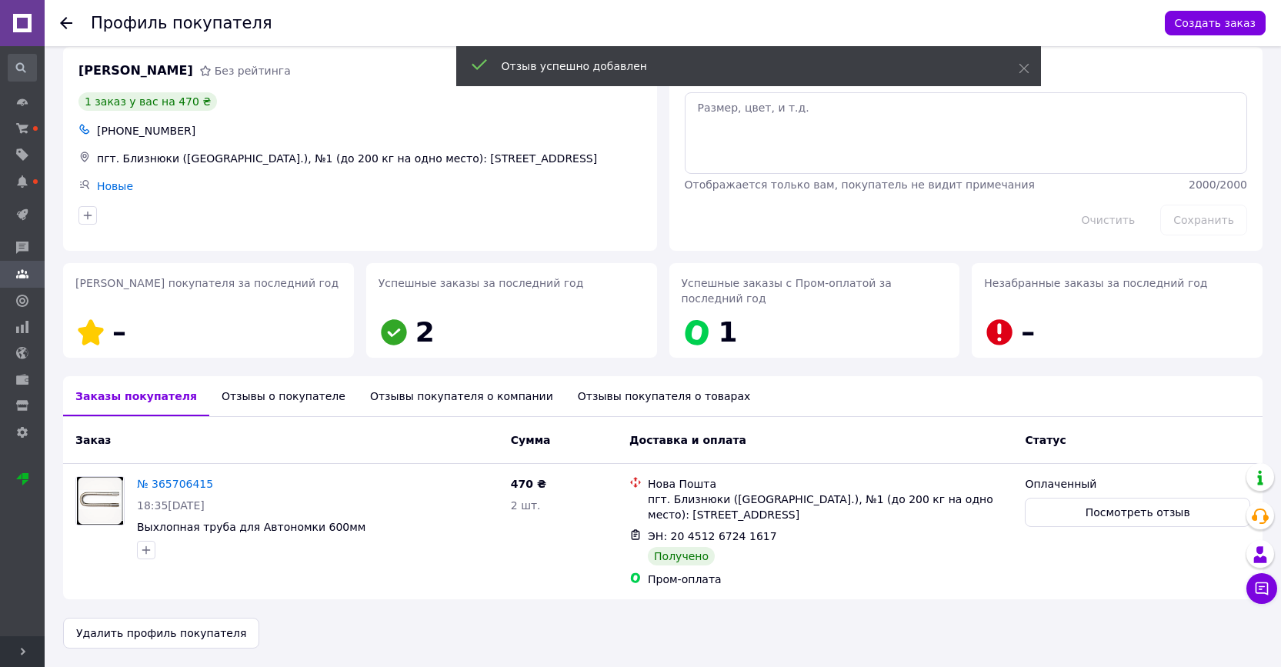
click at [72, 21] on div at bounding box center [75, 23] width 31 height 46
drag, startPoint x: 63, startPoint y: 27, endPoint x: 72, endPoint y: 33, distance: 10.5
click at [64, 27] on icon at bounding box center [66, 23] width 12 height 12
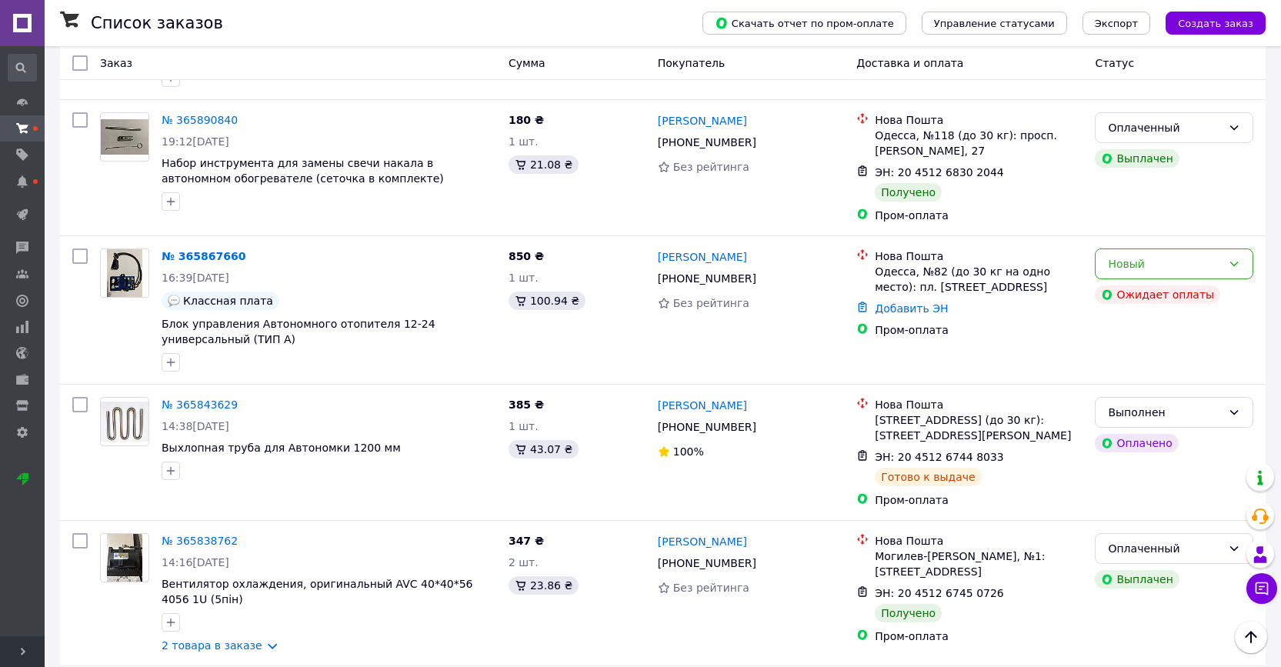
scroll to position [651, 0]
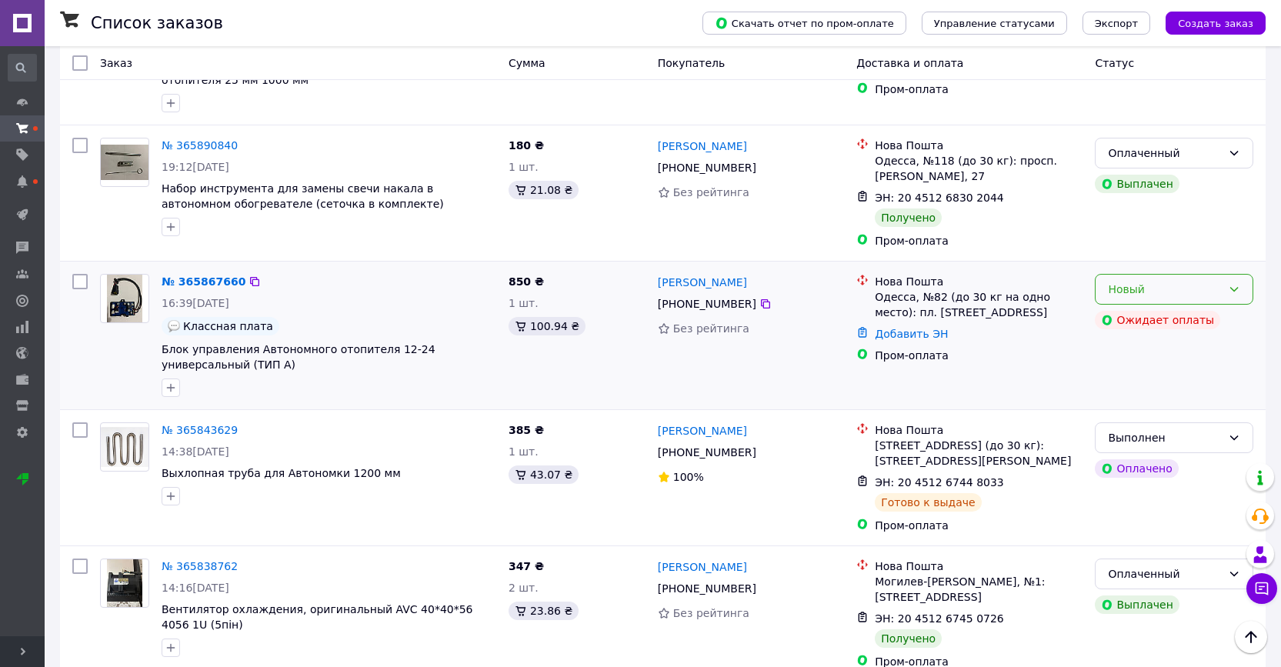
click at [1234, 280] on div "Новый" at bounding box center [1174, 289] width 158 height 31
click at [1155, 366] on li "Отменен" at bounding box center [1173, 362] width 157 height 28
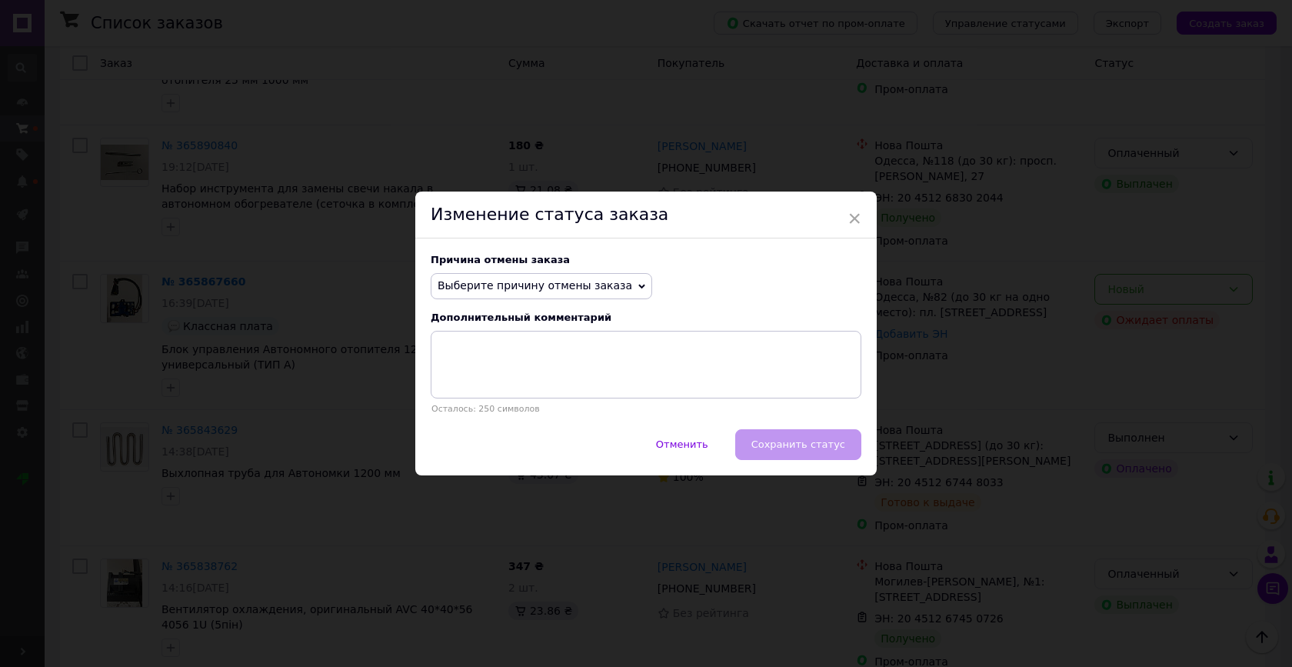
click at [605, 282] on span "Выберите причину отмены заказа" at bounding box center [535, 285] width 195 height 12
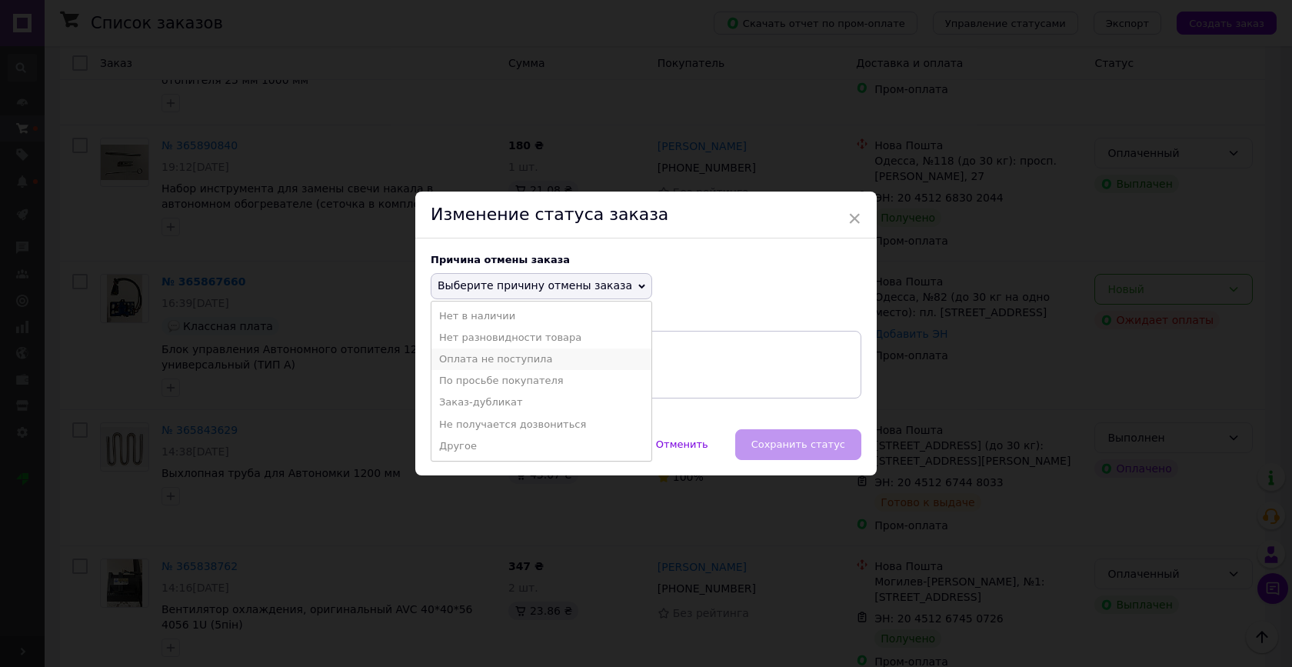
click at [553, 363] on li "Оплата не поступила" at bounding box center [542, 359] width 220 height 22
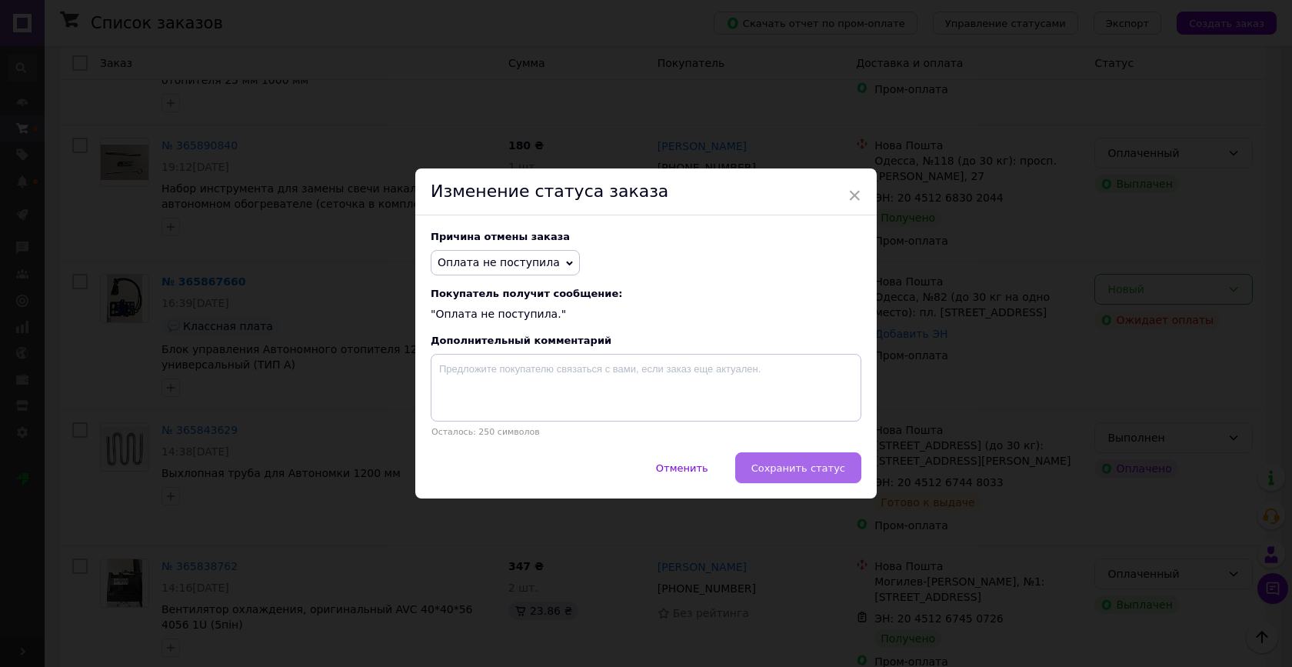
click at [782, 468] on span "Сохранить статус" at bounding box center [799, 468] width 94 height 12
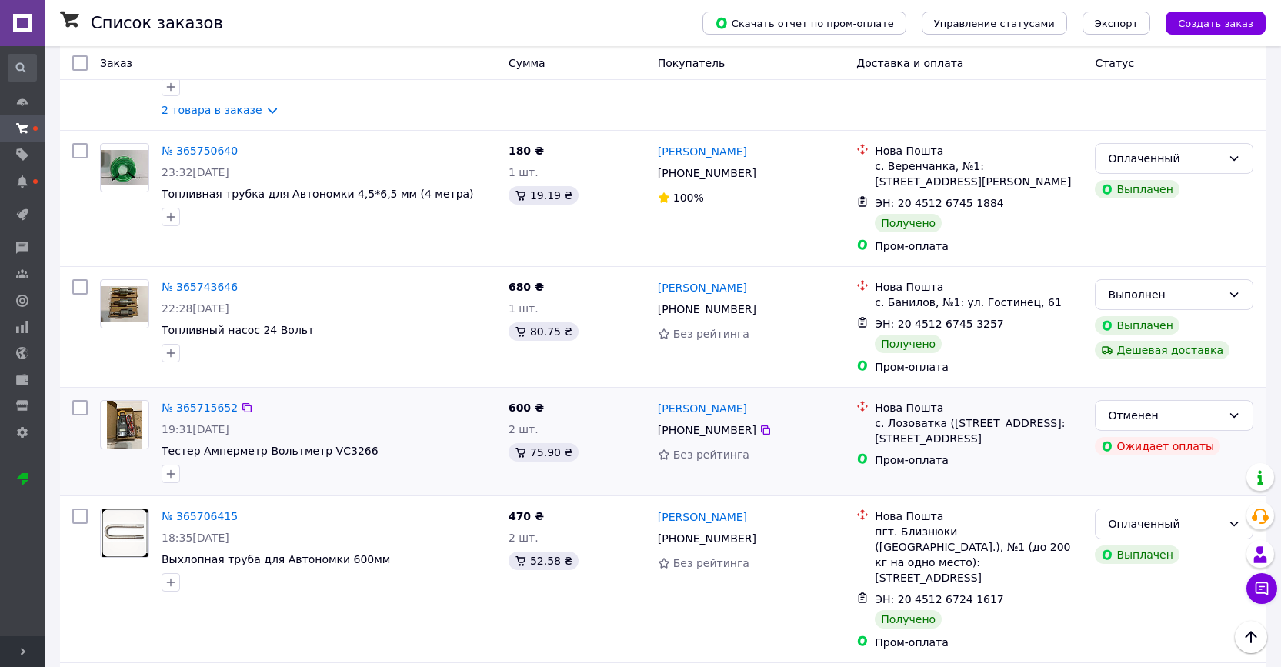
scroll to position [1485, 0]
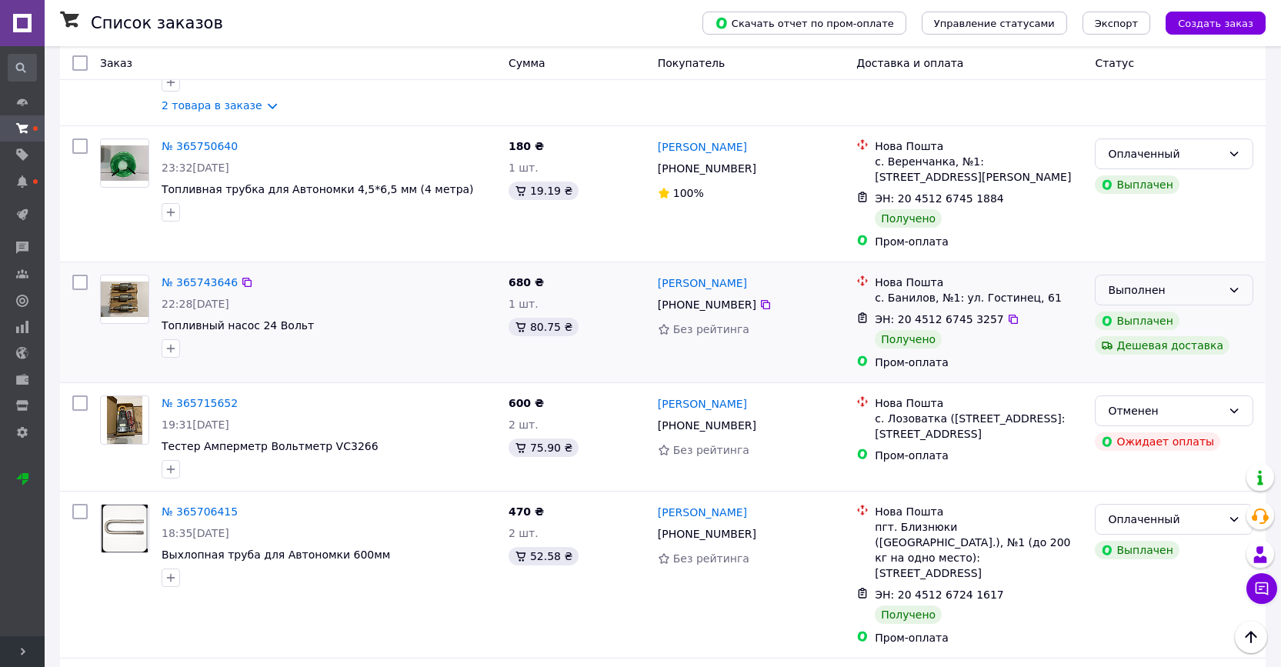
click at [1196, 282] on div "Выполнен" at bounding box center [1165, 290] width 114 height 17
click at [1140, 314] on li "Оплаченный" at bounding box center [1173, 319] width 157 height 28
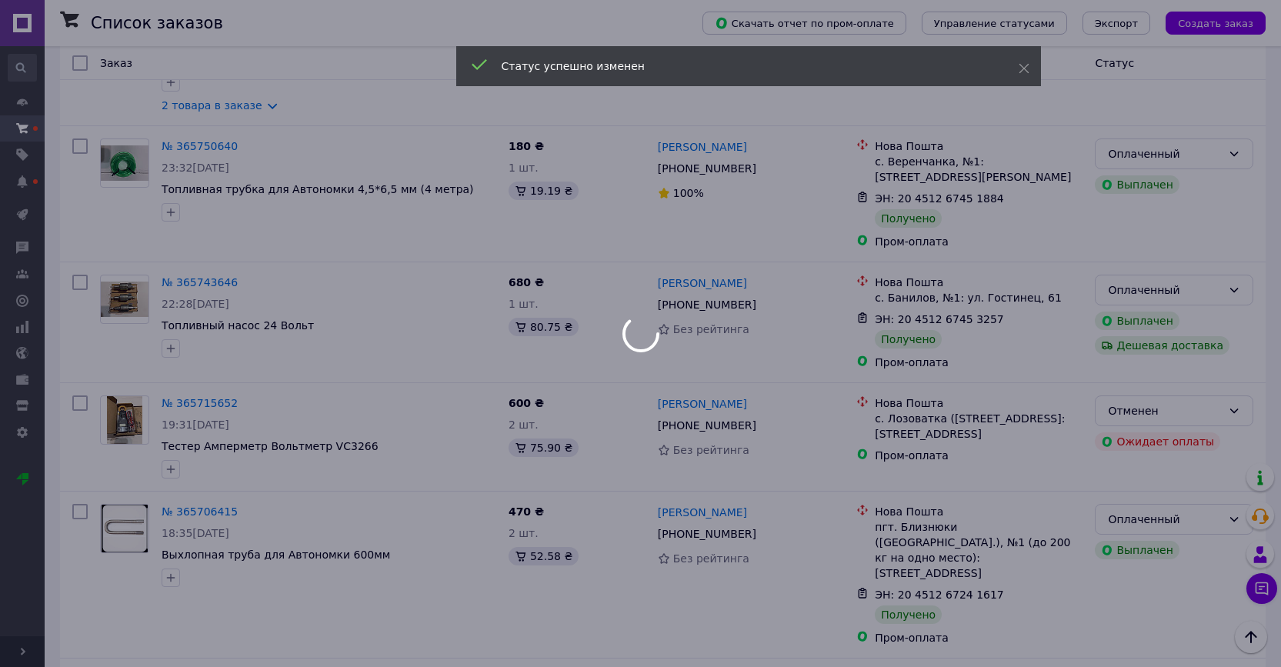
click at [711, 229] on body "Natali Ваш ID: 3680303 Сайт [PERSON_NAME] покупателя Проверить состояние систем…" at bounding box center [640, 63] width 1281 height 3097
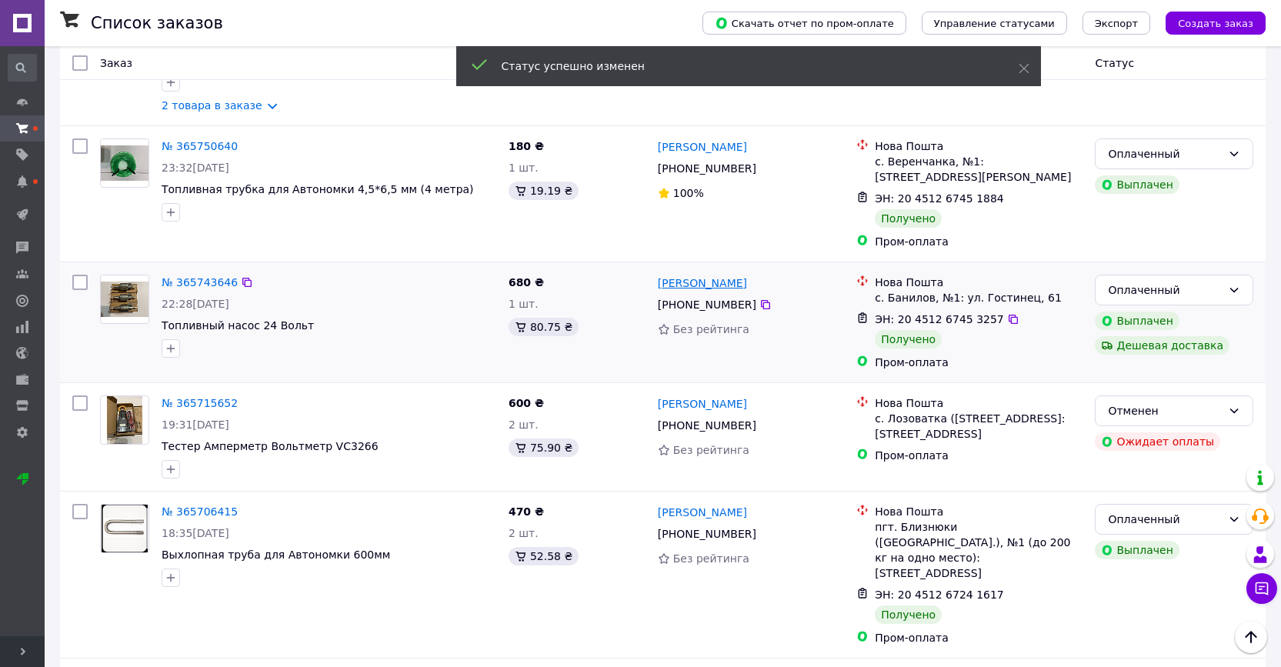
click at [715, 275] on link "[PERSON_NAME]" at bounding box center [702, 282] width 89 height 15
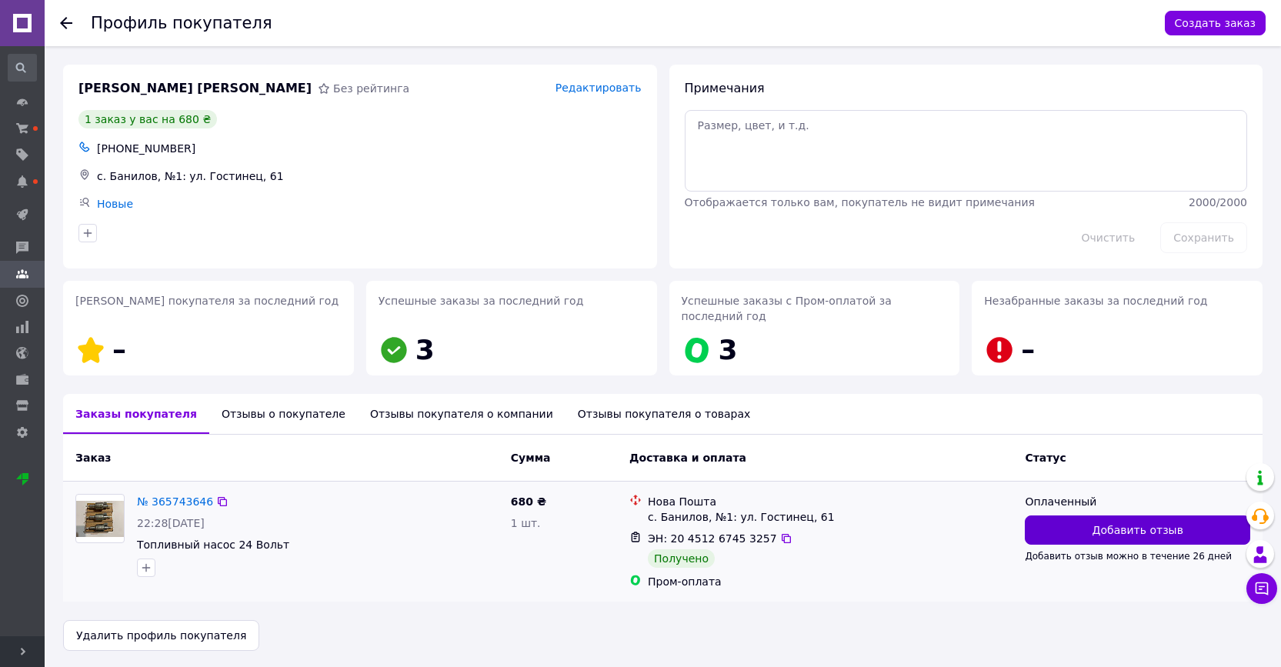
click at [1095, 530] on span "Добавить отзыв" at bounding box center [1137, 529] width 91 height 15
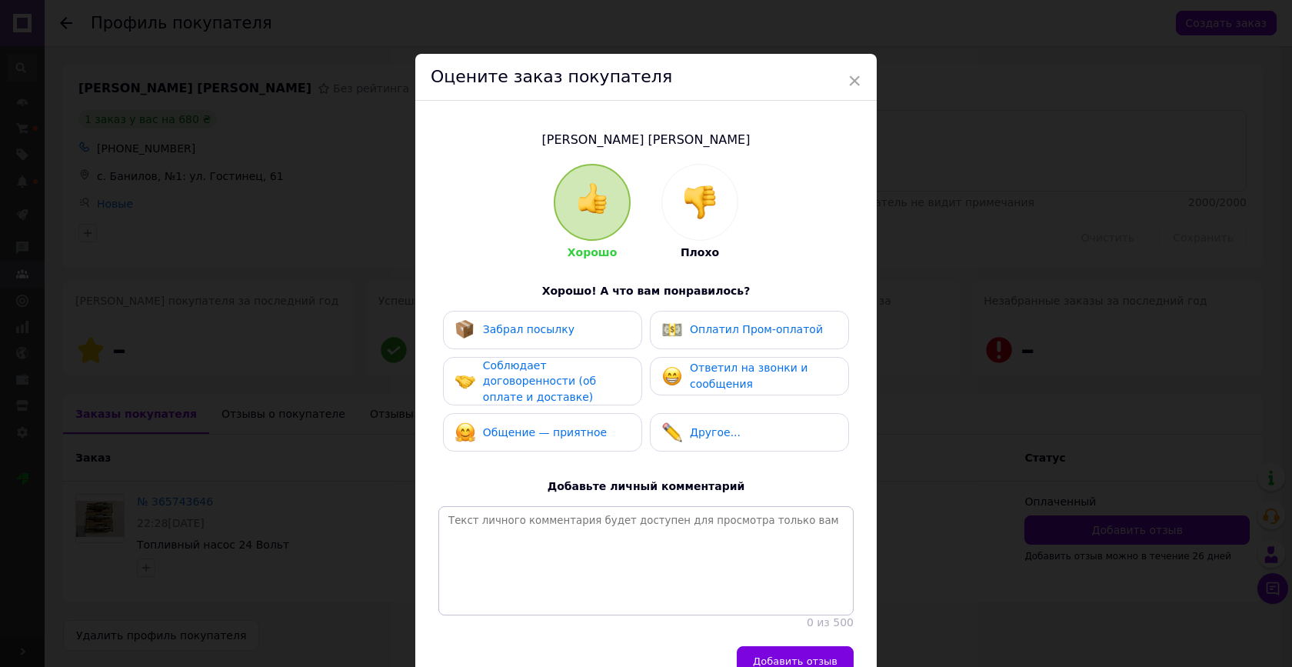
click at [552, 327] on span "Забрал посылку" at bounding box center [529, 329] width 92 height 12
click at [690, 323] on span "Оплатил Пром-оплатой" at bounding box center [756, 329] width 133 height 12
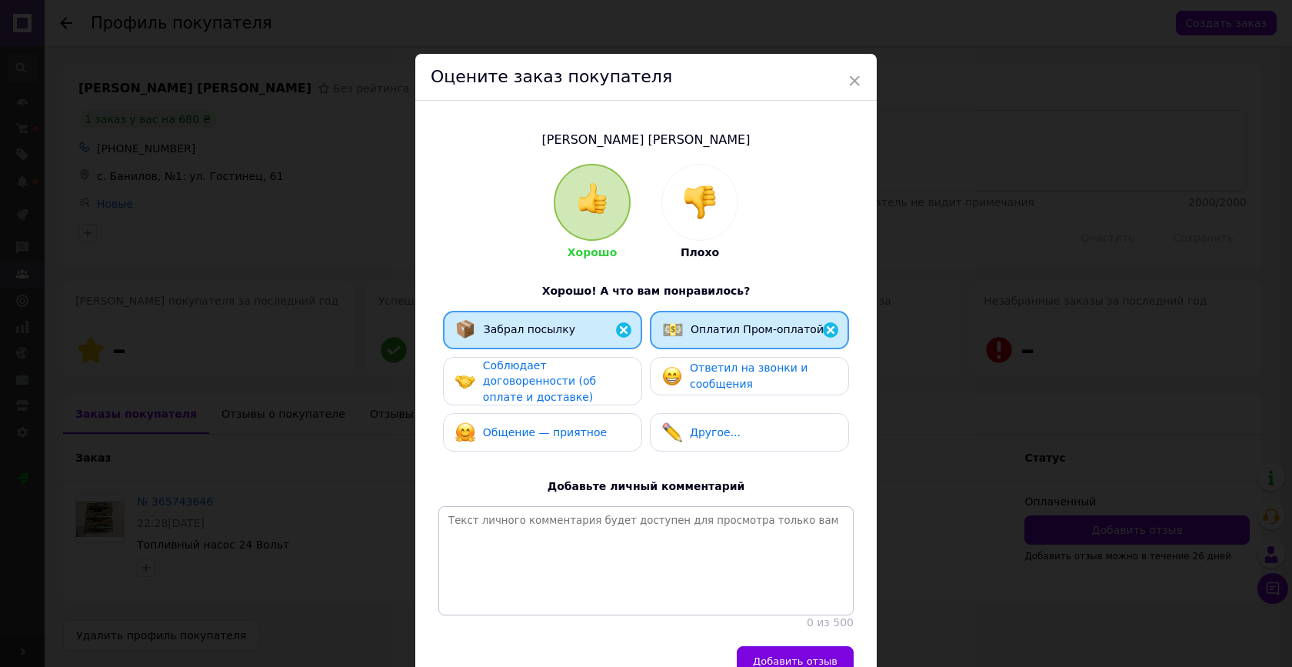
click at [561, 373] on span "Соблюдает договоренности (об оплате и доставке)" at bounding box center [539, 381] width 113 height 44
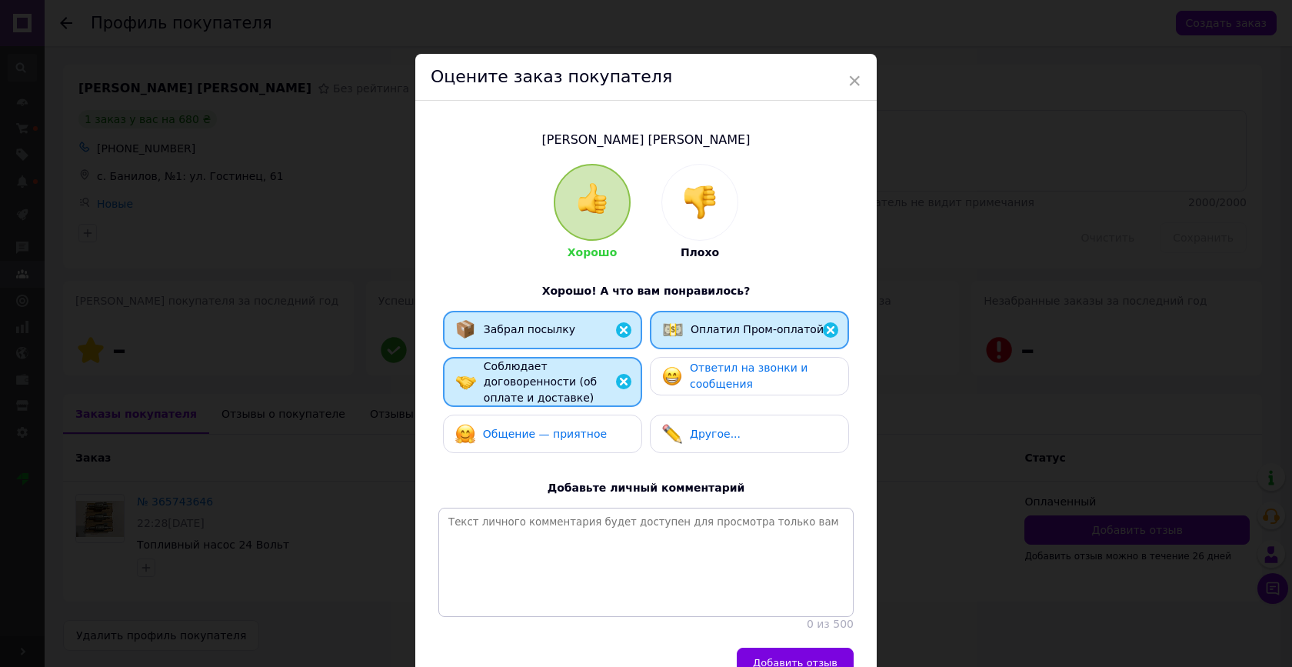
click at [679, 383] on img at bounding box center [672, 376] width 20 height 20
click at [561, 435] on span "Общение — приятное" at bounding box center [545, 434] width 124 height 12
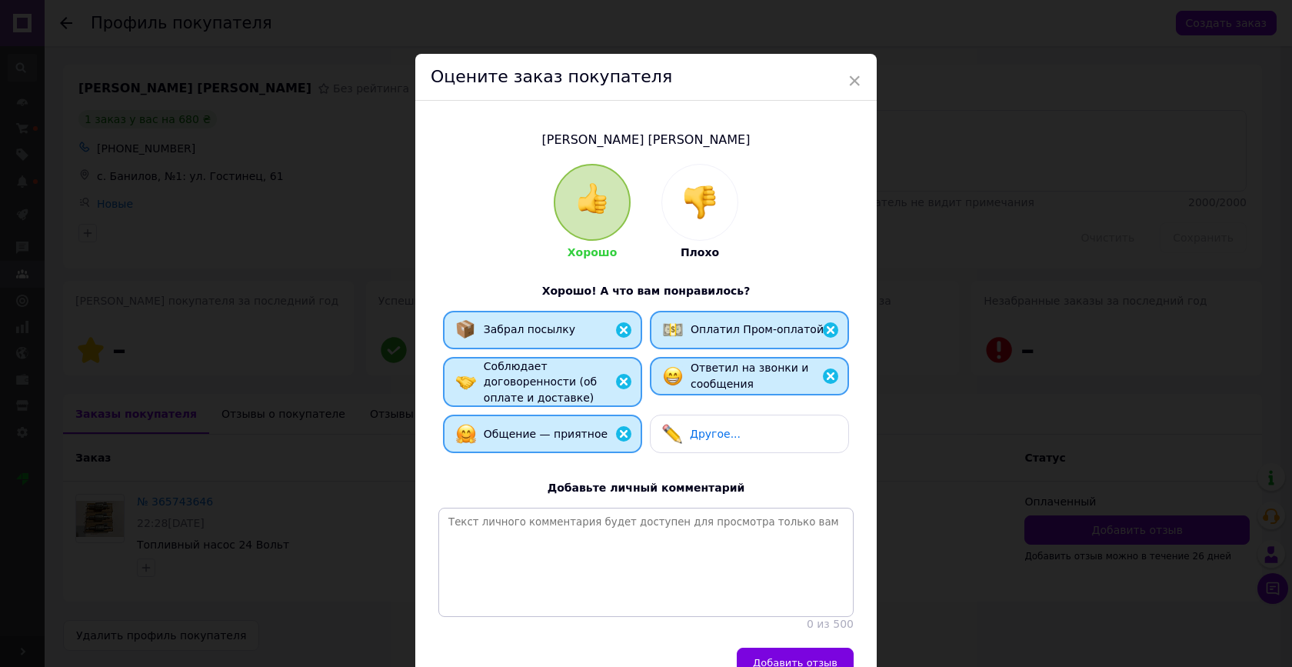
drag, startPoint x: 778, startPoint y: 646, endPoint x: 800, endPoint y: 645, distance: 22.3
click at [778, 657] on span "Добавить отзыв" at bounding box center [795, 663] width 85 height 12
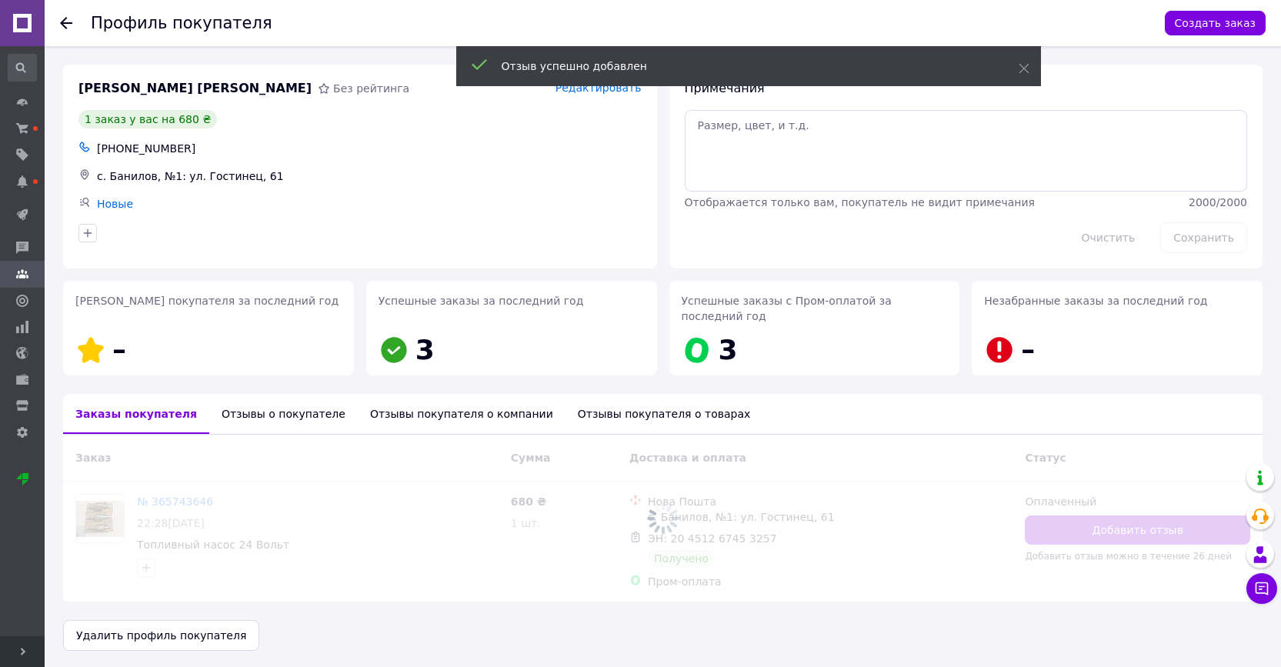
scroll to position [2, 0]
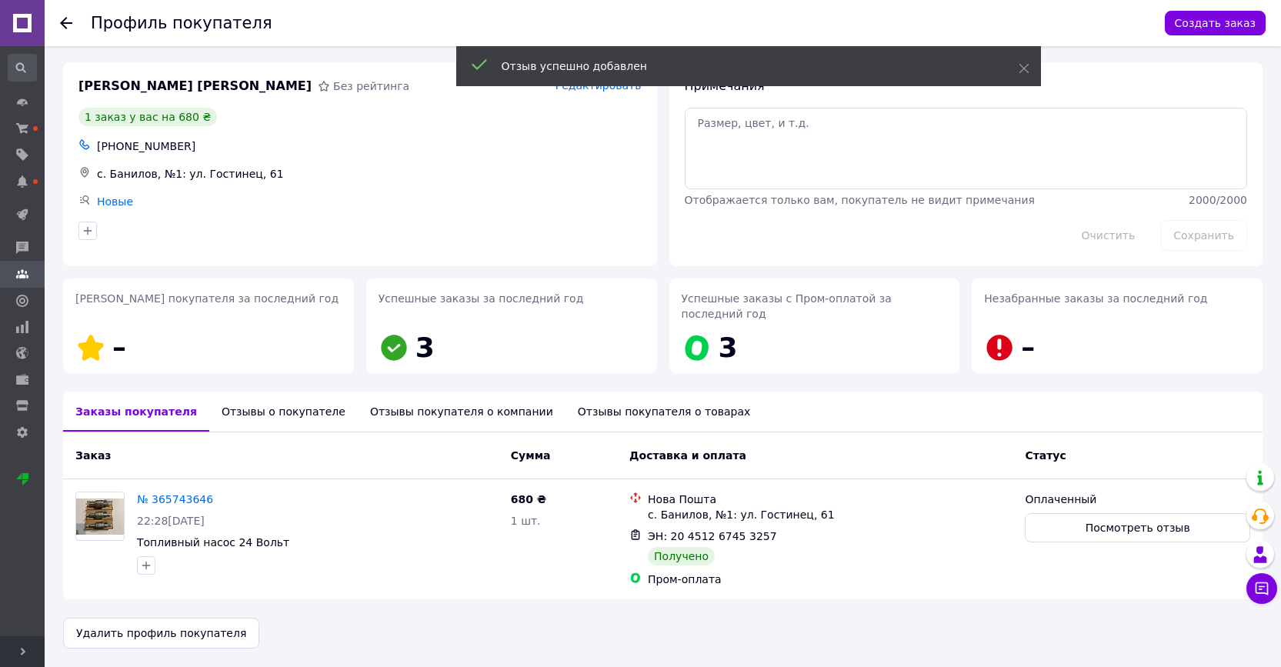
click at [69, 27] on icon at bounding box center [66, 23] width 12 height 12
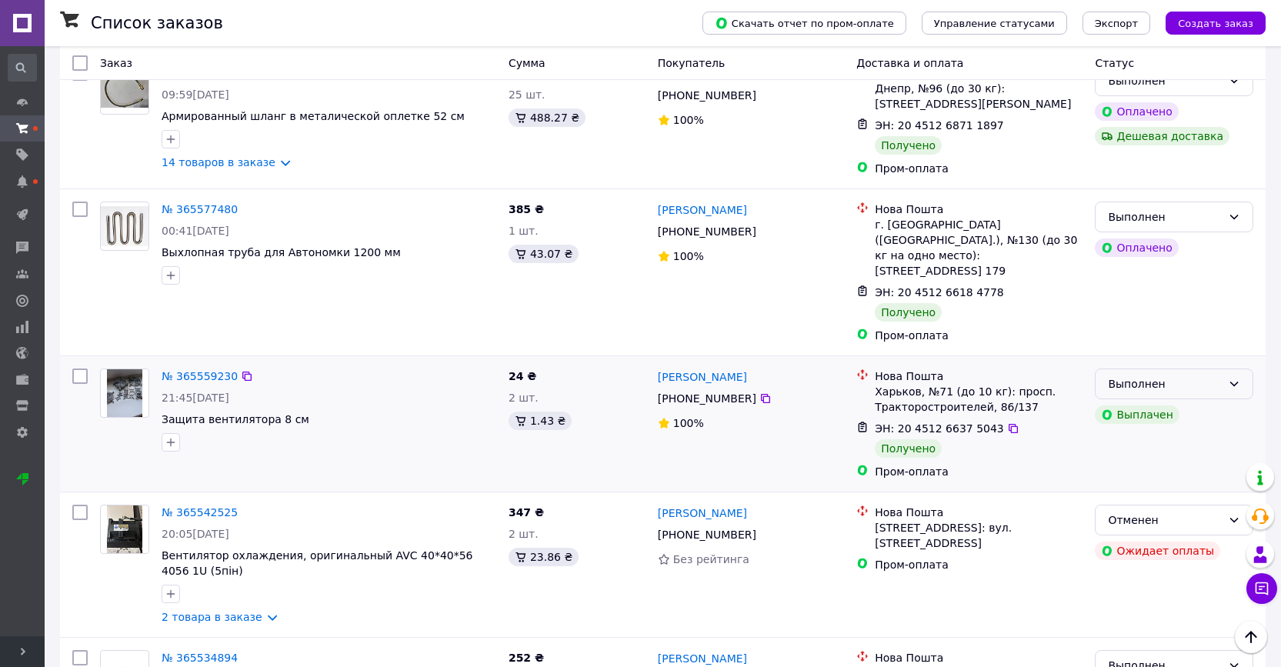
scroll to position [2092, 0]
click at [1202, 375] on div "Выполнен" at bounding box center [1165, 383] width 114 height 17
click at [1163, 379] on li "Оплаченный" at bounding box center [1173, 381] width 157 height 28
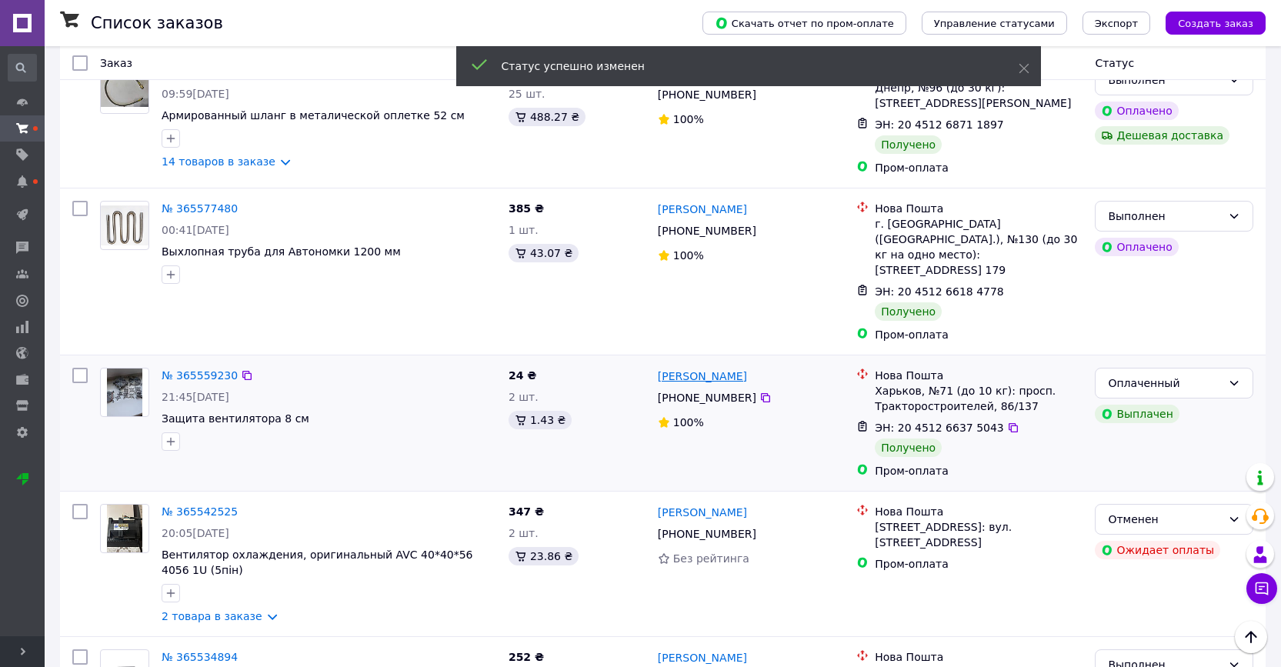
click at [721, 368] on link "[PERSON_NAME]" at bounding box center [702, 375] width 89 height 15
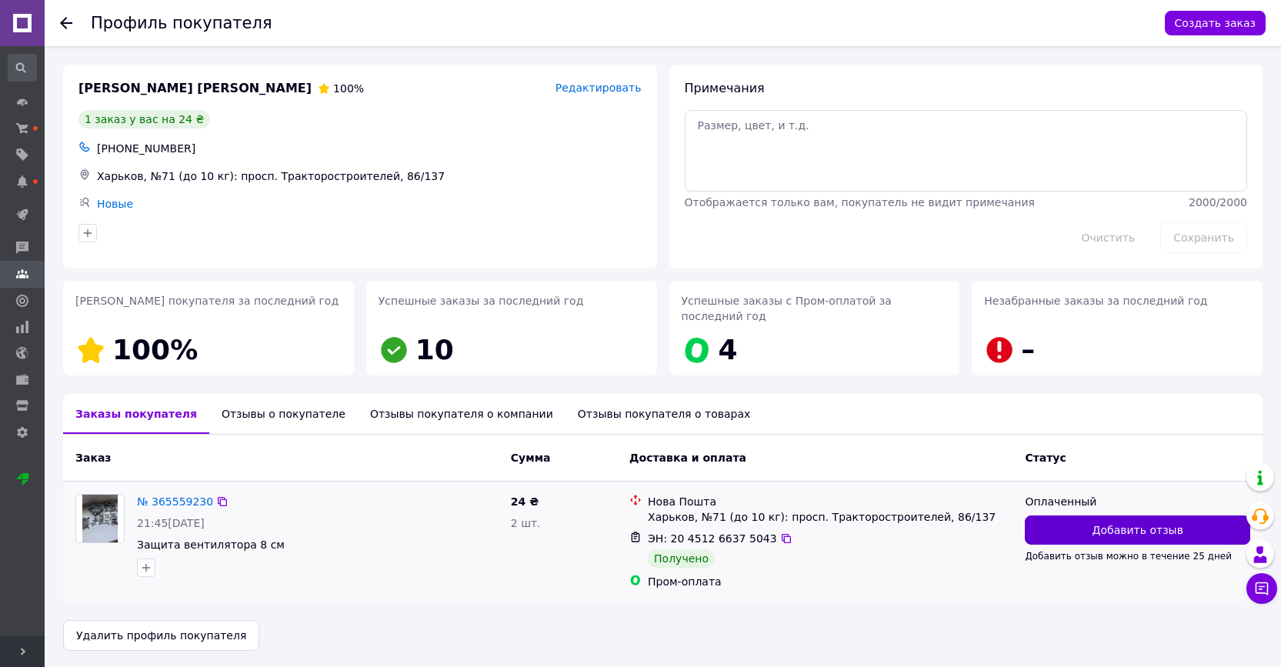
click at [1107, 530] on span "Добавить отзыв" at bounding box center [1137, 529] width 91 height 15
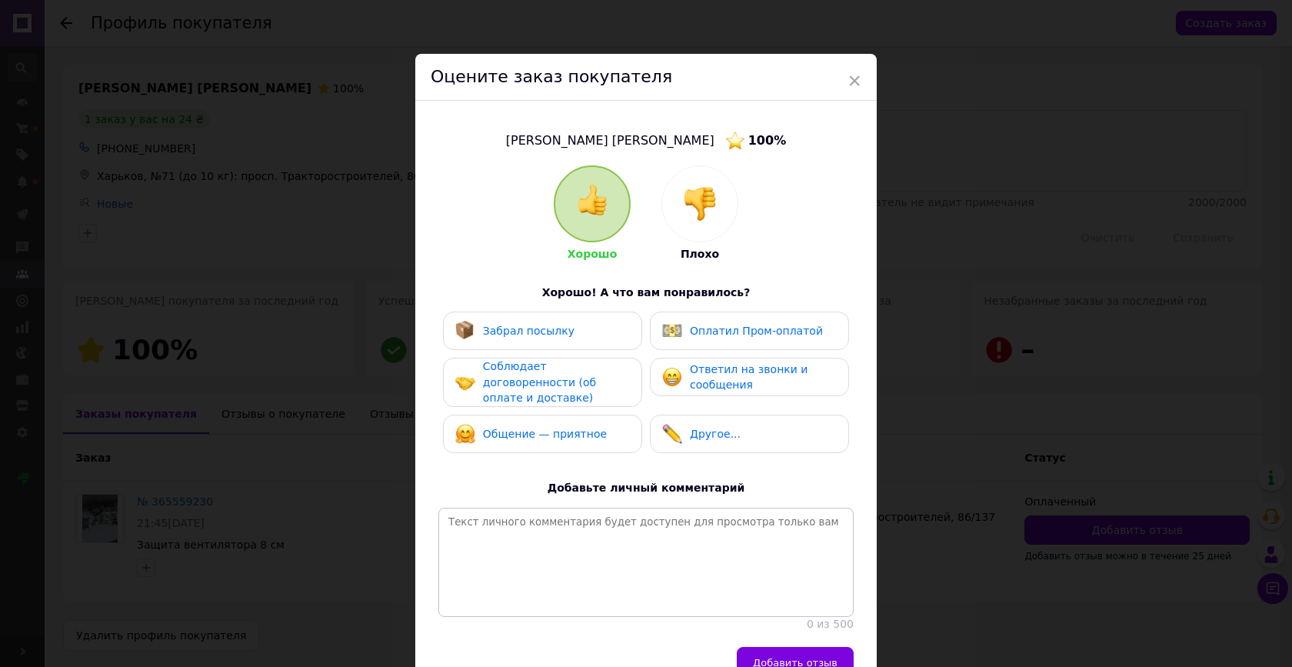
click at [588, 330] on div "Забрал посылку" at bounding box center [542, 331] width 175 height 20
click at [698, 328] on span "Оплатил Пром-оплатой" at bounding box center [756, 331] width 133 height 12
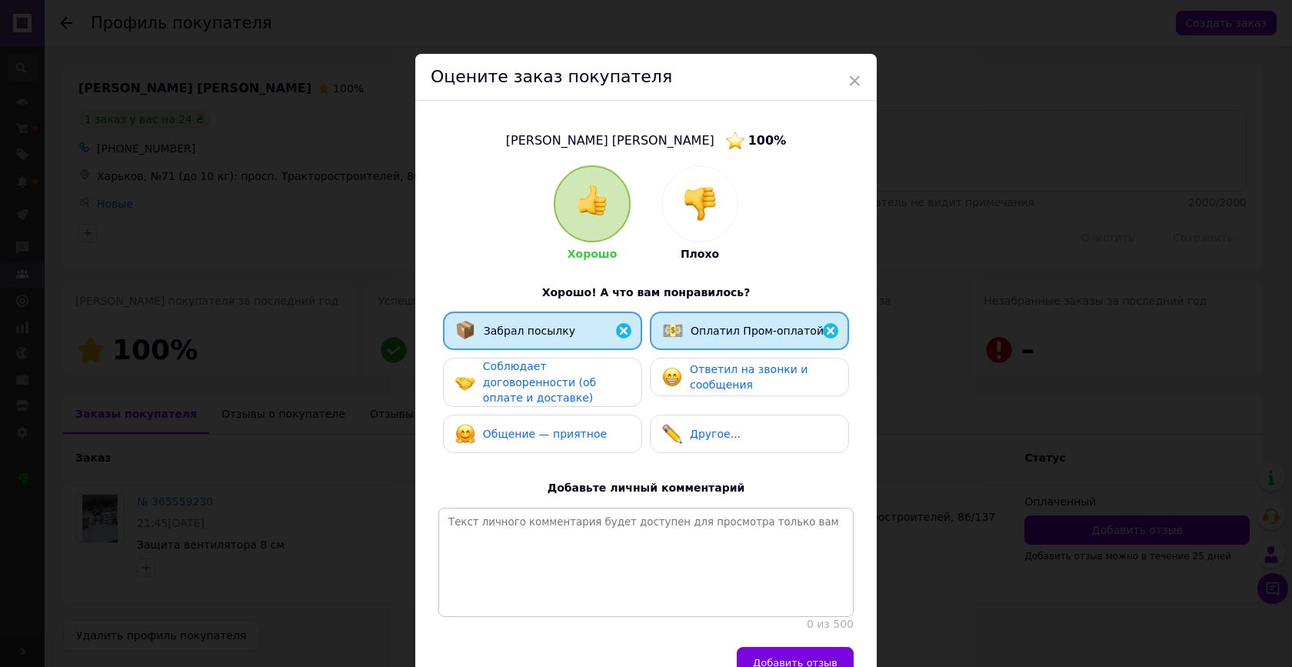
click at [545, 377] on span "Соблюдает договоренности (об оплате и доставке)" at bounding box center [539, 382] width 113 height 44
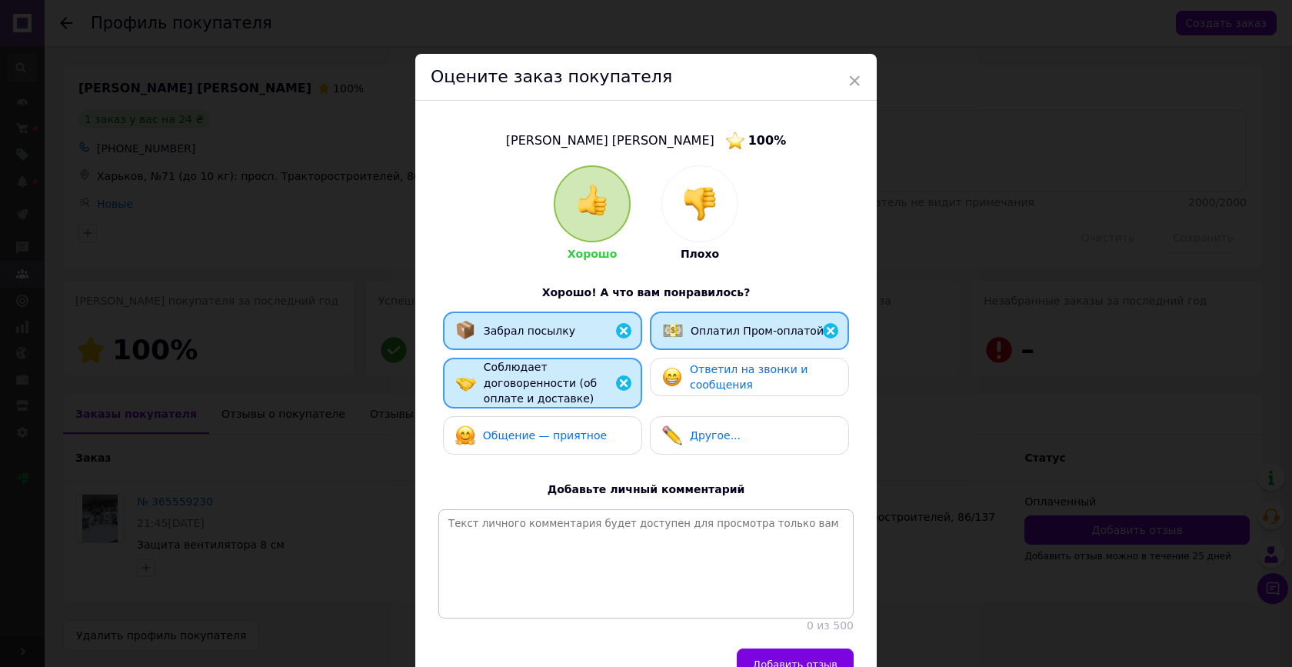
click at [657, 380] on div "Ответил на звонки и сообщения" at bounding box center [749, 377] width 199 height 38
click at [557, 466] on div "Хорошо Плохо Хорошо! А что вам понравилось? Забрал посылку Оплатил Пром-оплатой…" at bounding box center [645, 399] width 415 height 468
click at [559, 432] on span "Общение — приятное" at bounding box center [545, 435] width 124 height 12
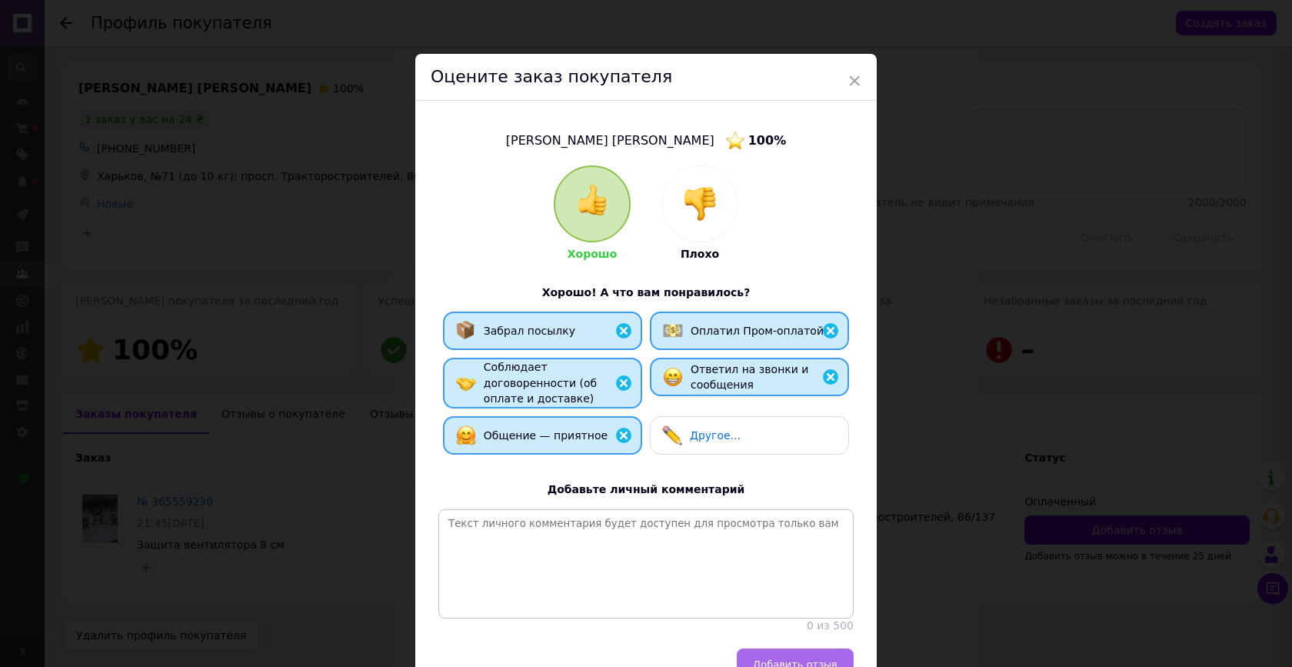
click at [814, 658] on span "Добавить отзыв" at bounding box center [795, 664] width 85 height 12
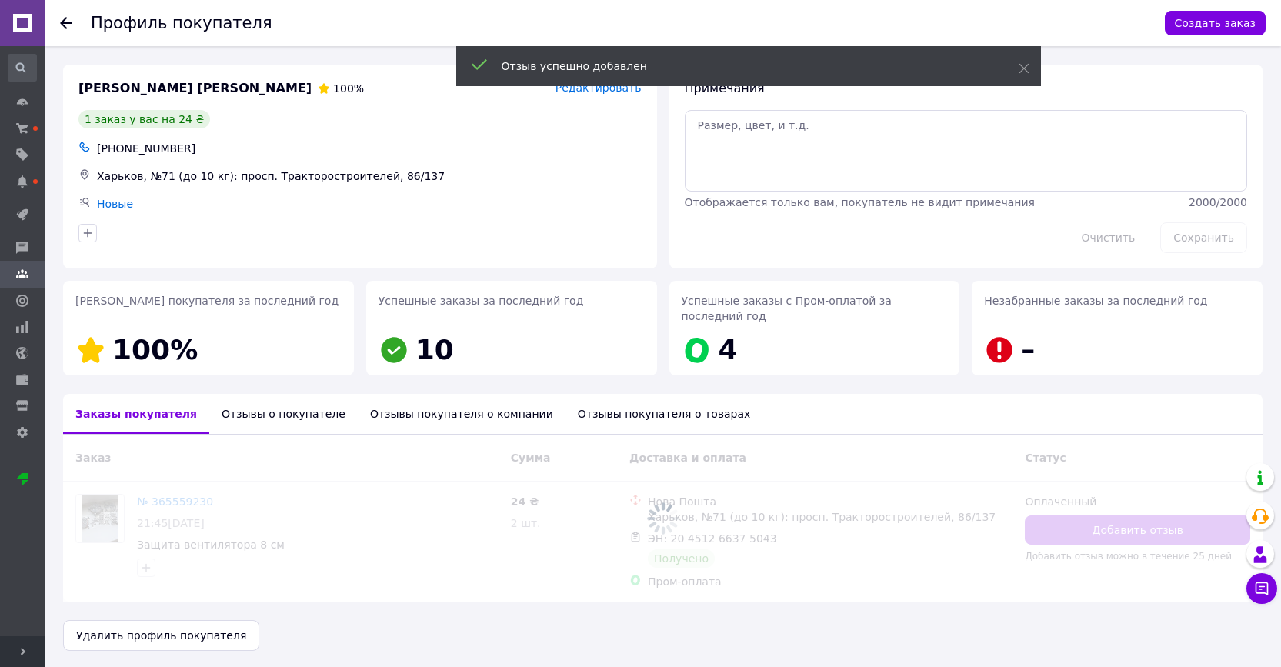
scroll to position [2, 0]
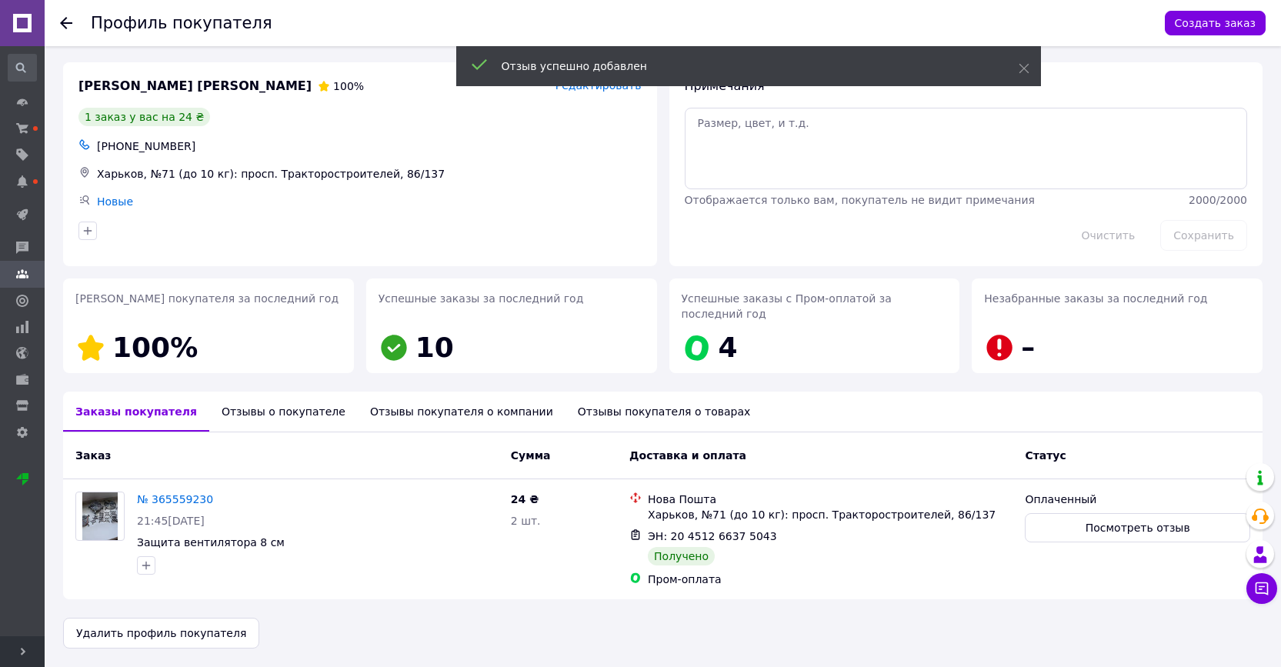
click at [65, 23] on use at bounding box center [66, 23] width 12 height 12
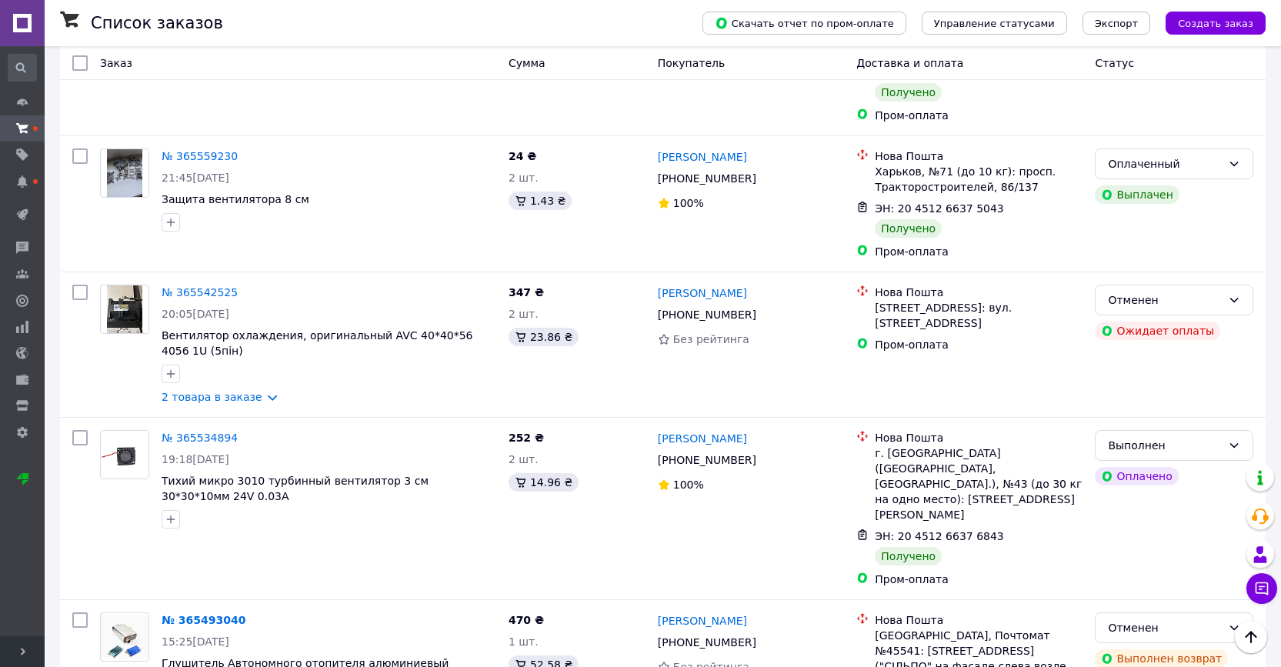
scroll to position [2227, 0]
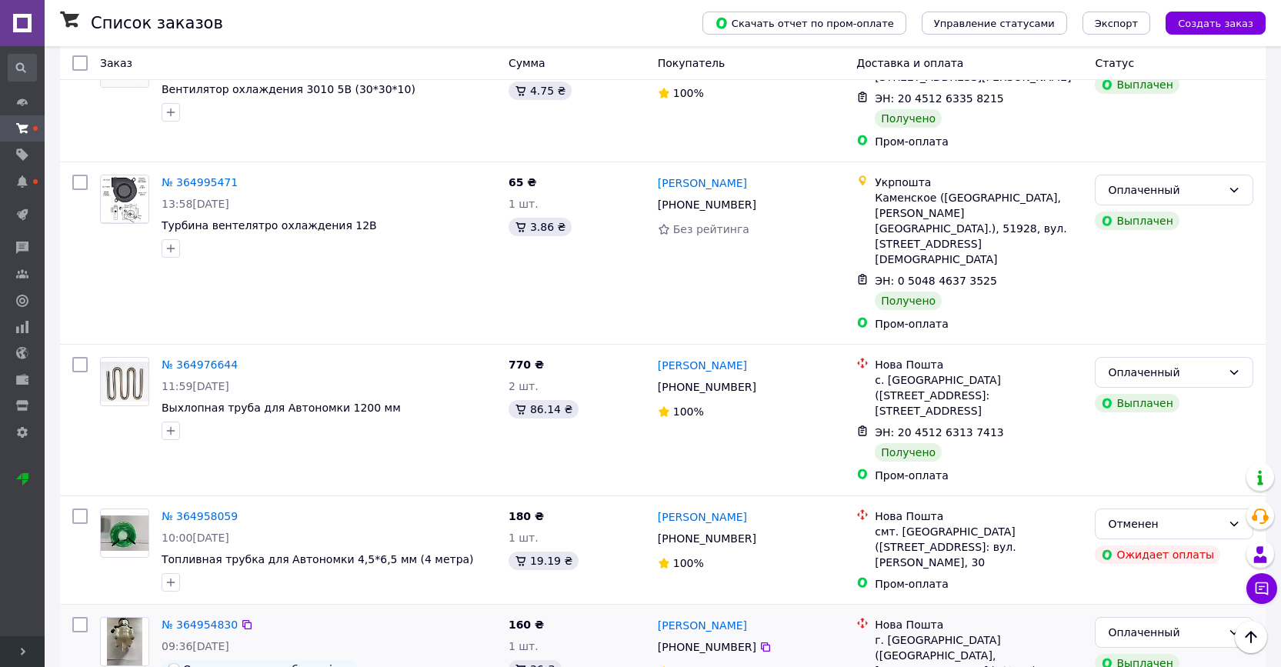
scroll to position [2382, 0]
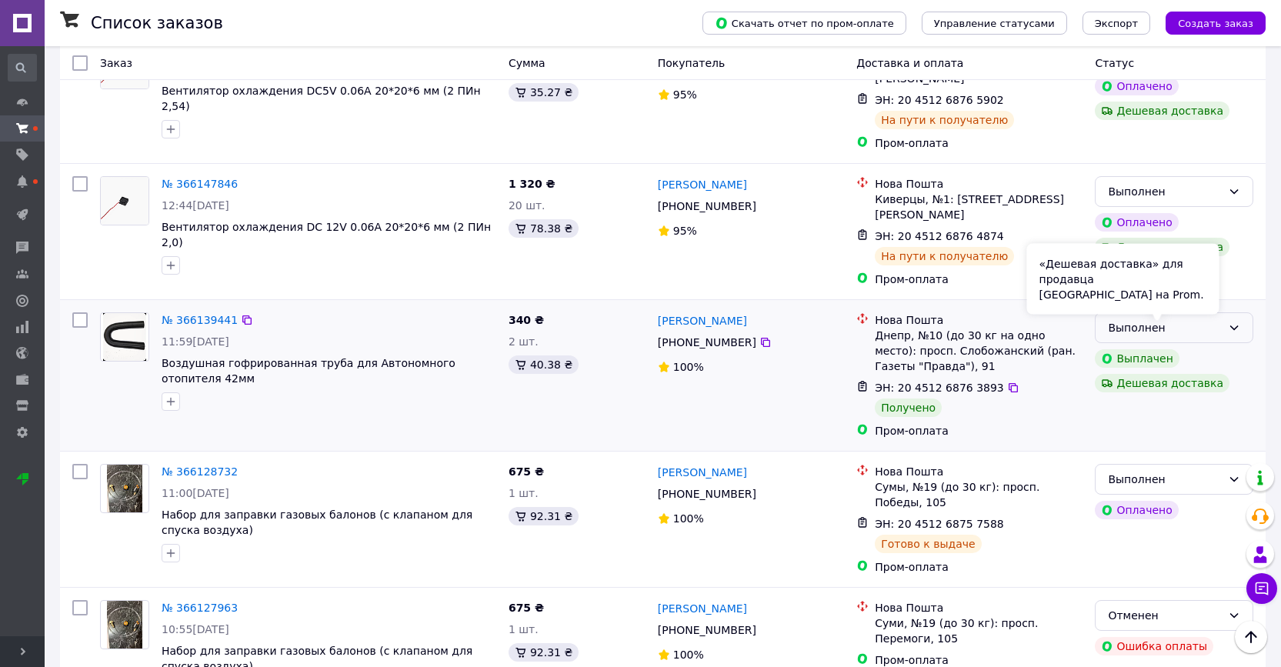
scroll to position [1475, 0]
click at [1216, 320] on div "Выполнен" at bounding box center [1165, 328] width 114 height 17
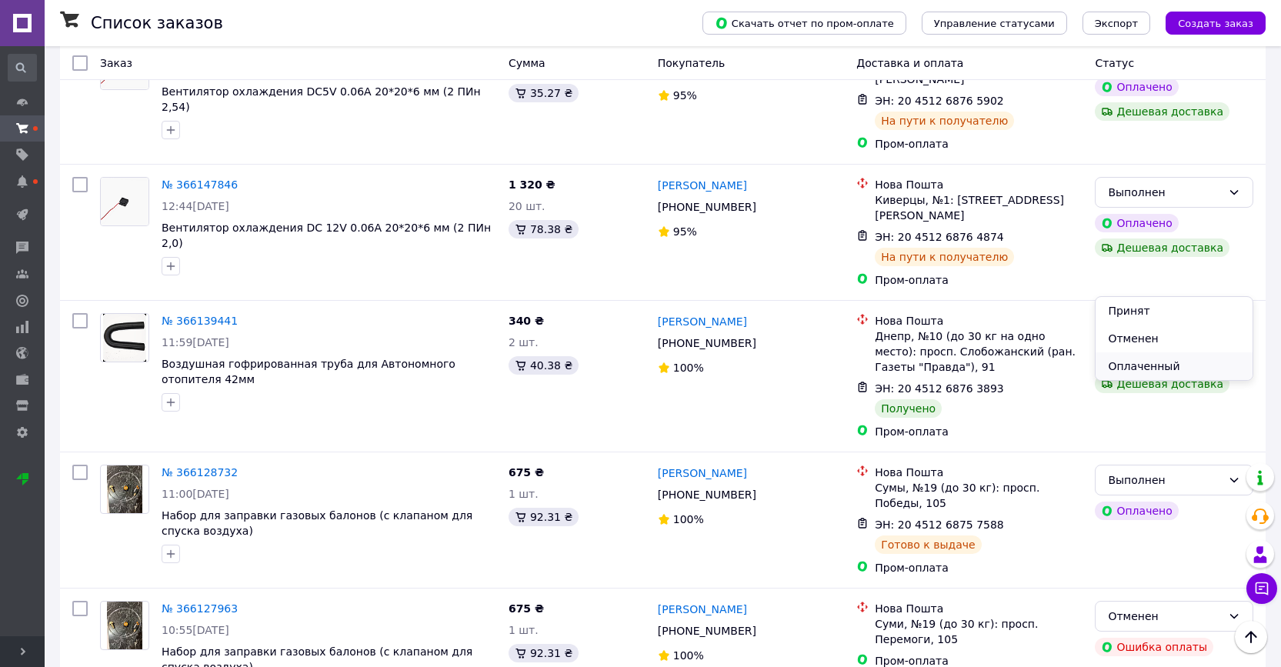
click at [1178, 365] on li "Оплаченный" at bounding box center [1173, 366] width 157 height 28
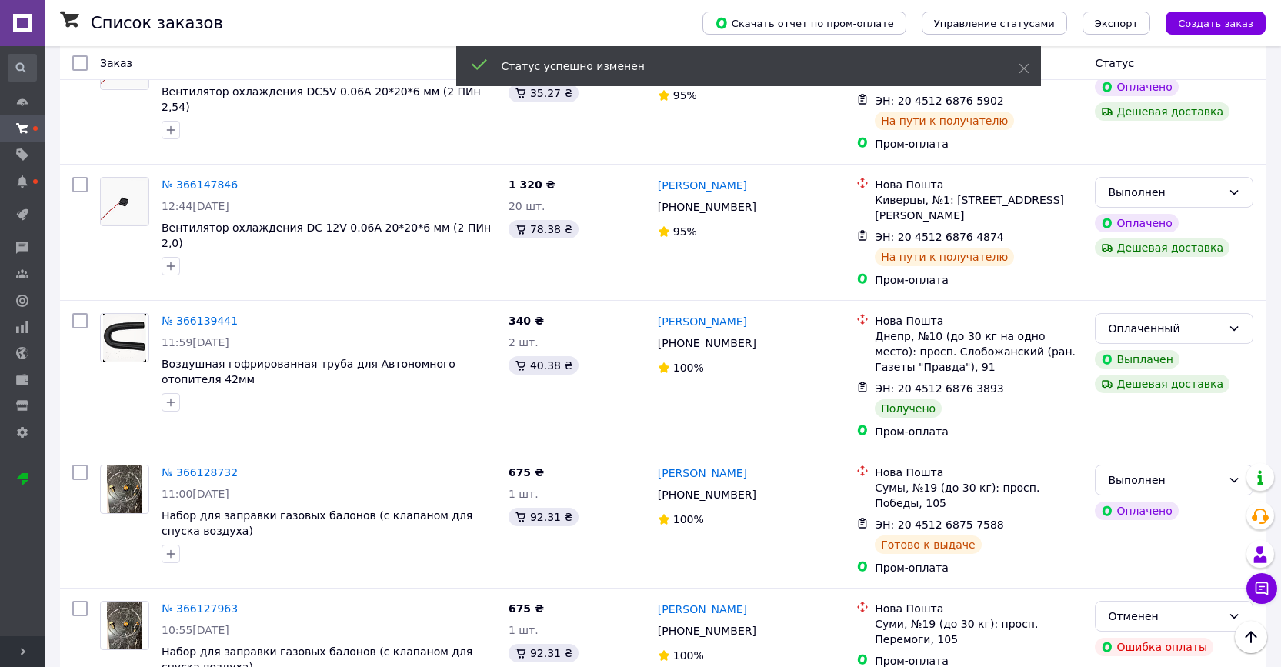
click at [737, 314] on link "[PERSON_NAME]" at bounding box center [702, 321] width 89 height 15
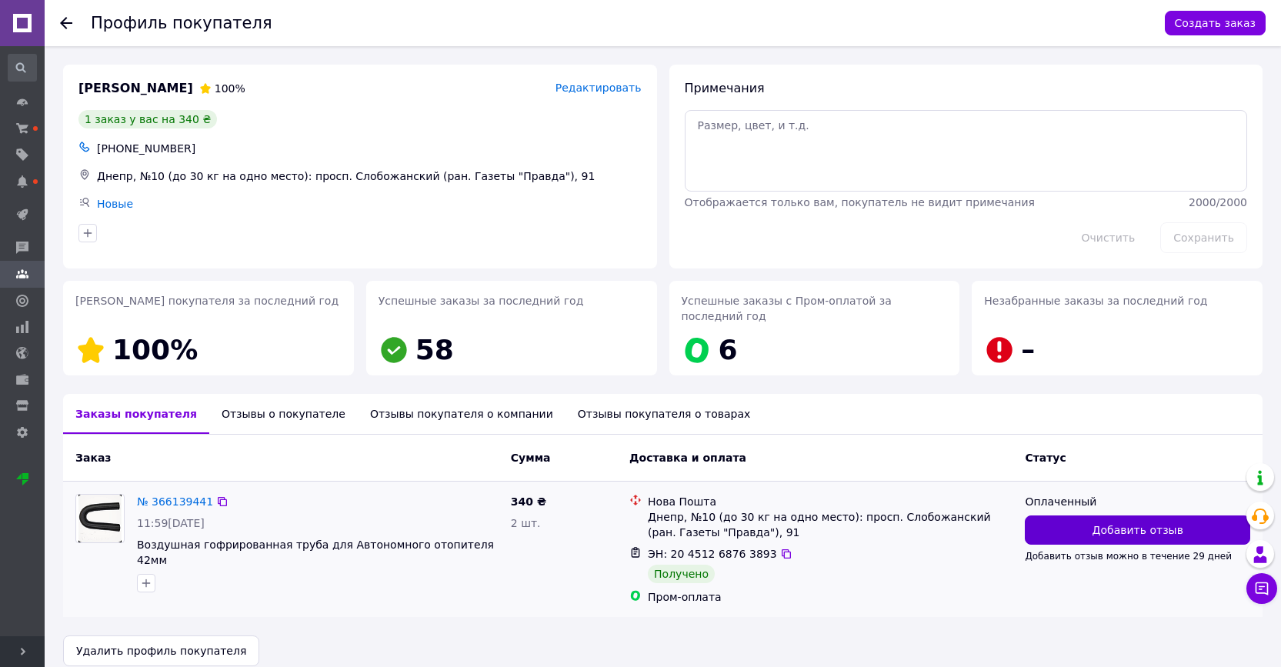
click at [1120, 528] on span "Добавить отзыв" at bounding box center [1137, 529] width 91 height 15
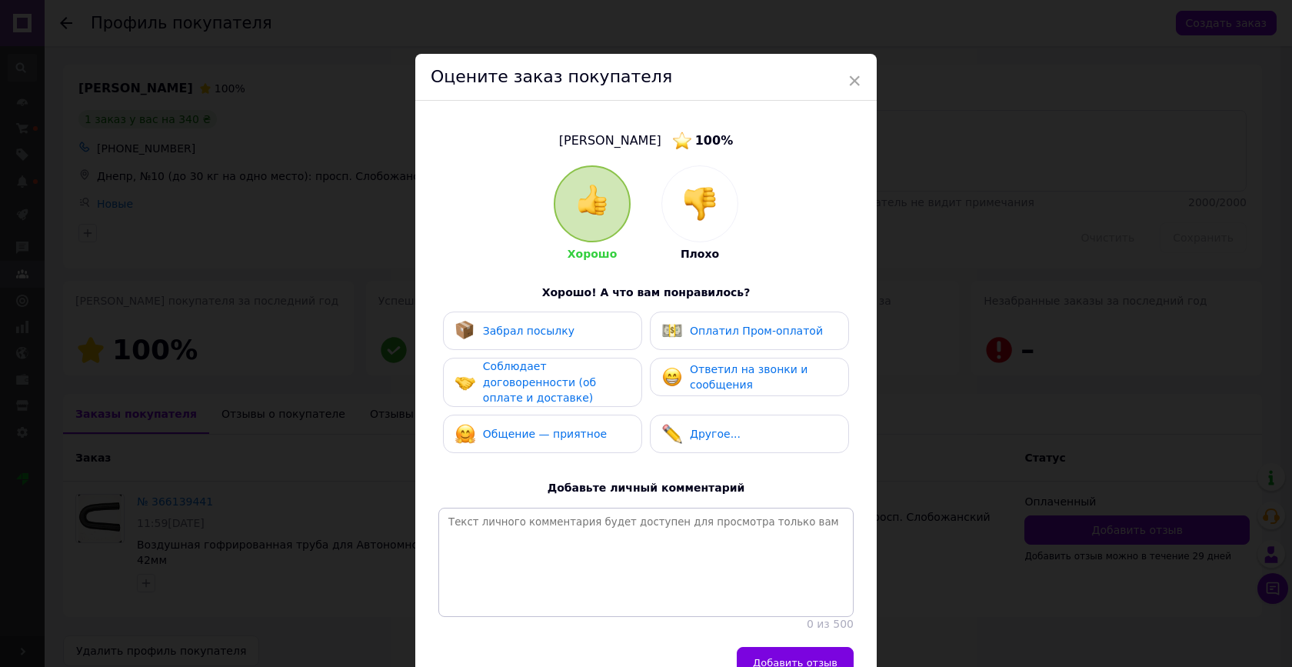
click at [585, 342] on div "Забрал посылку" at bounding box center [542, 331] width 199 height 38
click at [696, 335] on span "Оплатил Пром-оплатой" at bounding box center [756, 331] width 133 height 12
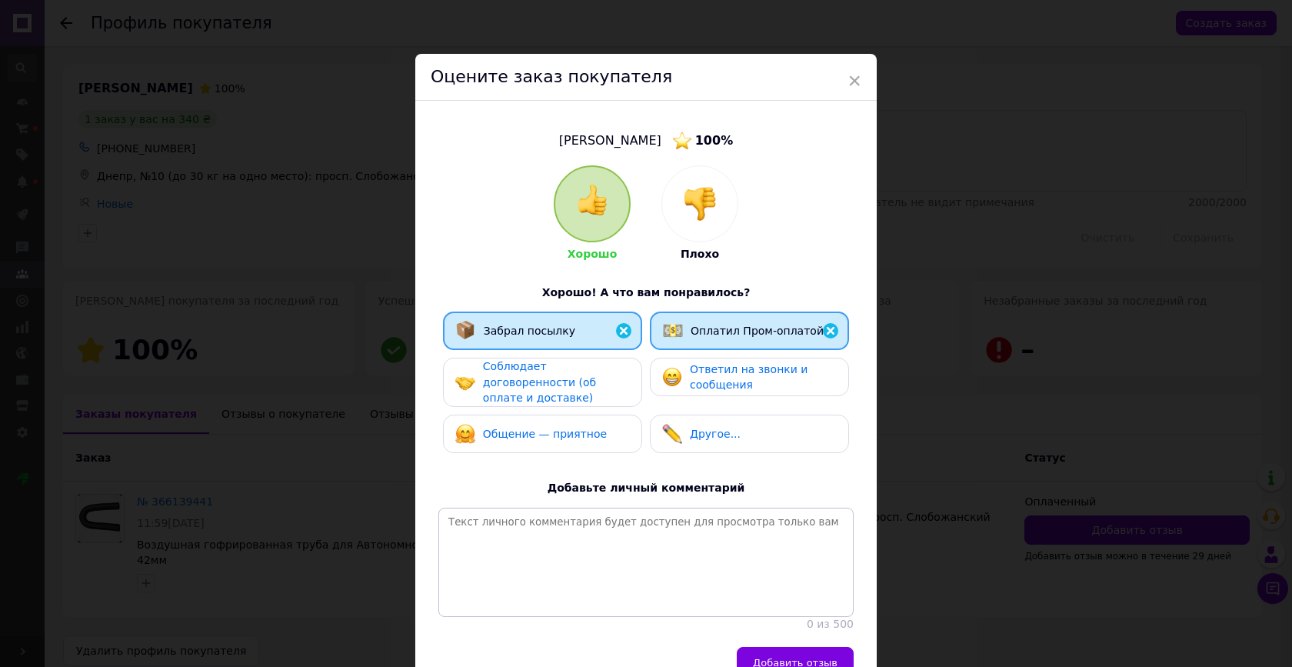
click at [588, 367] on div "Соблюдает договоренности (об оплате и доставке)" at bounding box center [556, 382] width 146 height 48
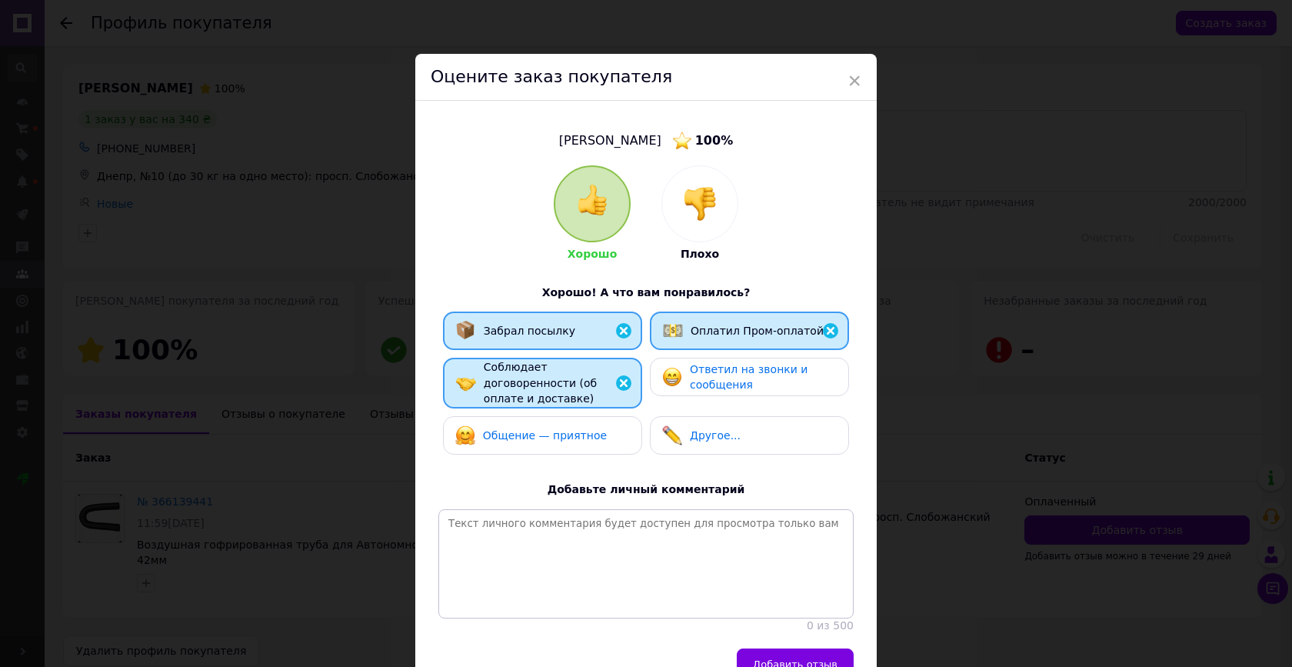
click at [675, 365] on div "Ответил на звонки и сообщения" at bounding box center [749, 378] width 174 height 32
click at [578, 429] on span "Общение — приятное" at bounding box center [545, 435] width 124 height 12
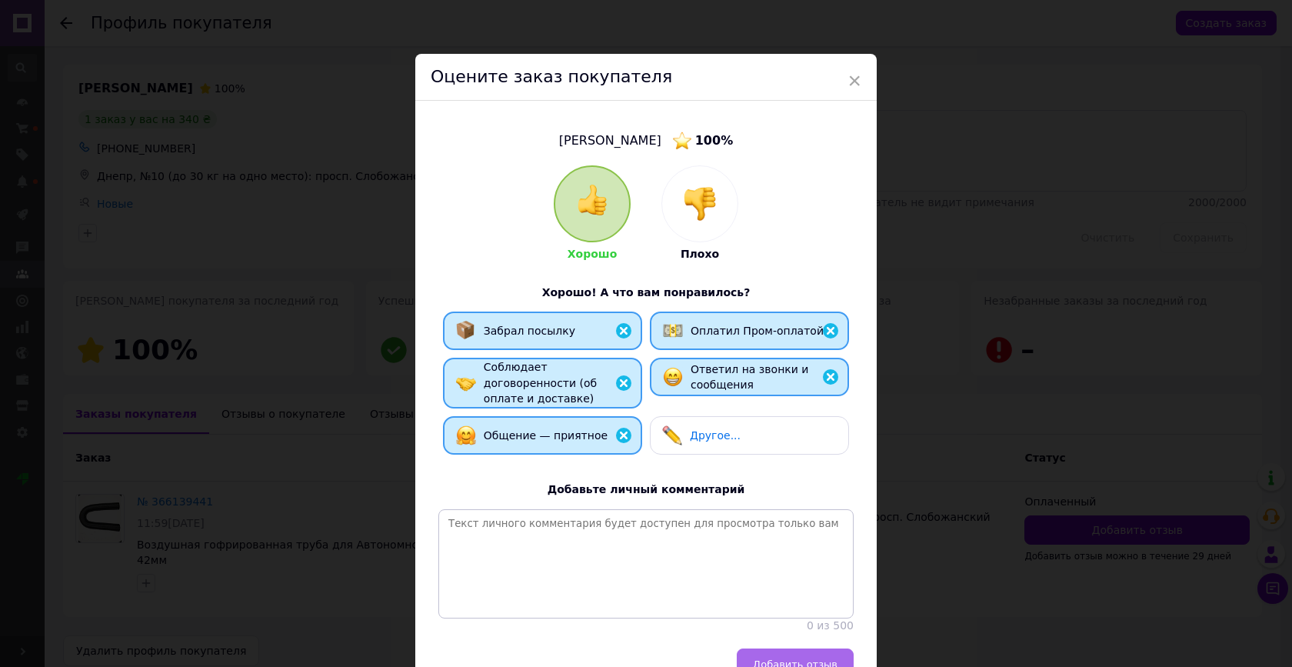
click at [800, 648] on button "Добавить отзыв" at bounding box center [795, 663] width 117 height 31
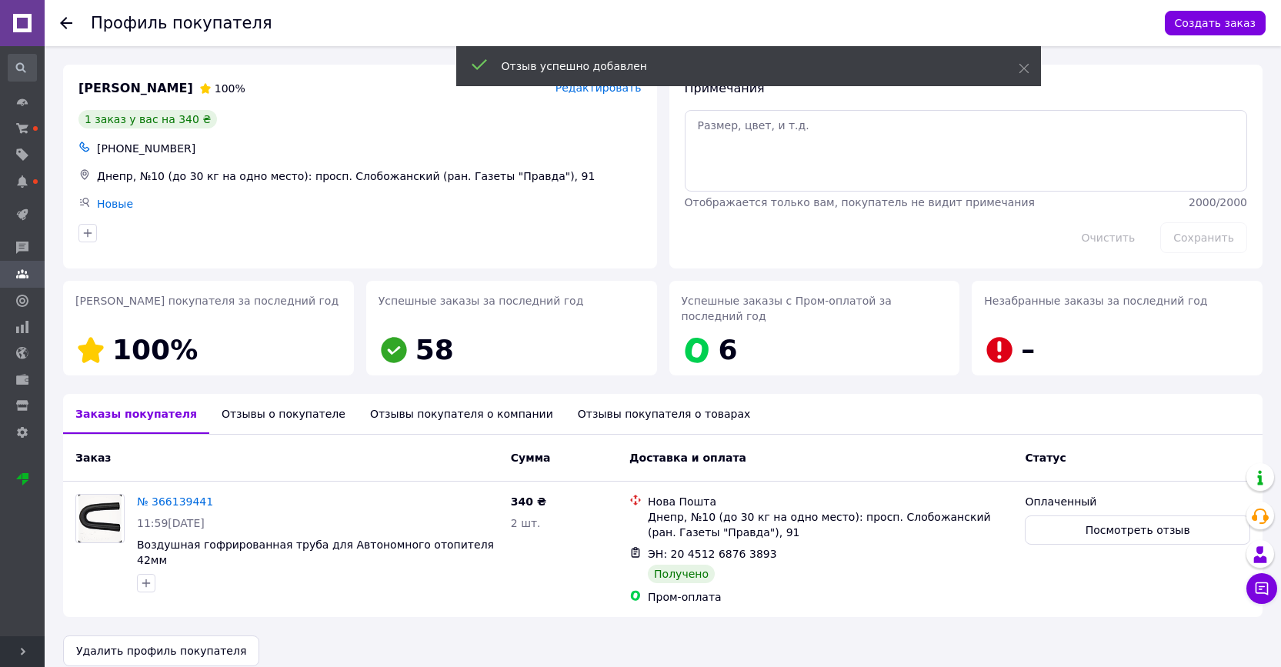
scroll to position [18, 0]
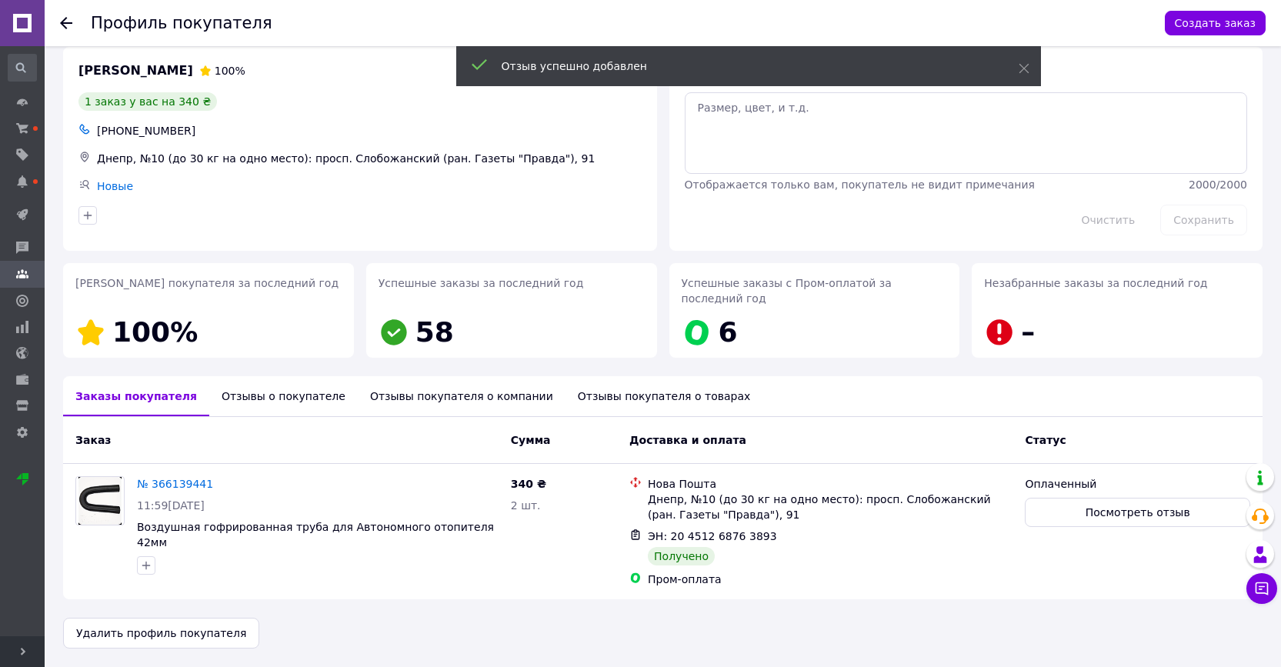
click at [67, 24] on use at bounding box center [66, 23] width 12 height 12
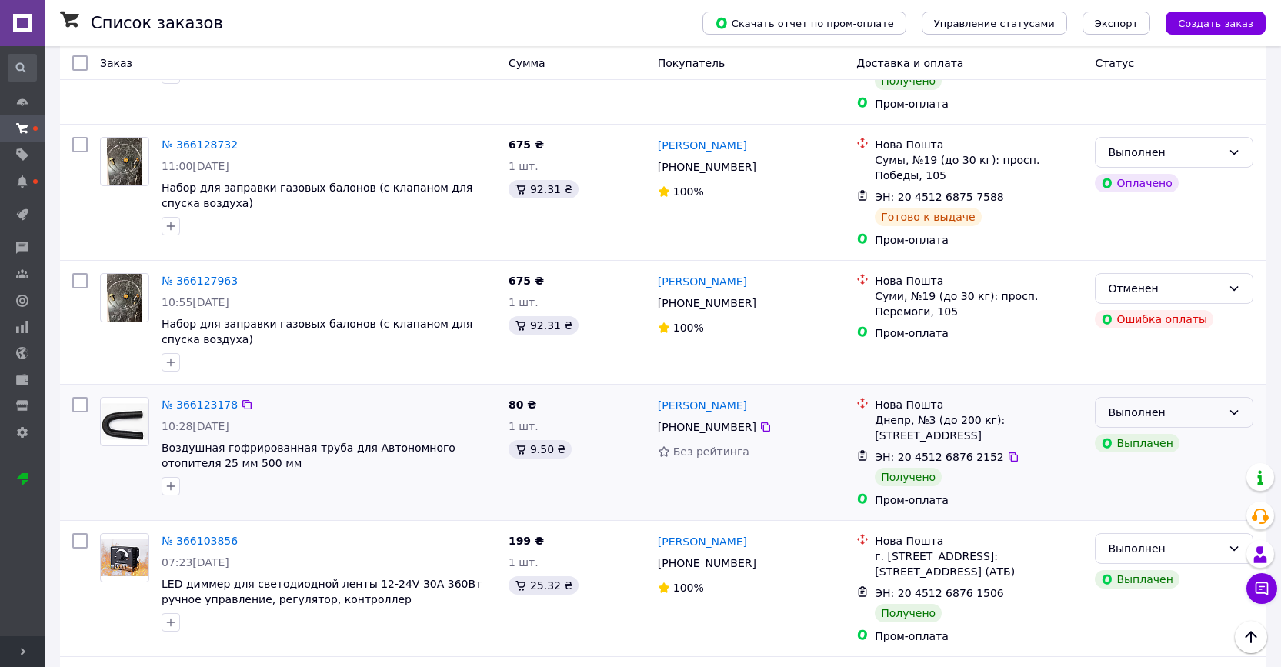
scroll to position [1804, 0]
click at [1187, 402] on div "Выполнен" at bounding box center [1165, 410] width 114 height 17
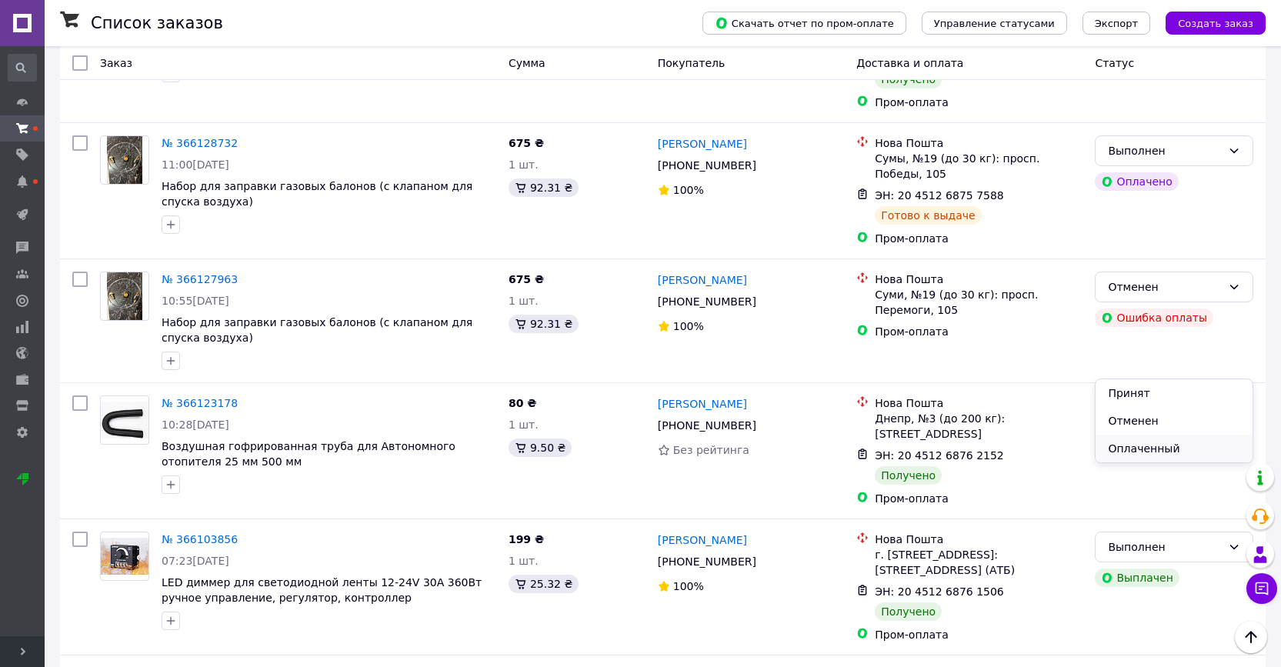
click at [1138, 443] on li "Оплаченный" at bounding box center [1173, 449] width 157 height 28
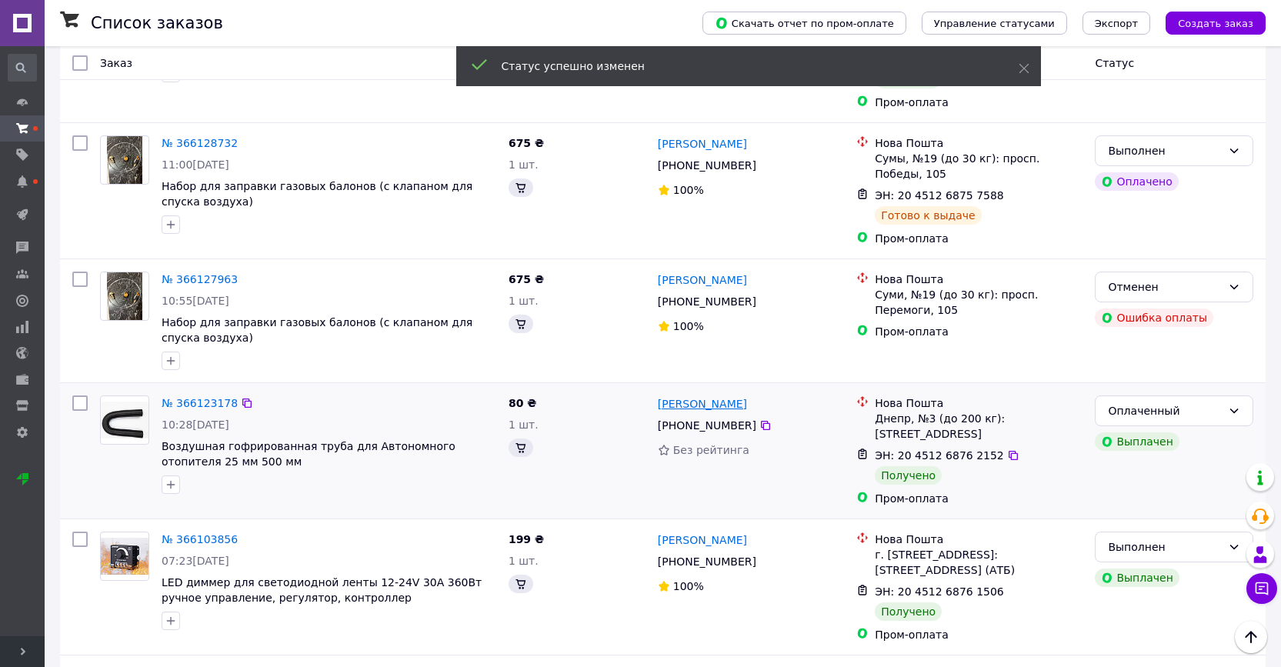
click at [736, 396] on link "[PERSON_NAME]" at bounding box center [702, 403] width 89 height 15
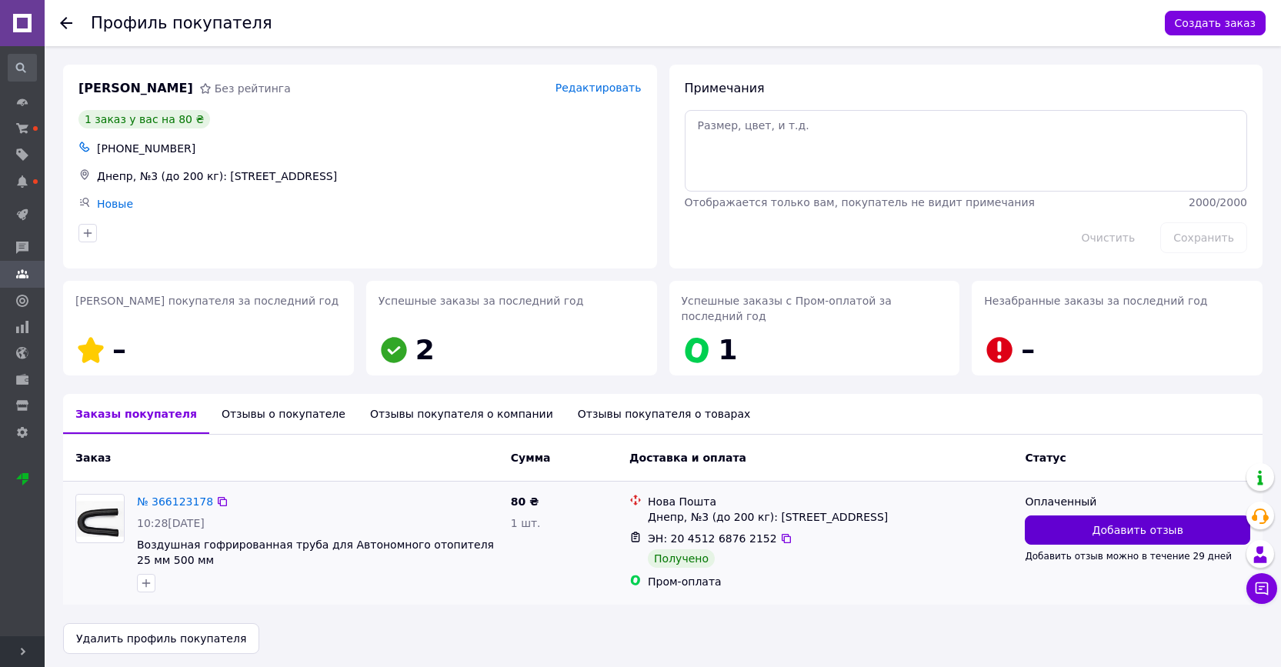
click at [1122, 536] on span "Добавить отзыв" at bounding box center [1137, 529] width 91 height 15
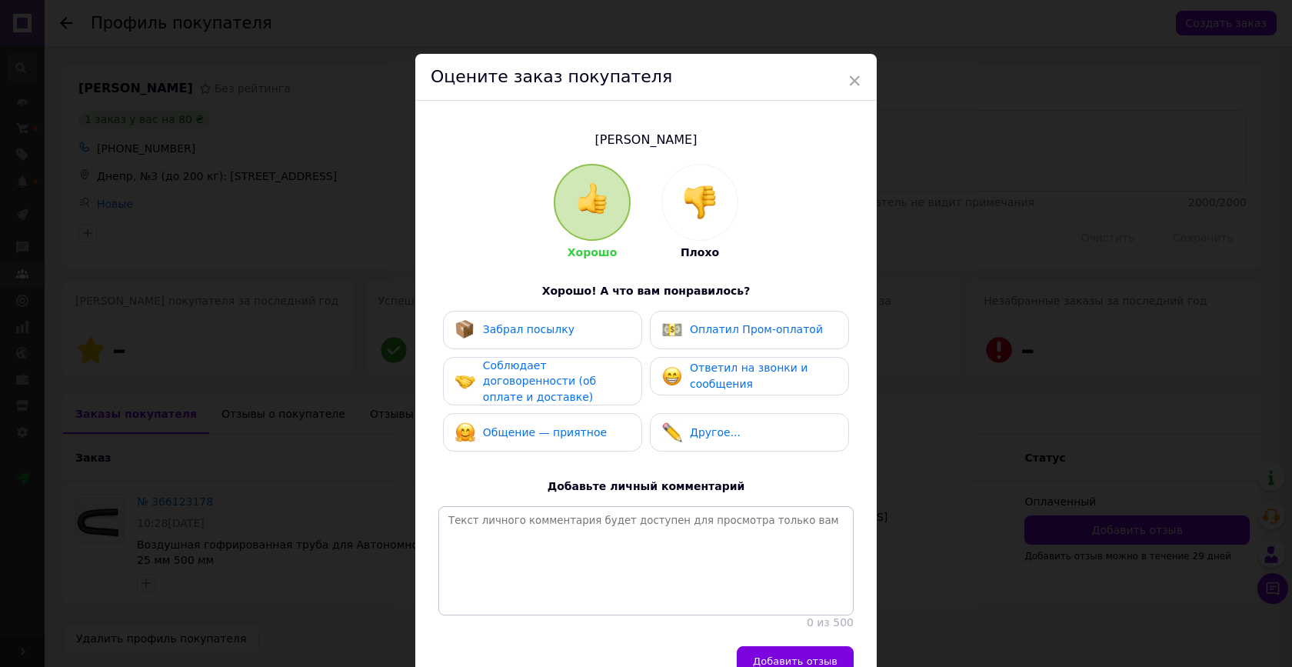
click at [564, 324] on span "Забрал посылку" at bounding box center [529, 329] width 92 height 12
click at [694, 325] on span "Оплатил Пром-оплатой" at bounding box center [756, 329] width 133 height 12
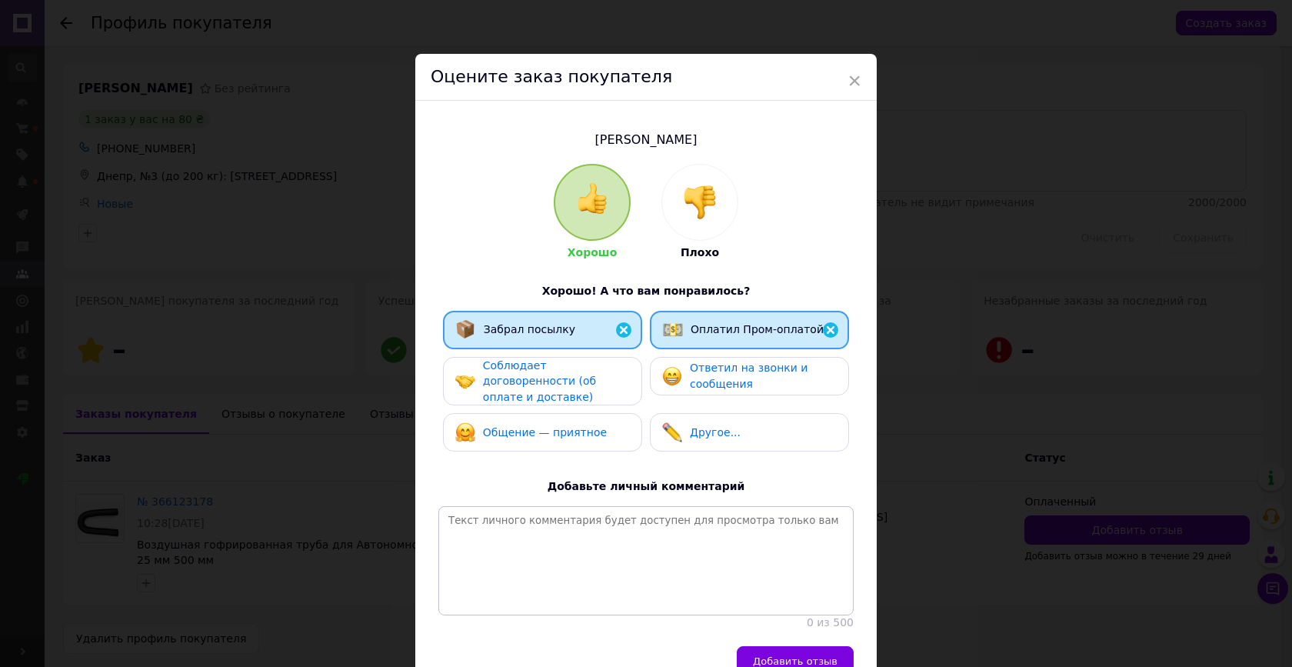
click at [582, 377] on span "Соблюдает договоренности (об оплате и доставке)" at bounding box center [539, 381] width 113 height 44
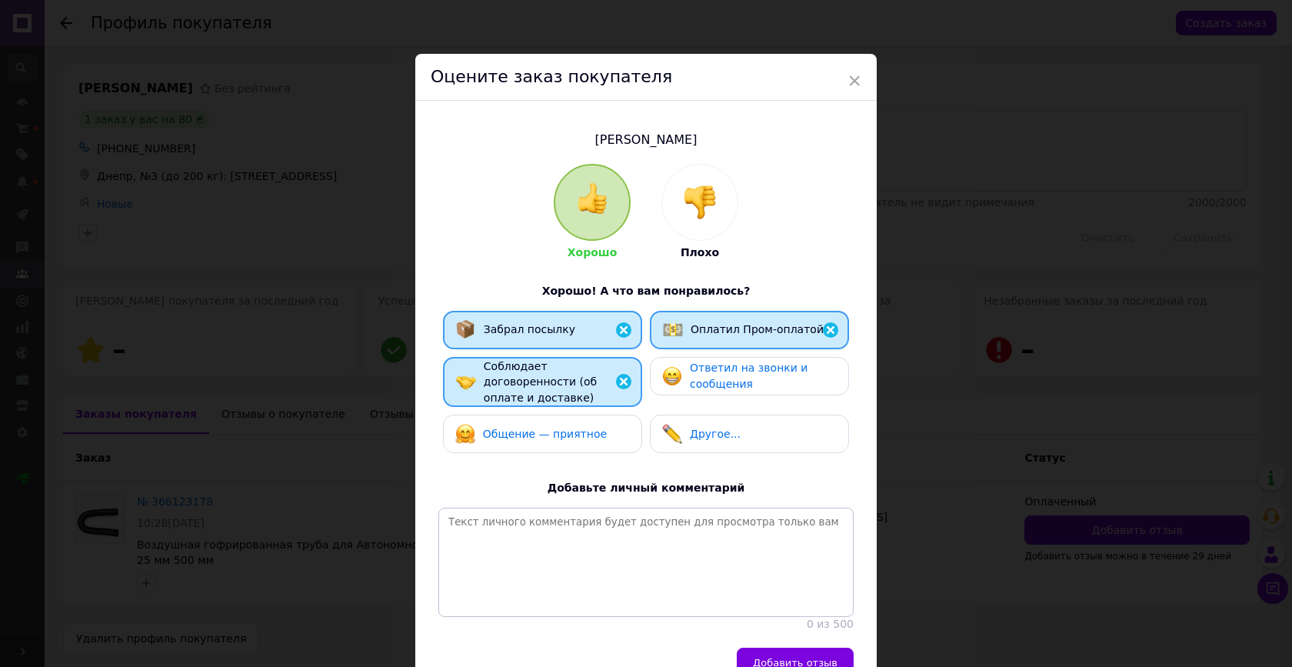
click at [700, 372] on span "Ответил на звонки и сообщения" at bounding box center [749, 376] width 118 height 28
click at [572, 424] on div "Общение — приятное" at bounding box center [542, 434] width 199 height 38
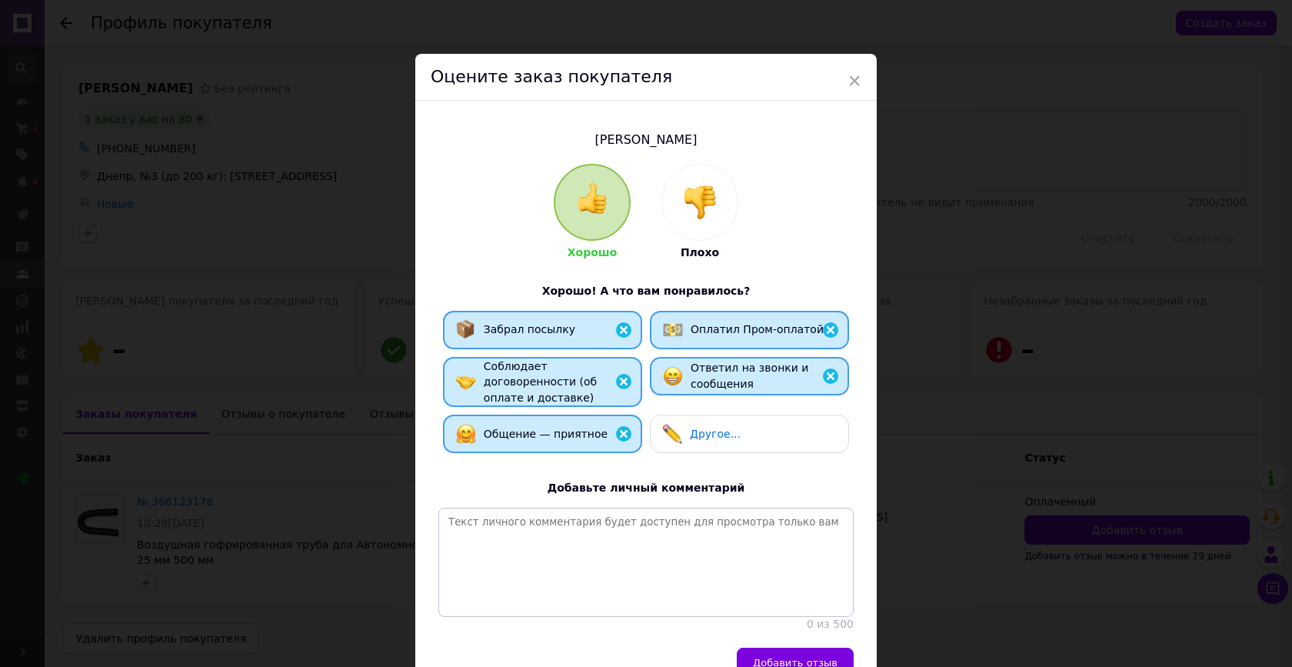
click at [781, 648] on button "Добавить отзыв" at bounding box center [795, 663] width 117 height 31
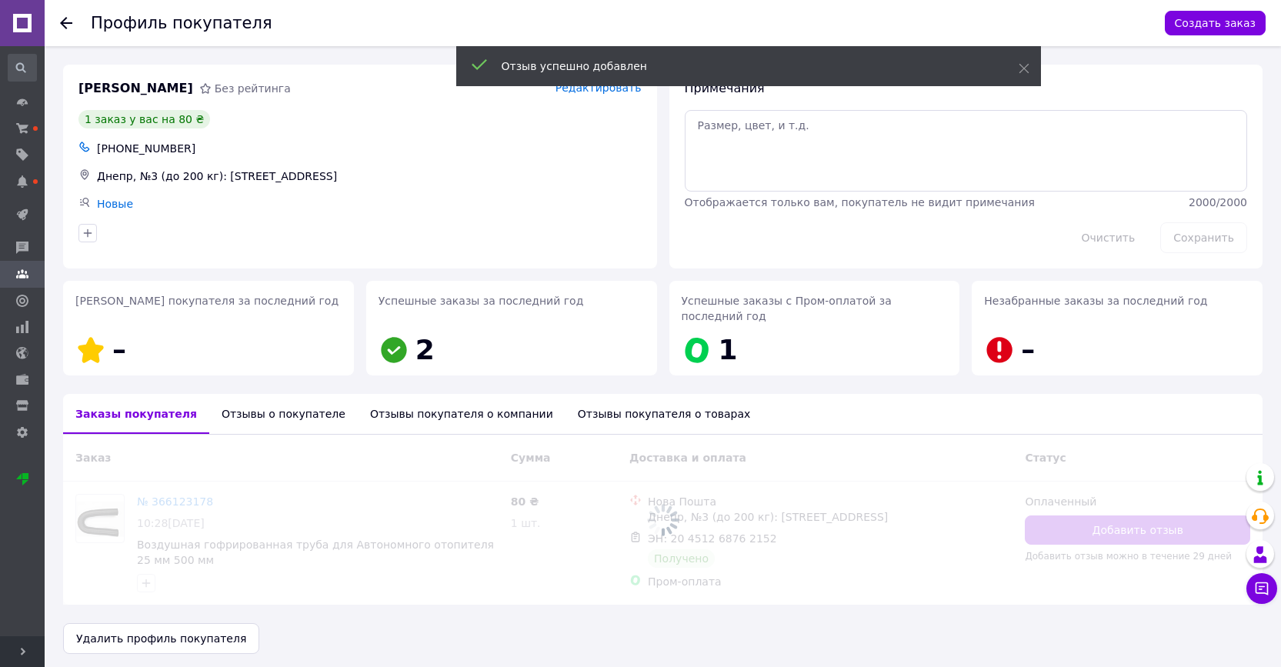
scroll to position [5, 0]
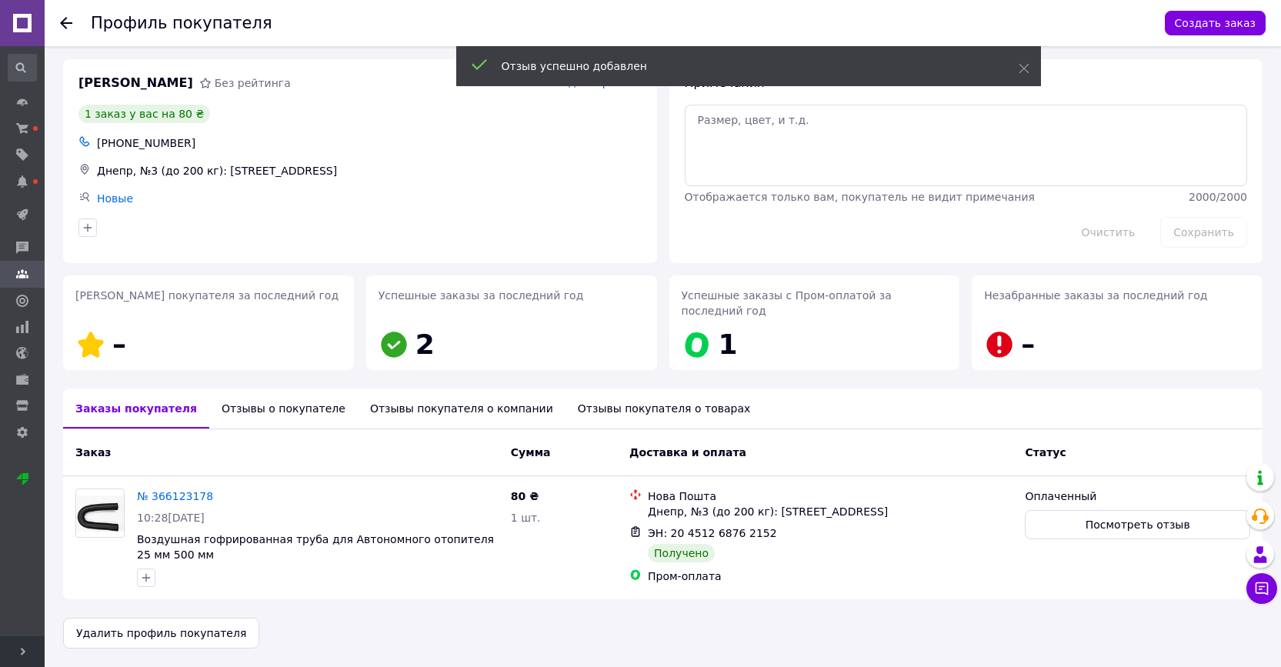
click at [64, 28] on icon at bounding box center [66, 23] width 12 height 12
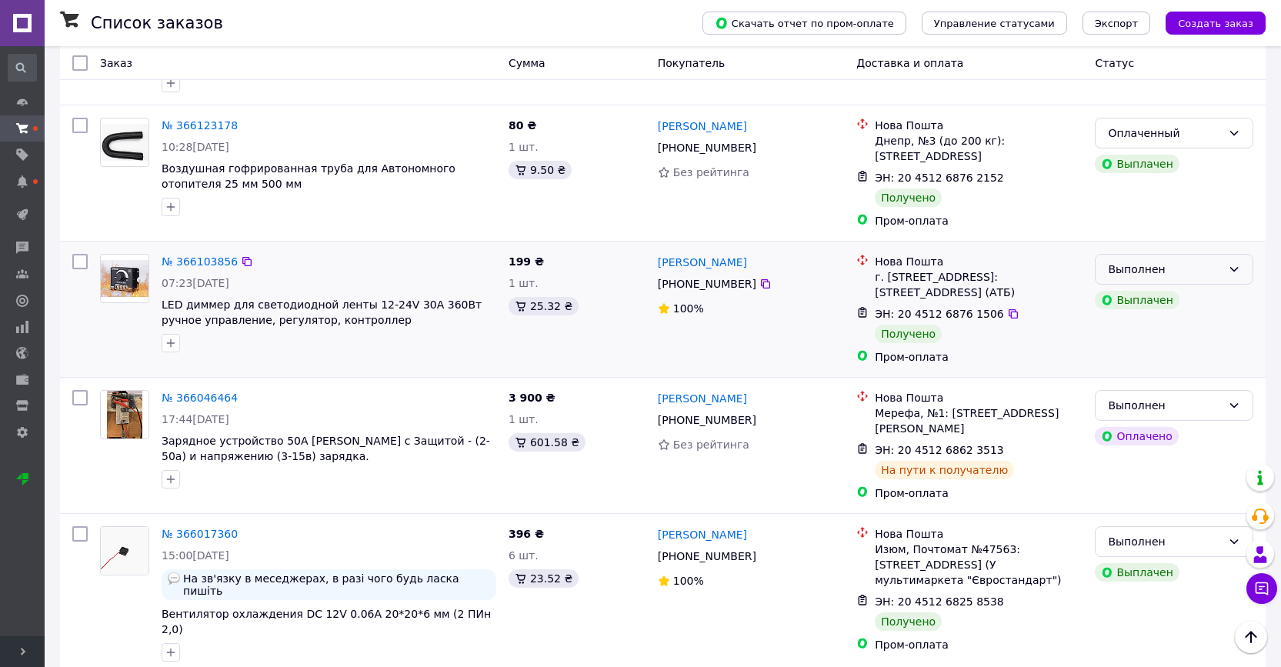
scroll to position [2082, 0]
click at [1194, 260] on div "Выполнен" at bounding box center [1165, 268] width 114 height 17
click at [1167, 289] on li "Оплаченный" at bounding box center [1173, 294] width 157 height 28
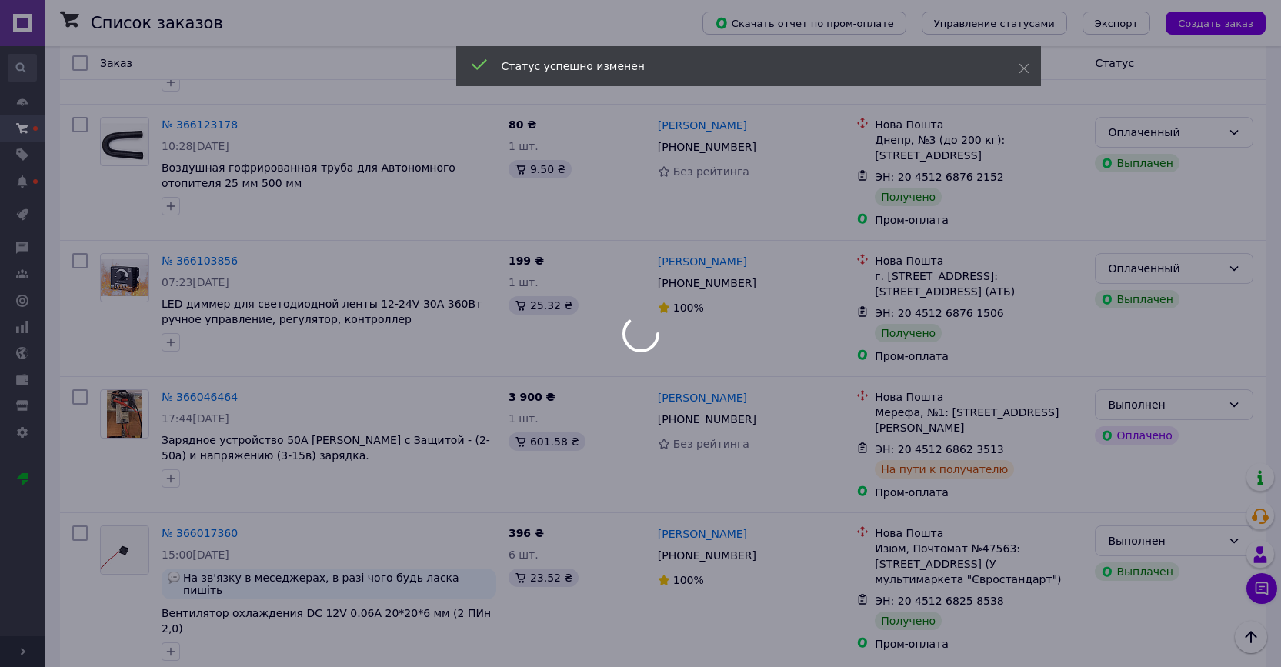
click at [724, 198] on div at bounding box center [640, 333] width 1281 height 667
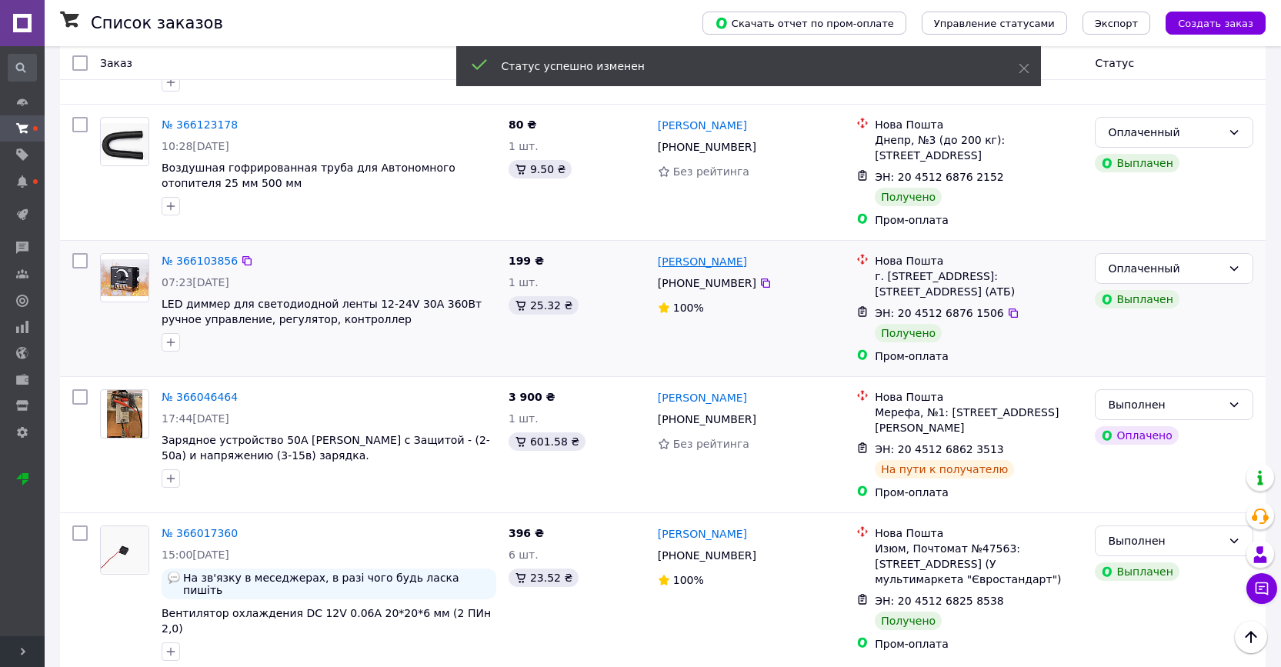
click at [725, 254] on link "[PERSON_NAME]" at bounding box center [702, 261] width 89 height 15
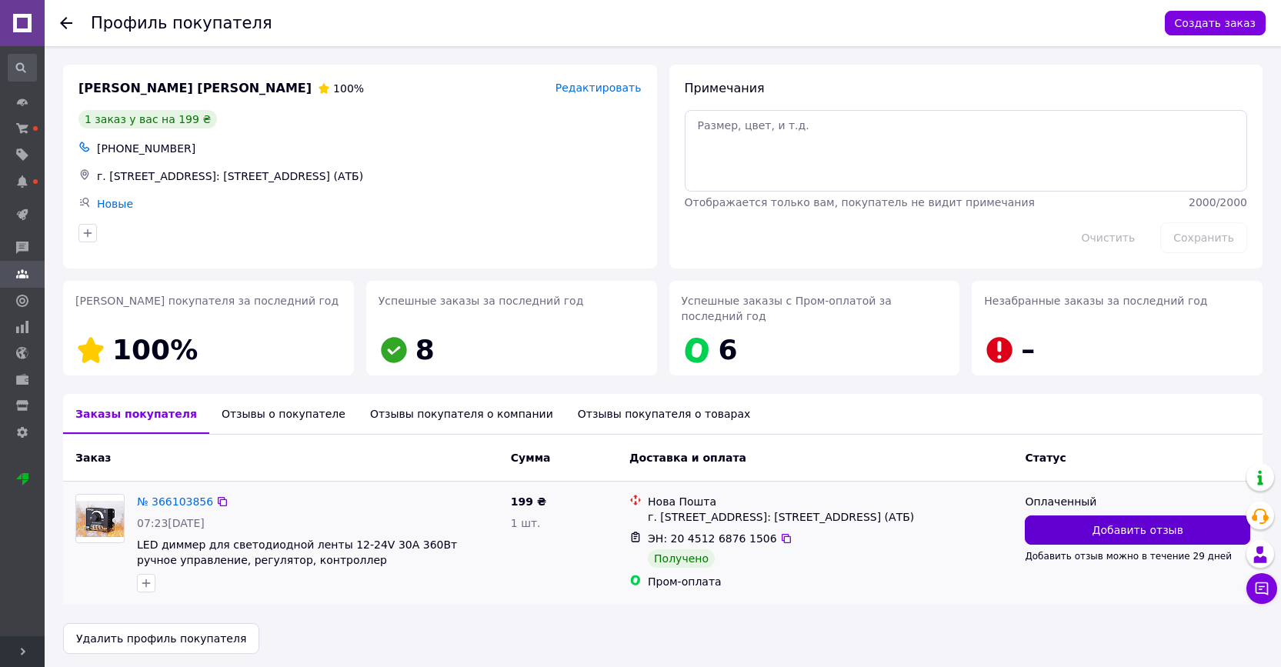
click at [1145, 527] on span "Добавить отзыв" at bounding box center [1137, 529] width 91 height 15
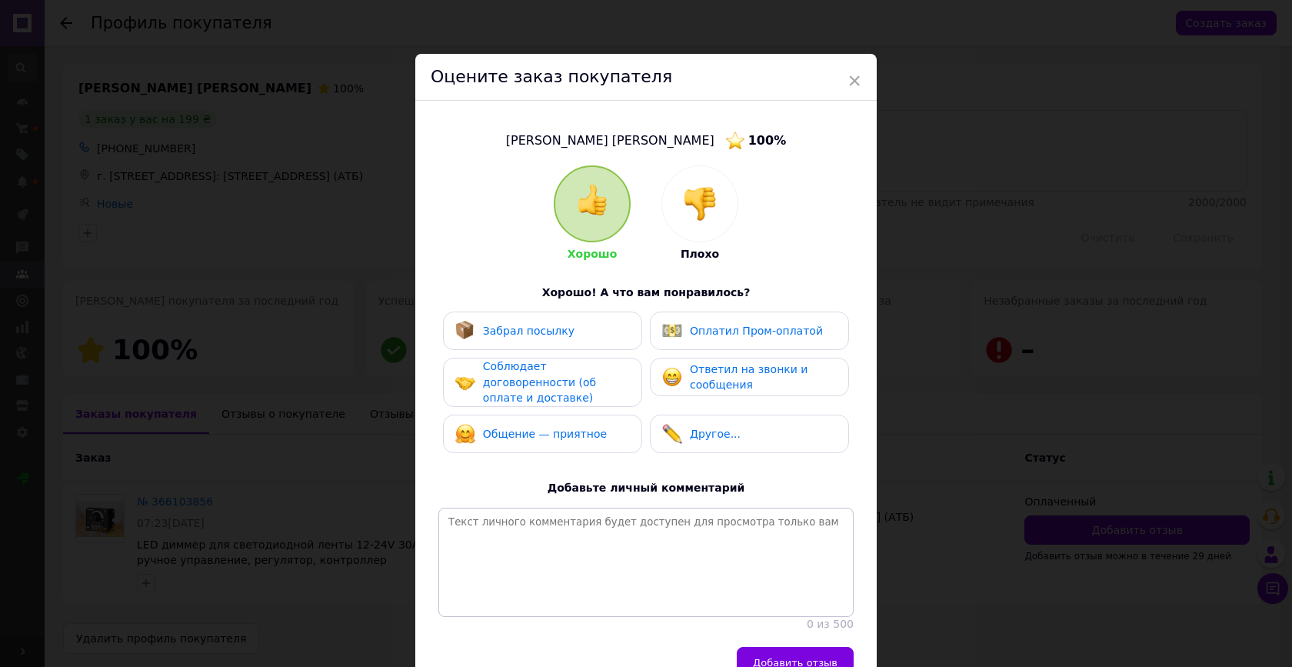
click at [581, 315] on div "Забрал посылку" at bounding box center [542, 331] width 199 height 38
click at [662, 328] on img at bounding box center [672, 331] width 20 height 20
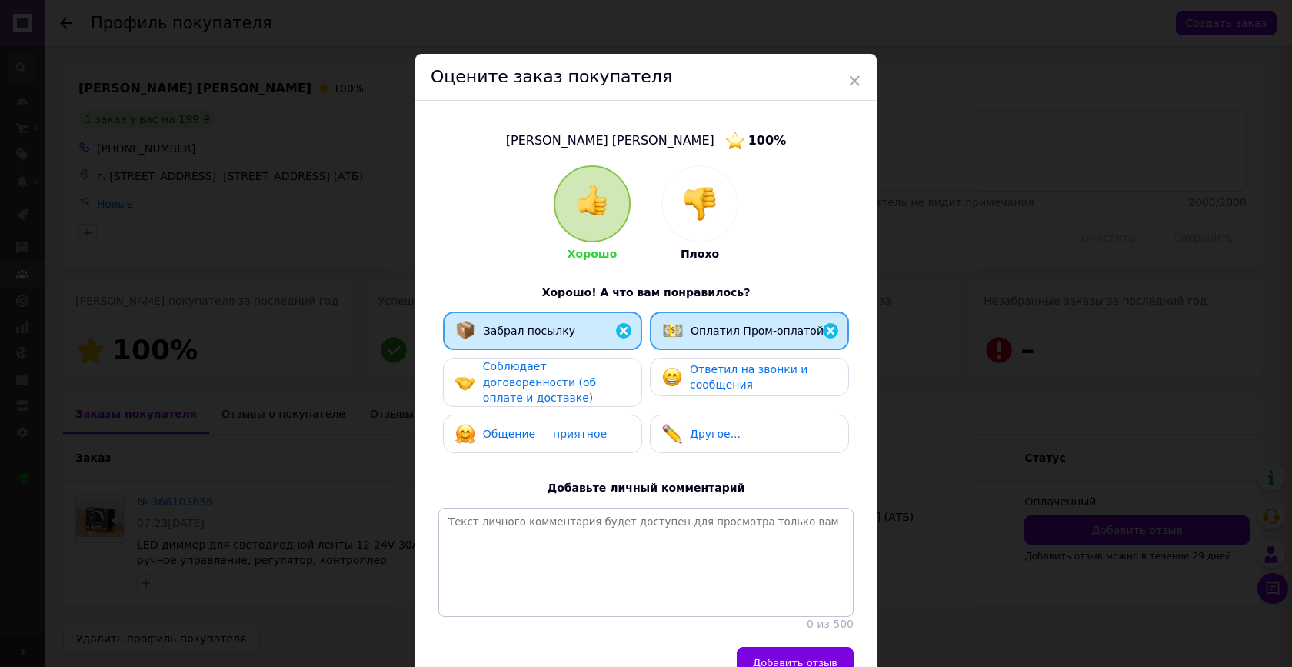
click at [586, 366] on div "Соблюдает договоренности (об оплате и доставке)" at bounding box center [556, 382] width 146 height 48
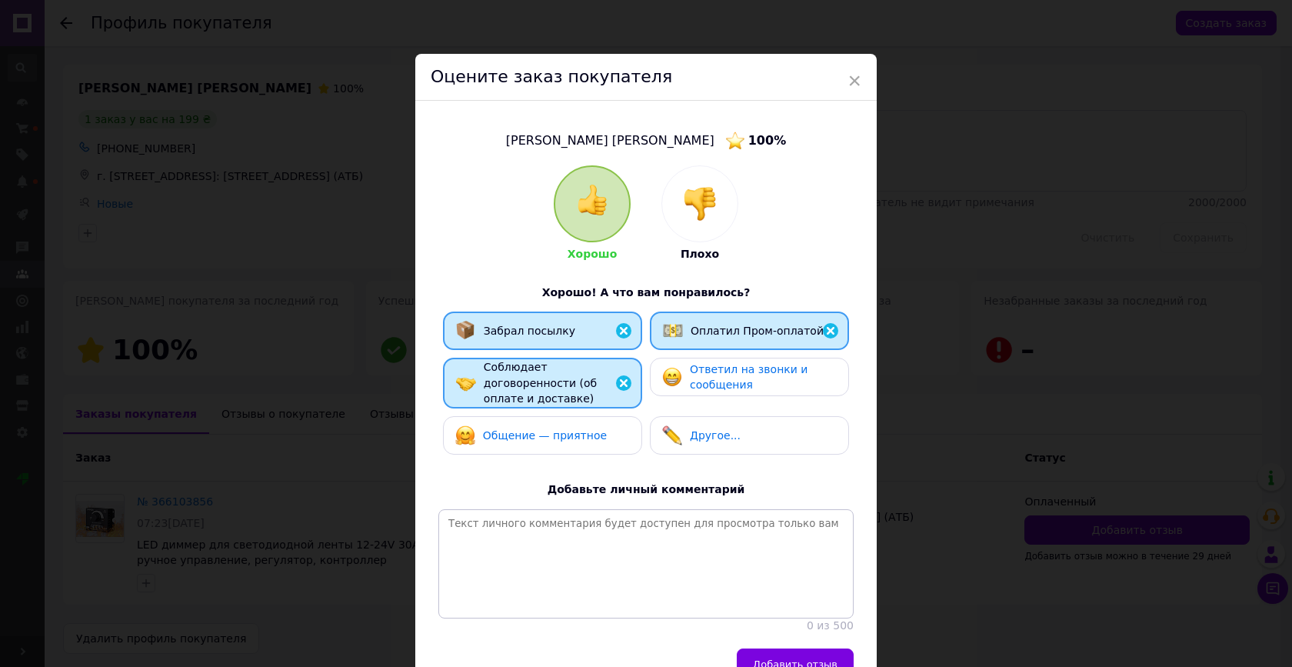
drag, startPoint x: 659, startPoint y: 385, endPoint x: 638, endPoint y: 389, distance: 22.0
click at [659, 385] on div "Ответил на звонки и сообщения" at bounding box center [749, 377] width 199 height 38
click at [572, 421] on div "Общение — приятное" at bounding box center [542, 435] width 199 height 38
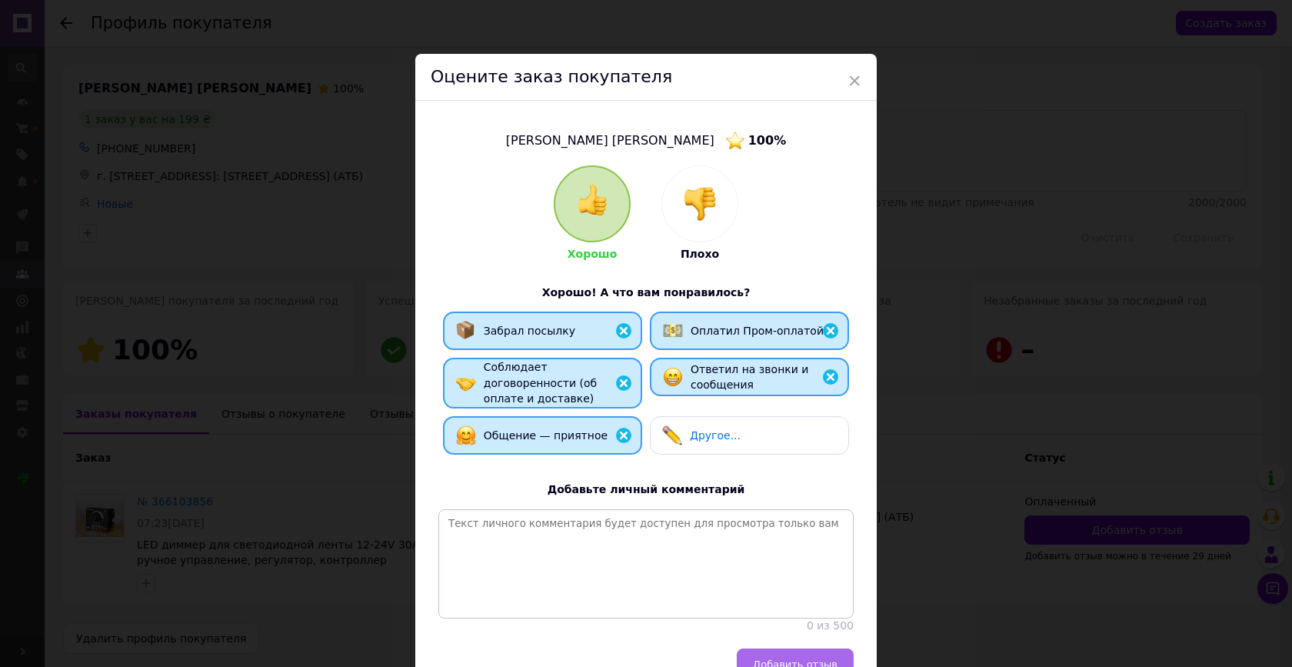
drag, startPoint x: 768, startPoint y: 632, endPoint x: 780, endPoint y: 634, distance: 11.6
click at [769, 633] on div "Оцените заказ покупателя [PERSON_NAME] [PERSON_NAME] 100 % Хорошо Плохо Хорошо!…" at bounding box center [646, 374] width 462 height 641
click at [791, 658] on span "Добавить отзыв" at bounding box center [795, 664] width 85 height 12
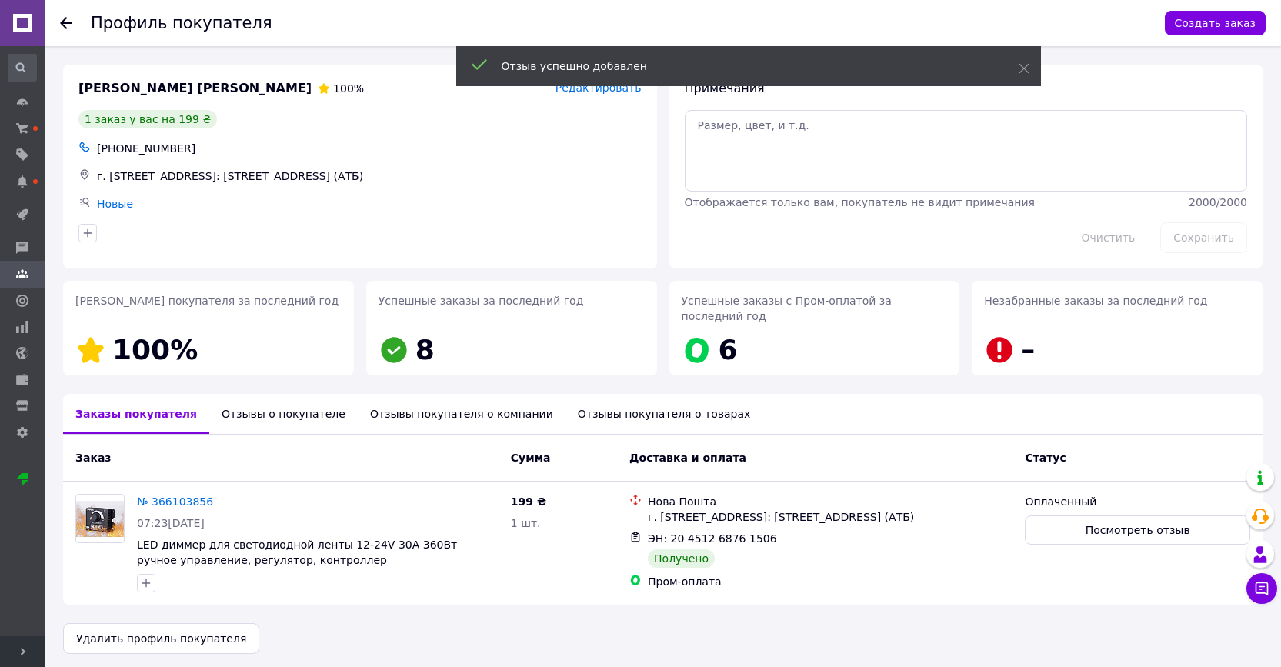
scroll to position [18, 0]
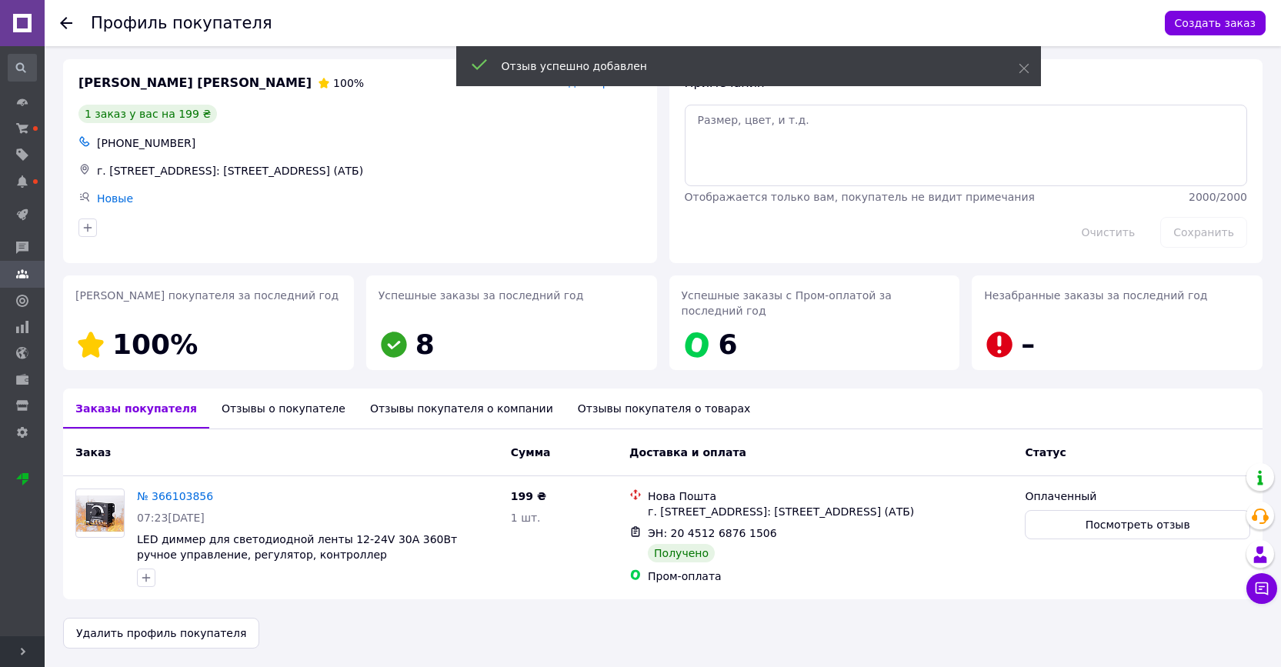
click at [68, 20] on icon at bounding box center [66, 23] width 12 height 12
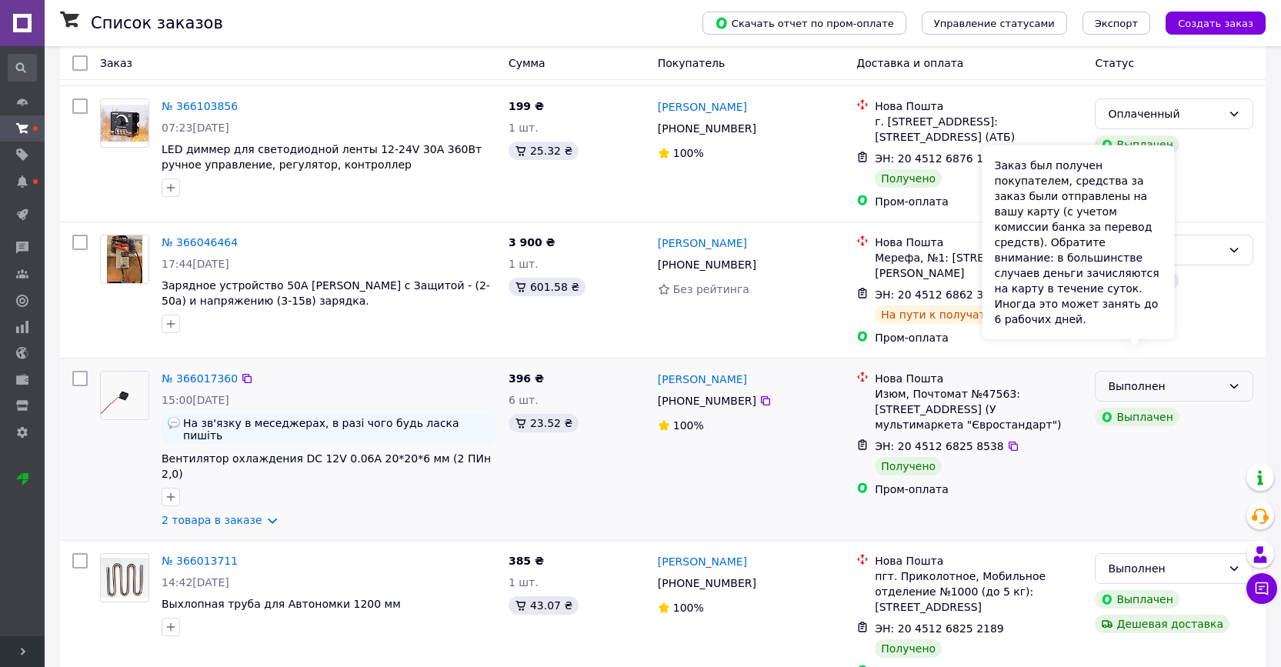
scroll to position [2238, 0]
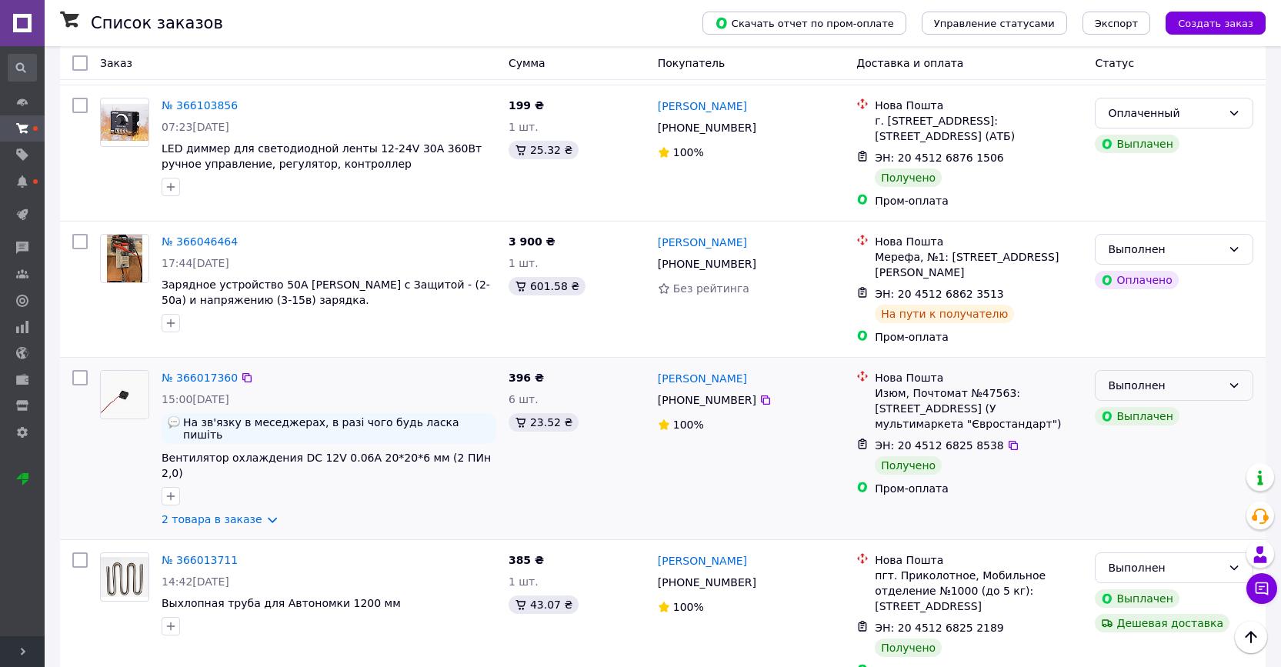
click at [1181, 370] on div "Выполнен" at bounding box center [1174, 385] width 158 height 31
click at [1145, 416] on li "Оплаченный" at bounding box center [1173, 414] width 157 height 28
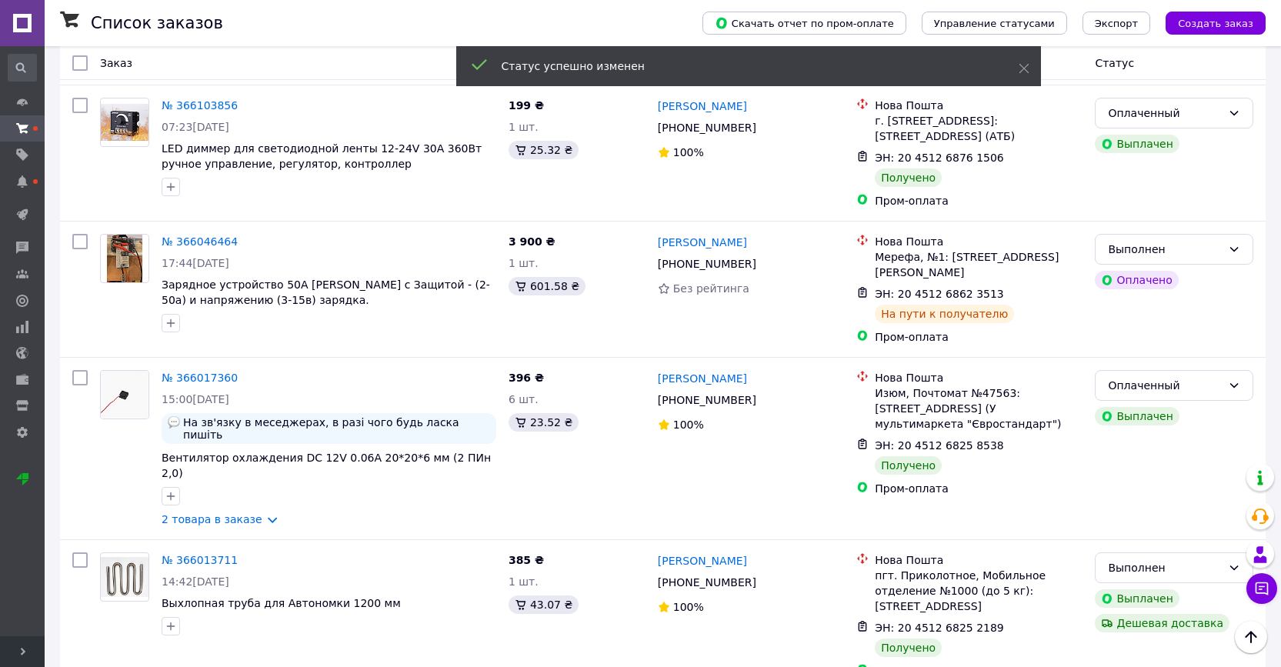
click at [697, 371] on link "[PERSON_NAME]" at bounding box center [702, 378] width 89 height 15
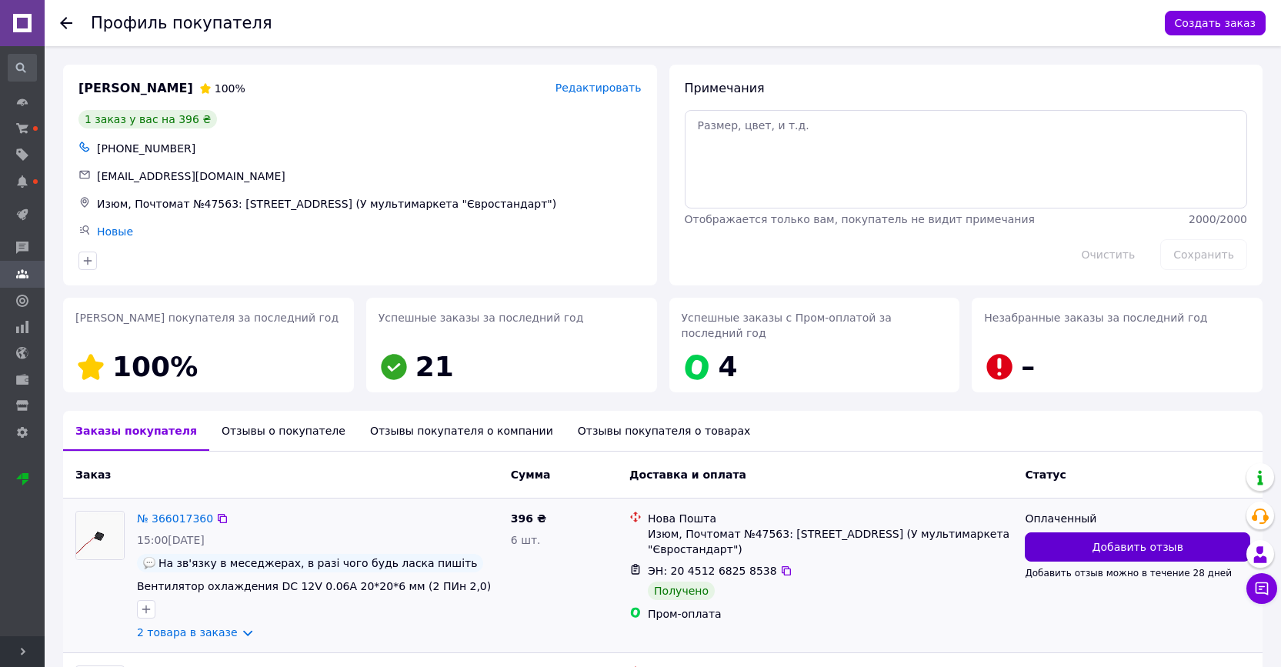
click at [1075, 549] on button "Добавить отзыв" at bounding box center [1137, 546] width 225 height 29
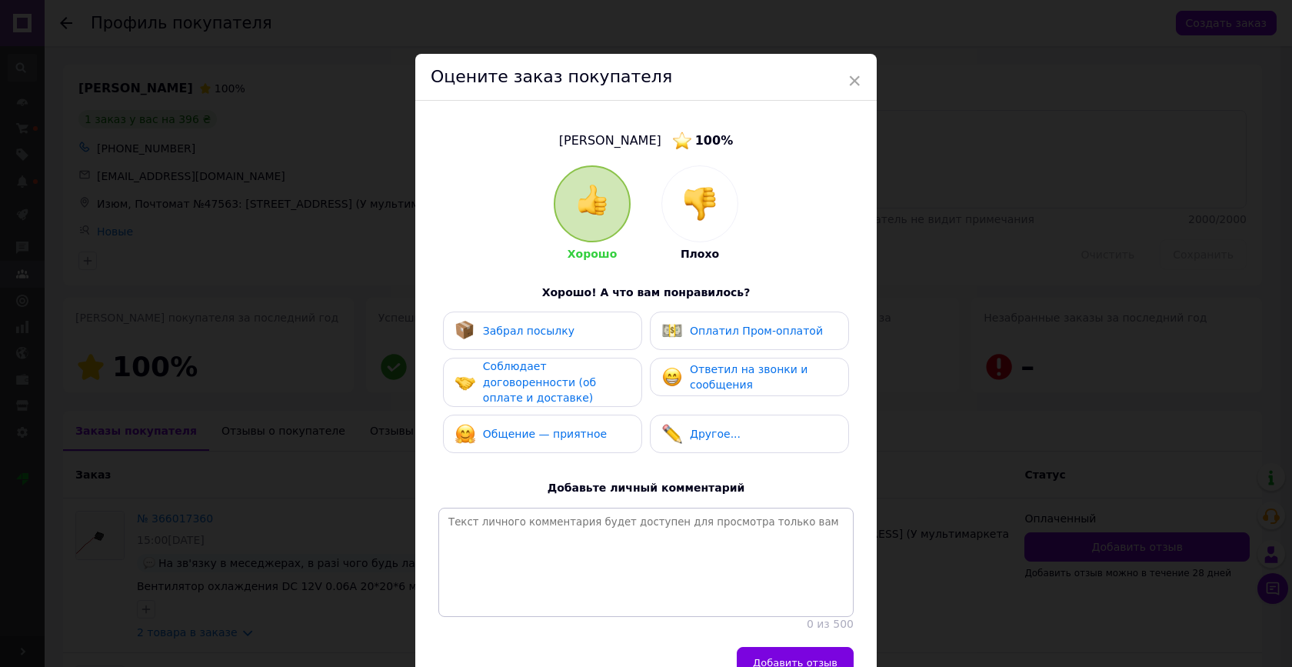
click at [590, 327] on div "Забрал посылку" at bounding box center [542, 331] width 175 height 20
click at [682, 322] on div "Оплатил Пром-оплатой" at bounding box center [742, 331] width 161 height 20
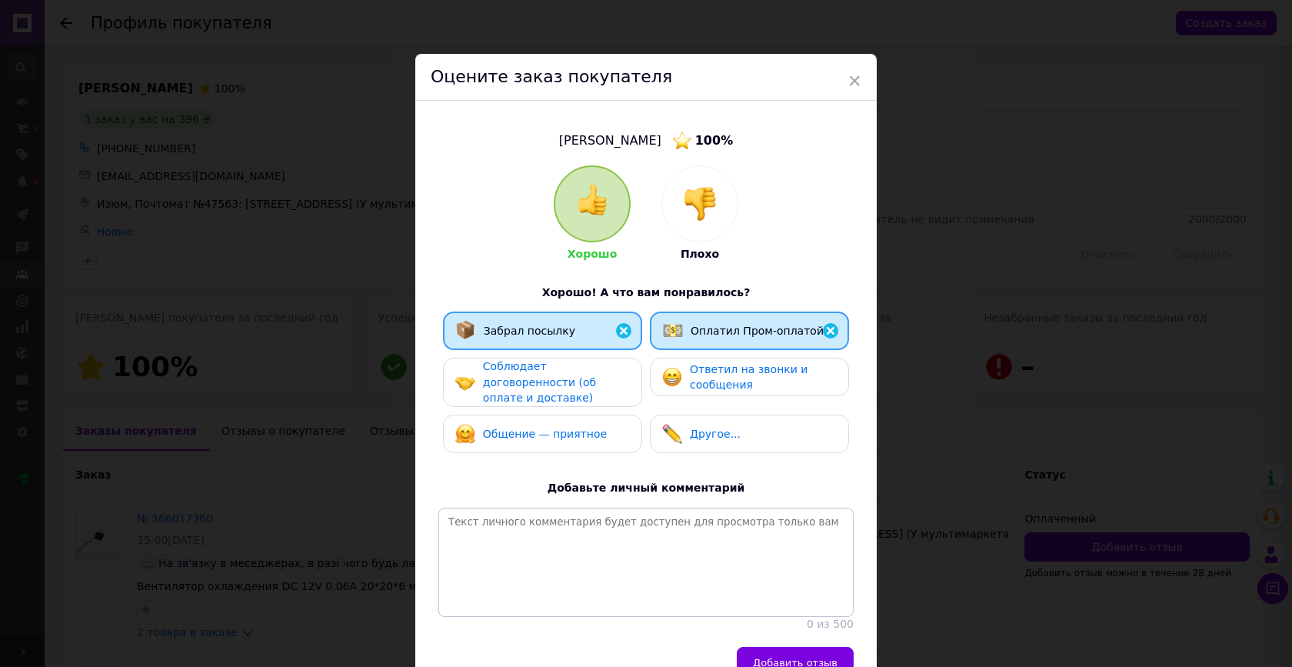
click at [577, 371] on div "Соблюдает договоренности (об оплате и доставке)" at bounding box center [556, 382] width 146 height 48
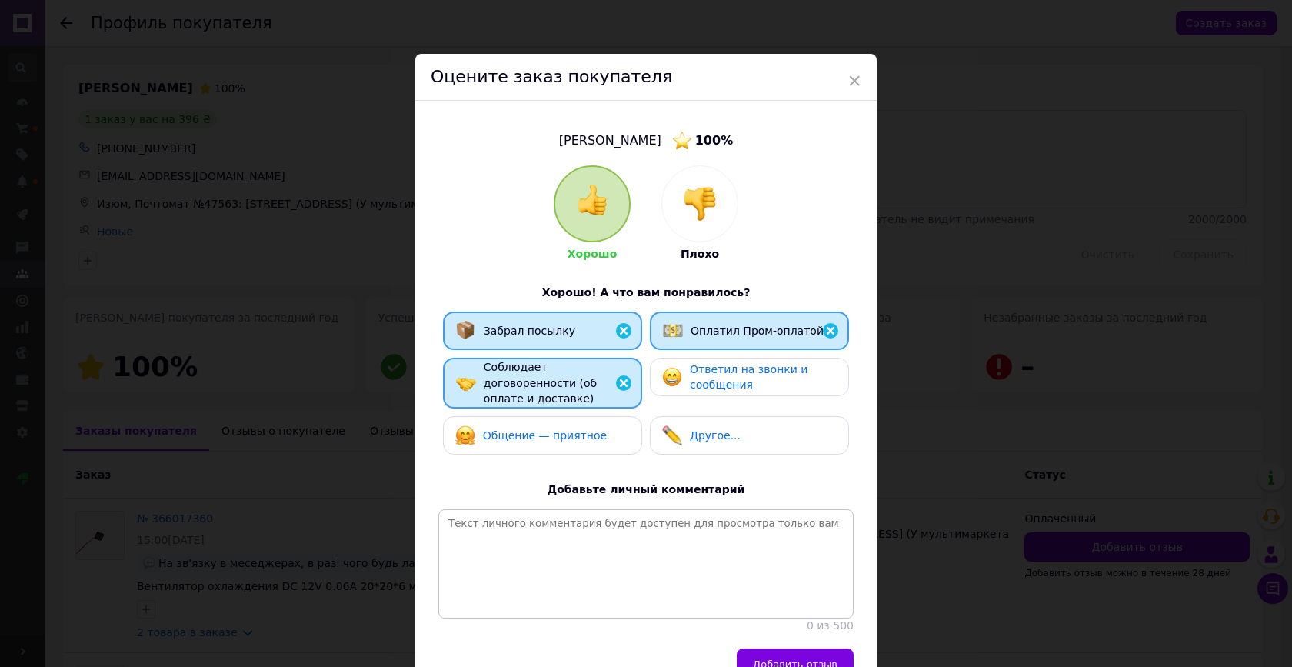
click at [568, 442] on div "Общение — приятное" at bounding box center [531, 435] width 152 height 20
drag, startPoint x: 675, startPoint y: 384, endPoint x: 682, endPoint y: 402, distance: 19.7
click at [675, 384] on img at bounding box center [672, 377] width 20 height 20
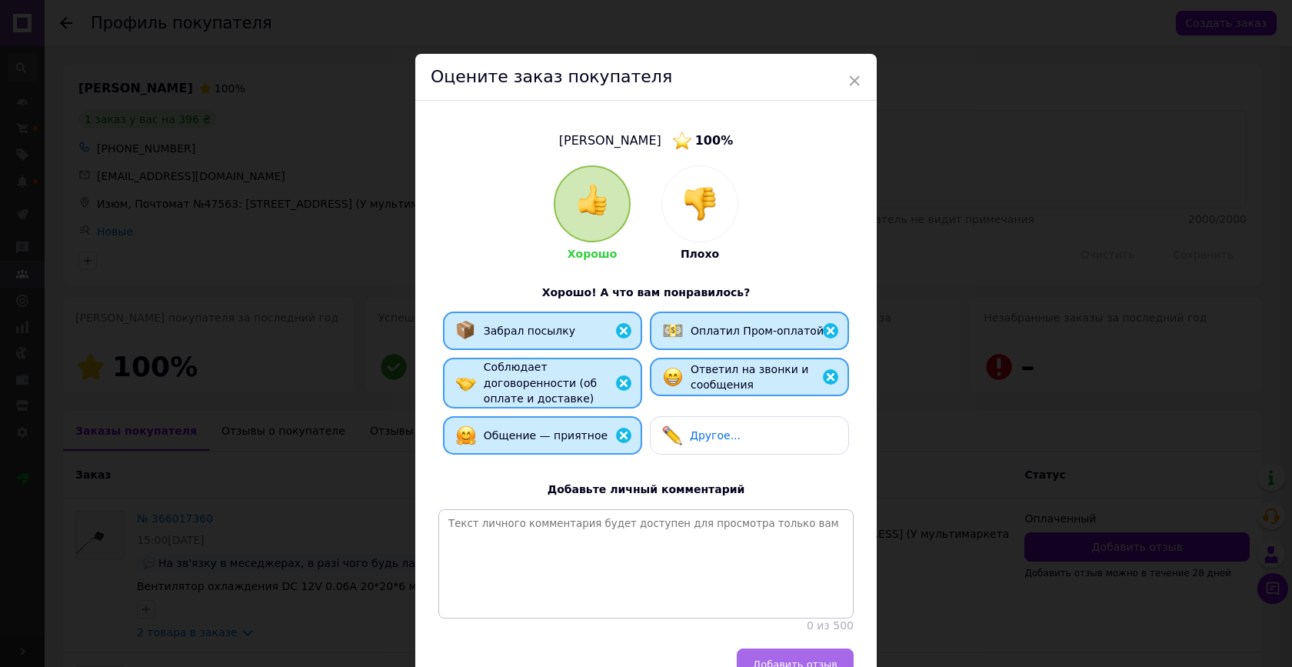
click at [765, 655] on button "Добавить отзыв" at bounding box center [795, 663] width 117 height 31
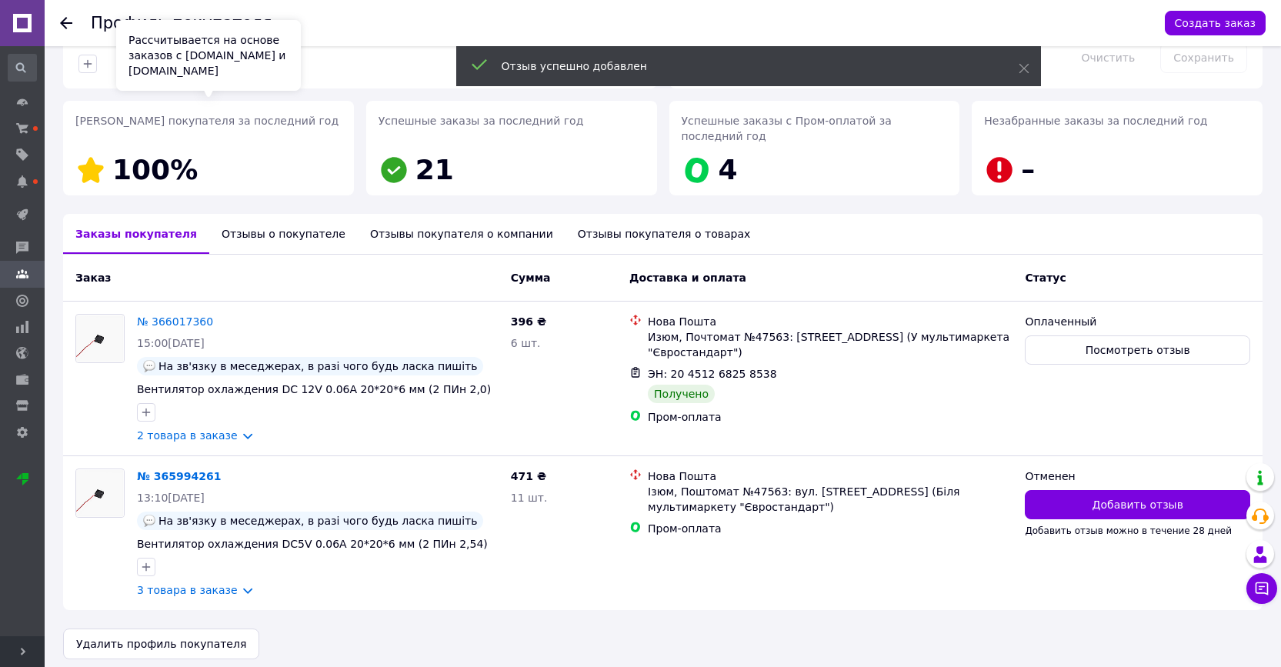
scroll to position [208, 0]
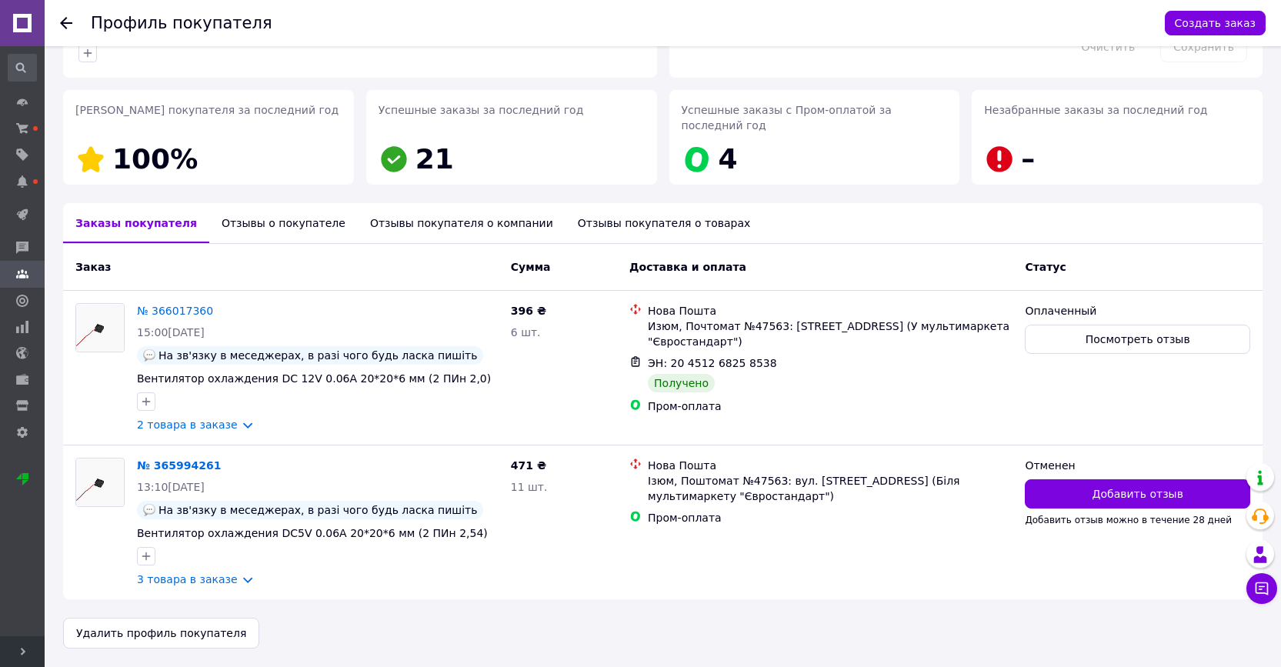
click at [68, 31] on div at bounding box center [75, 23] width 31 height 46
click at [68, 25] on icon at bounding box center [66, 23] width 12 height 12
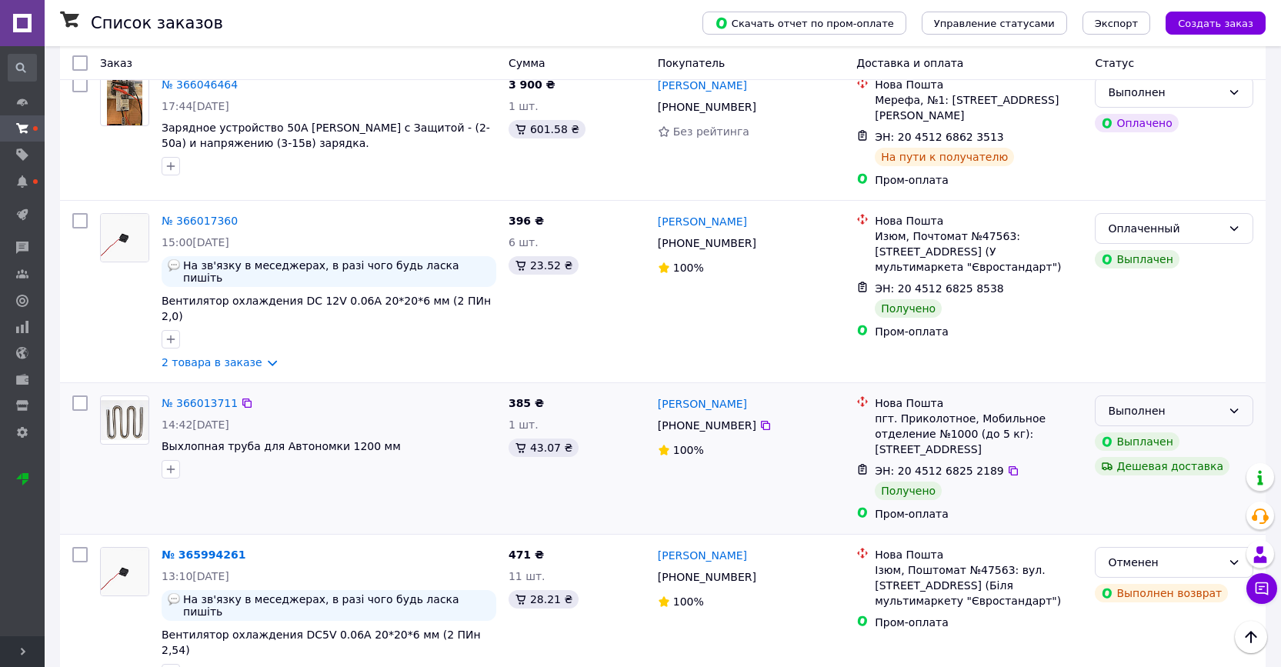
scroll to position [2394, 0]
click at [1185, 403] on div "Выполнен" at bounding box center [1165, 411] width 114 height 17
click at [1138, 415] on li "Оплаченный" at bounding box center [1173, 413] width 157 height 28
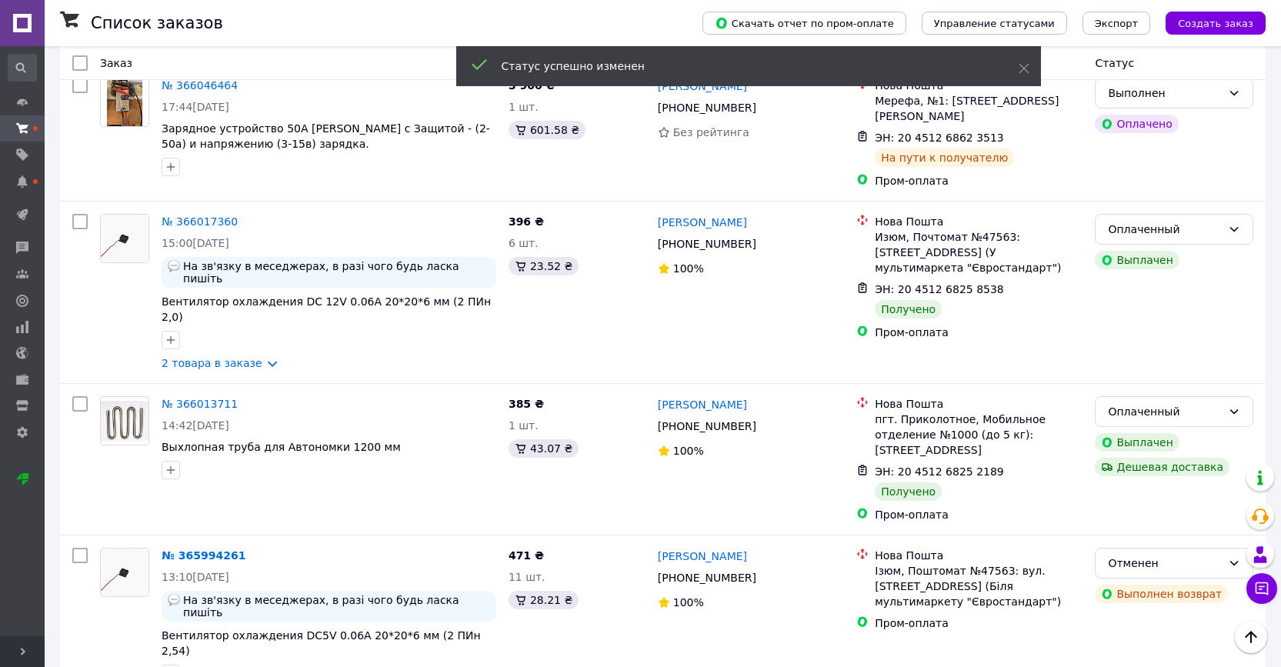
click at [693, 397] on link "[PERSON_NAME]" at bounding box center [702, 404] width 89 height 15
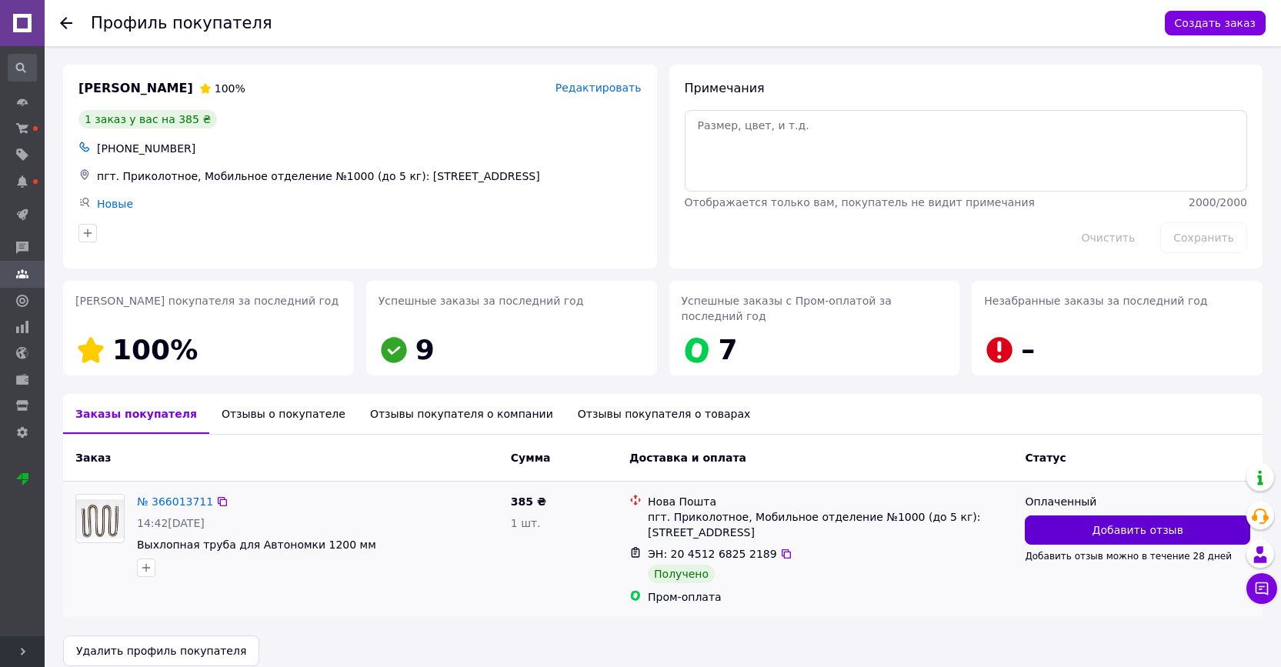
click at [1106, 535] on span "Добавить отзыв" at bounding box center [1137, 529] width 91 height 15
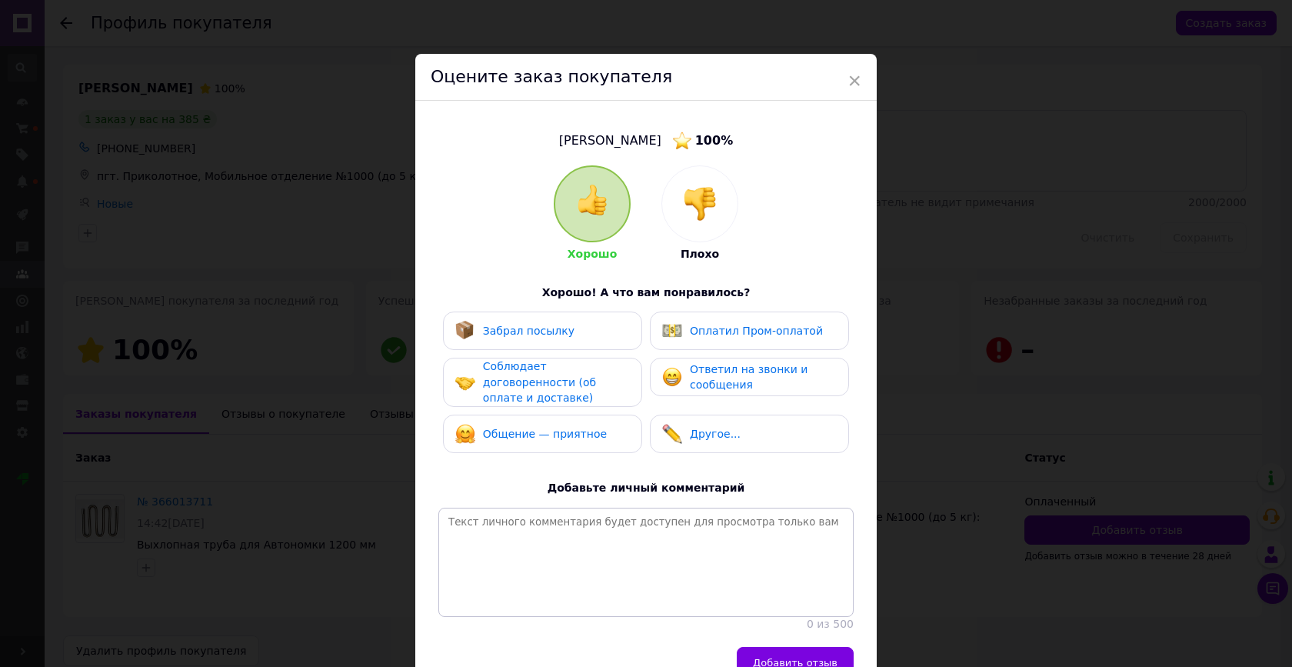
click at [511, 332] on span "Забрал посылку" at bounding box center [529, 331] width 92 height 12
click at [710, 328] on span "Оплатил Пром-оплатой" at bounding box center [756, 331] width 133 height 12
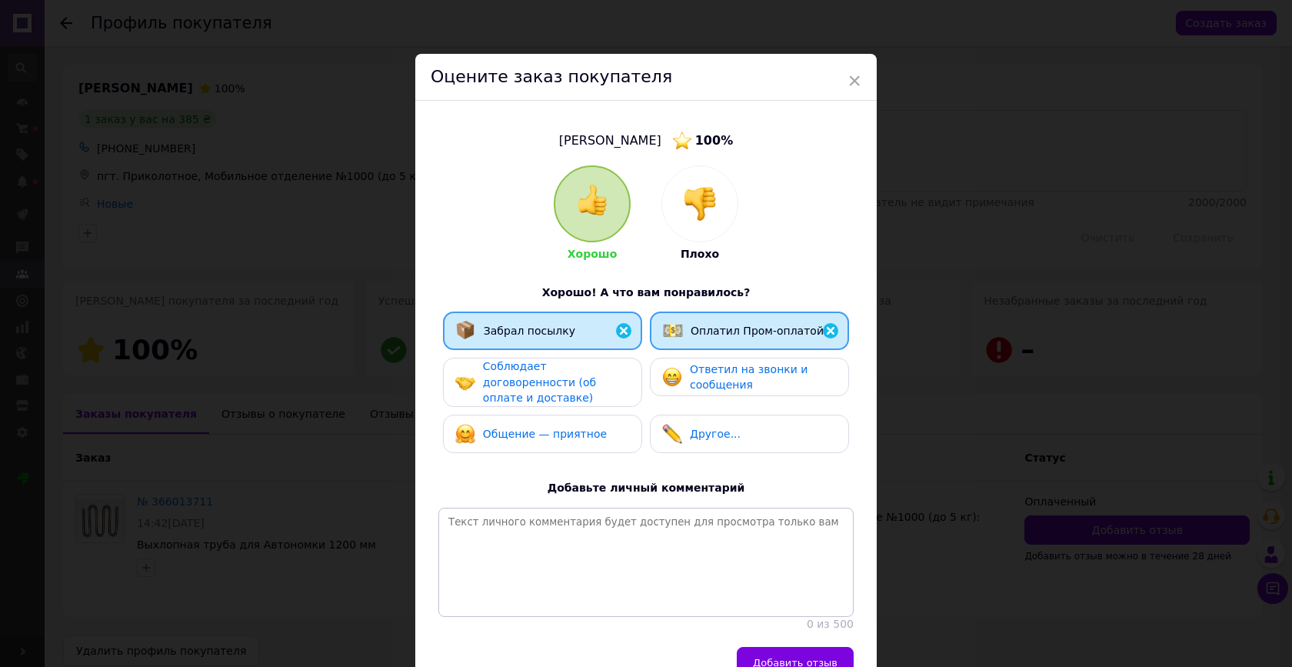
drag, startPoint x: 554, startPoint y: 371, endPoint x: 629, endPoint y: 380, distance: 75.9
click at [556, 372] on div "Соблюдает договоренности (об оплате и доставке)" at bounding box center [556, 382] width 146 height 48
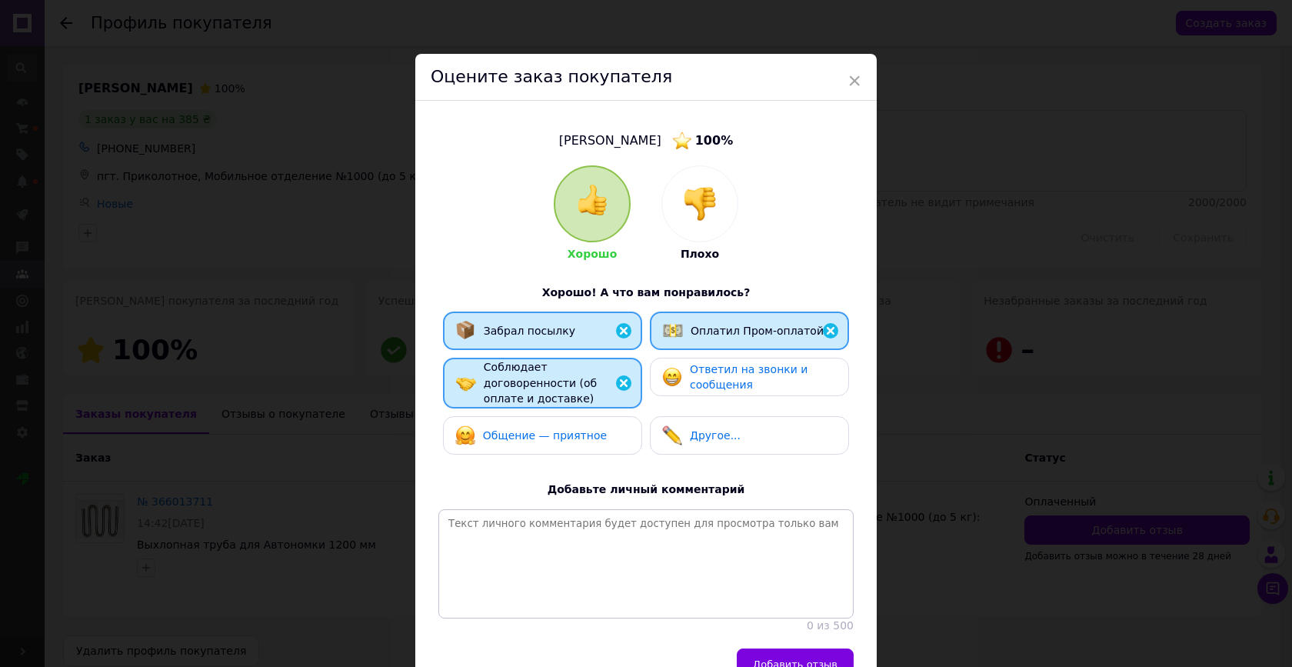
click at [699, 376] on div "Ответил на звонки и сообщения" at bounding box center [763, 378] width 146 height 32
drag, startPoint x: 585, startPoint y: 427, endPoint x: 605, endPoint y: 439, distance: 23.5
click at [585, 429] on span "Общение — приятное" at bounding box center [545, 435] width 124 height 12
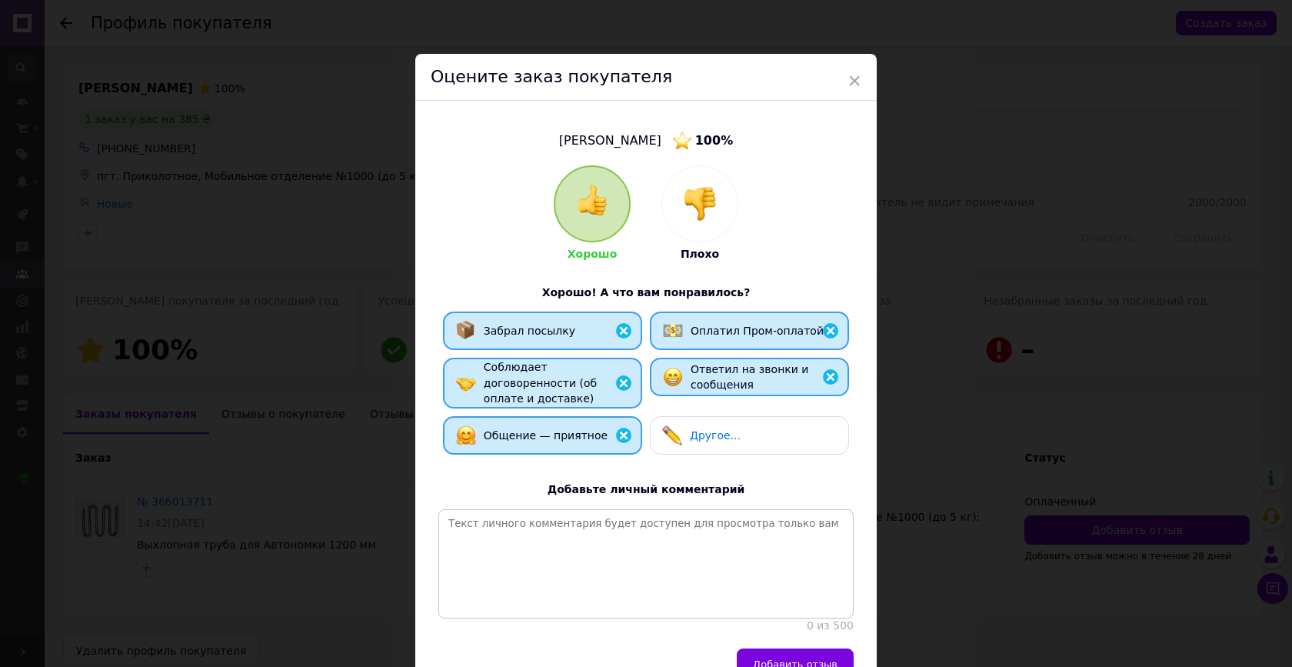
click at [798, 648] on button "Добавить отзыв" at bounding box center [795, 663] width 117 height 31
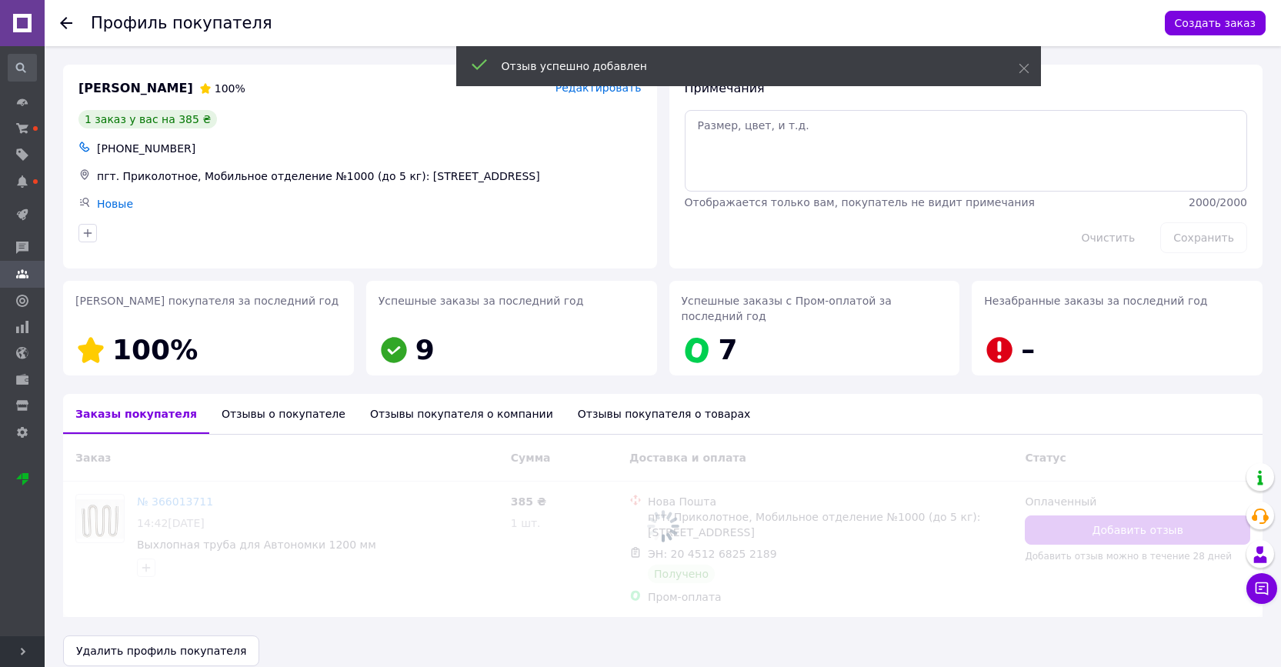
scroll to position [18, 0]
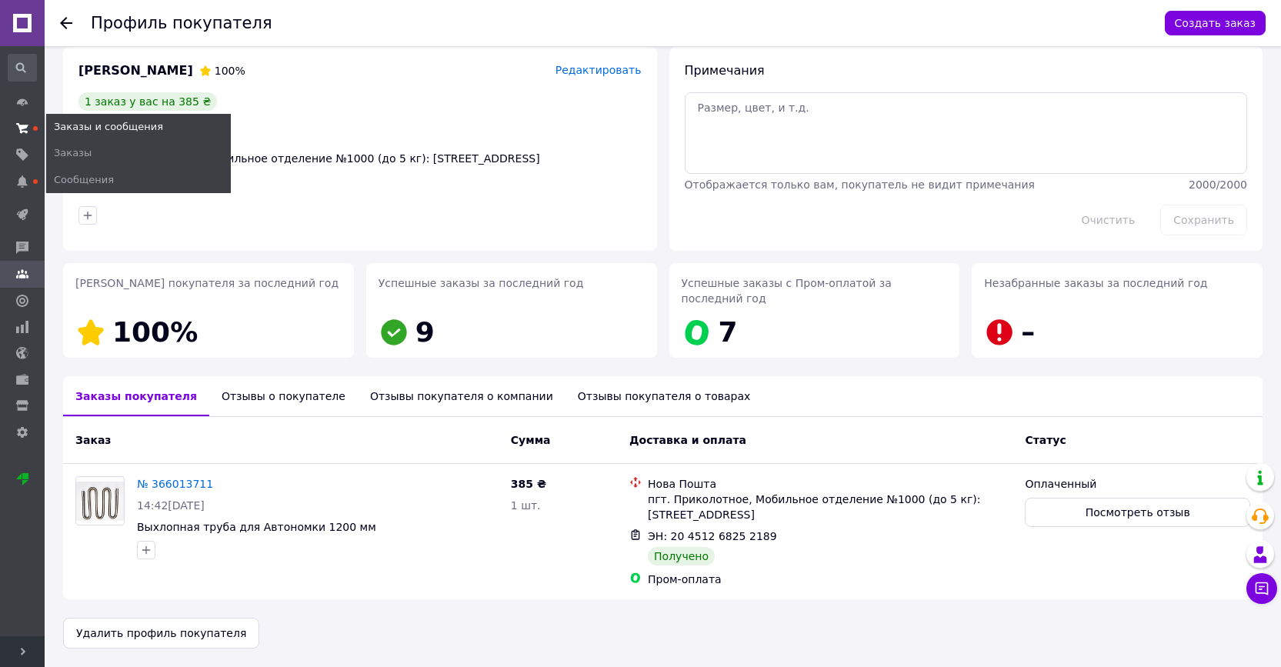
click at [12, 127] on span at bounding box center [22, 129] width 45 height 14
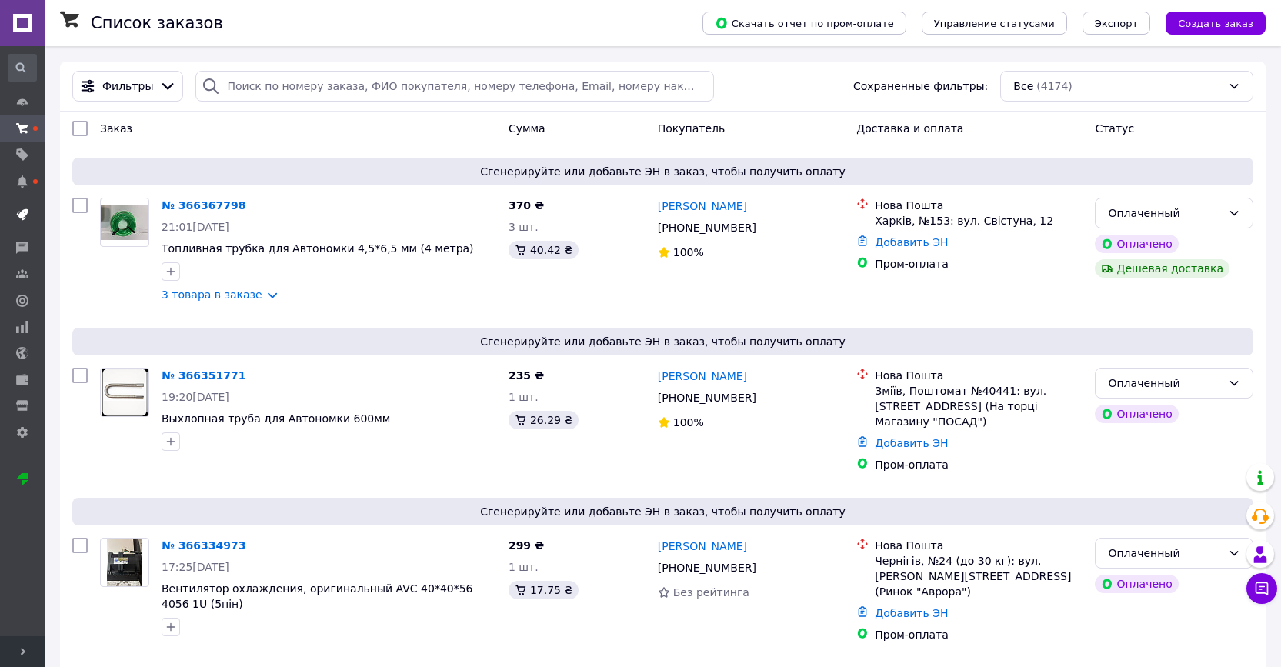
click at [16, 218] on icon at bounding box center [22, 214] width 12 height 12
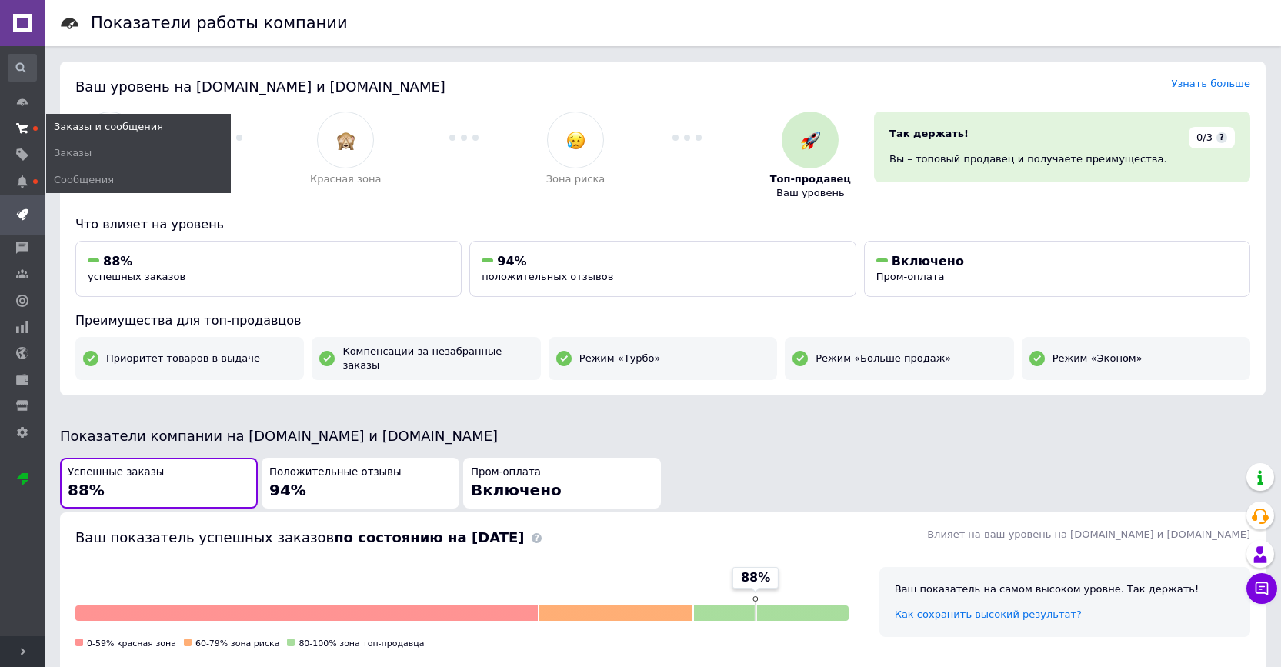
click at [25, 132] on icon at bounding box center [22, 128] width 12 height 12
